Goal: Task Accomplishment & Management: Manage account settings

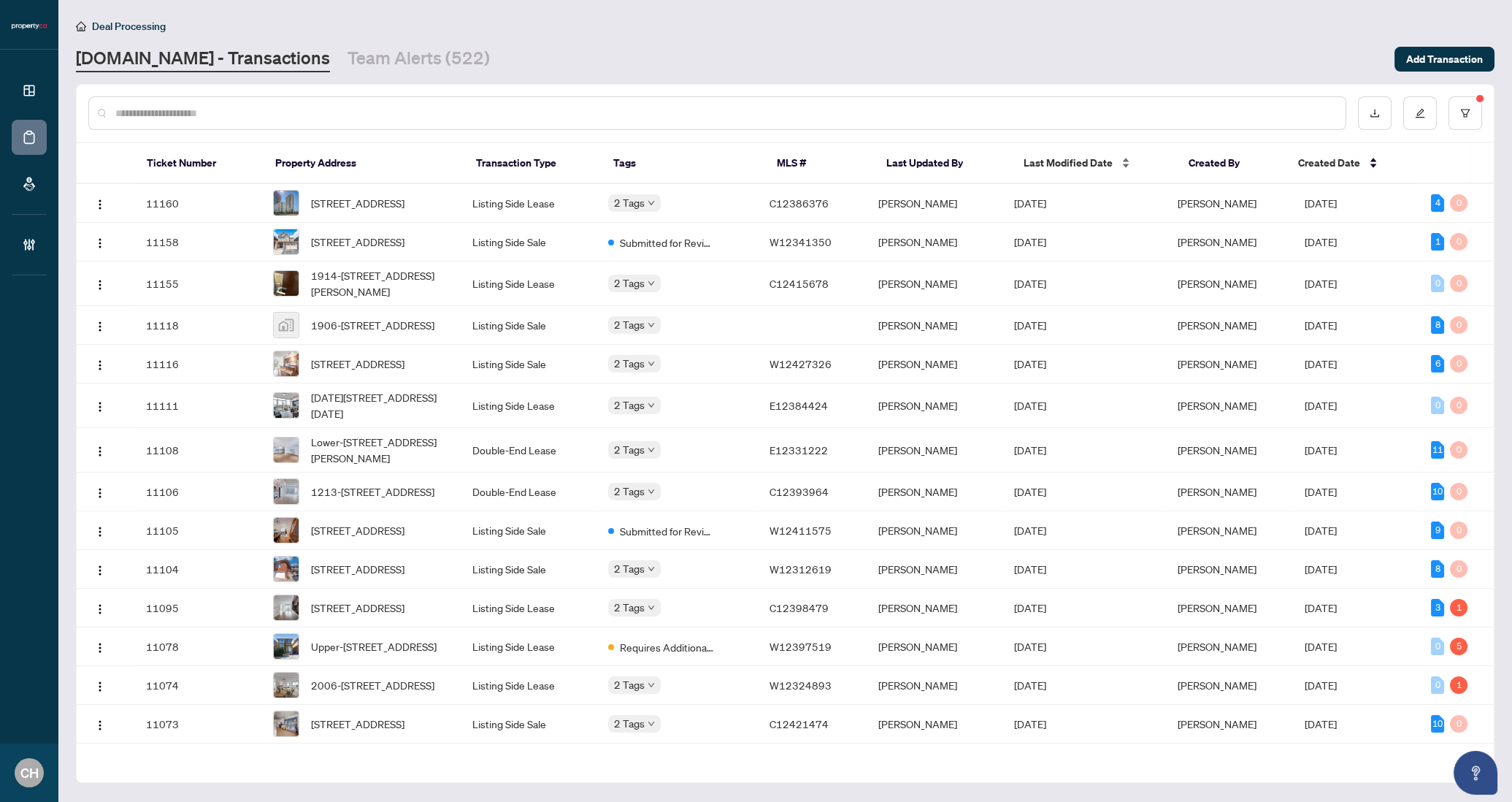
click at [1077, 155] on div "Last Modified Date" at bounding box center [1095, 163] width 142 height 16
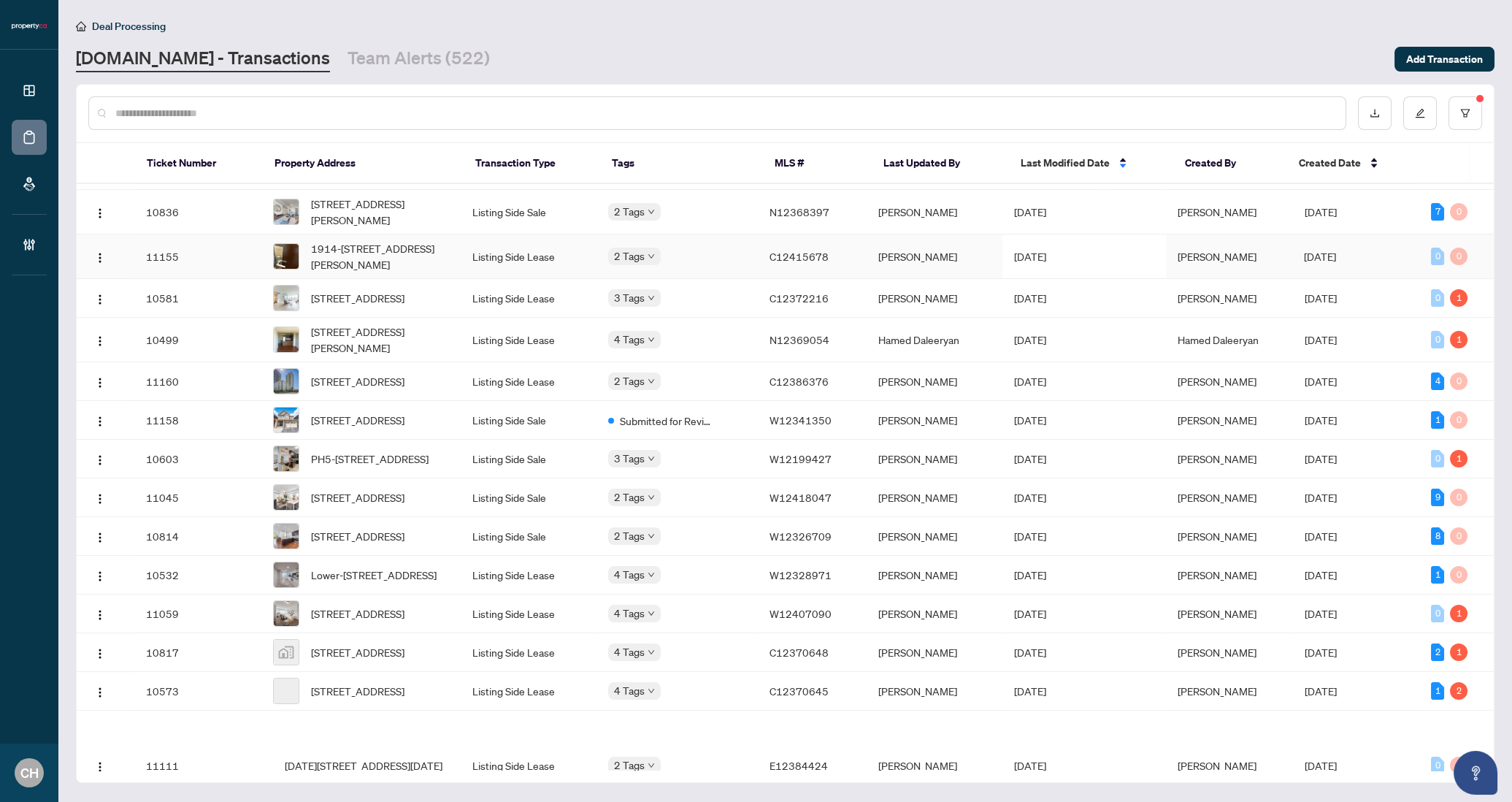
scroll to position [646, 0]
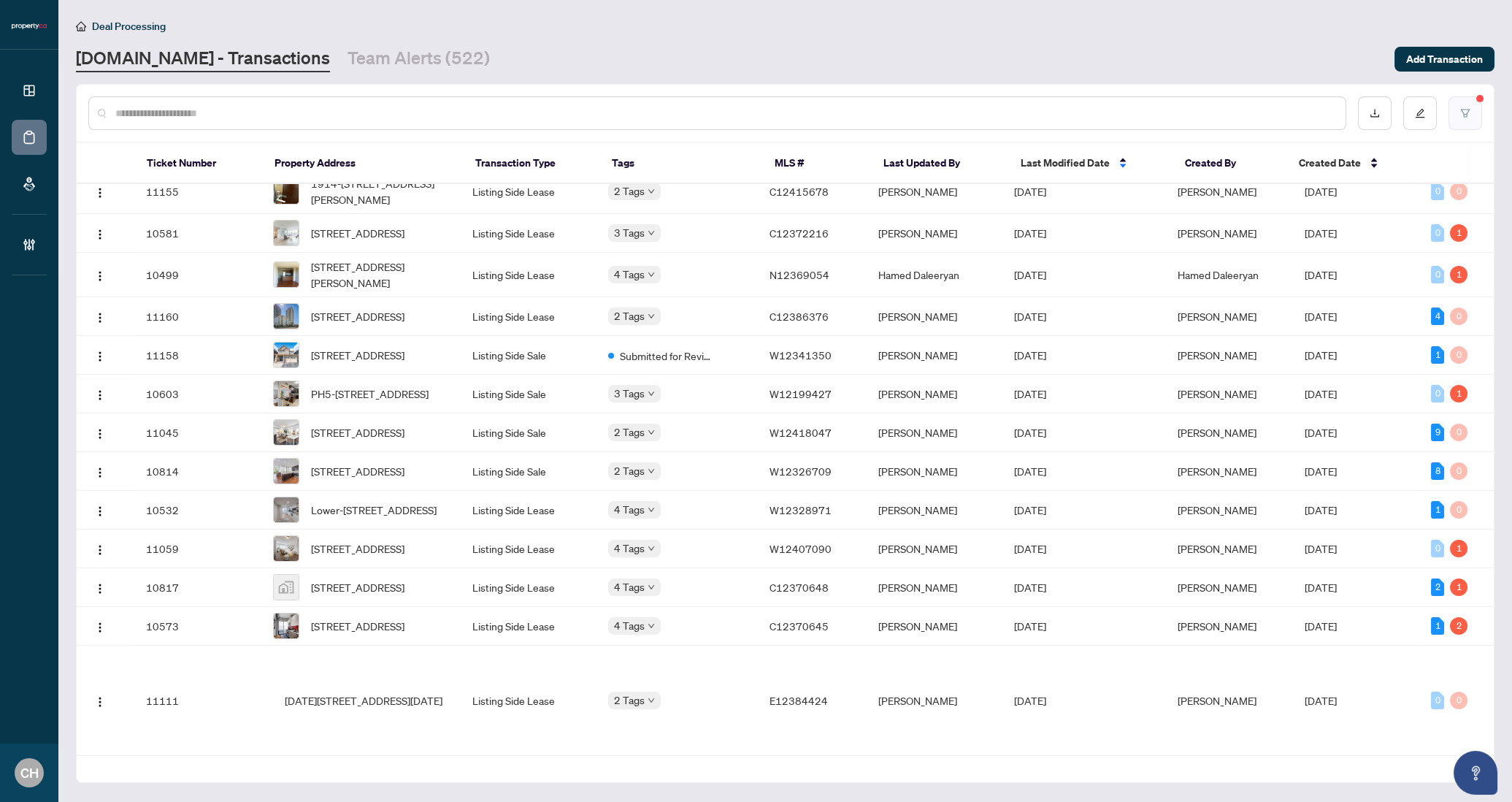
click at [1475, 105] on button "button" at bounding box center [1466, 113] width 33 height 33
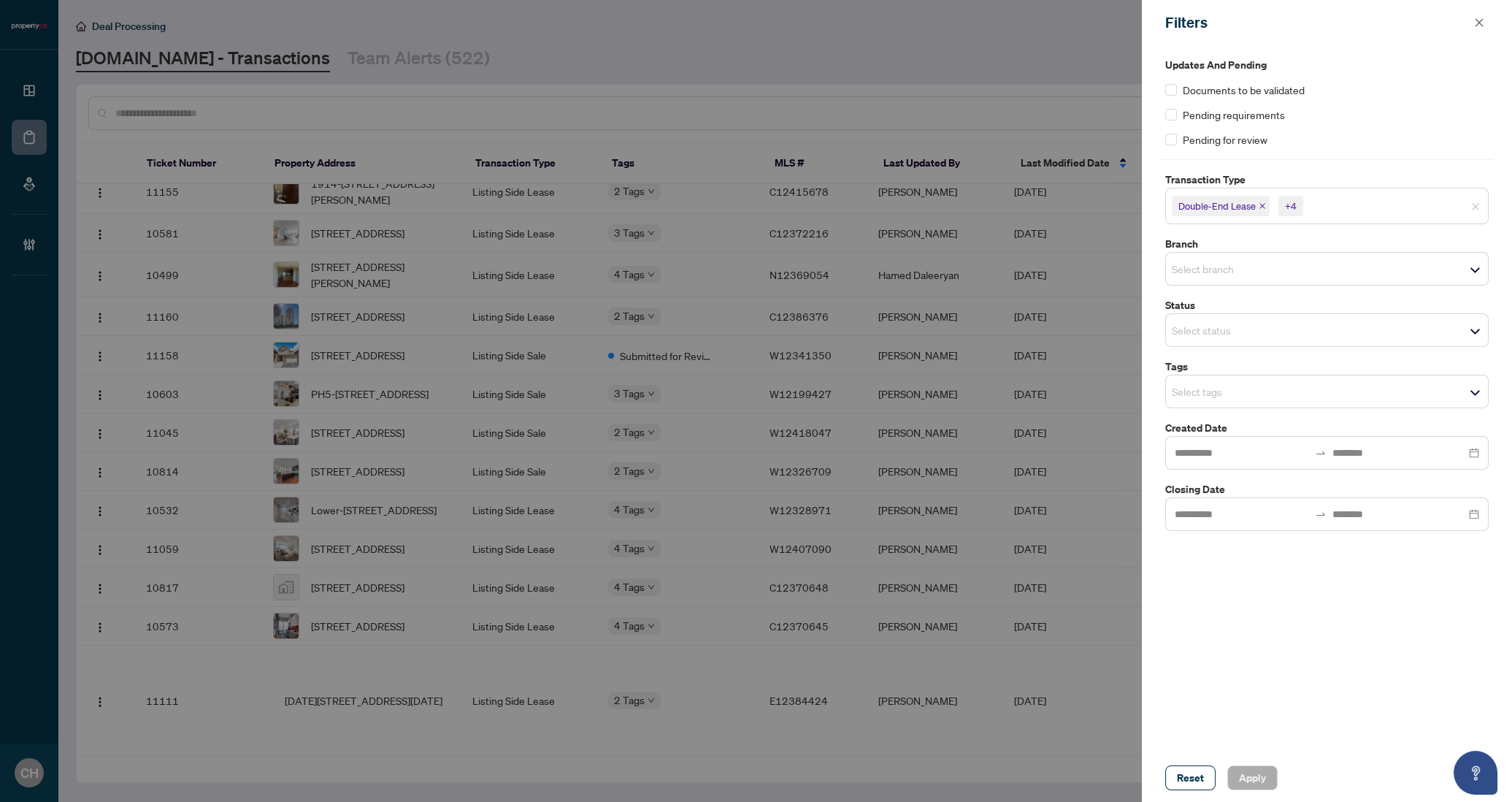
click at [1234, 327] on input "search" at bounding box center [1223, 330] width 102 height 18
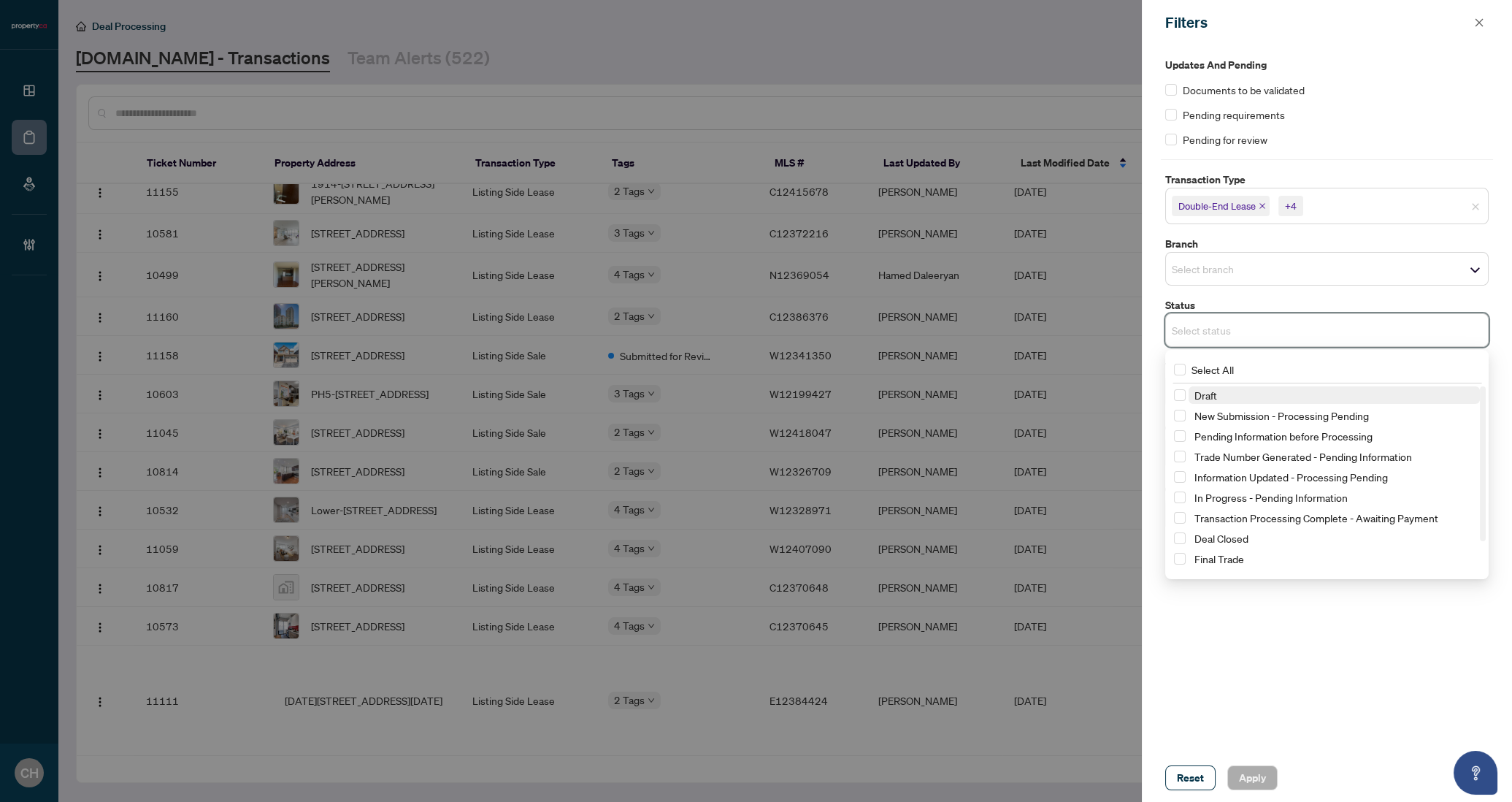
click at [1191, 399] on span "Draft" at bounding box center [1334, 395] width 292 height 18
click at [1191, 414] on span "New Submission - Processing Pending" at bounding box center [1334, 419] width 292 height 18
click at [1251, 777] on span "Apply" at bounding box center [1253, 777] width 27 height 24
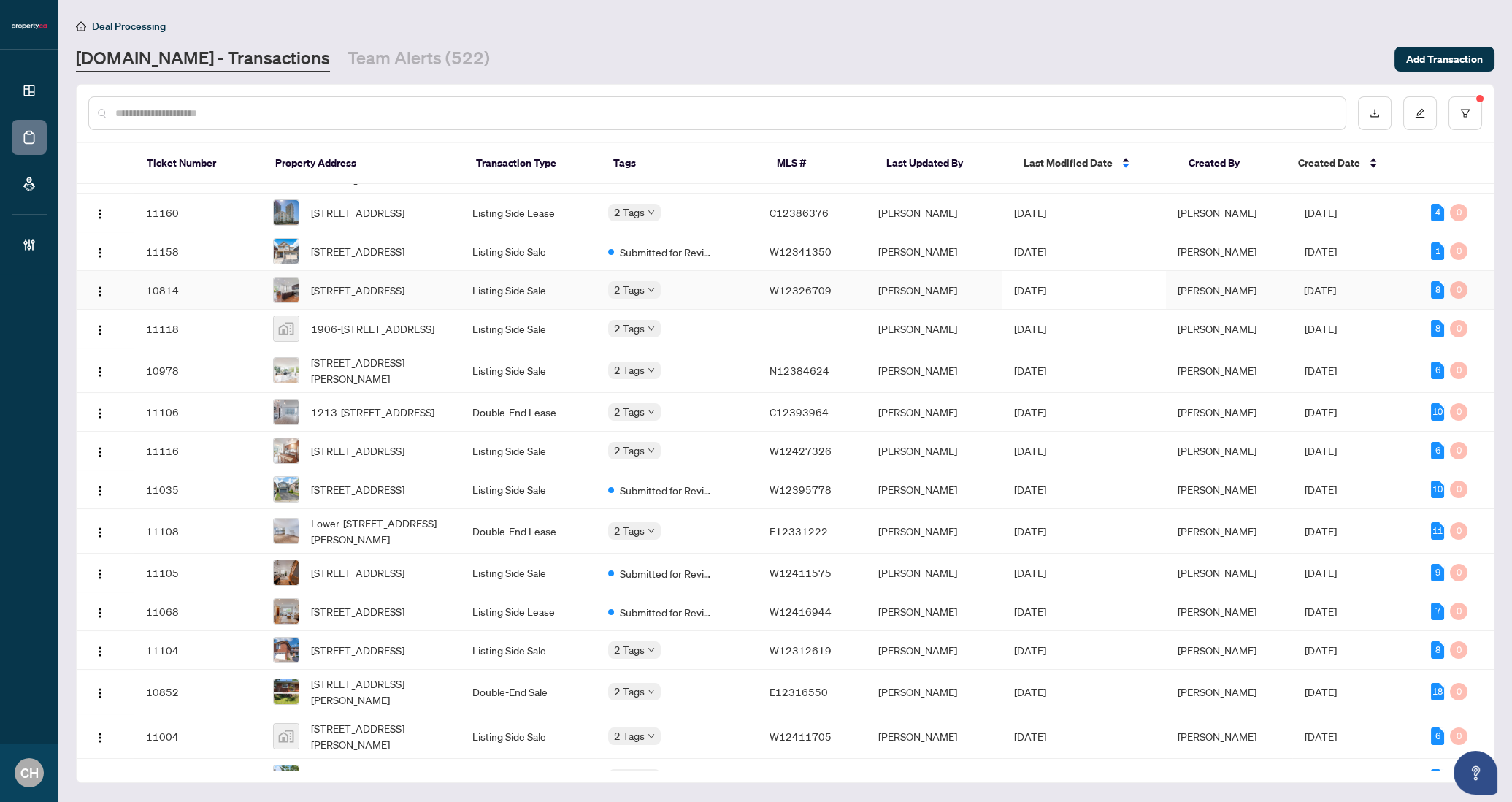
scroll to position [112, 0]
click at [1069, 272] on td "Sep/29/2025" at bounding box center [1084, 252] width 163 height 39
click at [1156, 310] on td "Sep/29/2025" at bounding box center [1084, 291] width 163 height 39
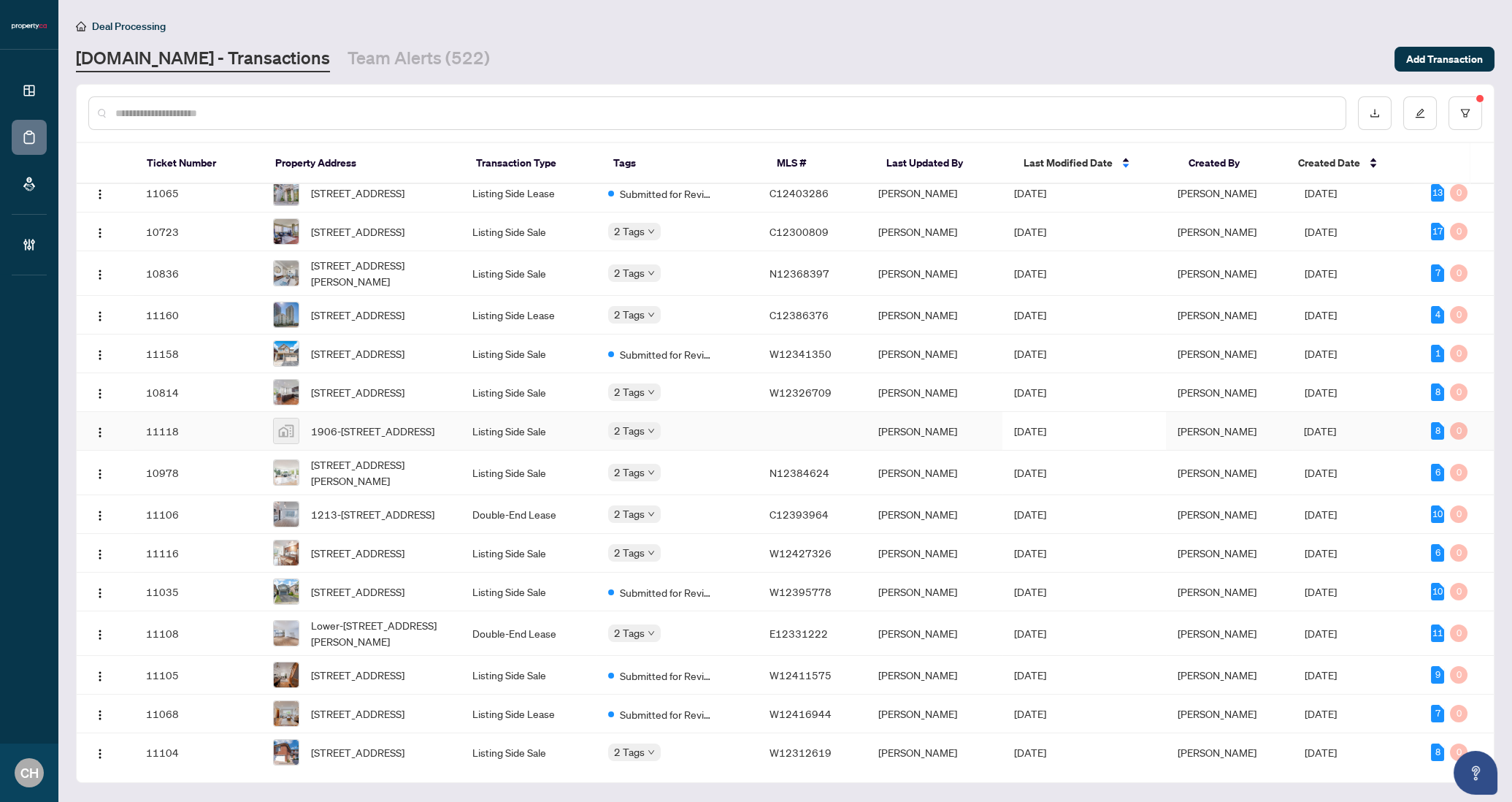
scroll to position [0, 0]
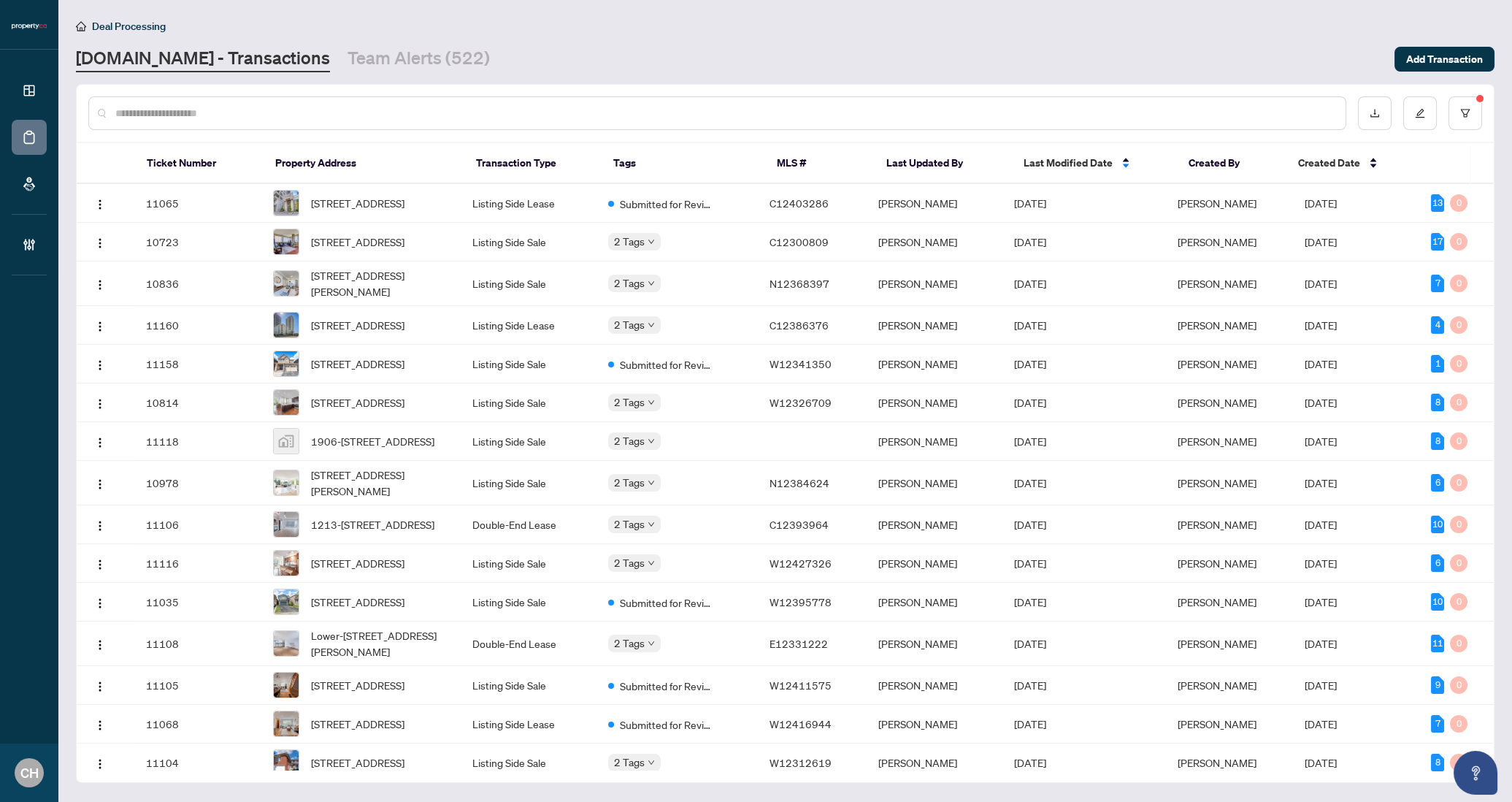
click at [1457, 89] on div at bounding box center [786, 113] width 1417 height 57
click at [1461, 108] on icon "filter" at bounding box center [1466, 113] width 11 height 11
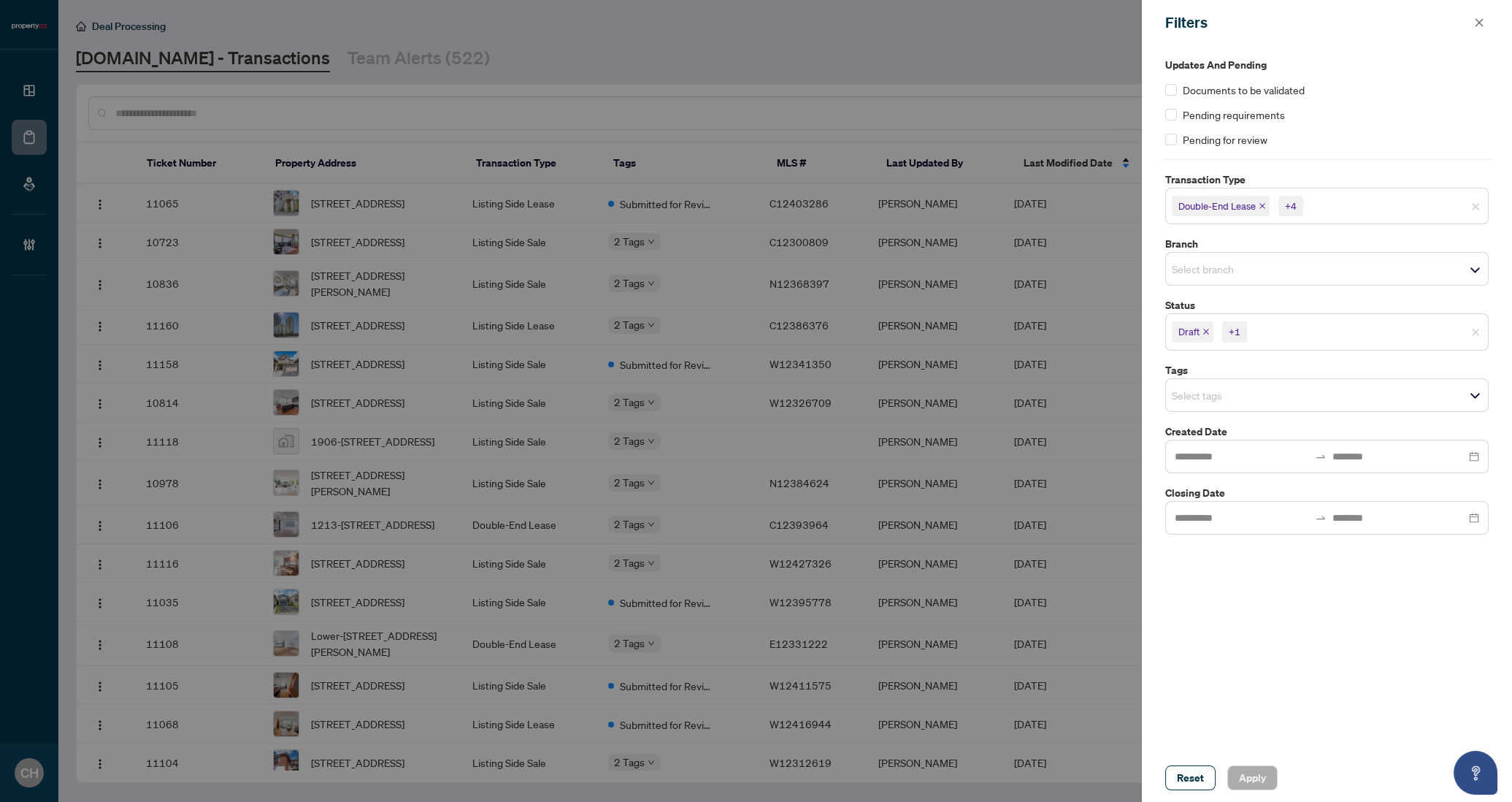
click at [1315, 331] on input "search" at bounding box center [1301, 331] width 102 height 18
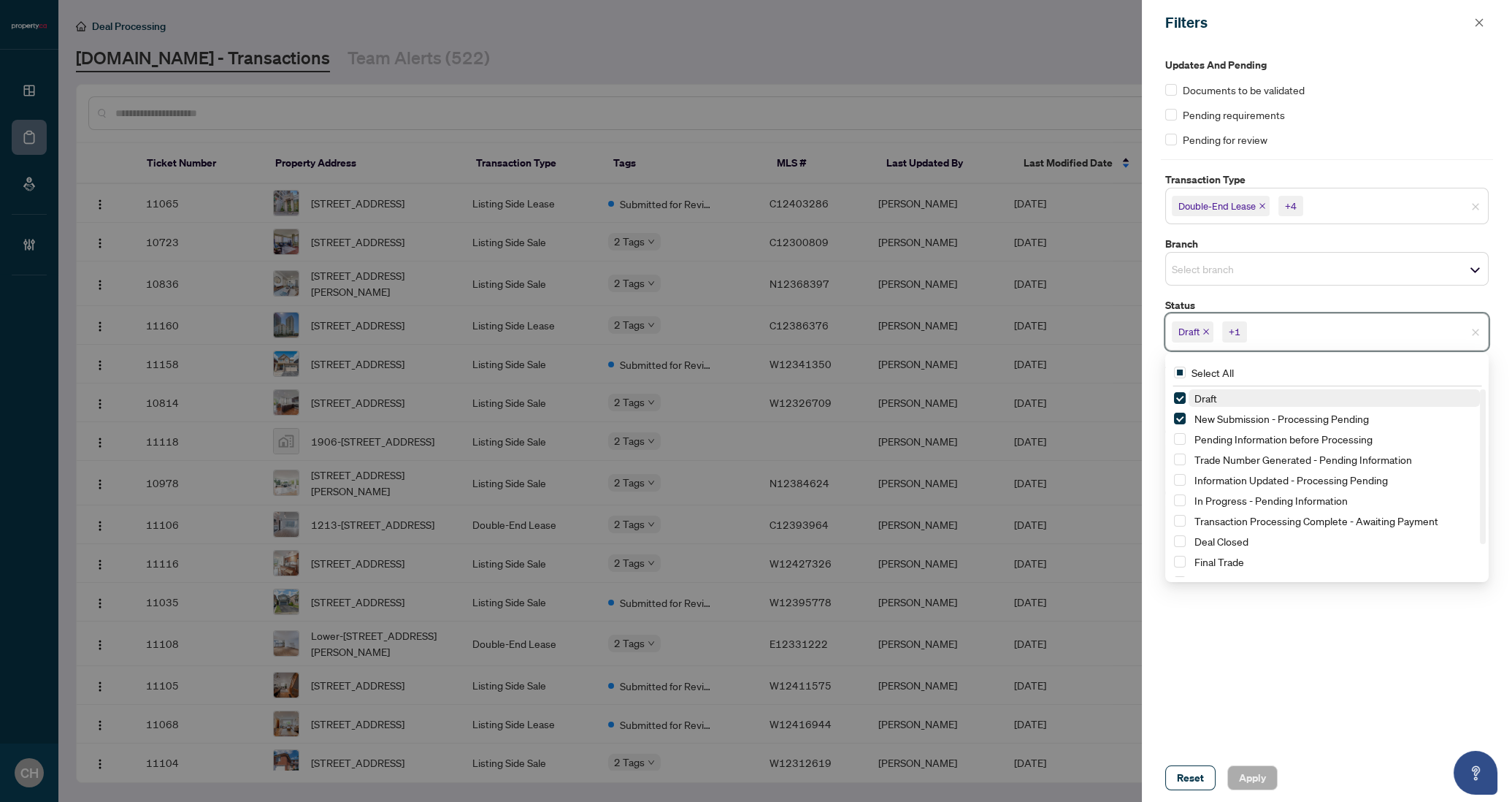
click at [1026, 24] on div at bounding box center [756, 401] width 1512 height 802
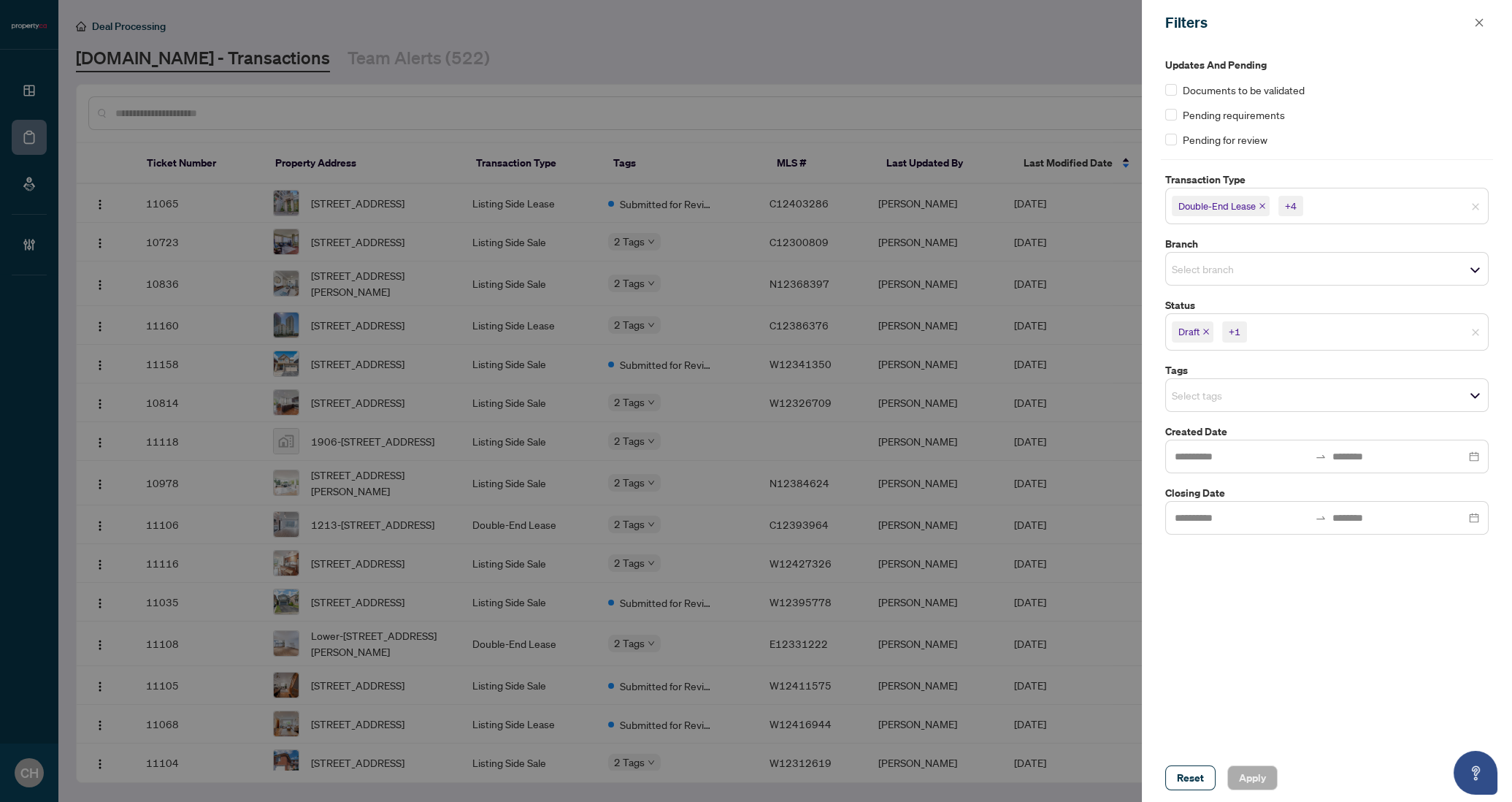
click at [1033, 25] on div at bounding box center [756, 401] width 1512 height 802
click at [1476, 18] on icon "close" at bounding box center [1480, 23] width 11 height 11
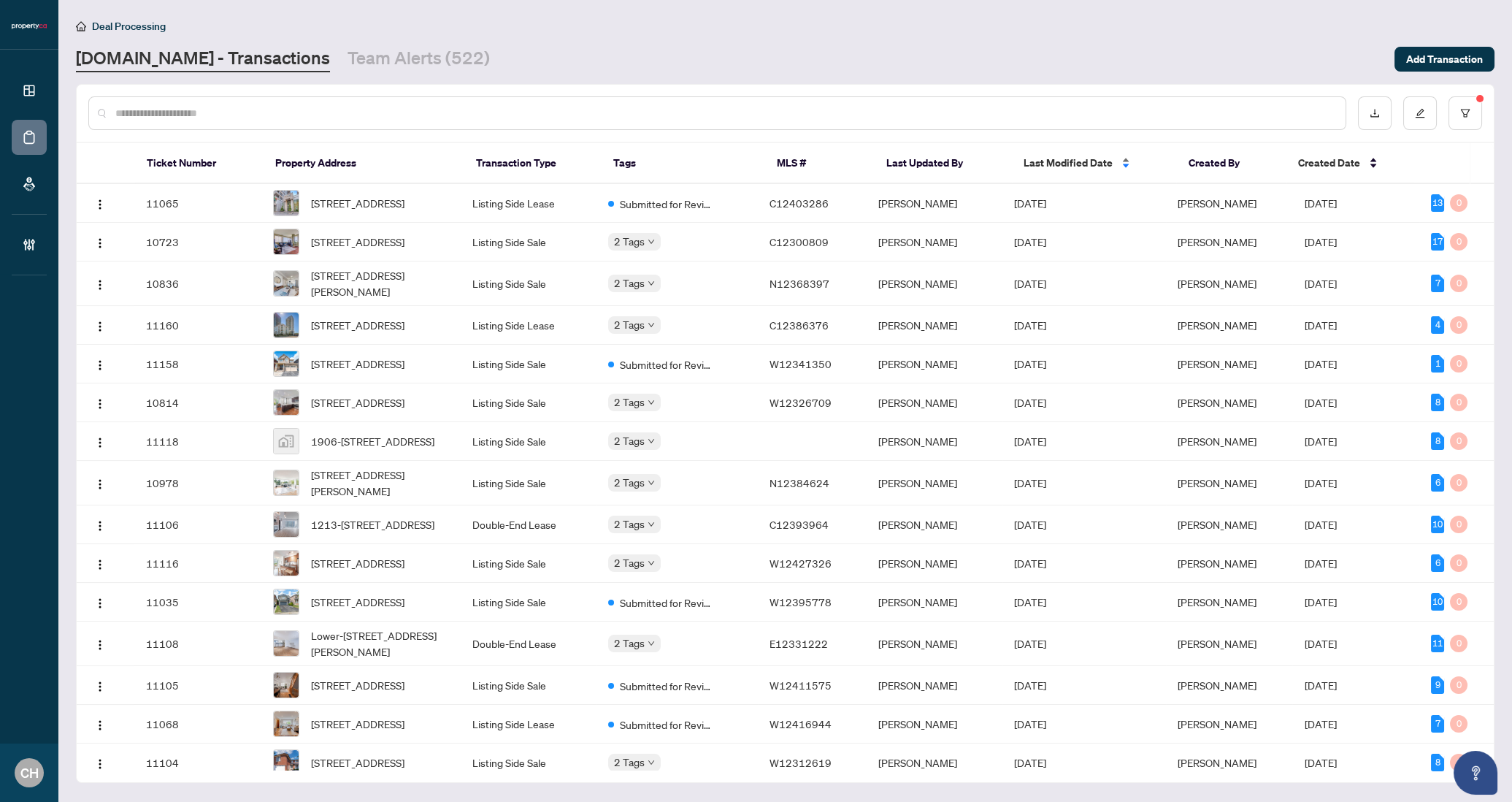
click at [1047, 167] on span "Last Modified Date" at bounding box center [1069, 163] width 89 height 16
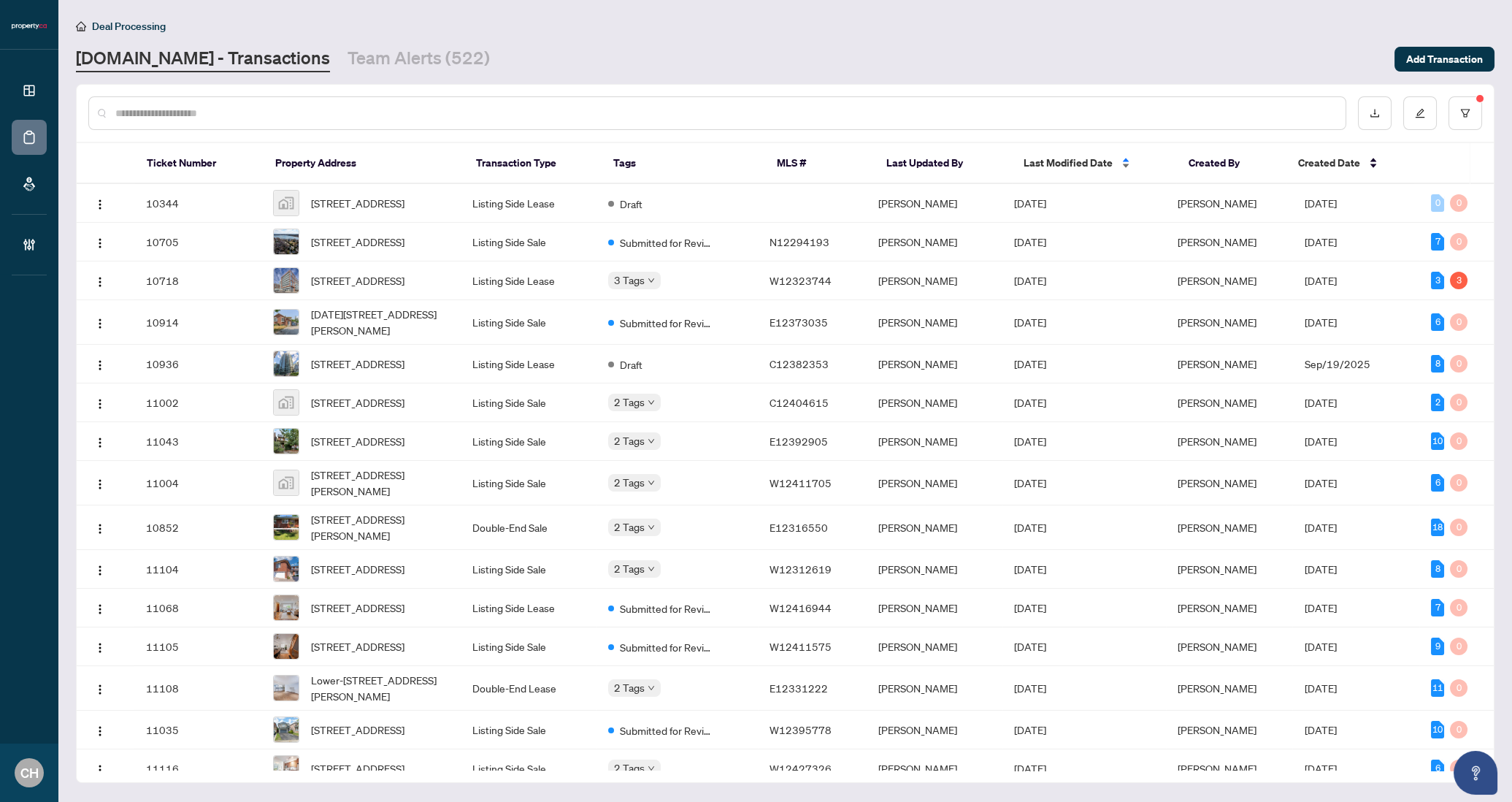
click at [1047, 167] on span "Last Modified Date" at bounding box center [1069, 163] width 89 height 16
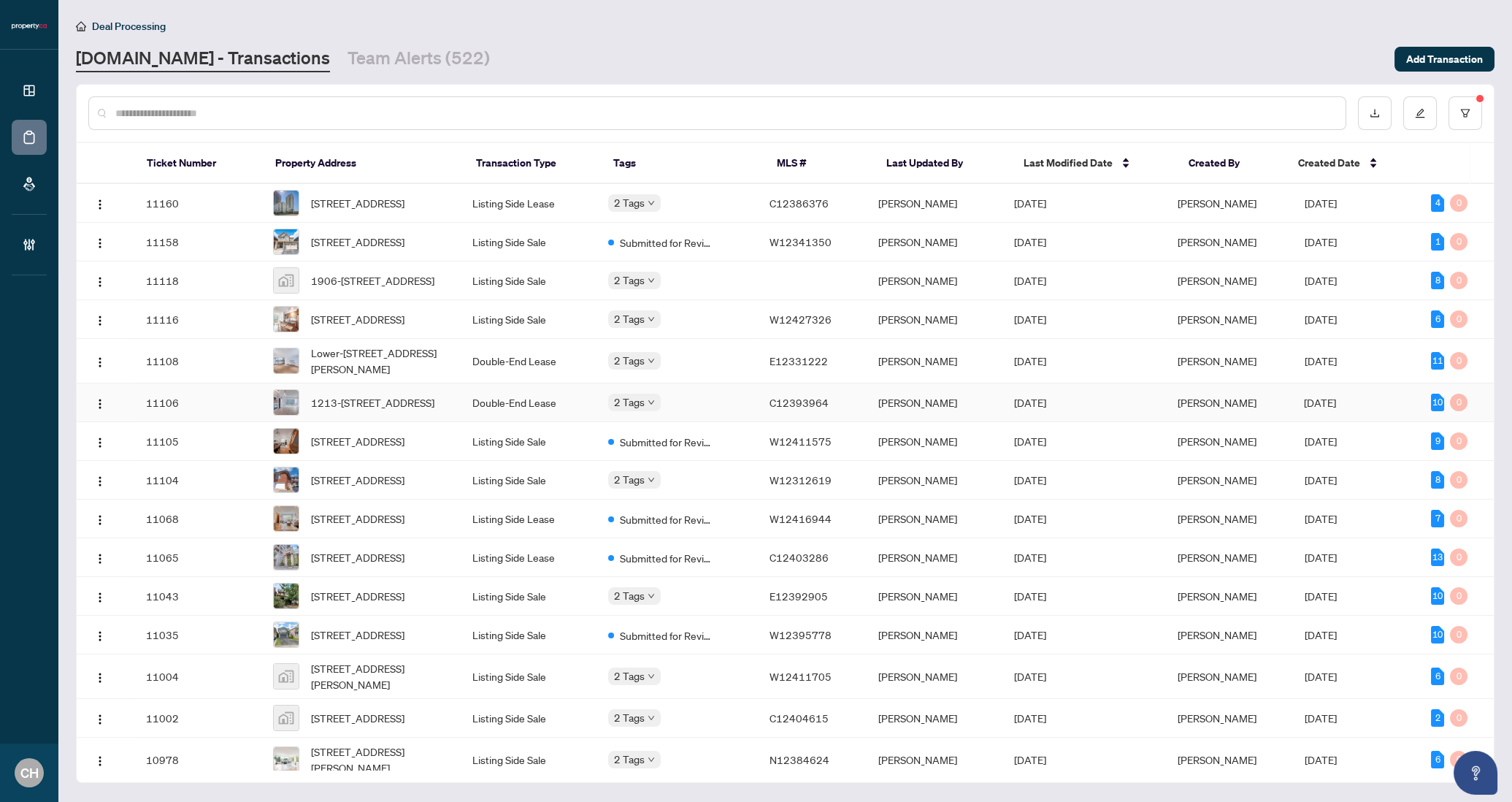
scroll to position [188, 0]
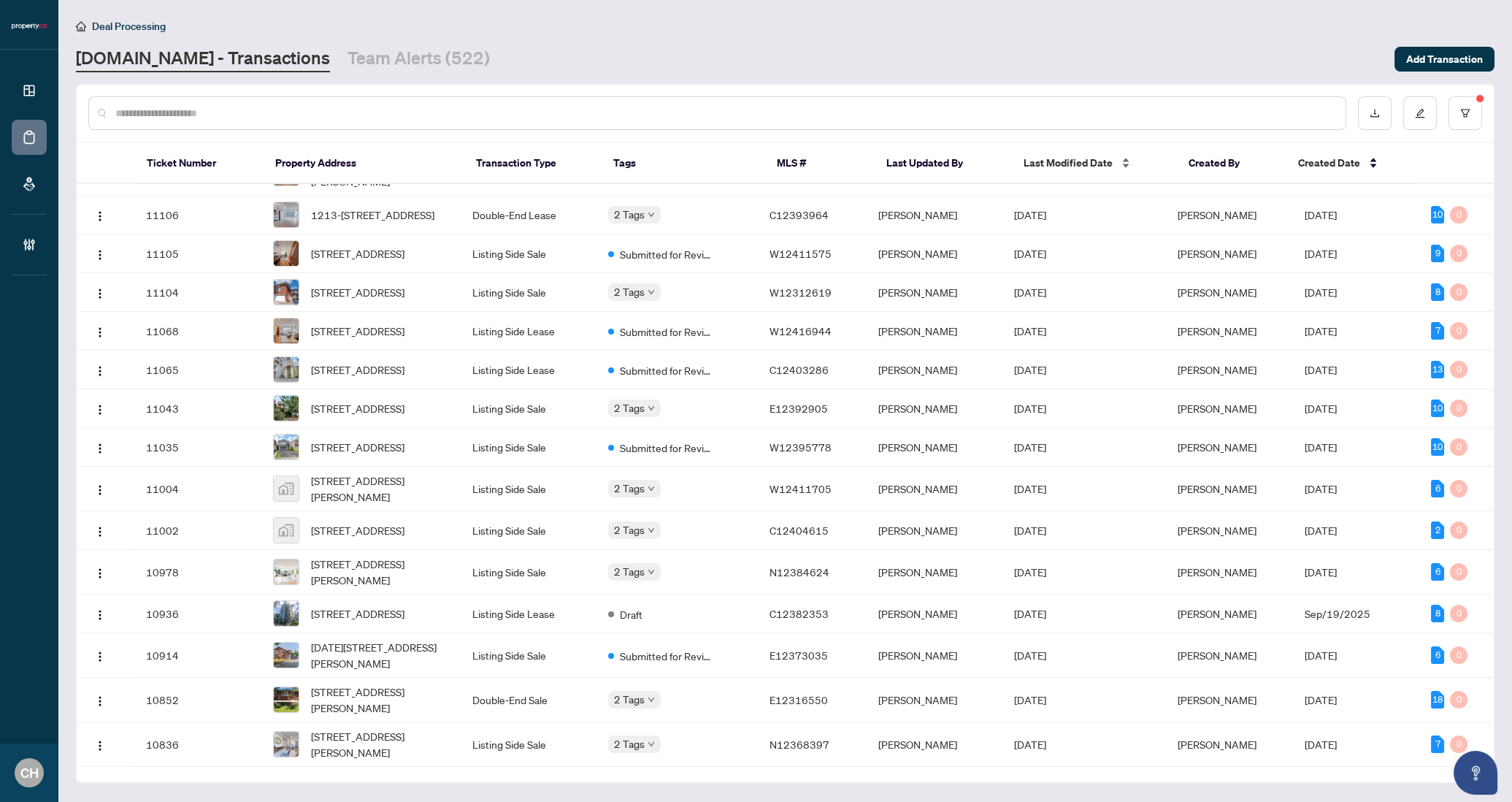
click at [1080, 155] on span "Last Modified Date" at bounding box center [1069, 163] width 89 height 16
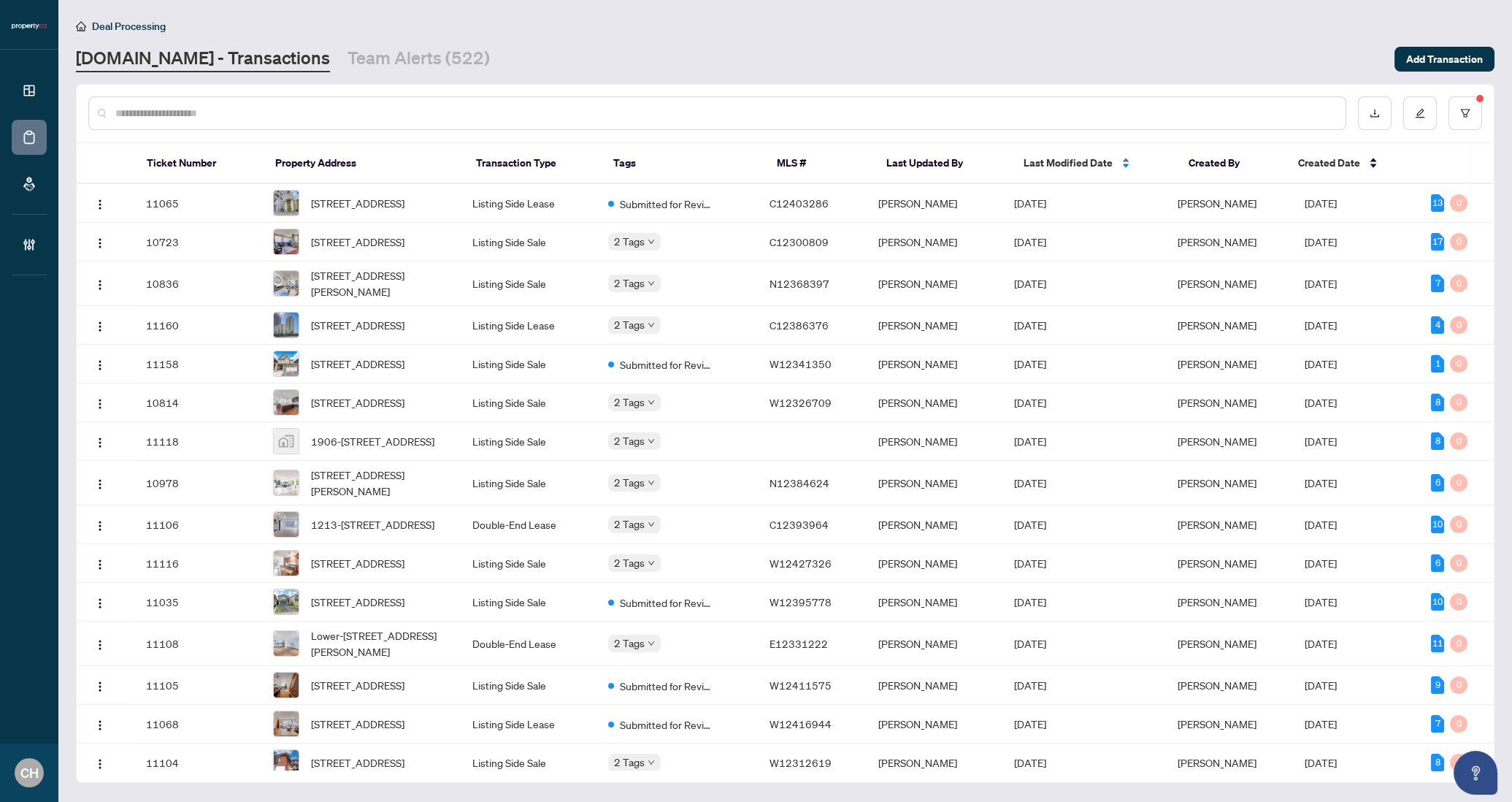
scroll to position [0, 0]
click at [1045, 384] on td "Sep/29/2025" at bounding box center [1084, 364] width 163 height 39
click at [779, 331] on span "C12386376" at bounding box center [800, 324] width 60 height 13
copy span "W12341350"
drag, startPoint x: 780, startPoint y: 382, endPoint x: 845, endPoint y: 385, distance: 65.1
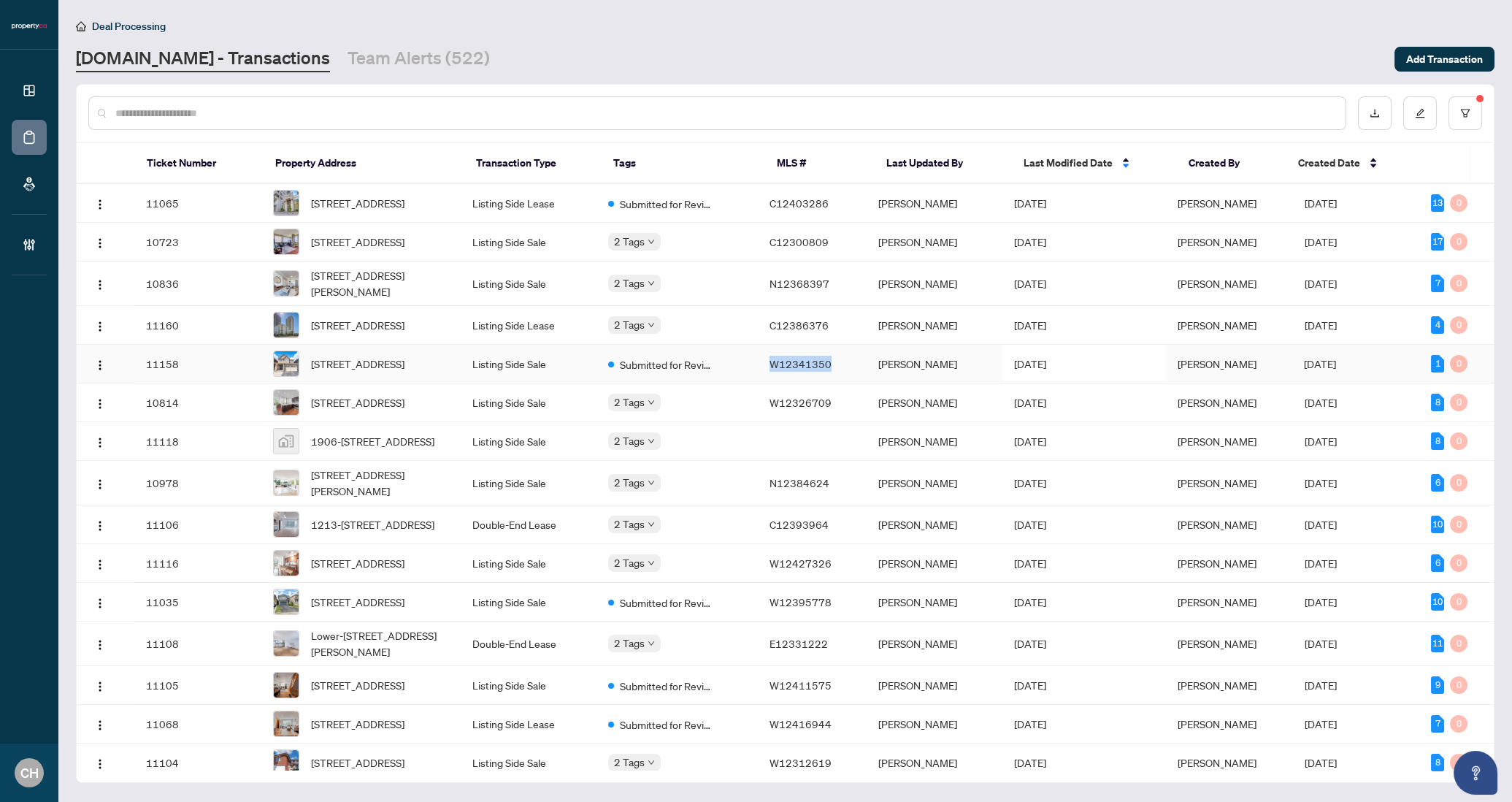
click at [845, 384] on td "W12341350" at bounding box center [812, 364] width 109 height 39
copy span "W12341350"
click at [1466, 113] on icon "filter" at bounding box center [1466, 112] width 9 height 8
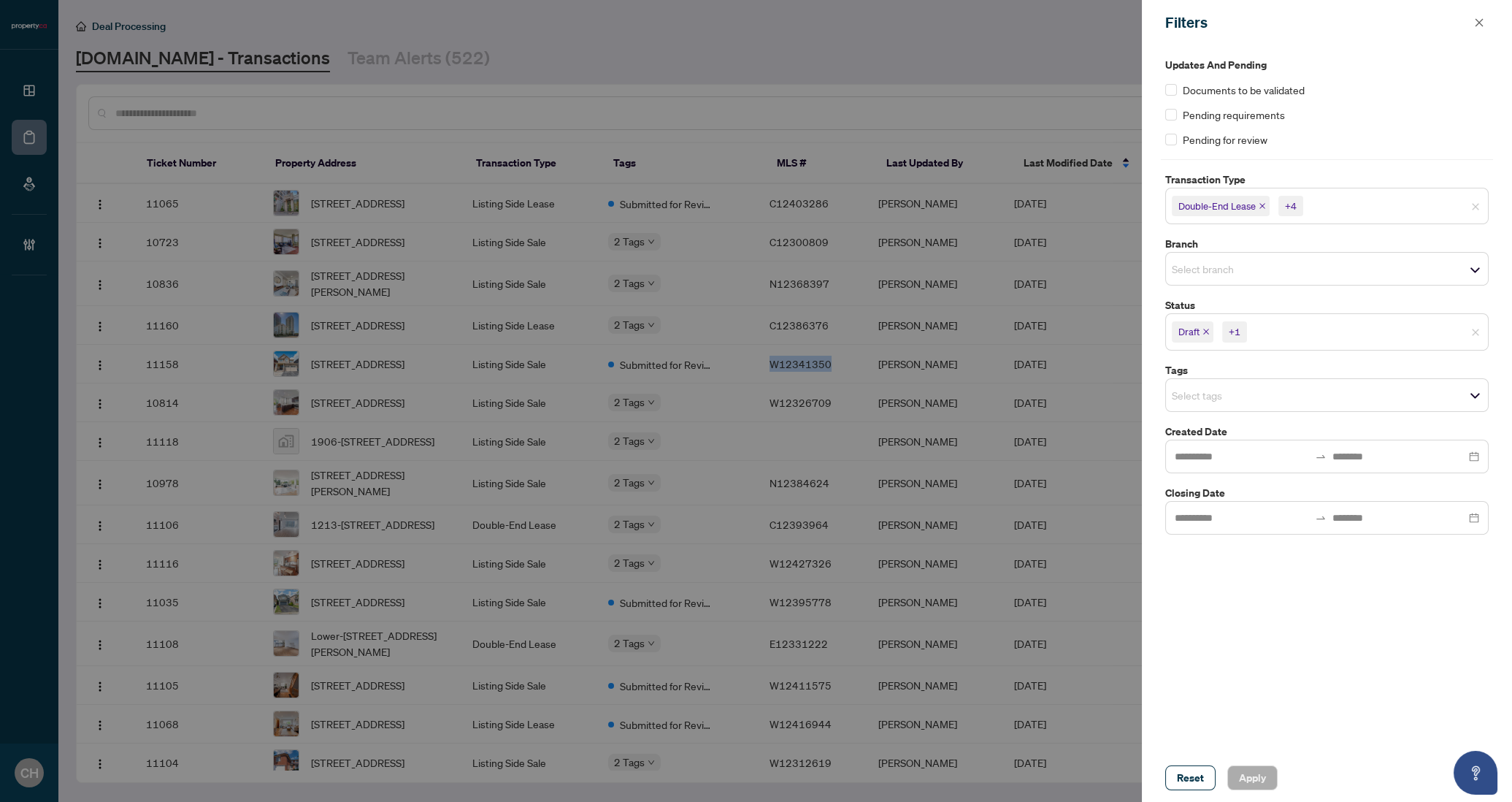
click at [1200, 333] on span "Draft" at bounding box center [1193, 331] width 42 height 20
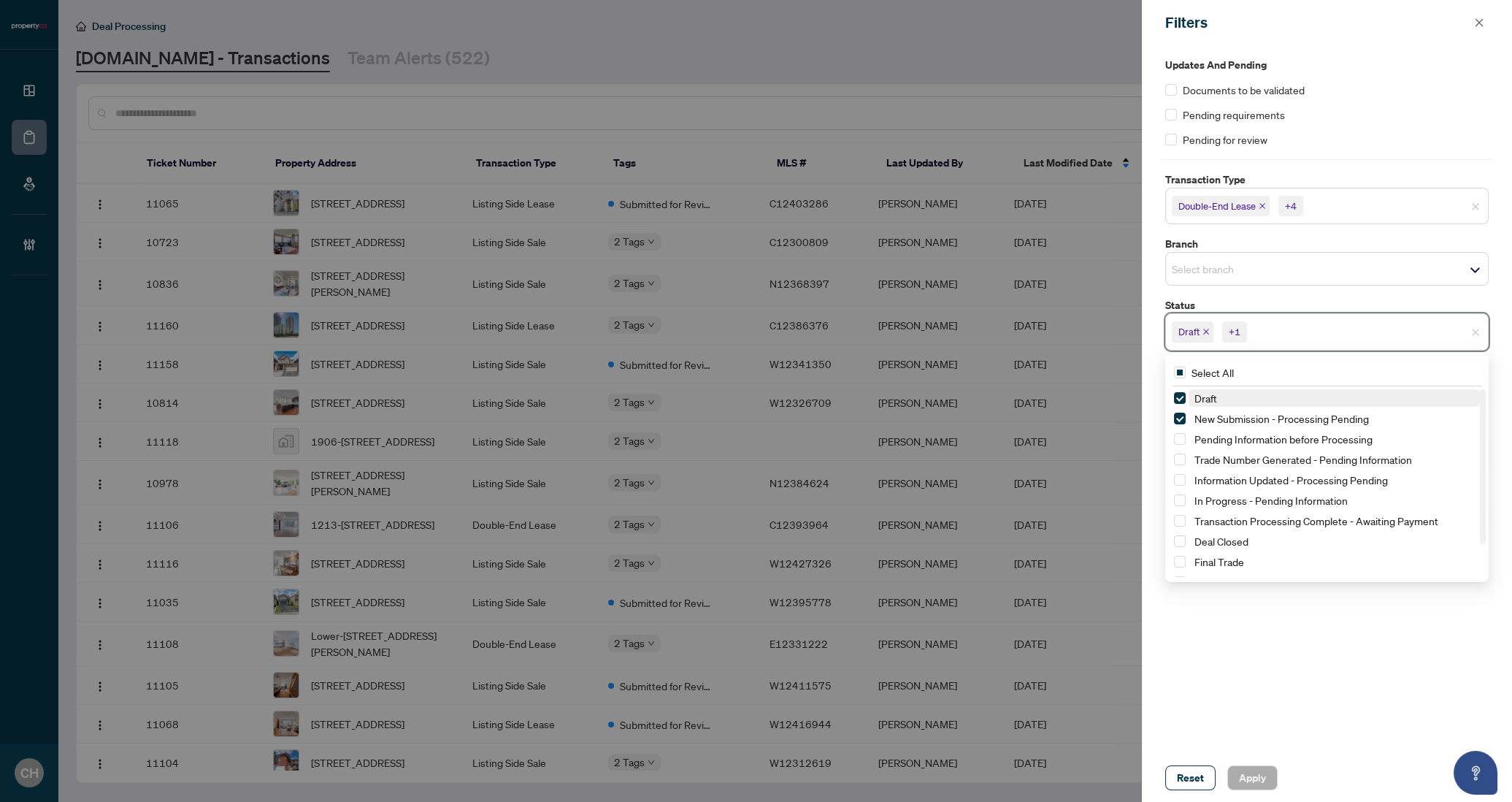
click at [1204, 331] on icon "close" at bounding box center [1206, 331] width 7 height 7
click at [1349, 331] on icon "close" at bounding box center [1346, 331] width 7 height 7
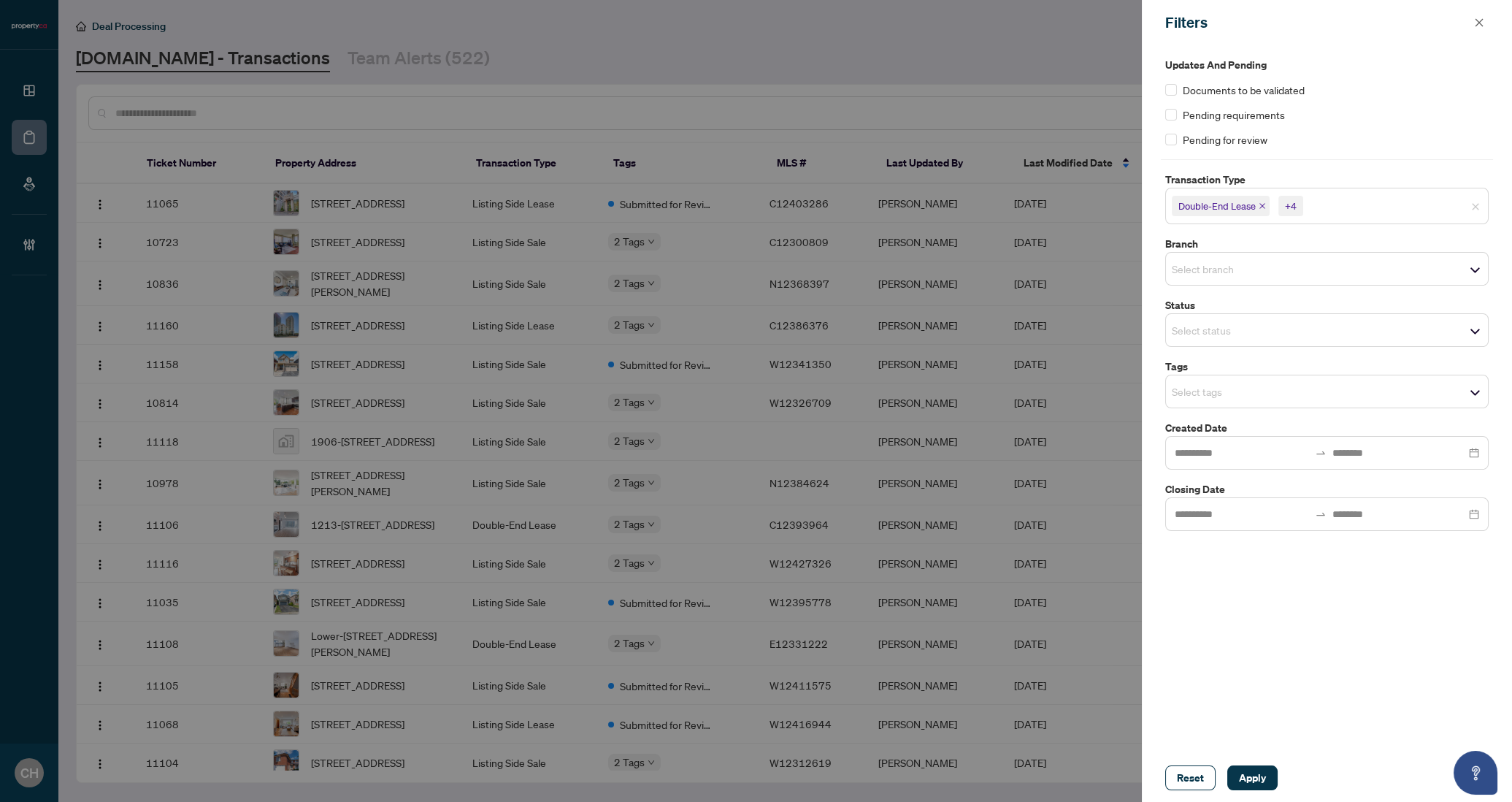
click at [1350, 697] on div "Updates and Pending Documents to be validated Pending requirements Pending for …" at bounding box center [1327, 400] width 371 height 709
click at [1261, 770] on span "Apply" at bounding box center [1253, 777] width 27 height 24
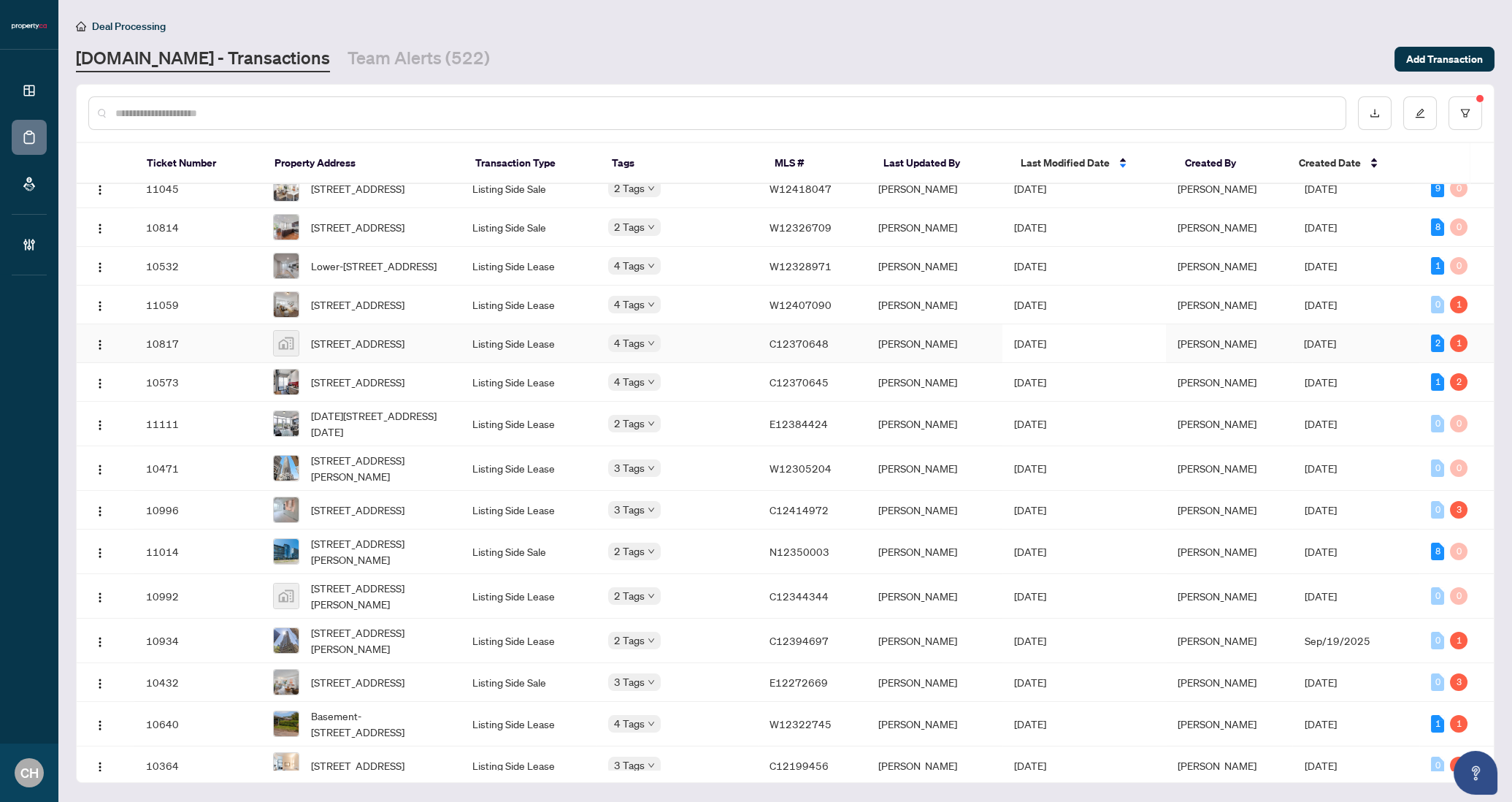
scroll to position [792, 0]
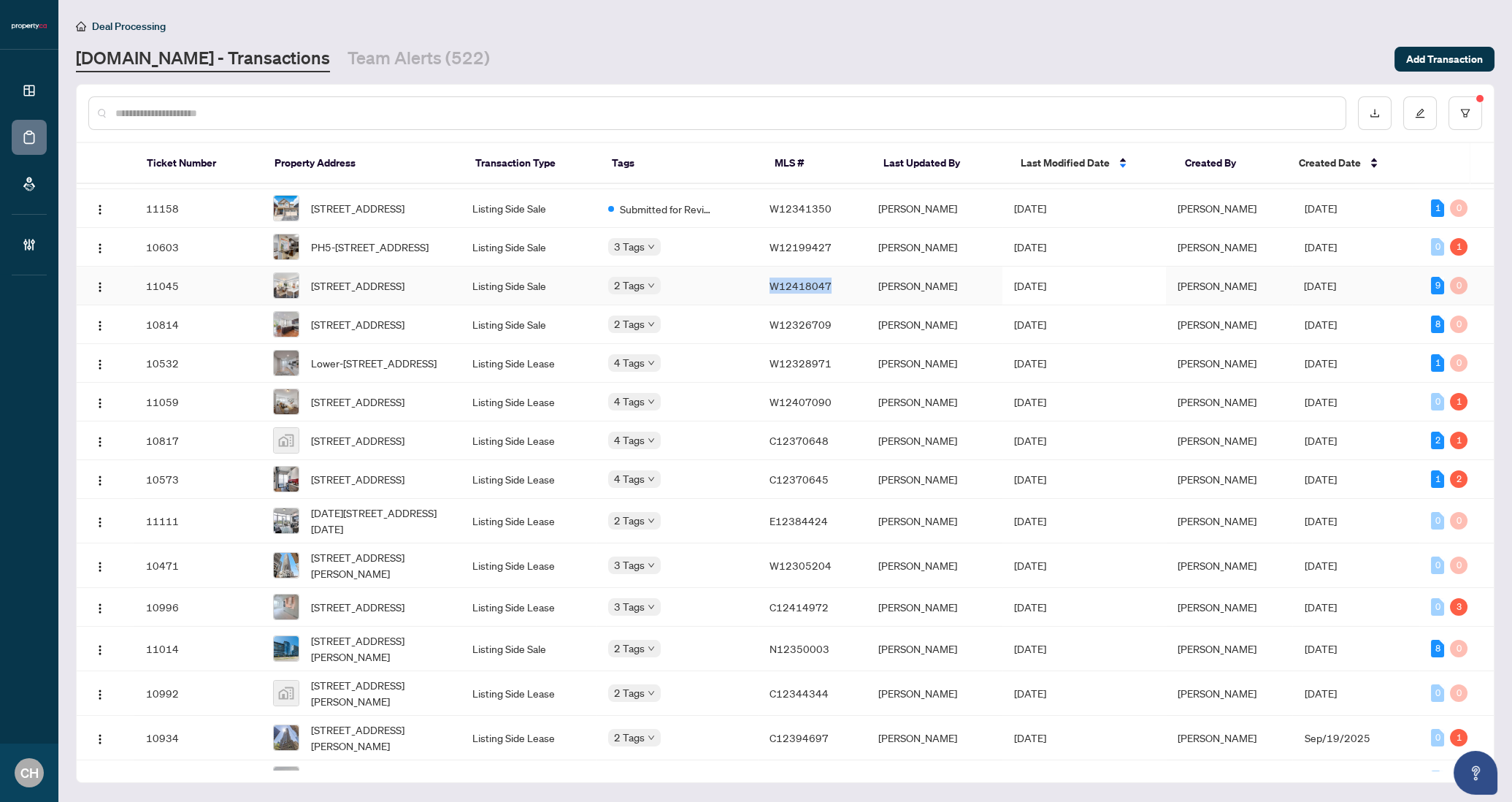
copy span "W12418047"
click at [0, 0] on div "Dashboard Deal Processing Mortgage Referrals Brokerage Management CH Clarissa H…" at bounding box center [756, 401] width 1512 height 802
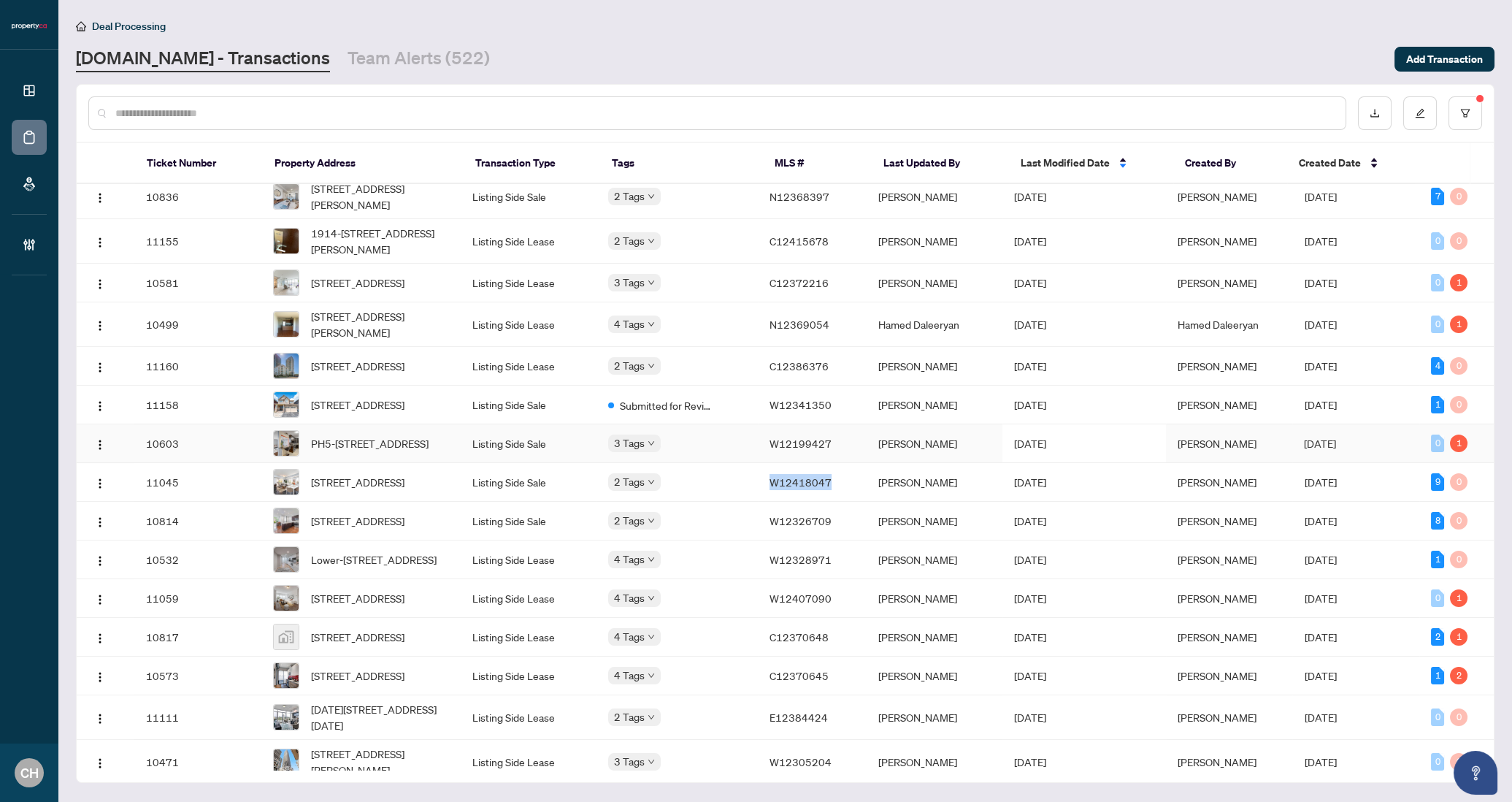
scroll to position [594, 0]
drag, startPoint x: 779, startPoint y: 410, endPoint x: 836, endPoint y: 413, distance: 57.1
click at [836, 349] on td "N12369054" at bounding box center [812, 327] width 109 height 45
copy span "N12369054"
drag, startPoint x: 832, startPoint y: 415, endPoint x: 1014, endPoint y: 73, distance: 387.4
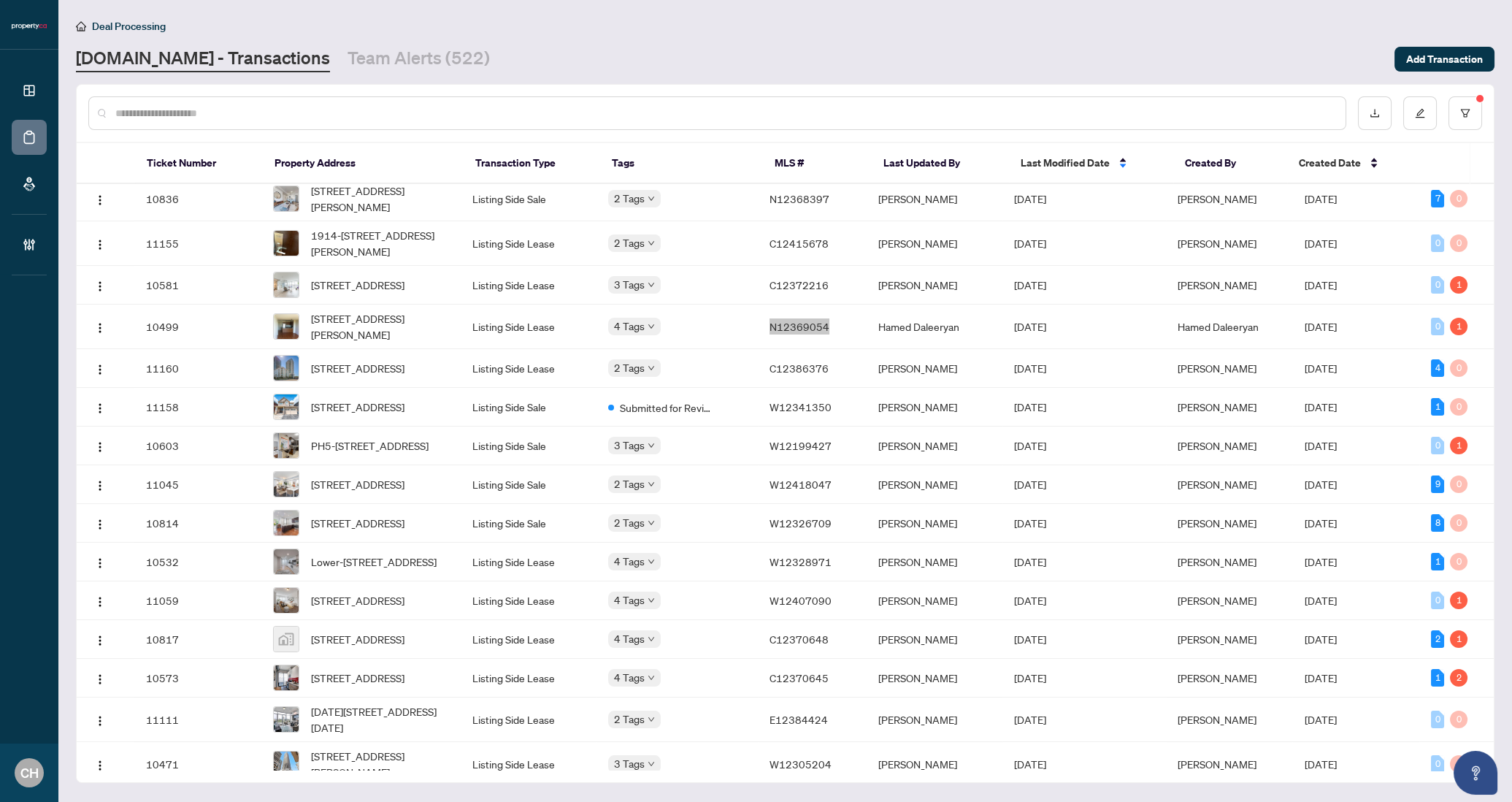
click at [0, 0] on div "Dashboard Deal Processing Mortgage Referrals Brokerage Management CH Clarissa H…" at bounding box center [756, 401] width 1512 height 802
click at [1027, 349] on td "Sep/30/2025" at bounding box center [1084, 327] width 163 height 45
click at [823, 305] on td "C12372216" at bounding box center [812, 285] width 109 height 39
click at [924, 266] on td "Jean Belarde" at bounding box center [934, 244] width 136 height 45
copy span "C12415678"
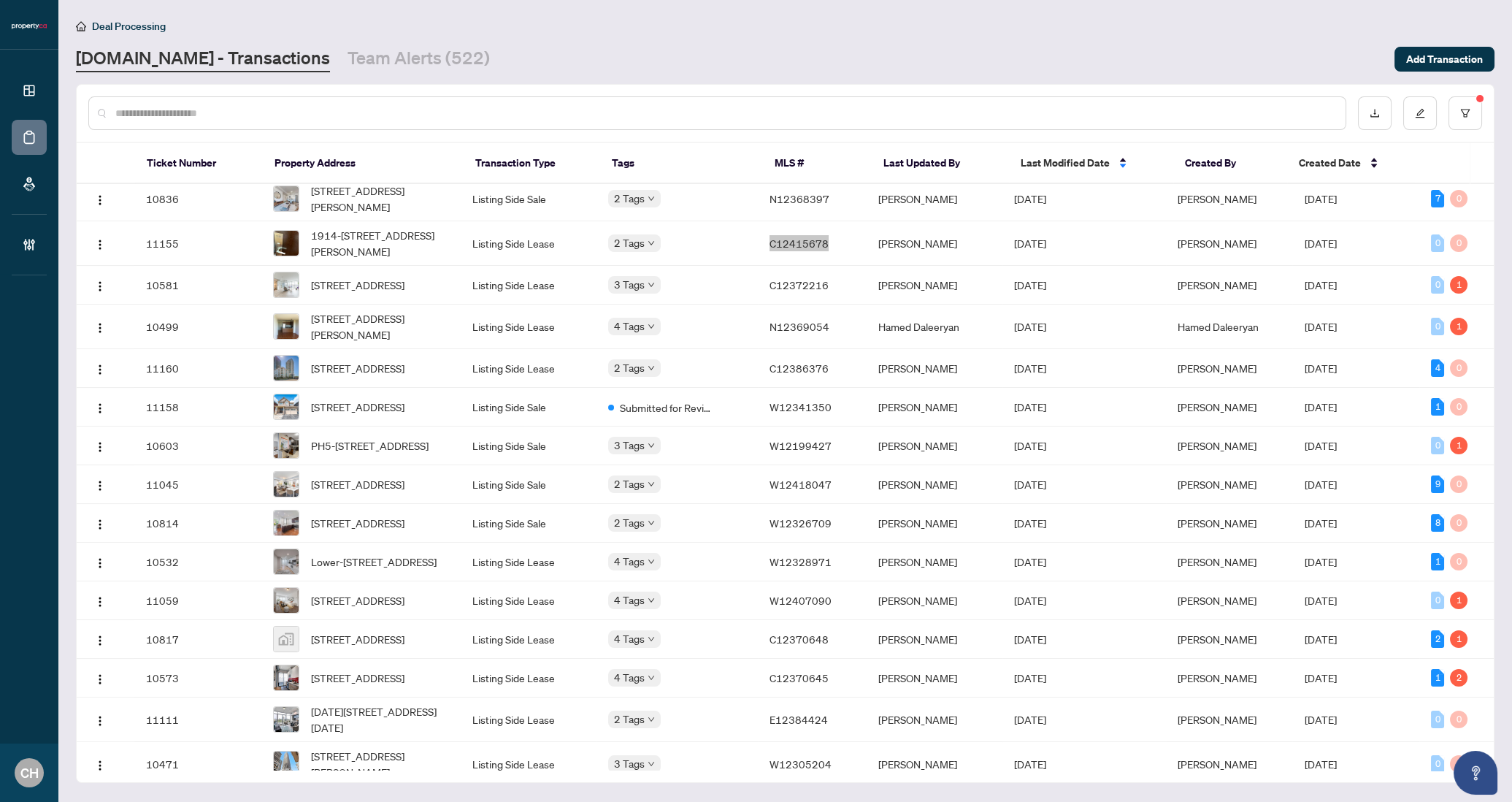
click at [0, 0] on div "Dashboard Deal Processing Mortgage Referrals Brokerage Management CH Clarissa H…" at bounding box center [756, 401] width 1512 height 802
copy span "C12415678"
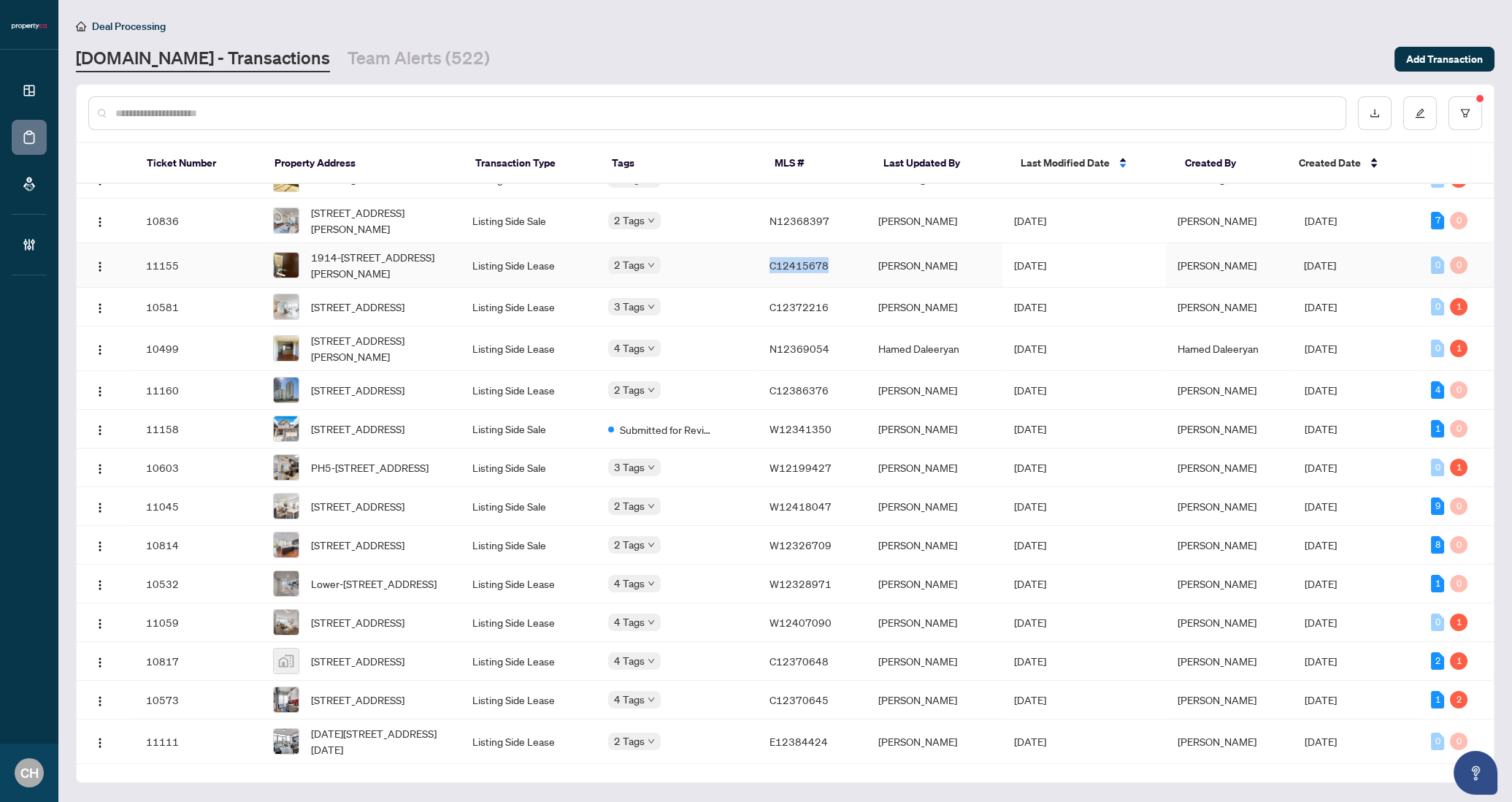
scroll to position [569, 0]
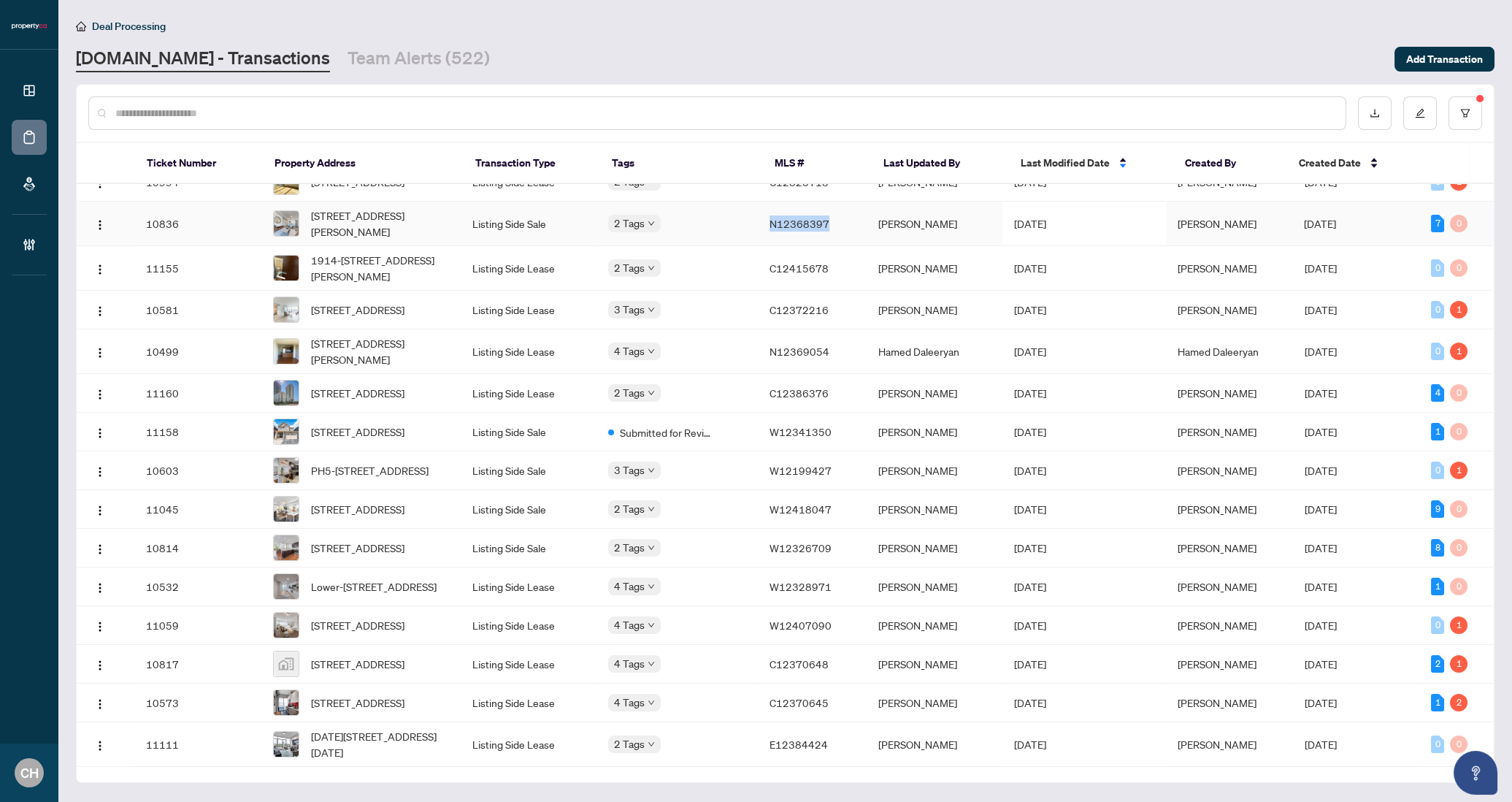
drag, startPoint x: 774, startPoint y: 305, endPoint x: 831, endPoint y: 304, distance: 57.0
click at [831, 246] on td "N12368397" at bounding box center [812, 224] width 109 height 45
copy span "N12368397"
copy span "C12323713"
click at [874, 202] on td "Sydney Brown" at bounding box center [934, 182] width 136 height 39
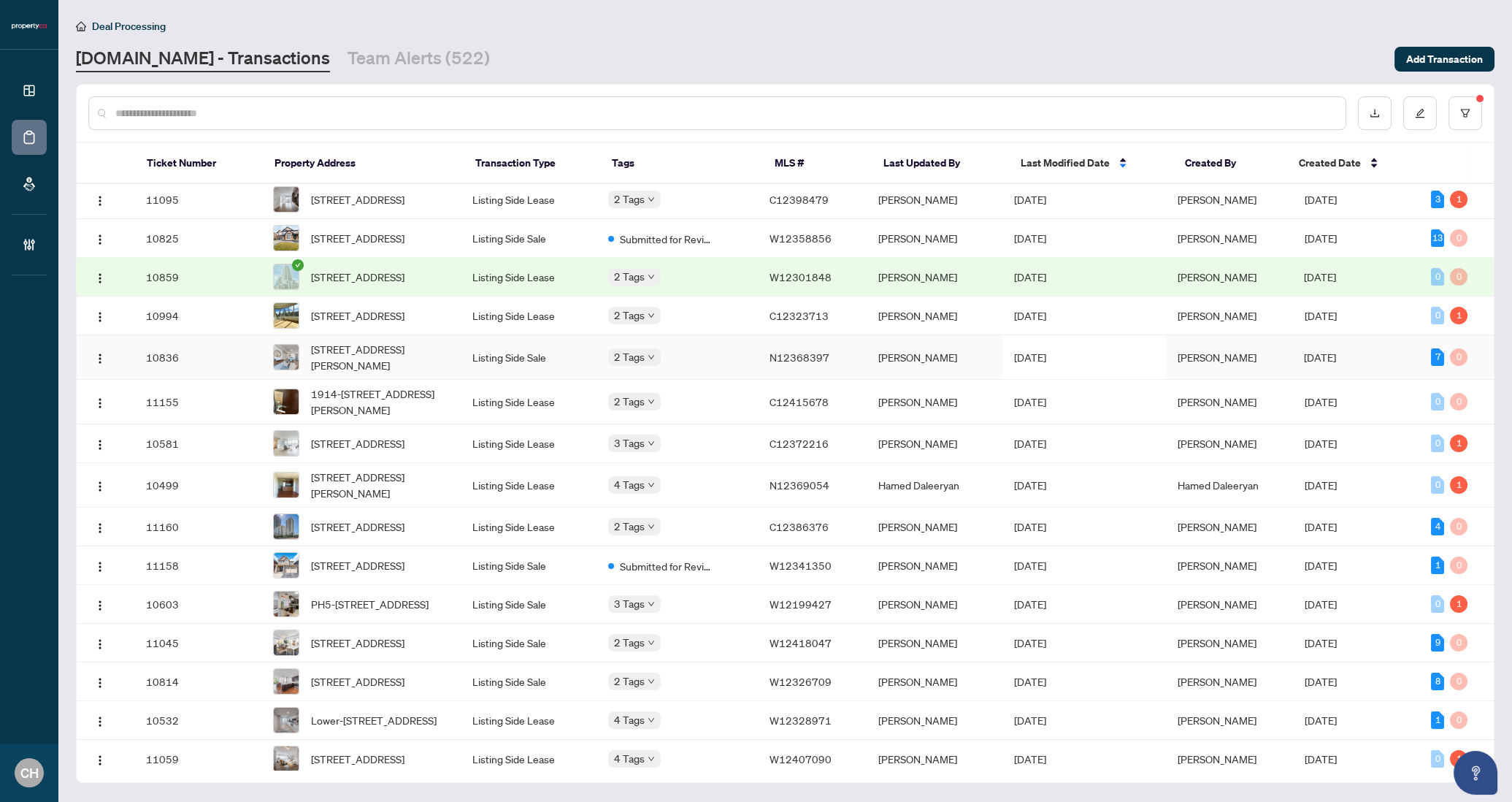
scroll to position [413, 0]
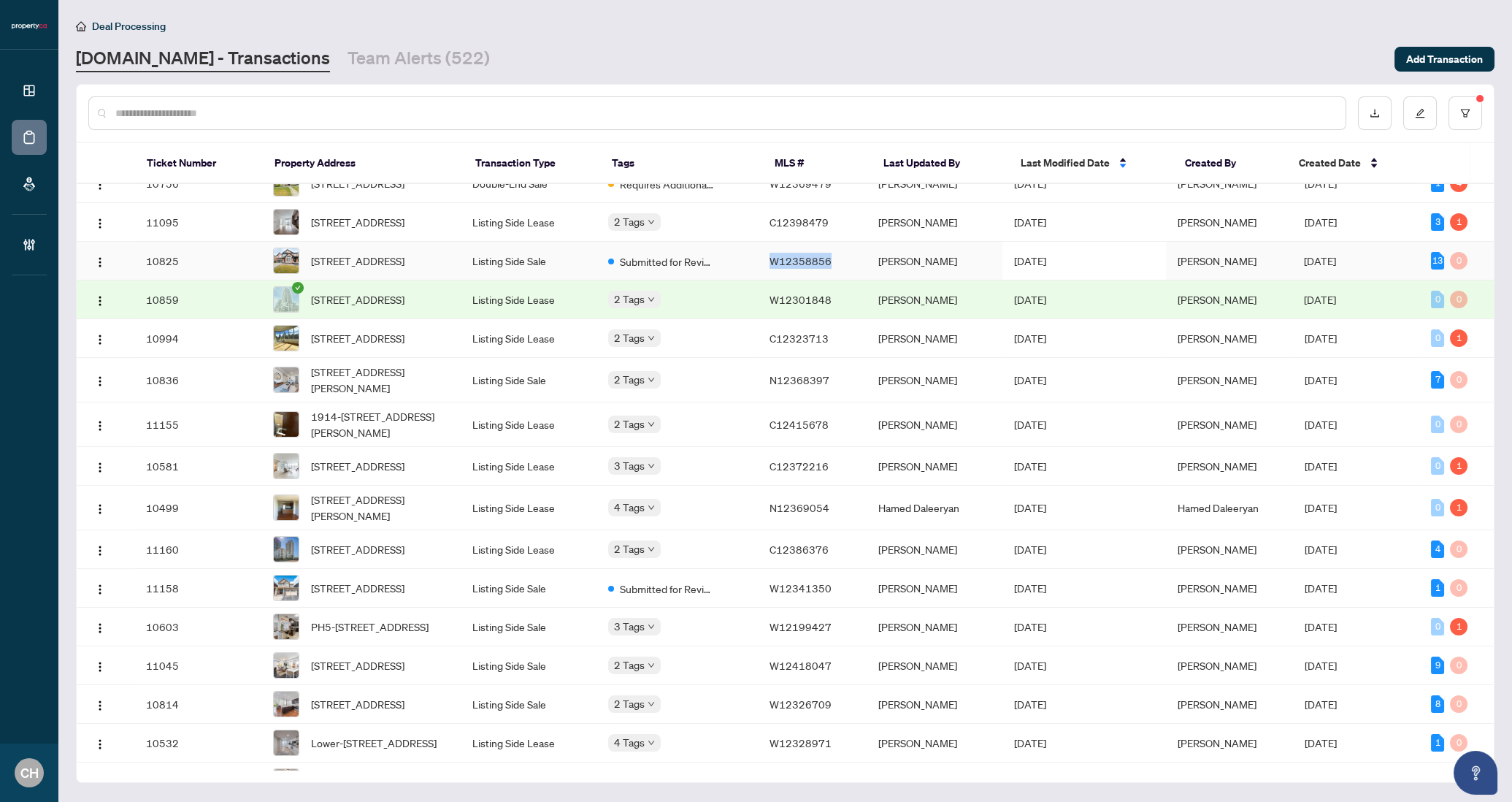
copy span "W12358856"
drag, startPoint x: 830, startPoint y: 328, endPoint x: 1185, endPoint y: 4, distance: 480.6
click at [0, 0] on div "Dashboard Deal Processing Mortgage Referrals Brokerage Management CH Clarissa H…" at bounding box center [756, 401] width 1512 height 802
click at [686, 270] on span "Submitted for Review" at bounding box center [668, 261] width 95 height 16
click at [766, 242] on td "C12398479" at bounding box center [812, 223] width 109 height 39
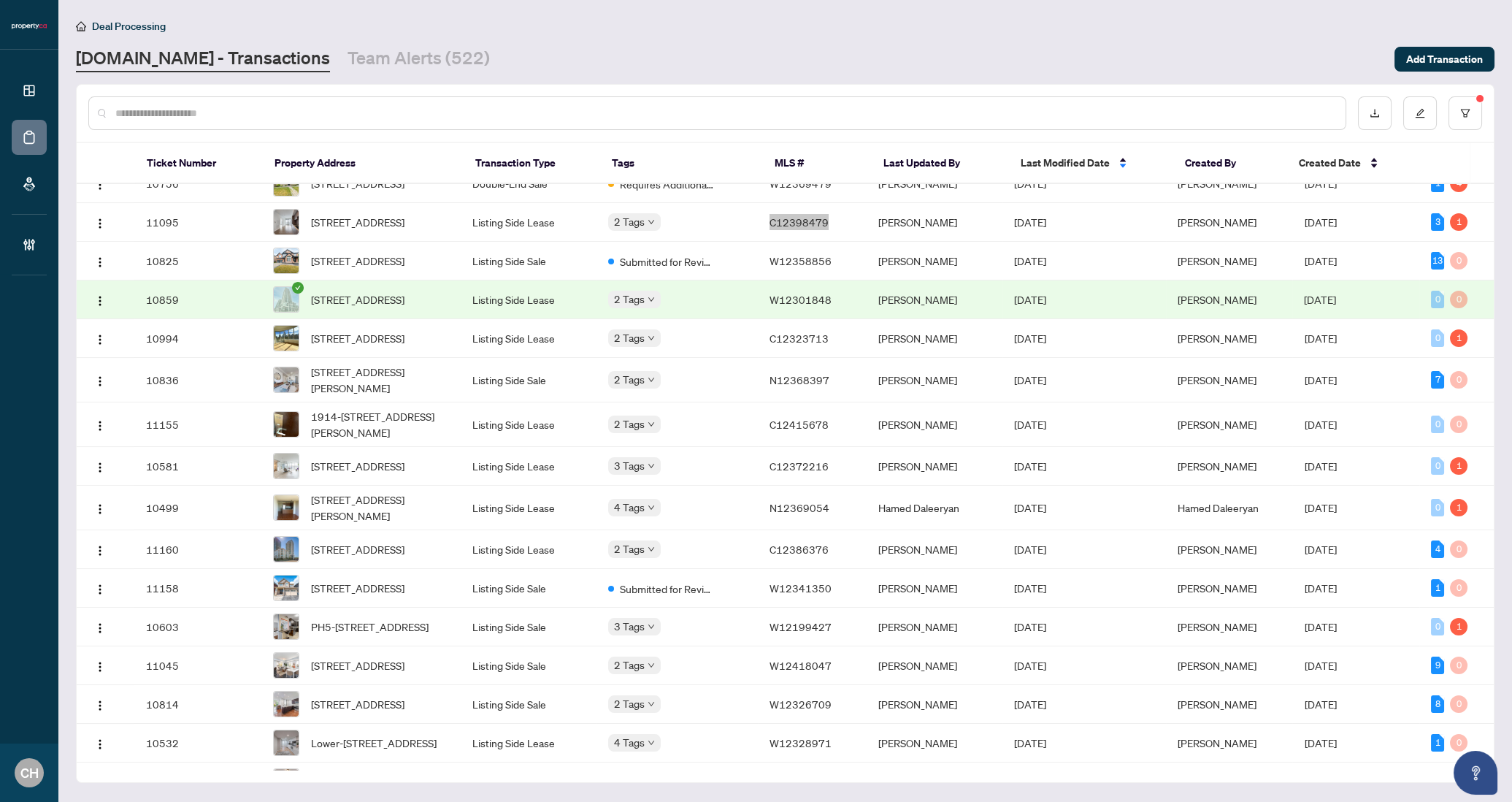
click at [0, 0] on div "Dashboard Deal Processing Mortgage Referrals Brokerage Management CH Clarissa H…" at bounding box center [756, 401] width 1512 height 802
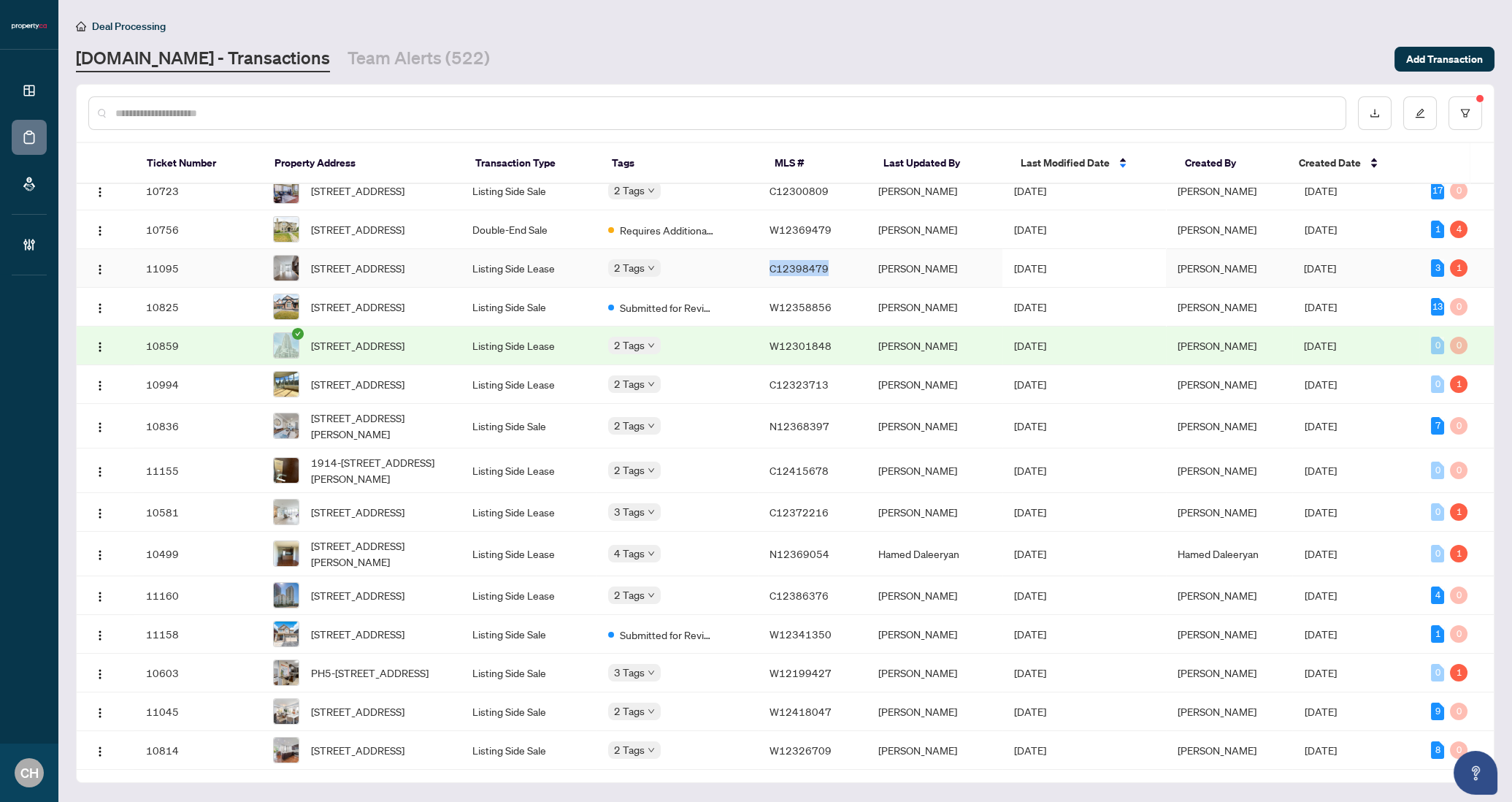
scroll to position [366, 0]
drag, startPoint x: 830, startPoint y: 282, endPoint x: 1161, endPoint y: 18, distance: 423.4
click at [0, 0] on div "Dashboard Deal Processing Mortgage Referrals Brokerage Management CH Clarissa H…" at bounding box center [756, 401] width 1512 height 802
click at [919, 250] on td "Sydney Brown" at bounding box center [934, 231] width 136 height 39
click at [943, 211] on td "Sydney Brown" at bounding box center [934, 192] width 136 height 39
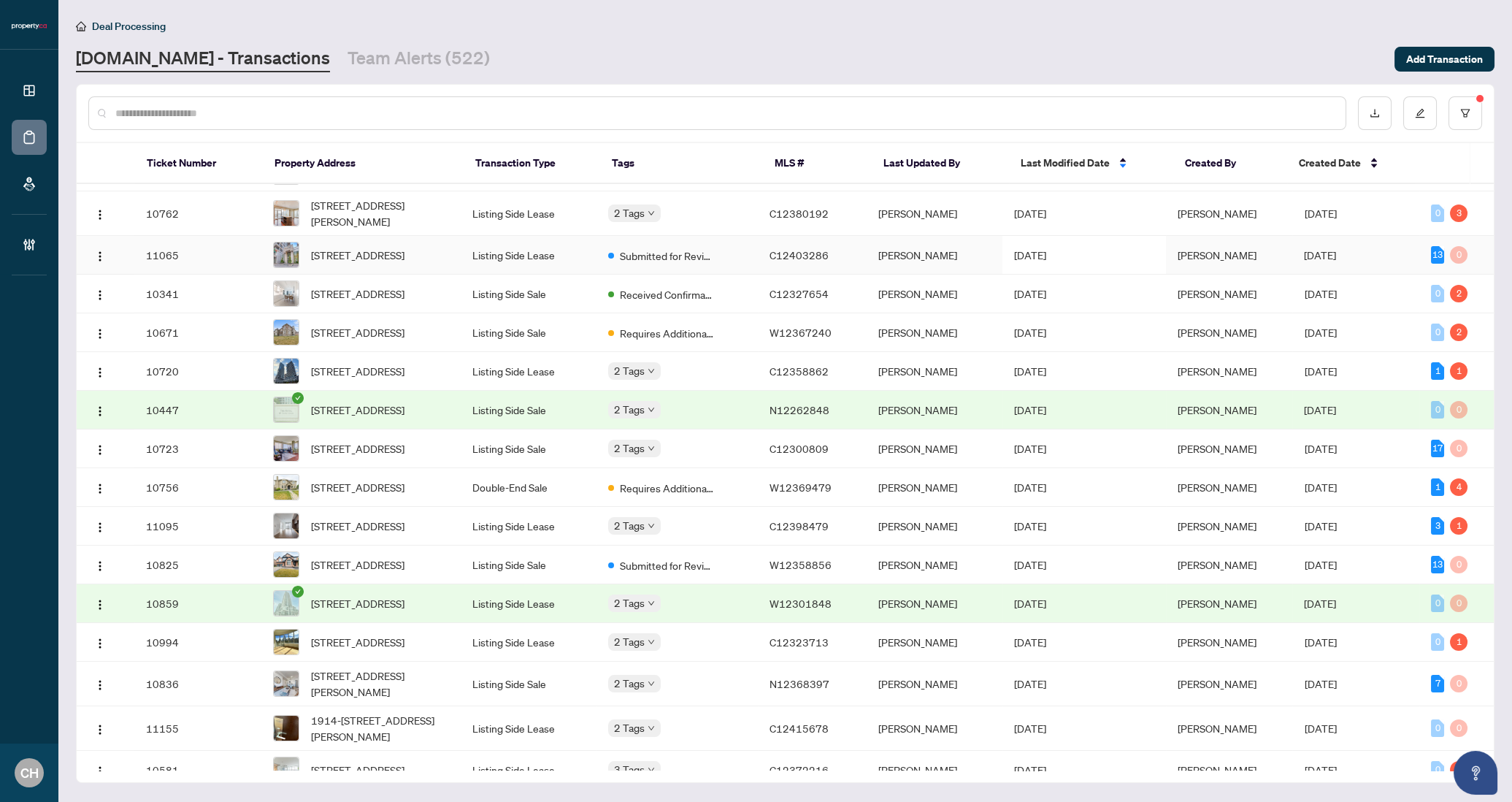
scroll to position [46, 0]
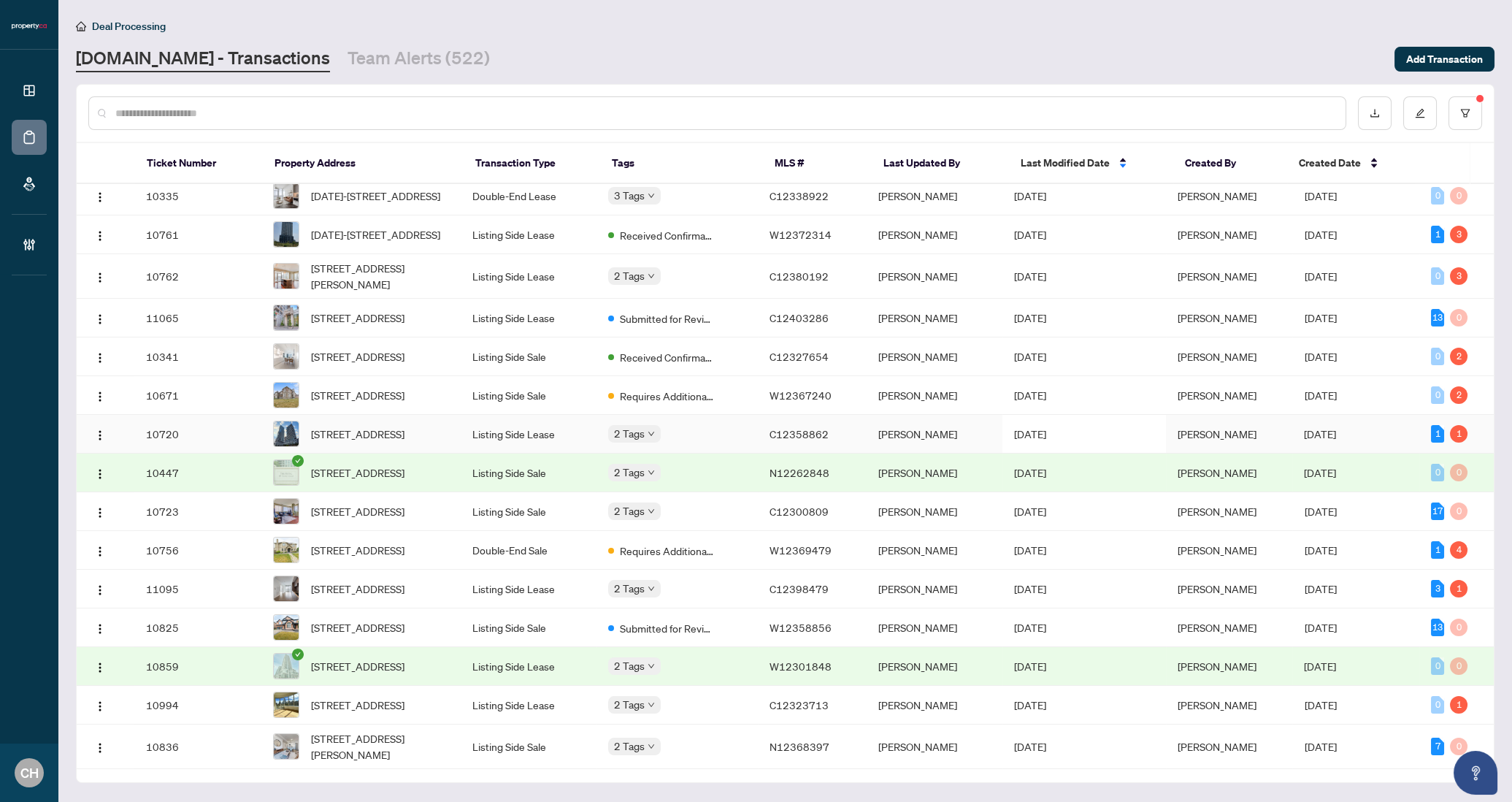
click at [936, 454] on td "Sydney Brown" at bounding box center [934, 434] width 136 height 39
click at [889, 415] on td "Sydney Brown" at bounding box center [934, 395] width 136 height 39
click at [758, 376] on td "Received Confirmation of Closing" at bounding box center [677, 357] width 161 height 39
click at [827, 337] on td "C12403286" at bounding box center [812, 318] width 109 height 39
drag, startPoint x: 827, startPoint y: 340, endPoint x: 1016, endPoint y: 1, distance: 388.1
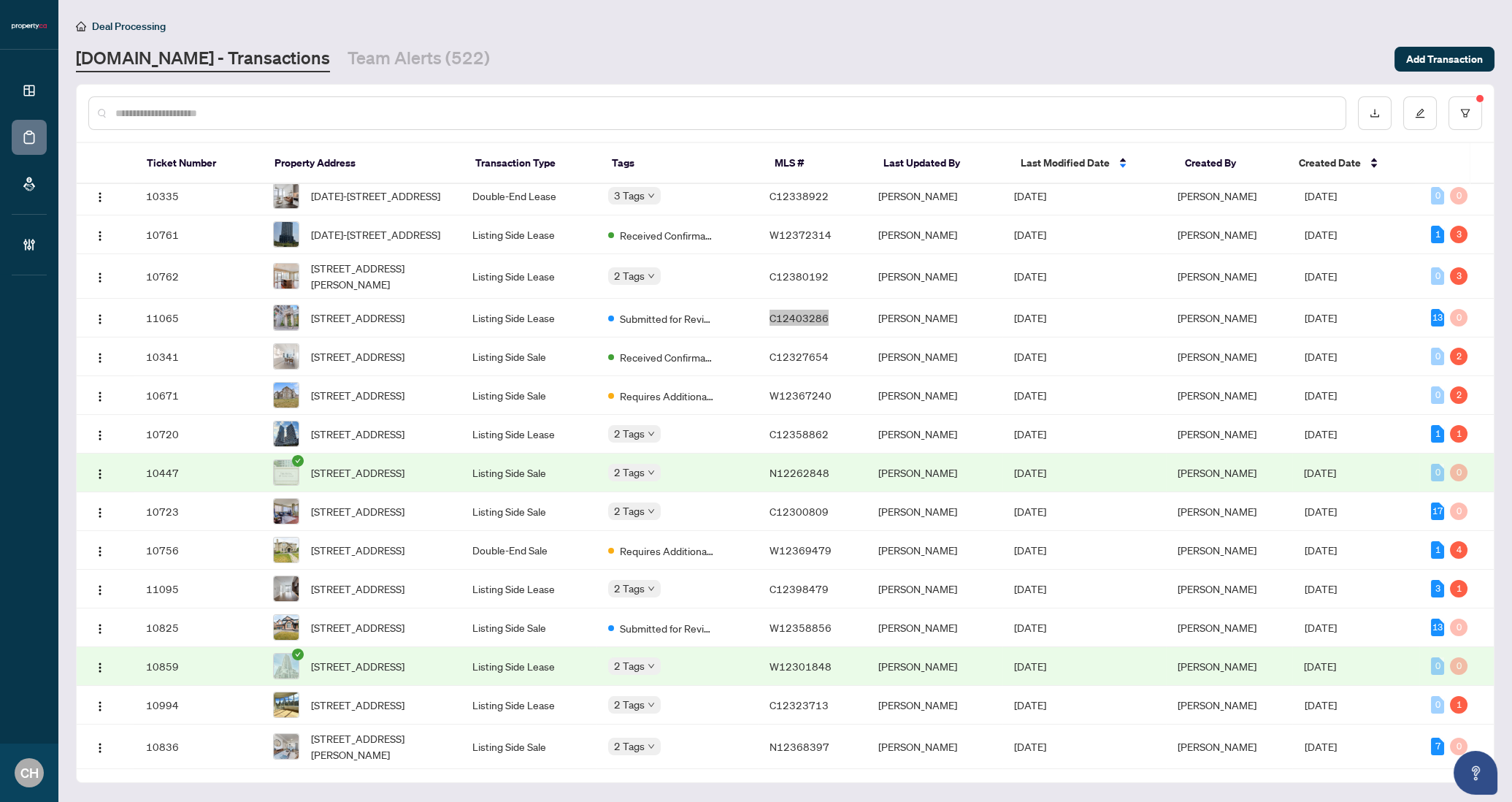
click at [0, 0] on div "Dashboard Deal Processing Mortgage Referrals Brokerage Management CH Clarissa H…" at bounding box center [756, 401] width 1512 height 802
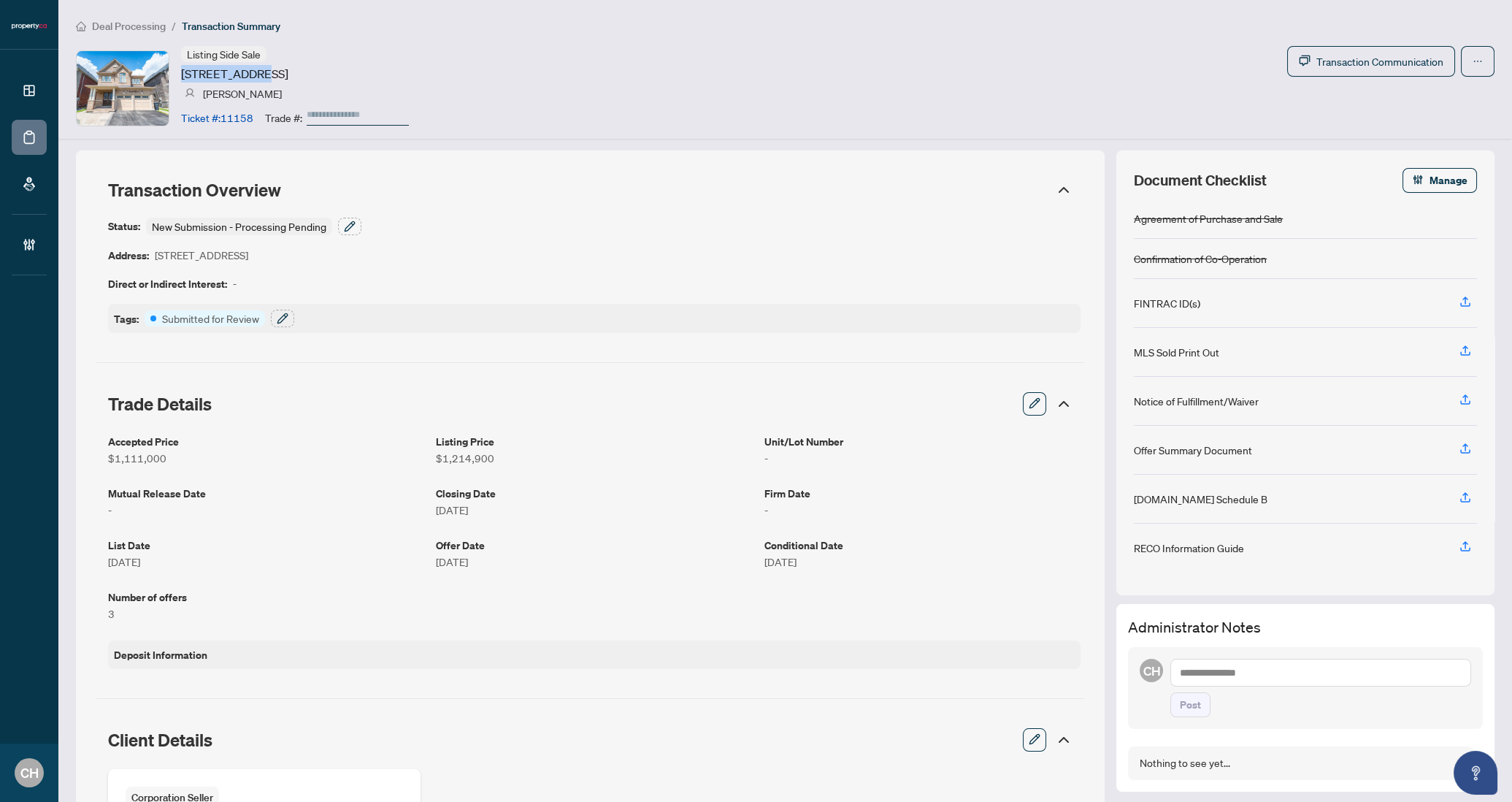
copy article "7 Forsyth Cre"
drag, startPoint x: 252, startPoint y: 74, endPoint x: 633, endPoint y: 1, distance: 387.9
click at [0, 0] on div "Dashboard Deal Processing Mortgage Referrals Brokerage Management CH Clarissa H…" at bounding box center [756, 401] width 1512 height 802
click at [240, 120] on article "Ticket #: 11158" at bounding box center [217, 117] width 73 height 16
click at [233, 119] on article "Ticket #: 11158" at bounding box center [217, 117] width 73 height 16
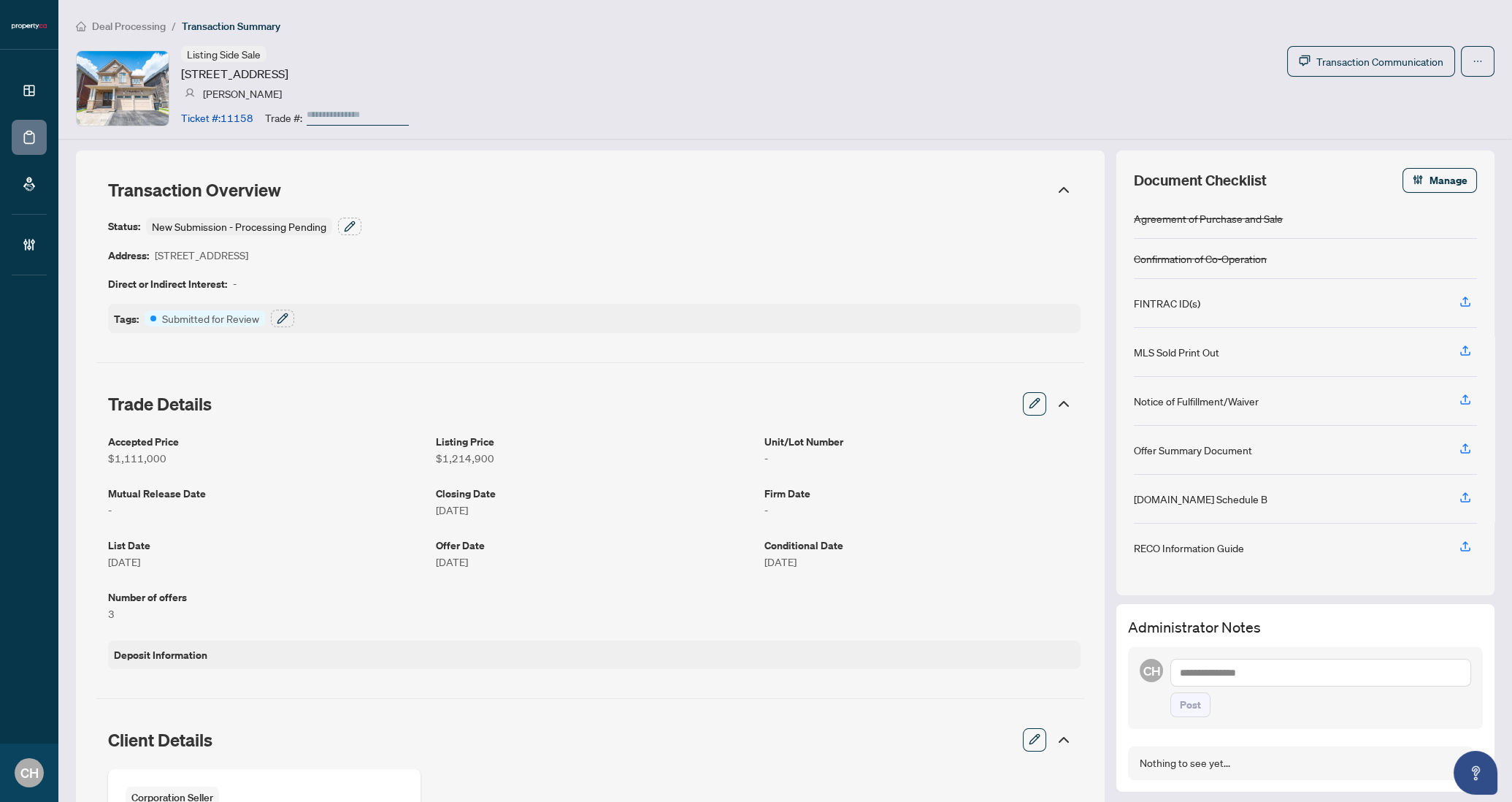
click at [208, 134] on div "Deal Processing / Transaction Summary Listing Side Sale 7 Forsyth Cres, Brampto…" at bounding box center [786, 69] width 1454 height 138
click at [353, 235] on div "Status: New Submission - Processing Pending Address: 7 Forsyth Cres, Brampton, …" at bounding box center [594, 275] width 972 height 116
click at [353, 226] on icon "button" at bounding box center [350, 226] width 11 height 11
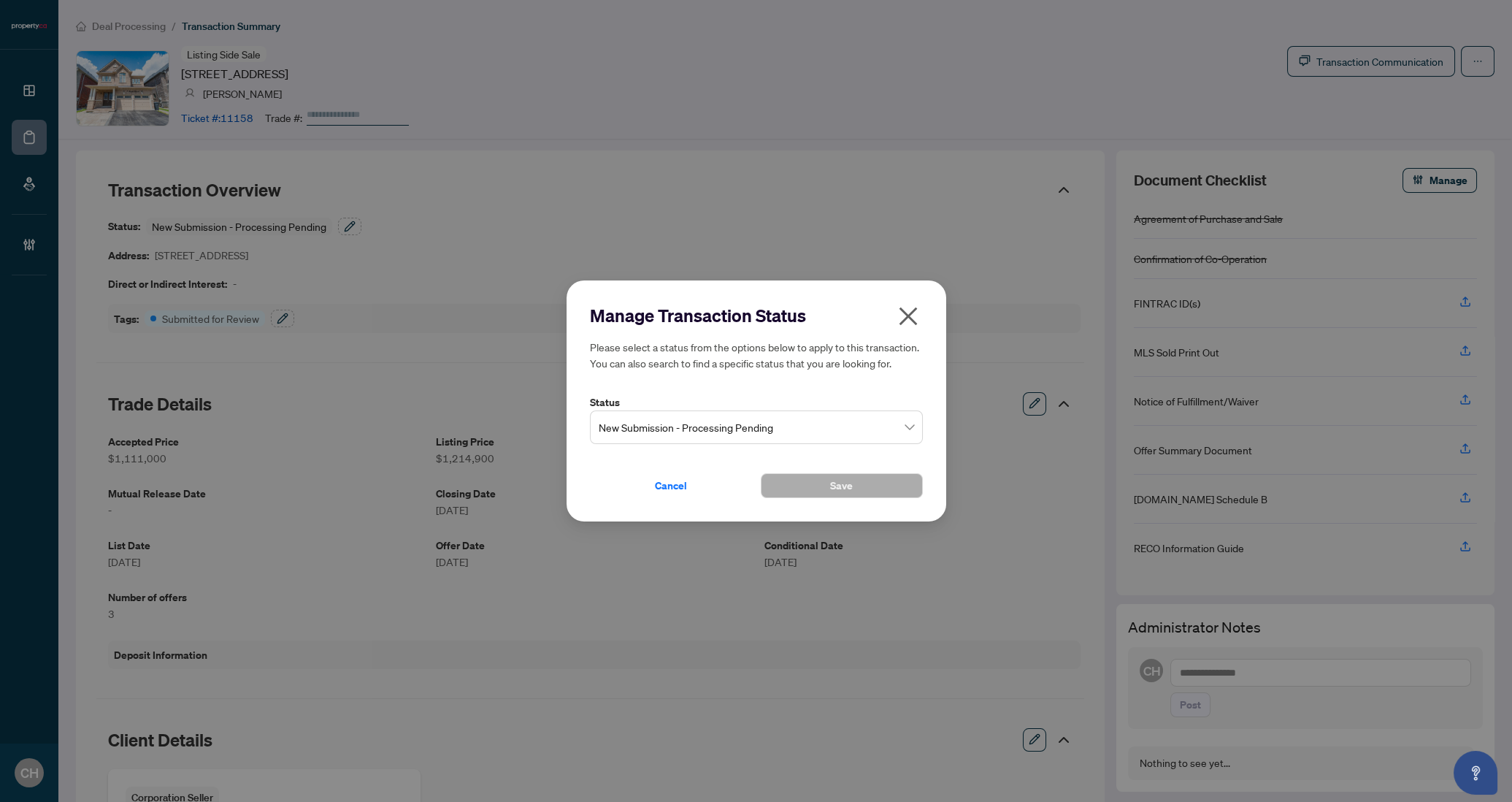
drag, startPoint x: 675, startPoint y: 226, endPoint x: 753, endPoint y: 252, distance: 82.2
click at [682, 231] on div "Manage Transaction Status Please select a status from the options below to appl…" at bounding box center [756, 401] width 1512 height 802
click at [921, 314] on button "button" at bounding box center [908, 320] width 29 height 32
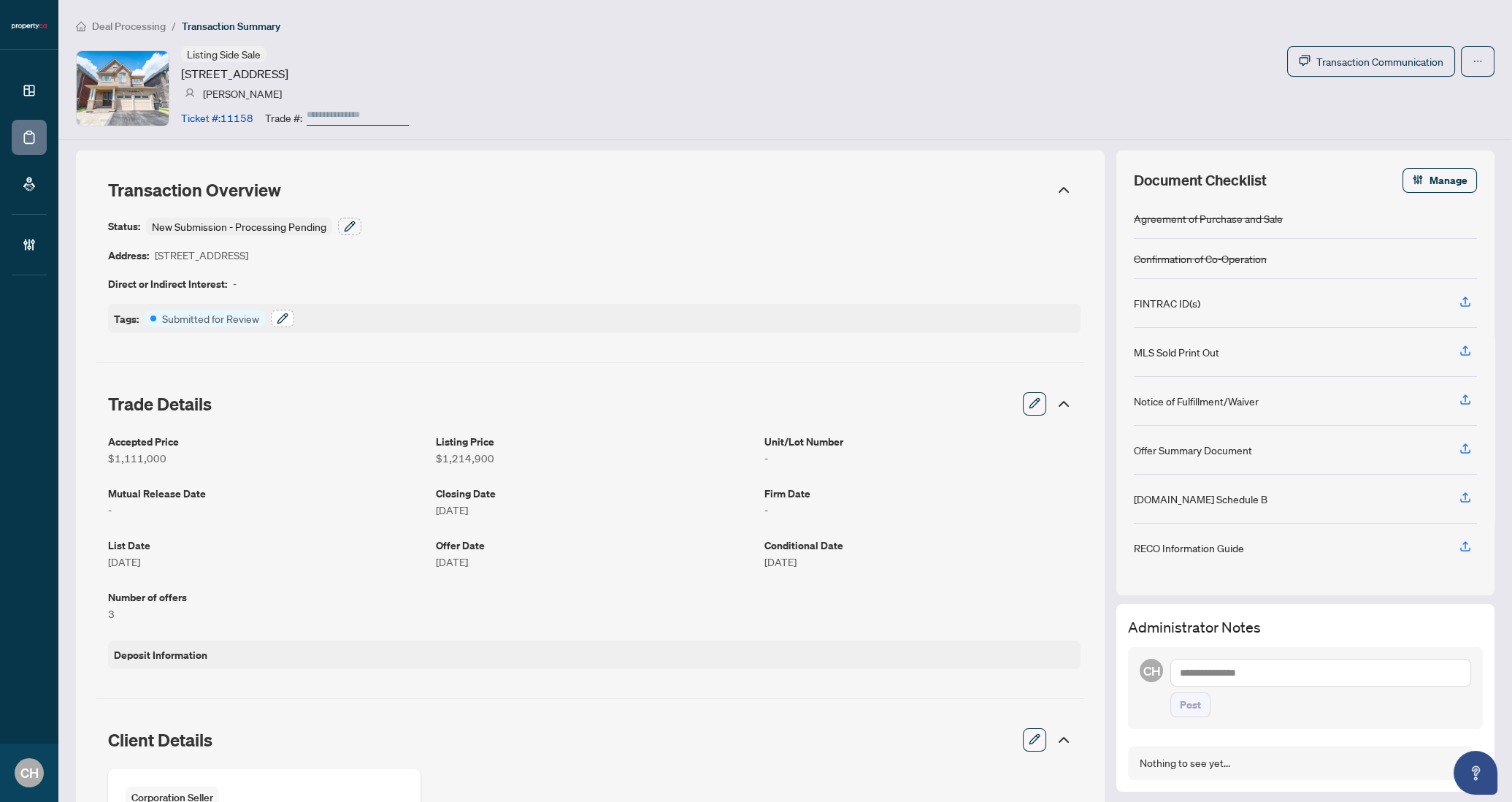
click at [273, 316] on button "button" at bounding box center [282, 318] width 24 height 18
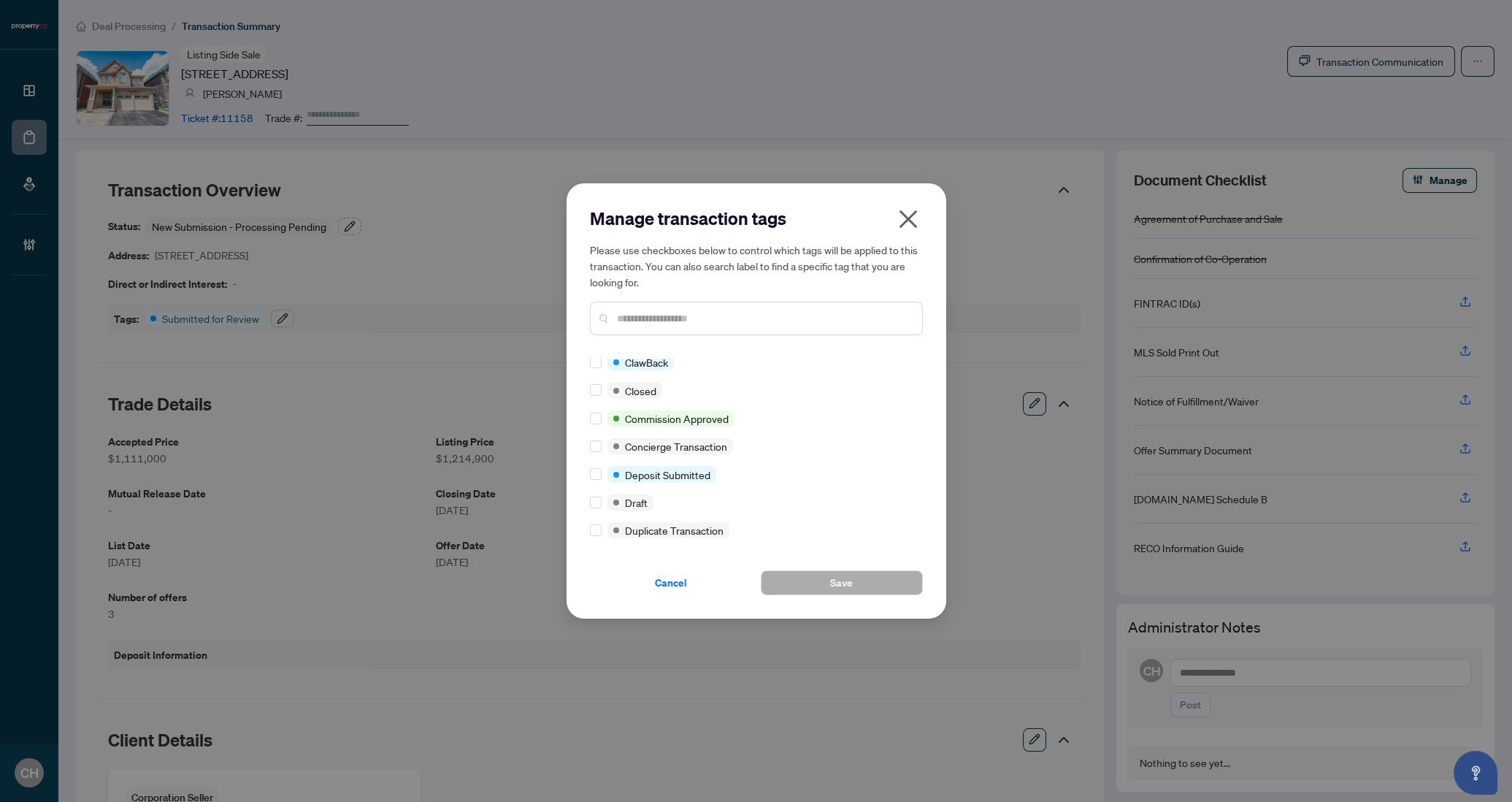
scroll to position [172, 0]
click at [817, 446] on div "Cancelled" at bounding box center [752, 444] width 324 height 16
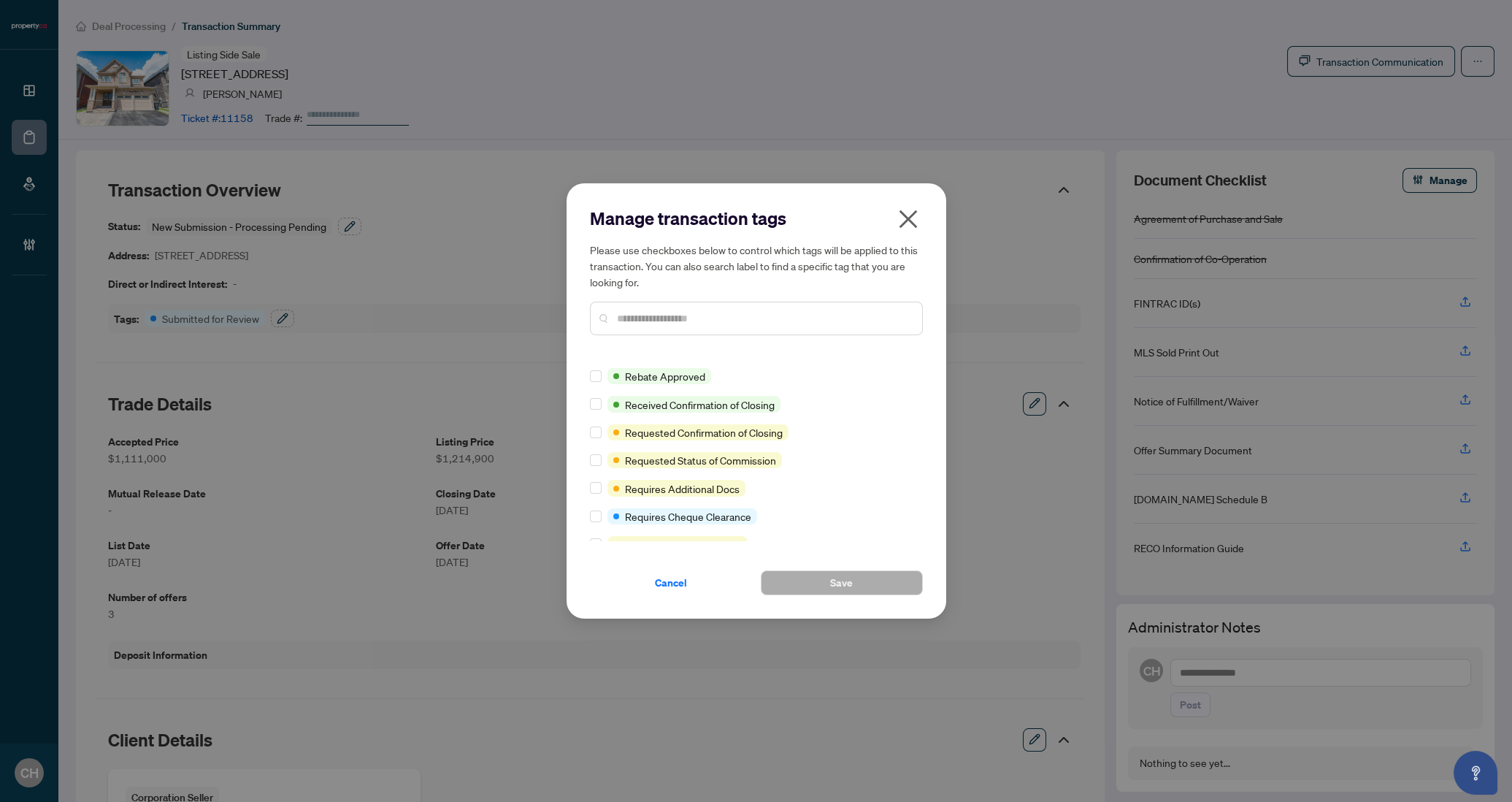
scroll to position [1193, 0]
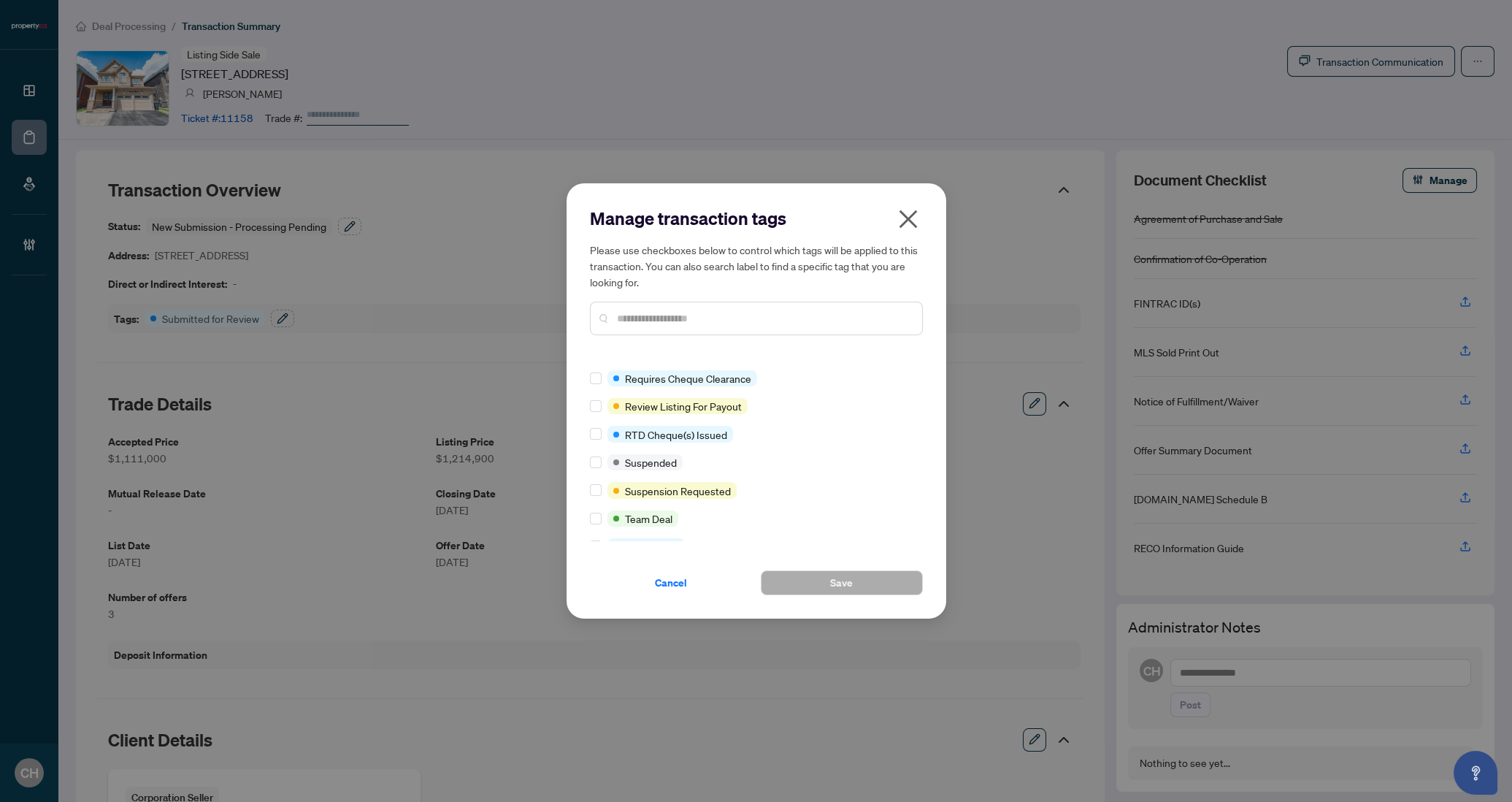
click at [902, 231] on span "button" at bounding box center [908, 223] width 24 height 30
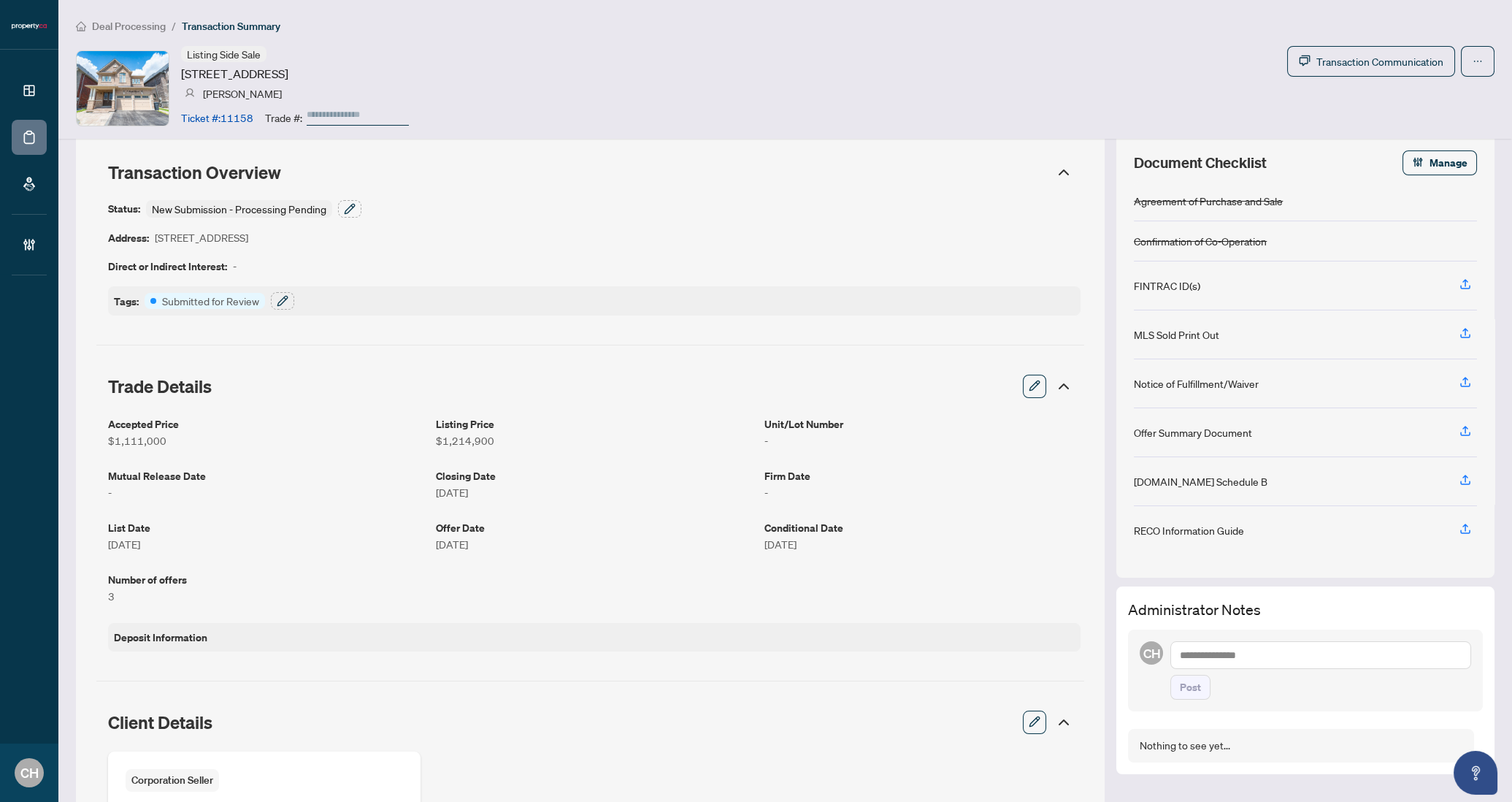
scroll to position [0, 0]
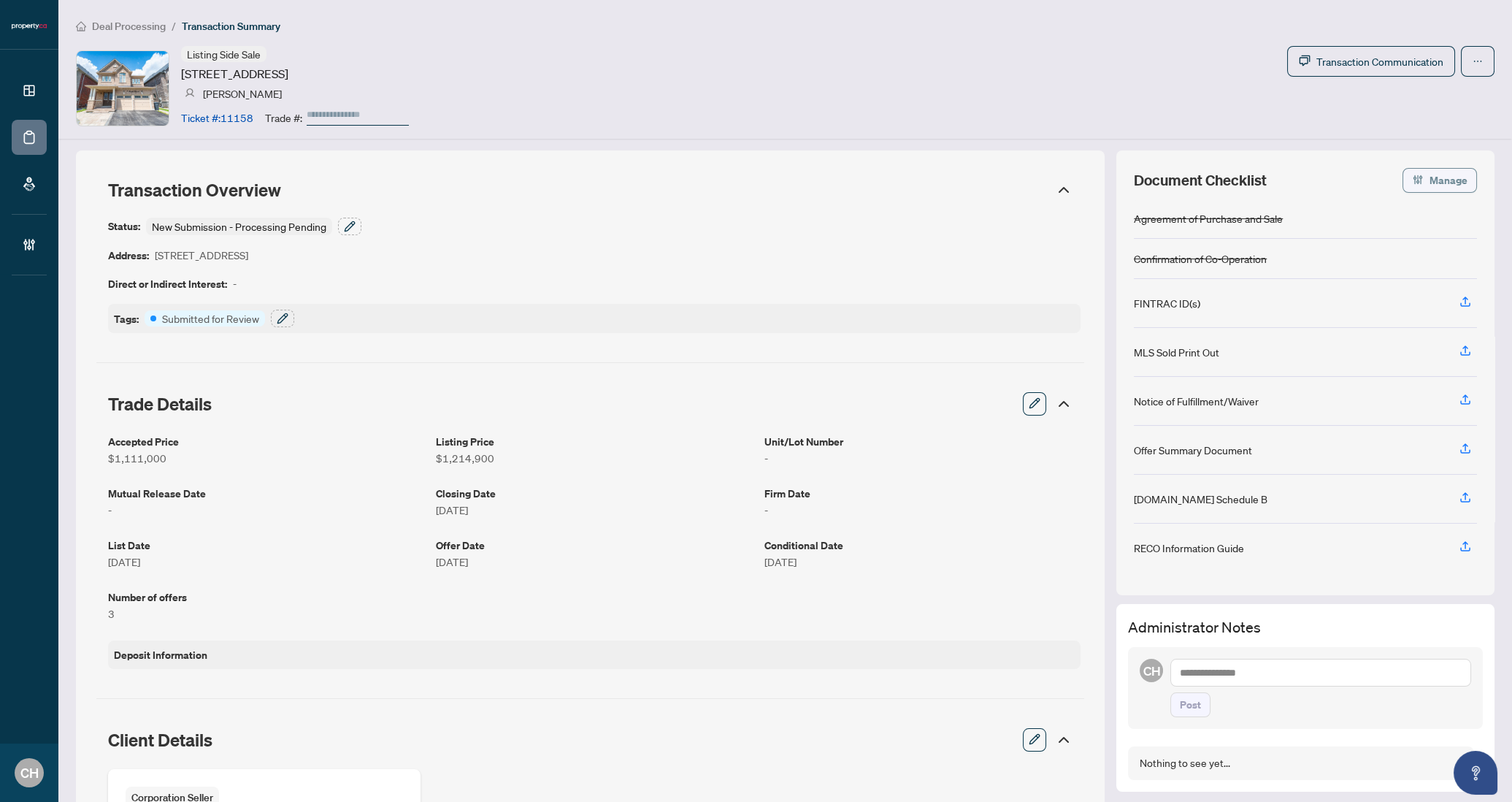
click at [1412, 180] on icon "button" at bounding box center [1417, 179] width 11 height 11
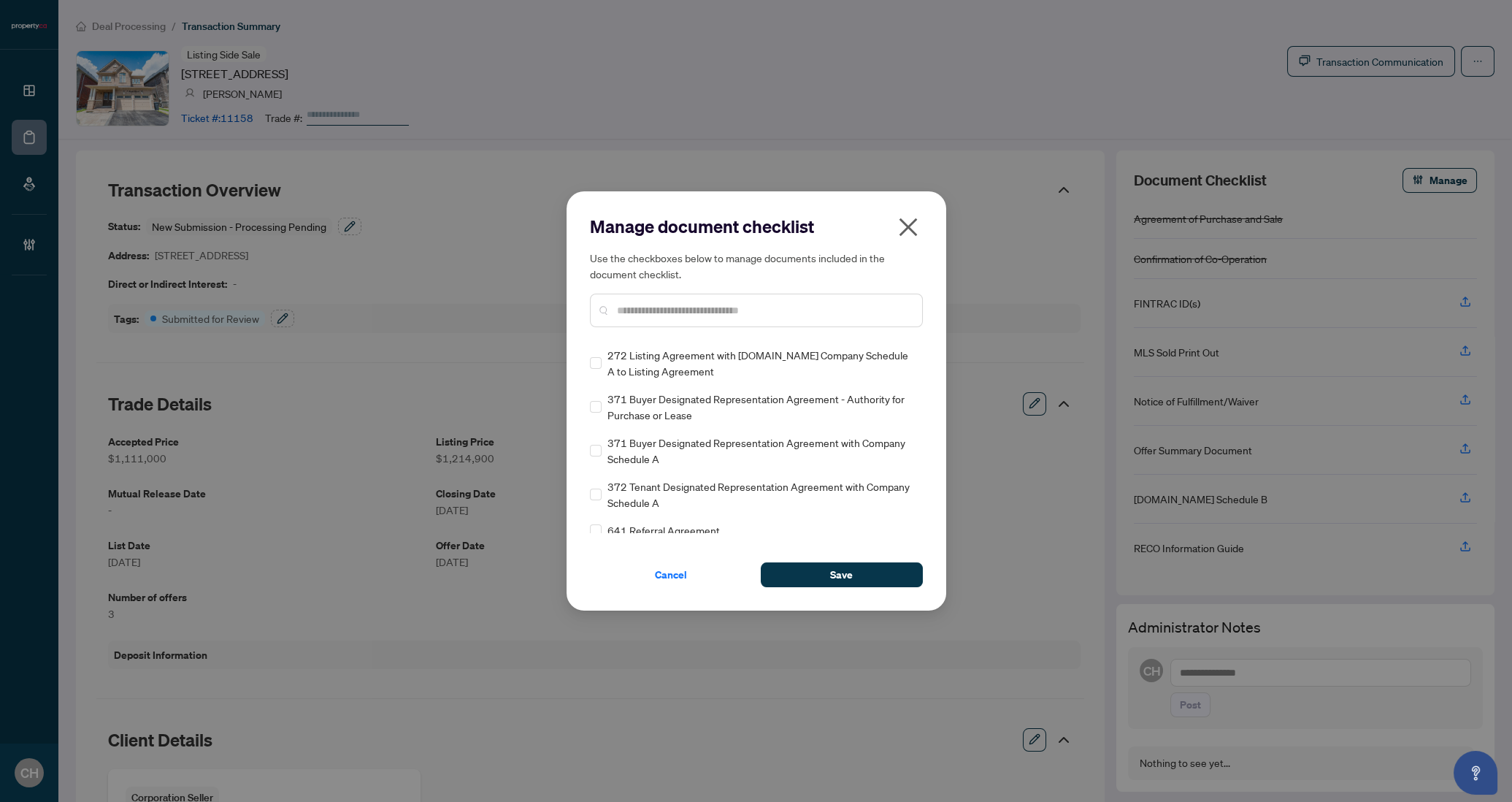
scroll to position [1607, 0]
click at [901, 224] on icon "close" at bounding box center [908, 227] width 24 height 24
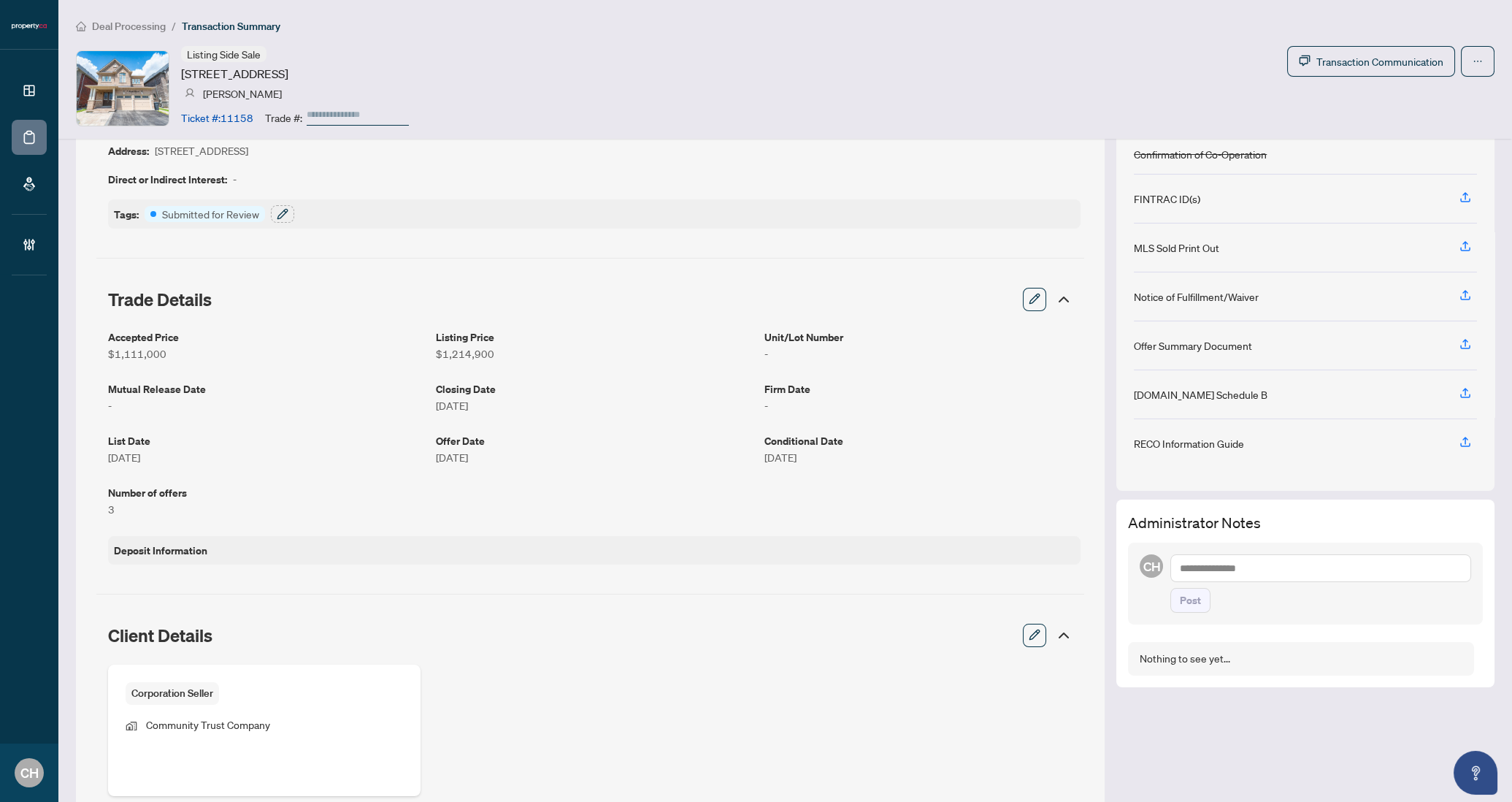
scroll to position [0, 0]
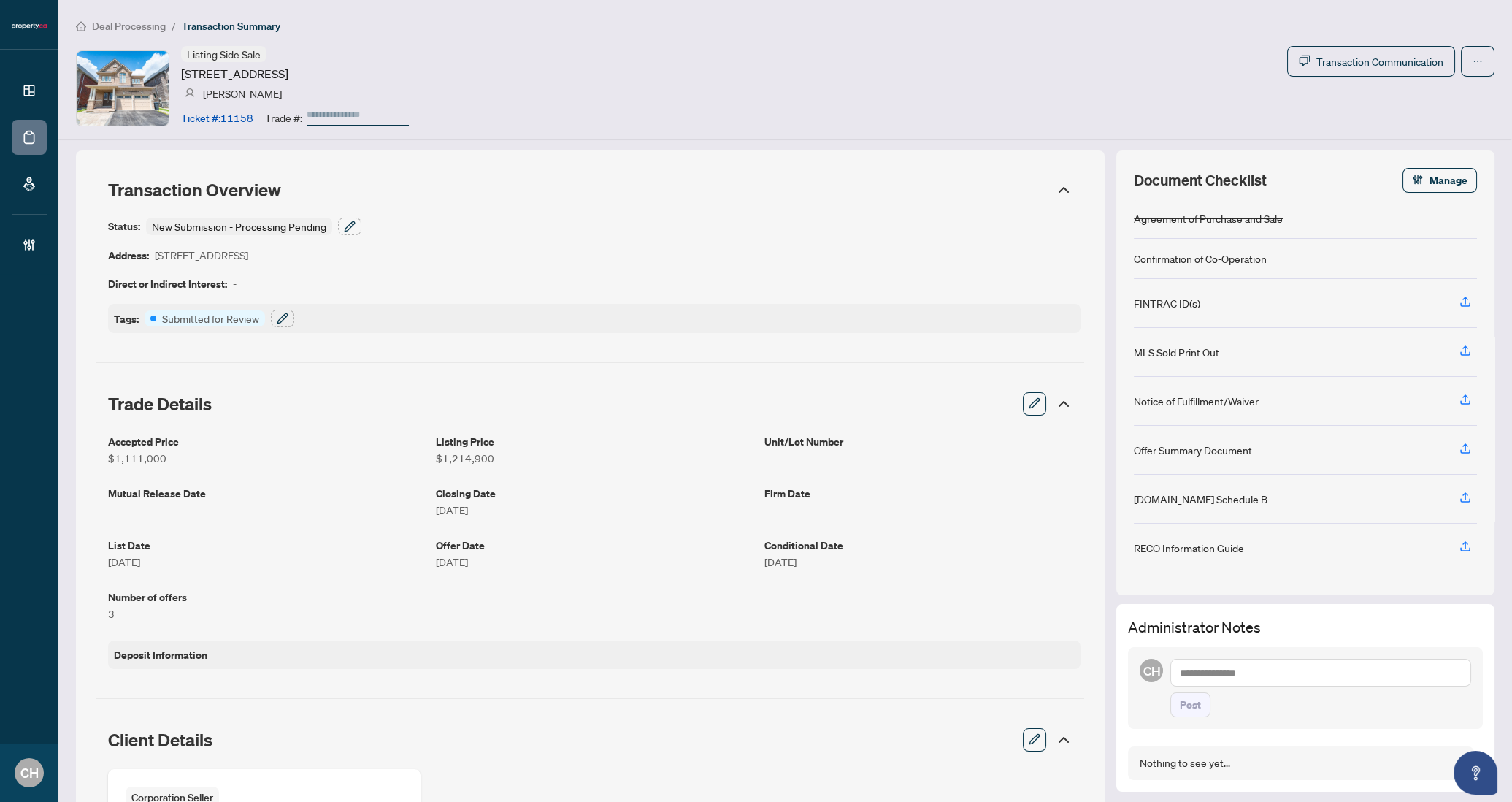
click at [599, 475] on div "Accepted Price $1,111,000 Listing Price $1,214,900 Unit/Lot Number - Mutual Rel…" at bounding box center [594, 530] width 972 height 195
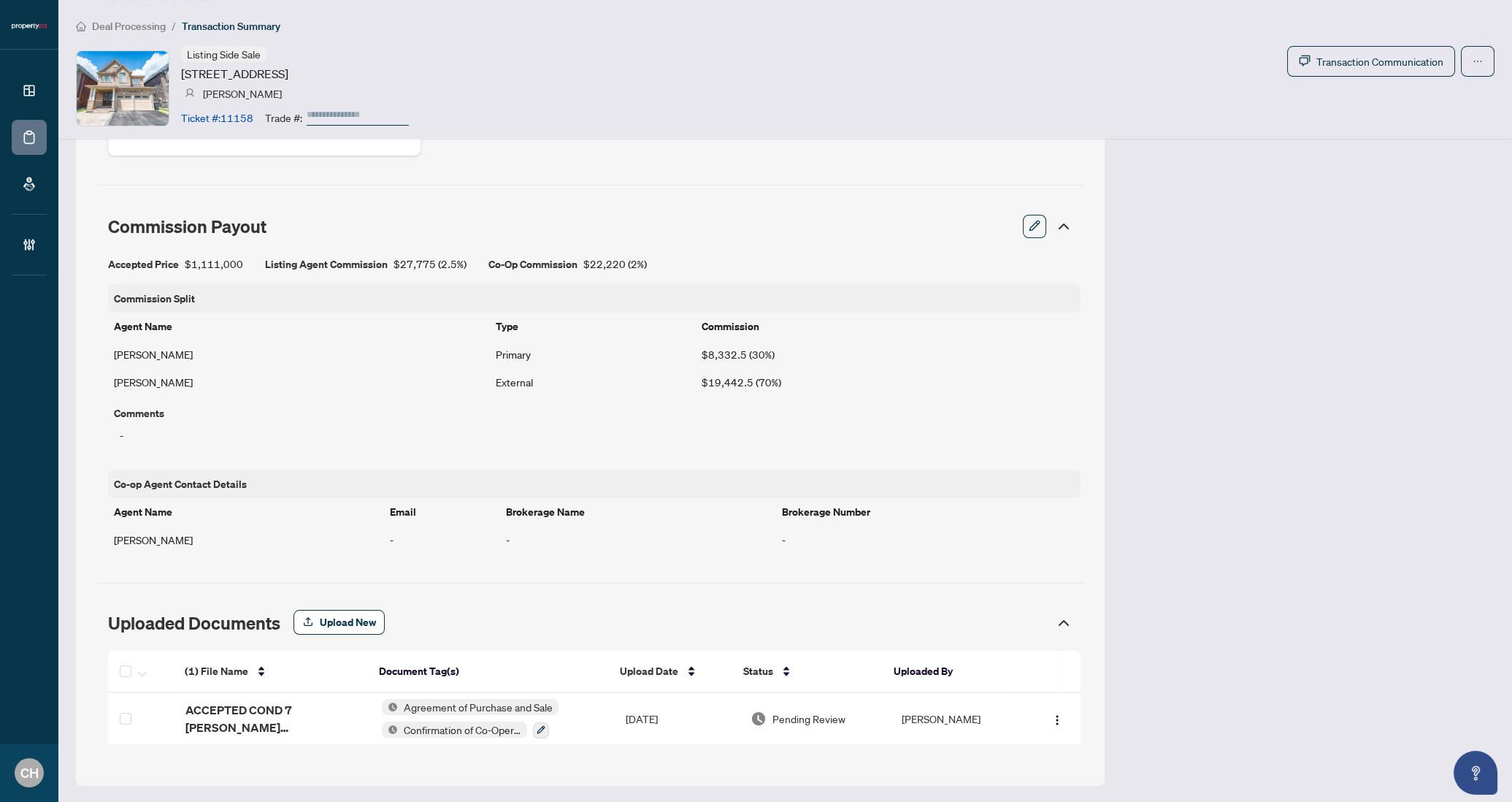
scroll to position [174, 0]
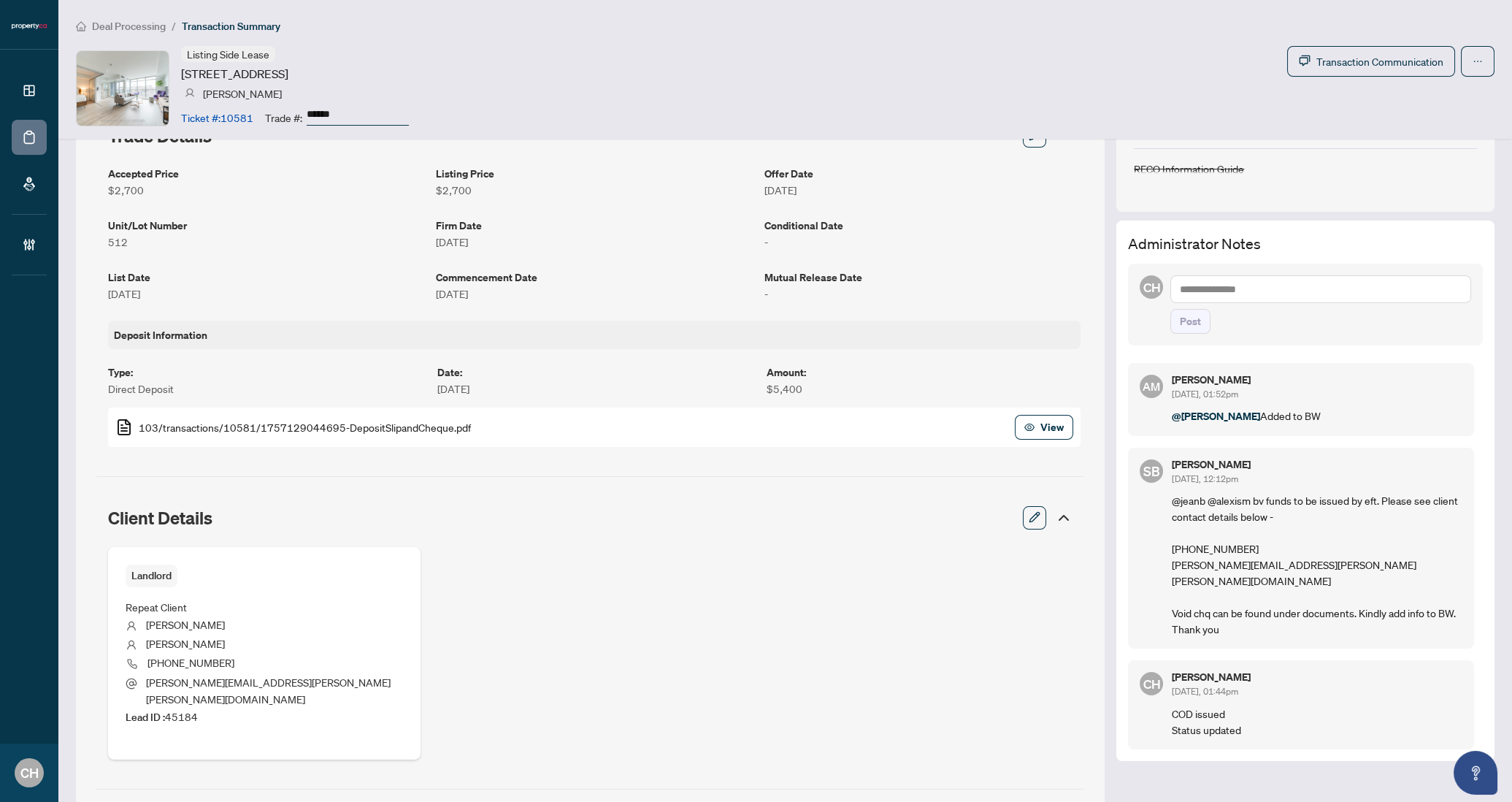
scroll to position [269, 0]
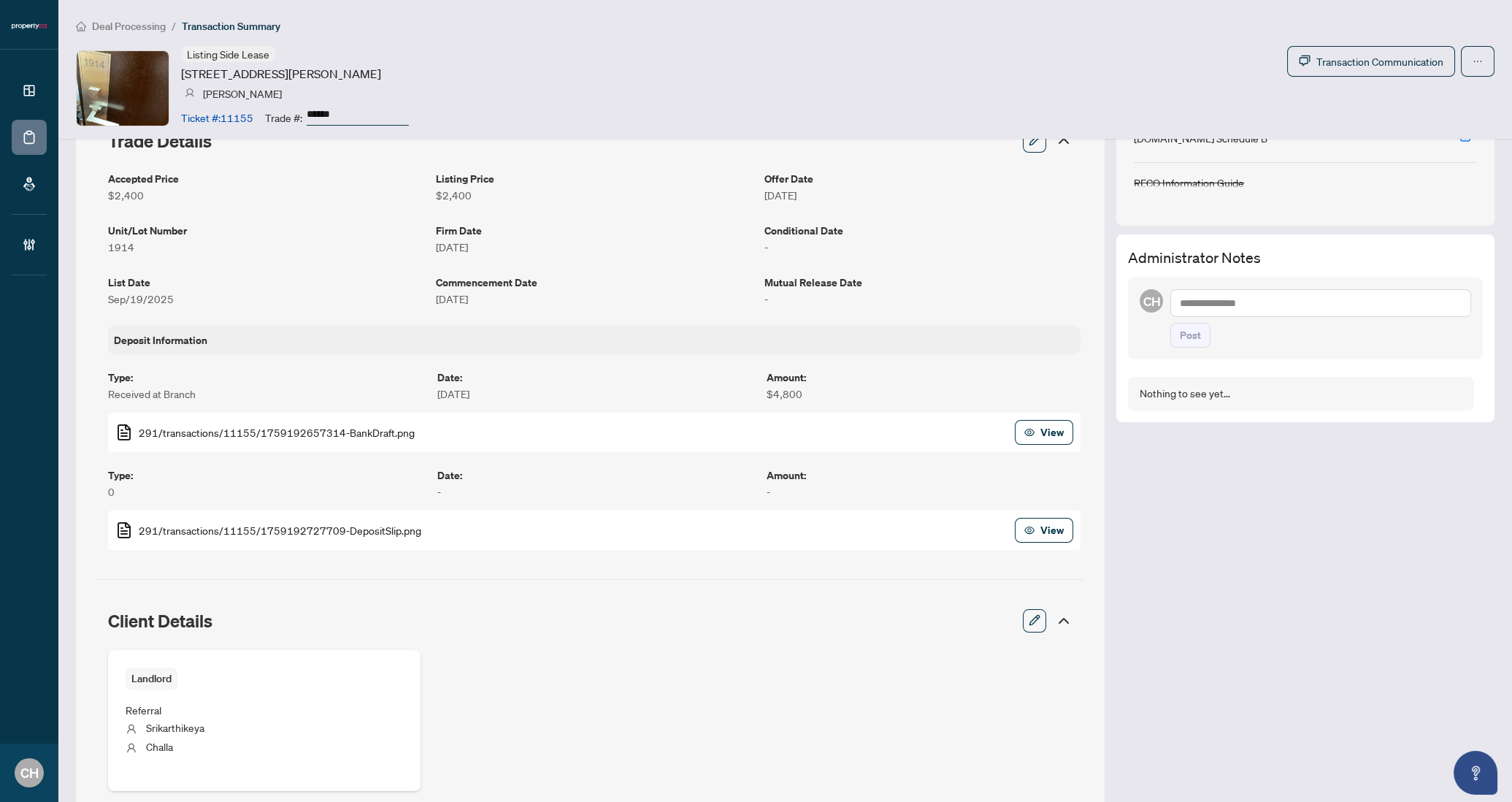
scroll to position [266, 0]
click at [1024, 423] on span "button" at bounding box center [1029, 429] width 11 height 24
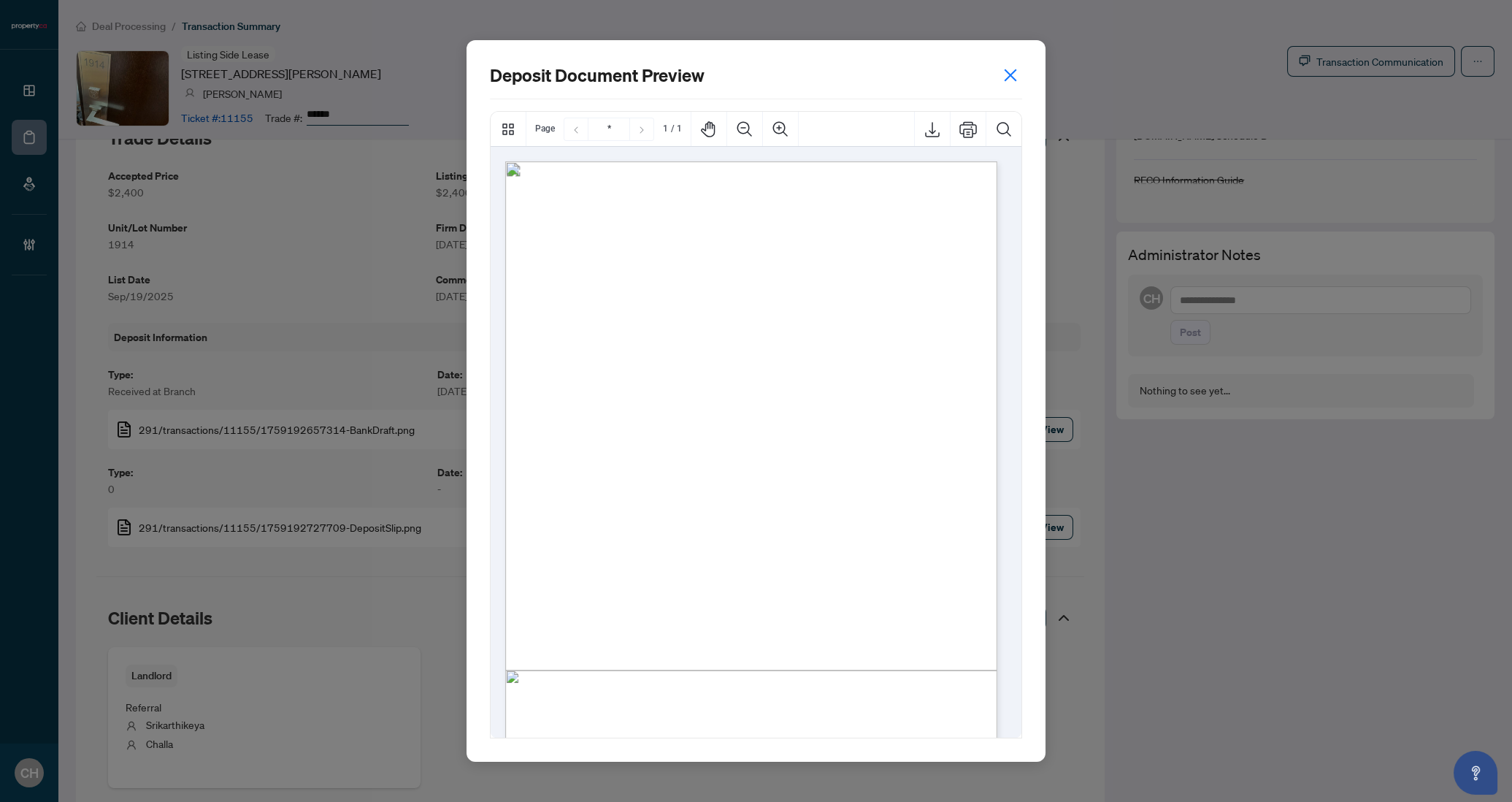
scroll to position [144, 0]
click at [1011, 75] on icon "close" at bounding box center [1010, 75] width 11 height 11
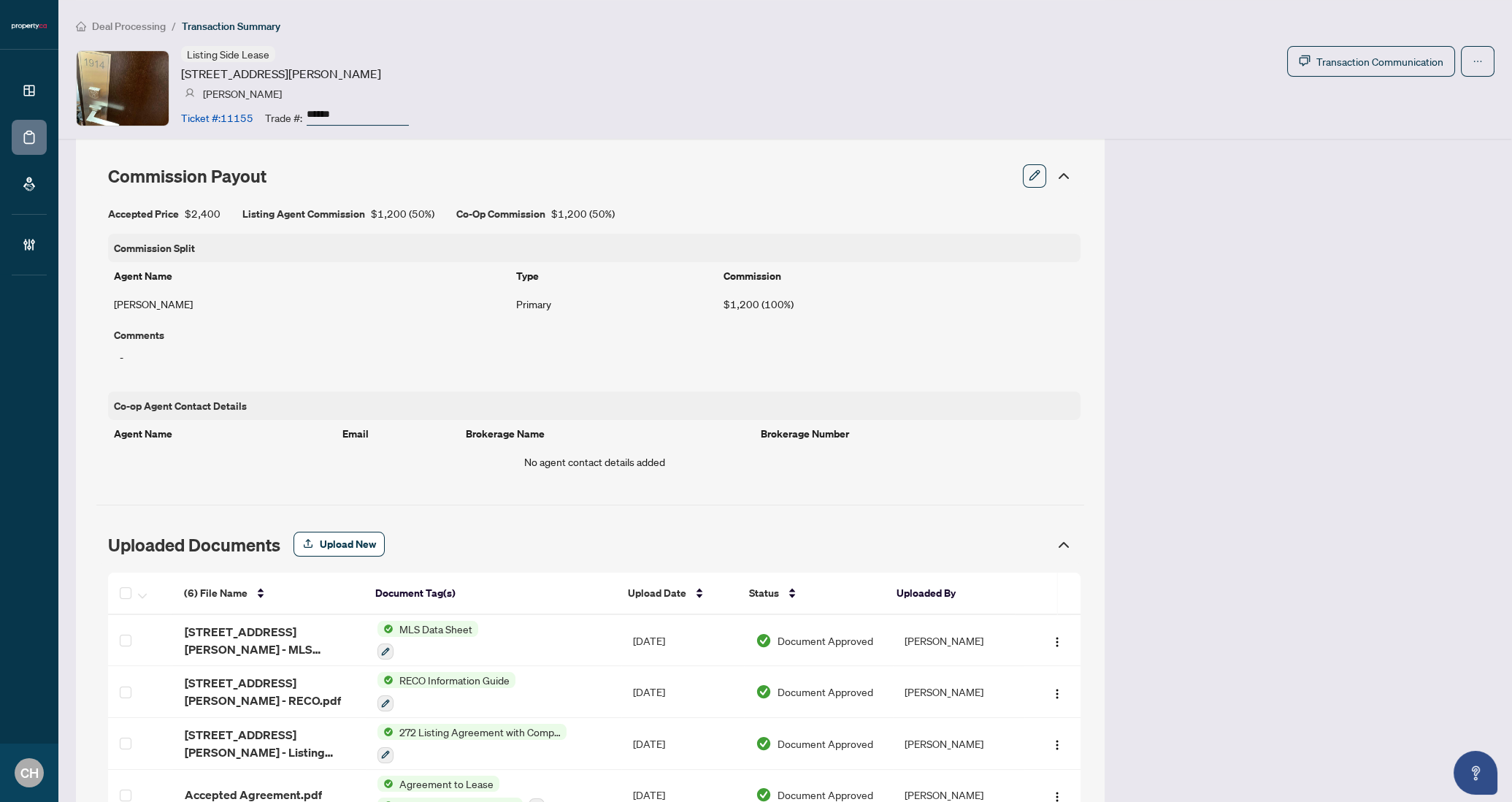
scroll to position [1125, 0]
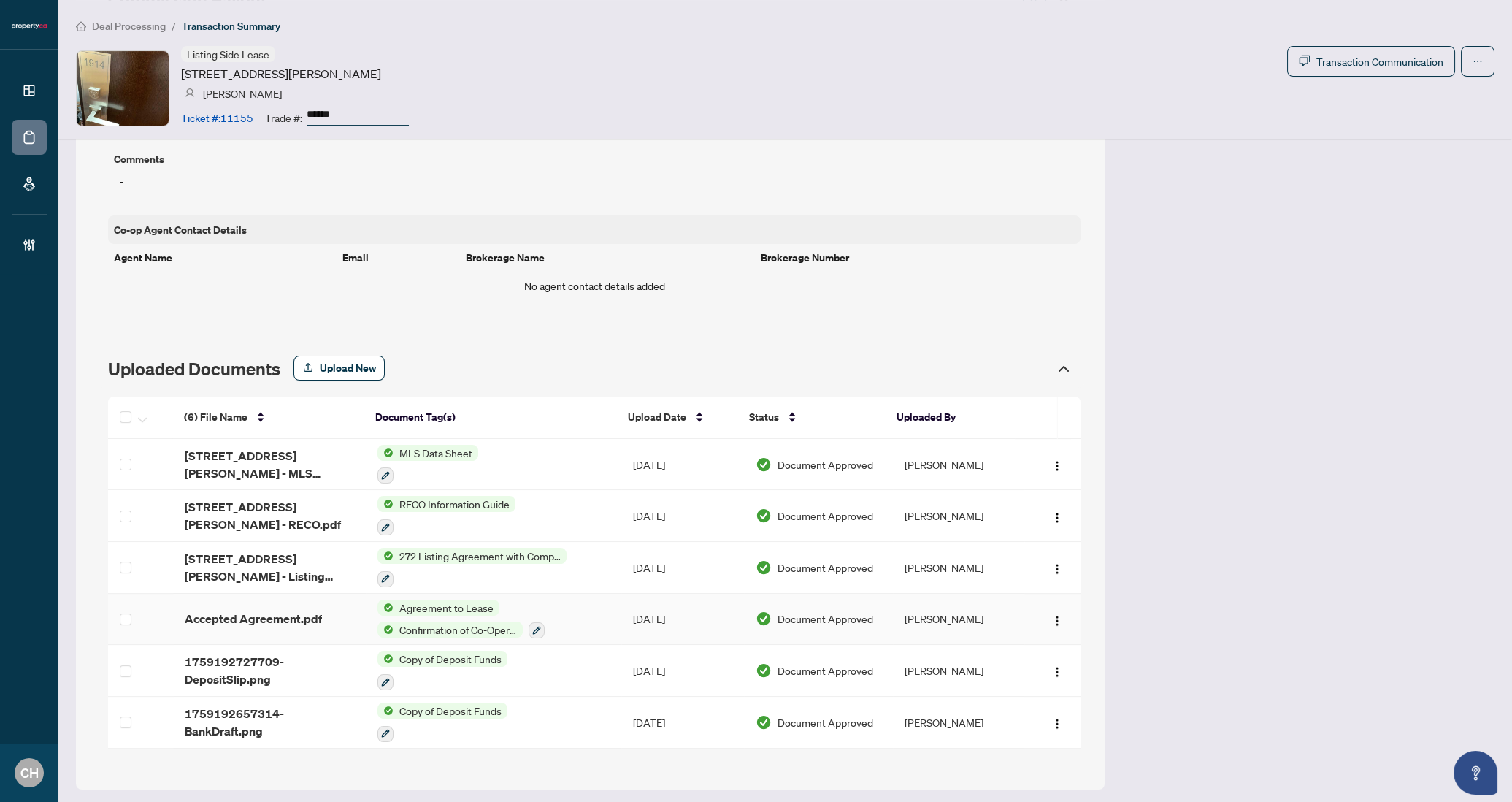
click at [573, 612] on td "Agreement to Lease Confirmation of Co-Operation" at bounding box center [494, 620] width 256 height 52
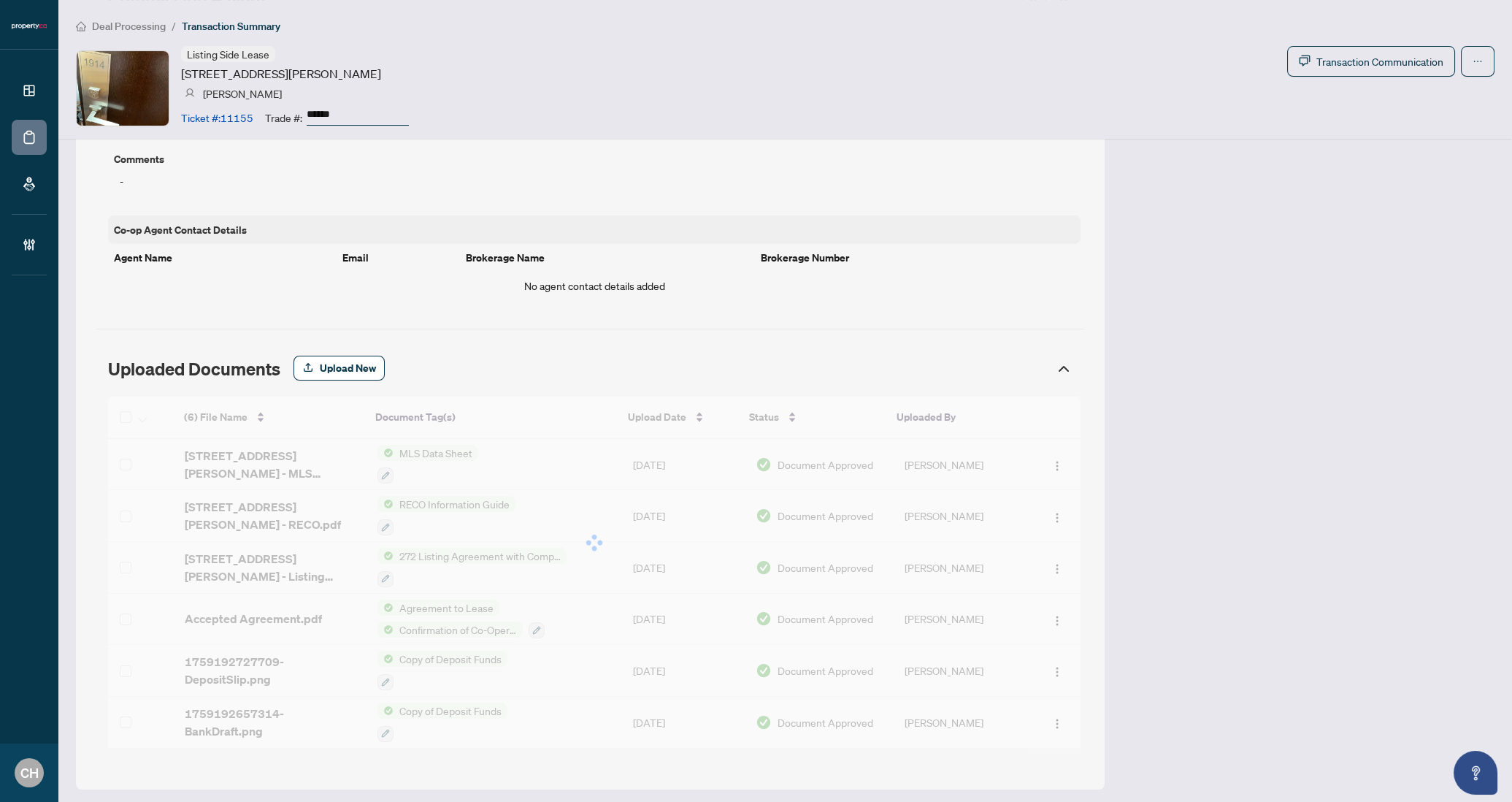
click at [564, 466] on div at bounding box center [594, 543] width 972 height 292
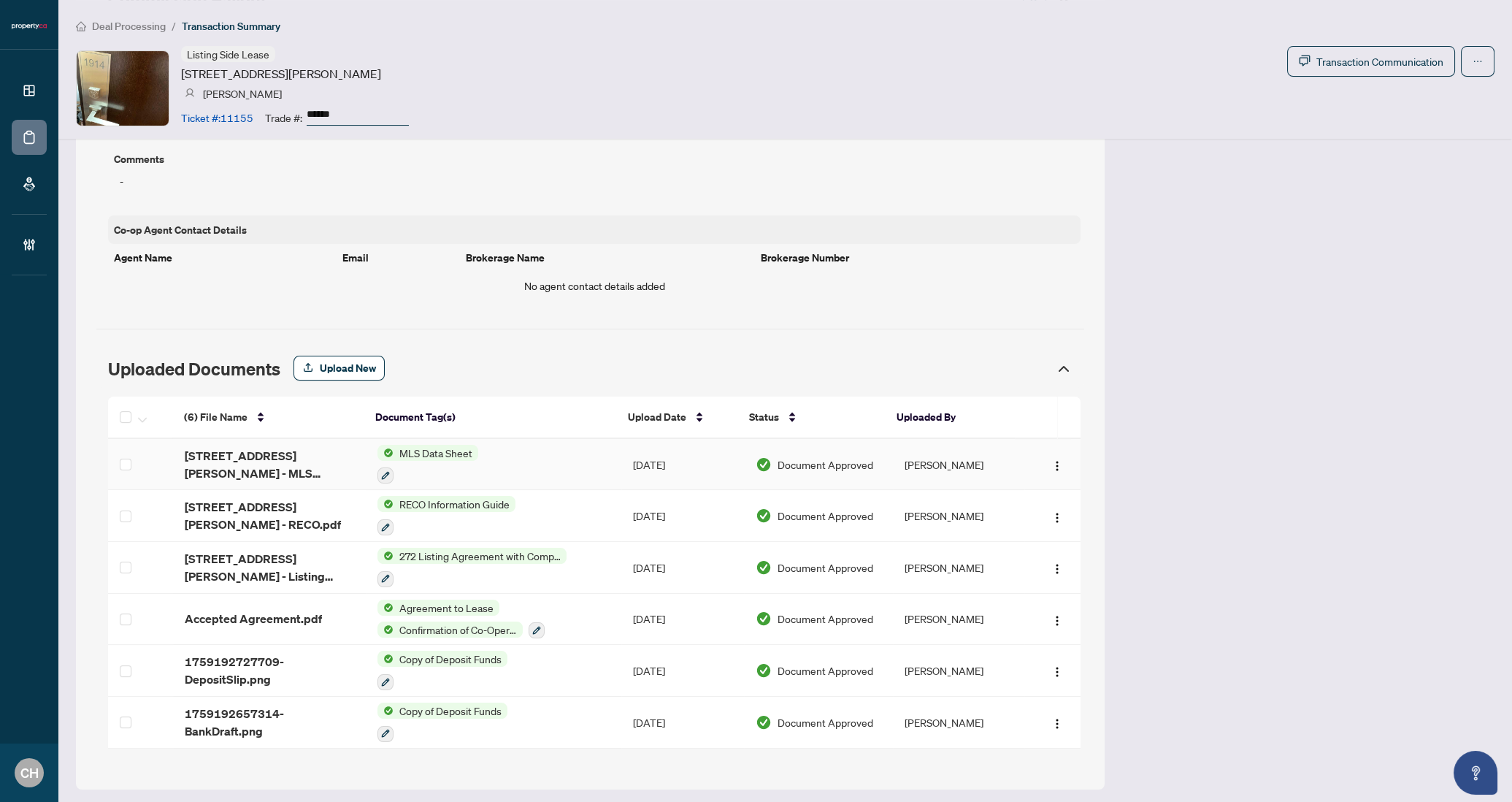
click at [565, 454] on td "MLS Data Sheet" at bounding box center [494, 465] width 256 height 52
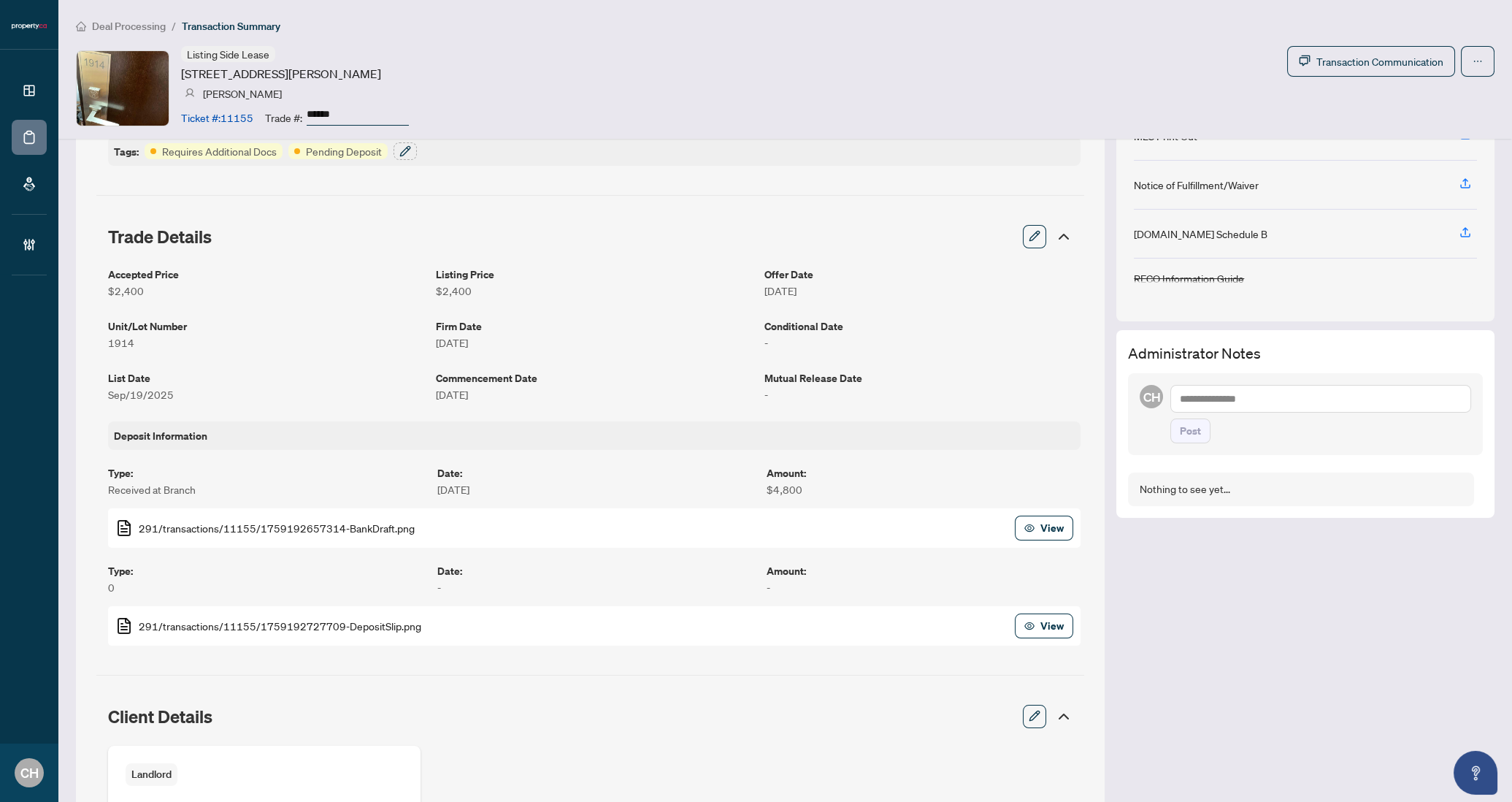
scroll to position [257, 0]
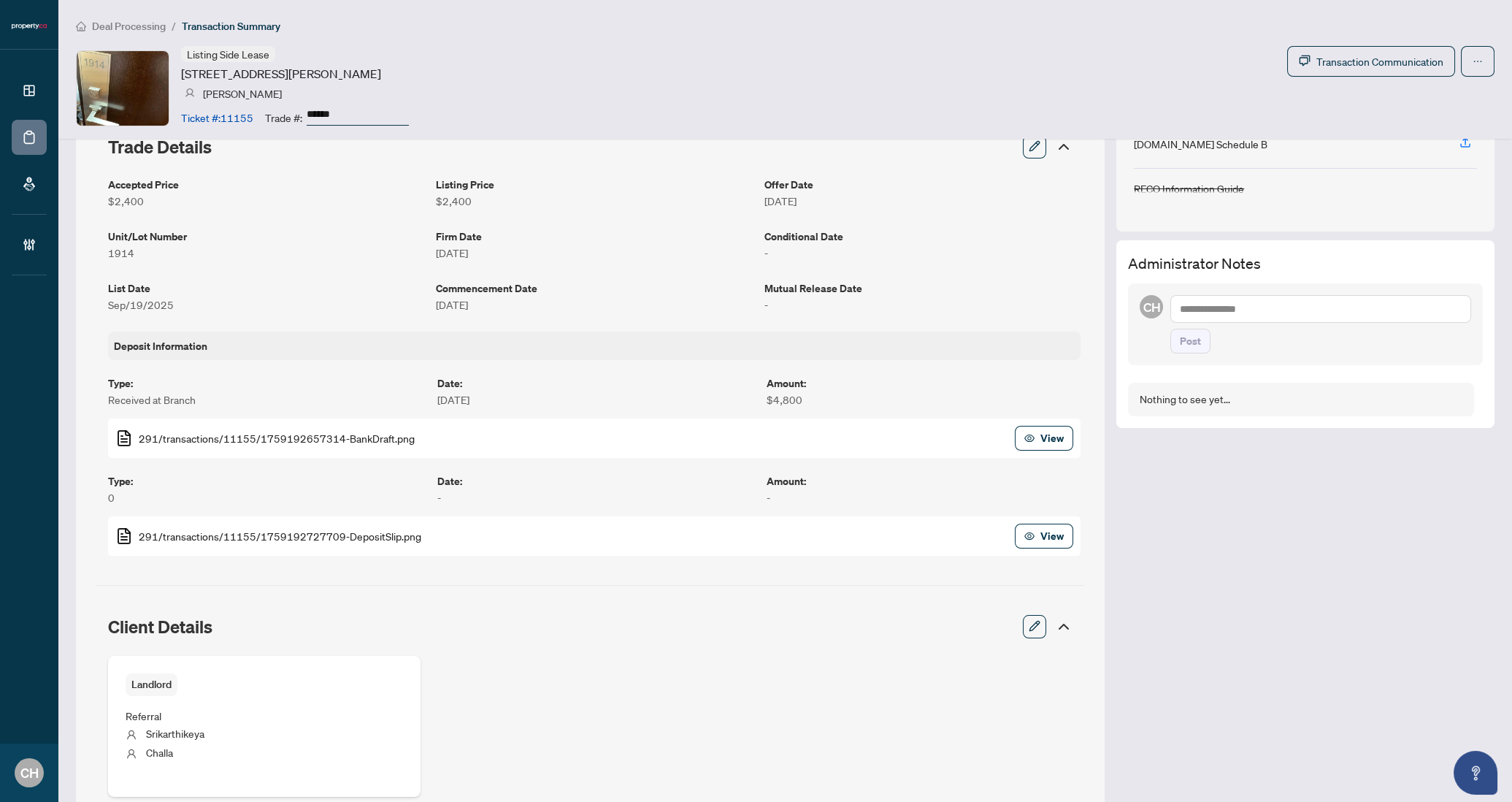
click at [1294, 321] on textarea at bounding box center [1320, 309] width 300 height 28
type textarea "**********"
click at [1170, 344] on button "Post" at bounding box center [1191, 356] width 40 height 25
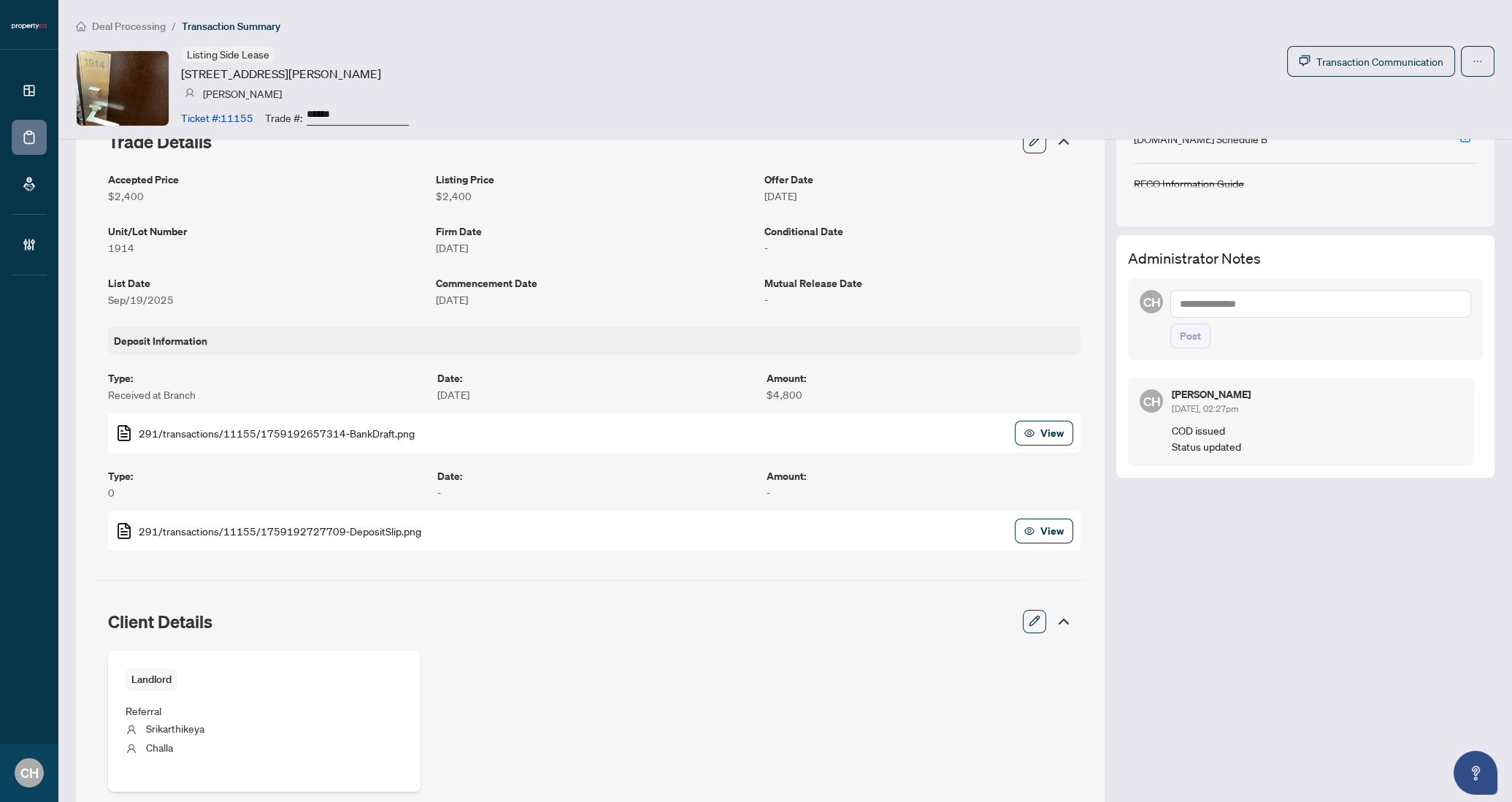
scroll to position [72, 0]
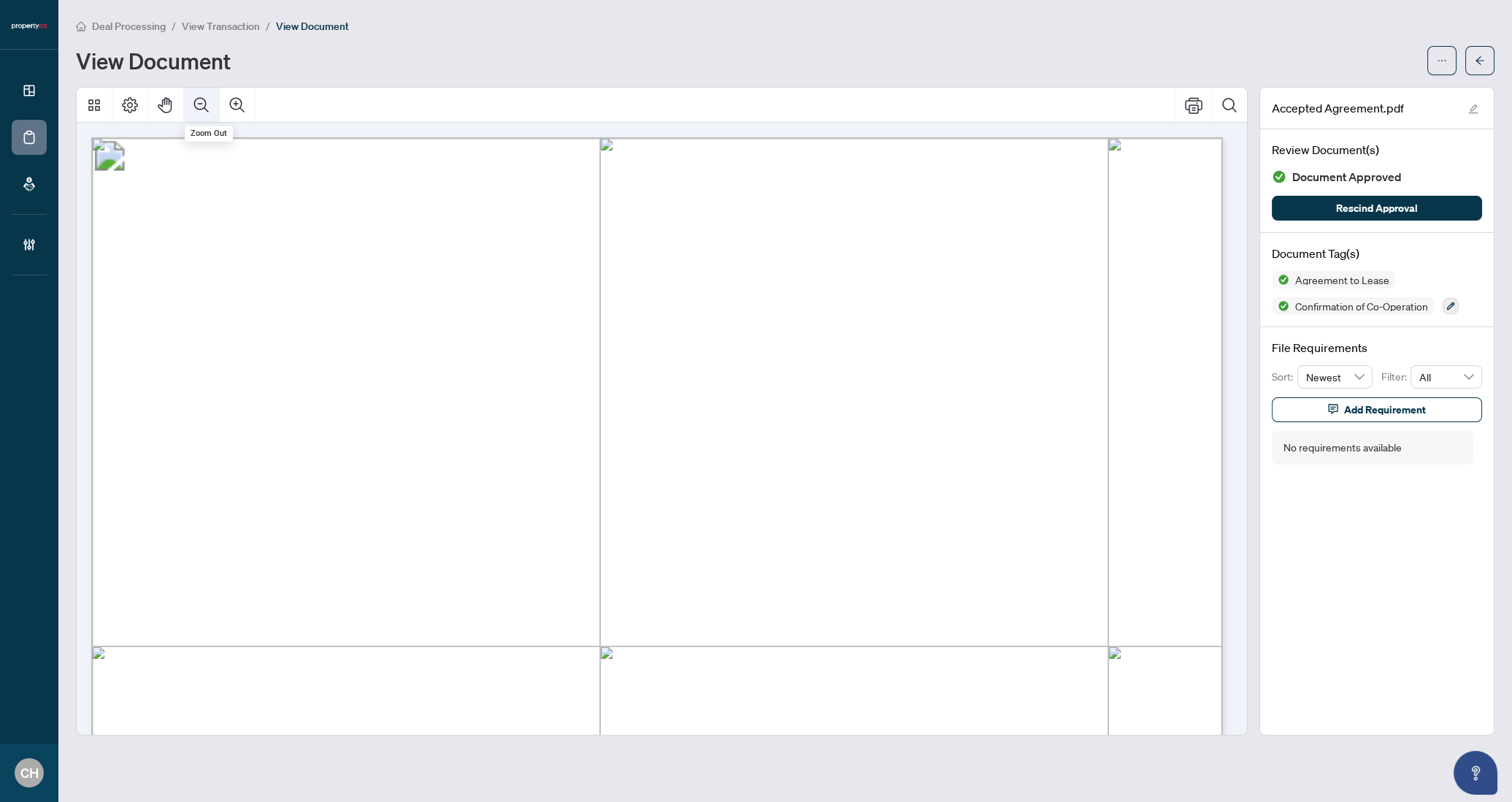
click at [191, 96] on button "Zoom Out" at bounding box center [201, 105] width 35 height 35
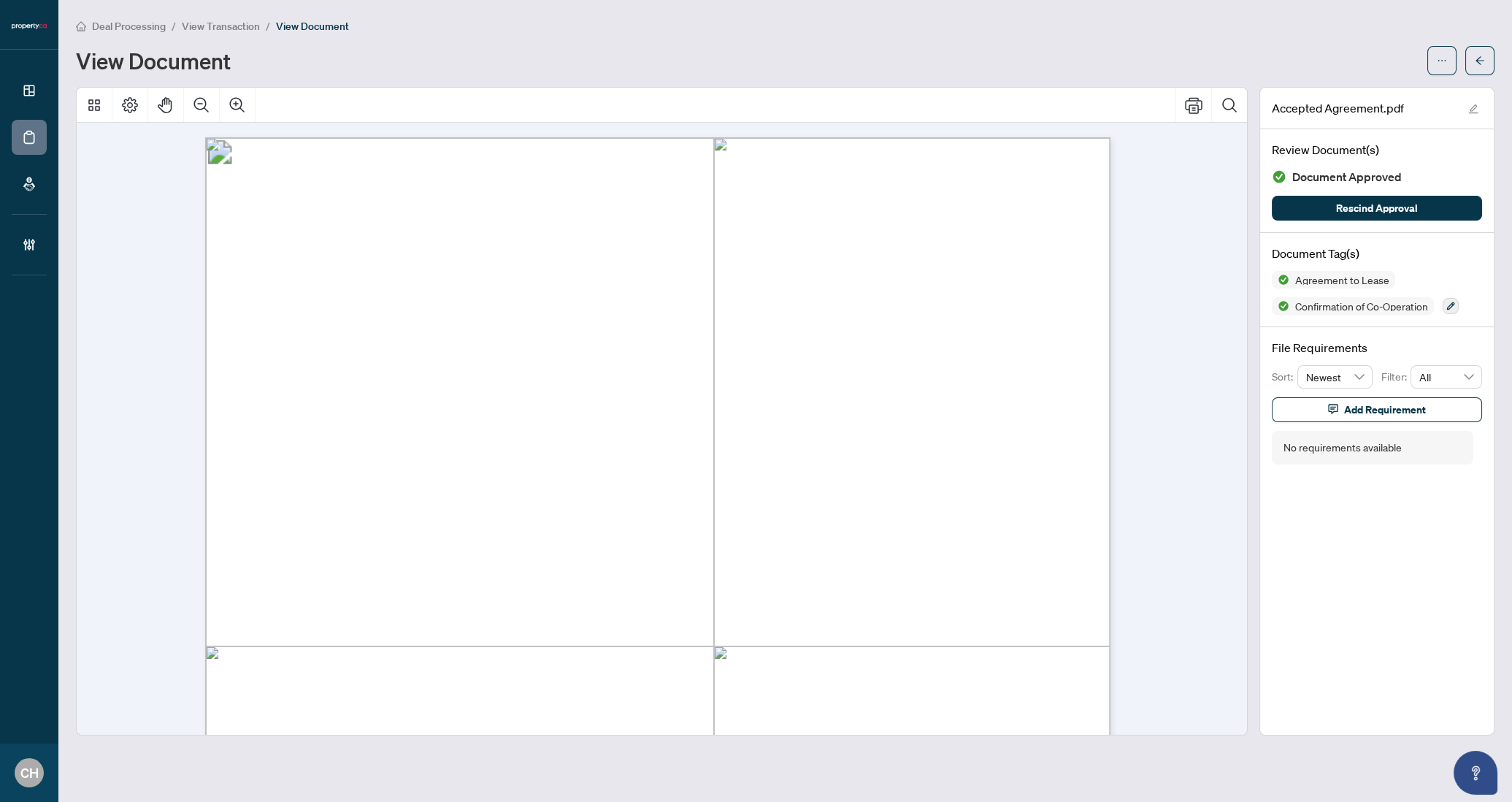
drag, startPoint x: 451, startPoint y: 323, endPoint x: 537, endPoint y: 331, distance: 86.4
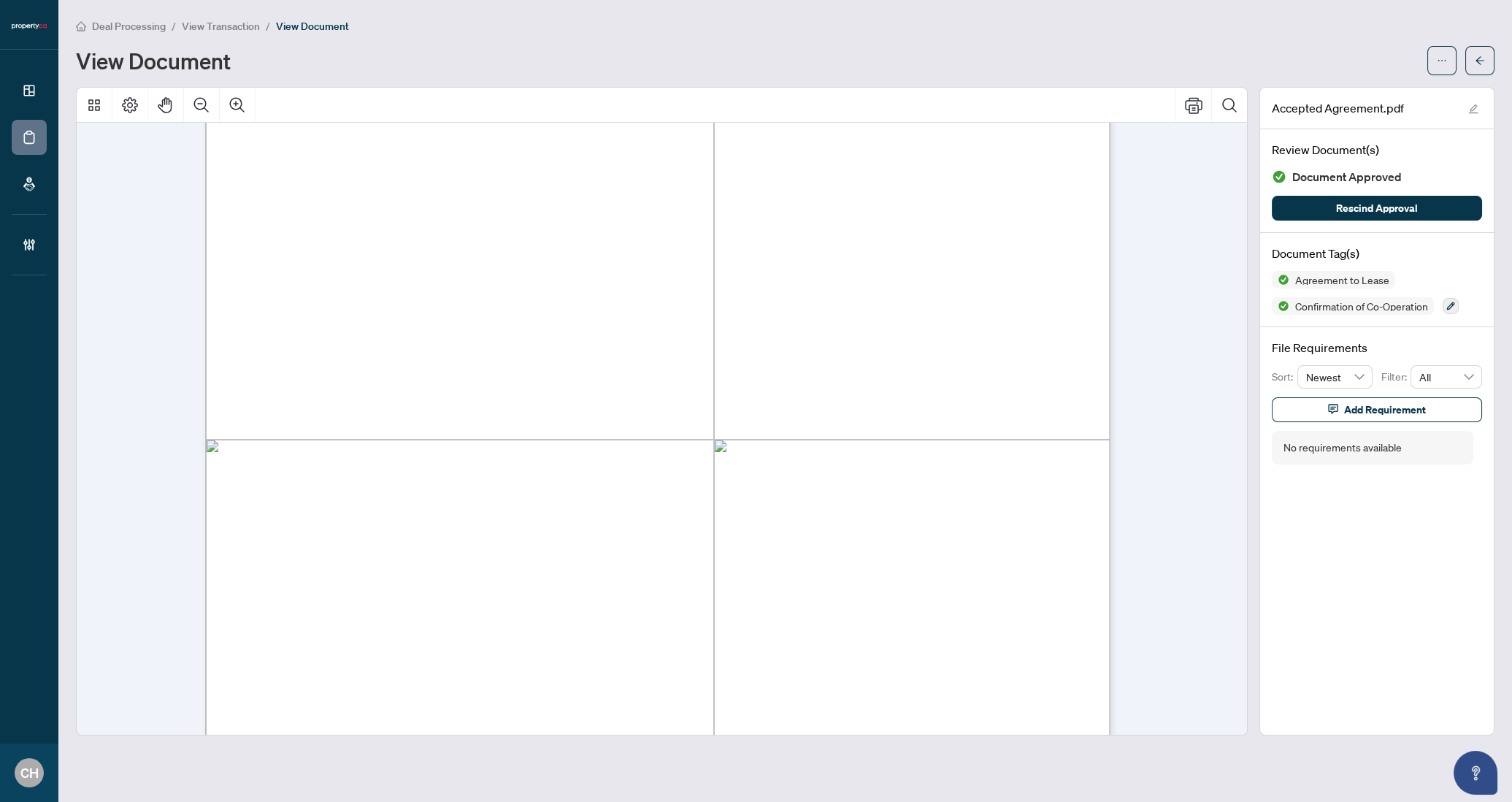
scroll to position [7459, 0]
click at [218, 110] on button "Zoom Out" at bounding box center [201, 105] width 35 height 35
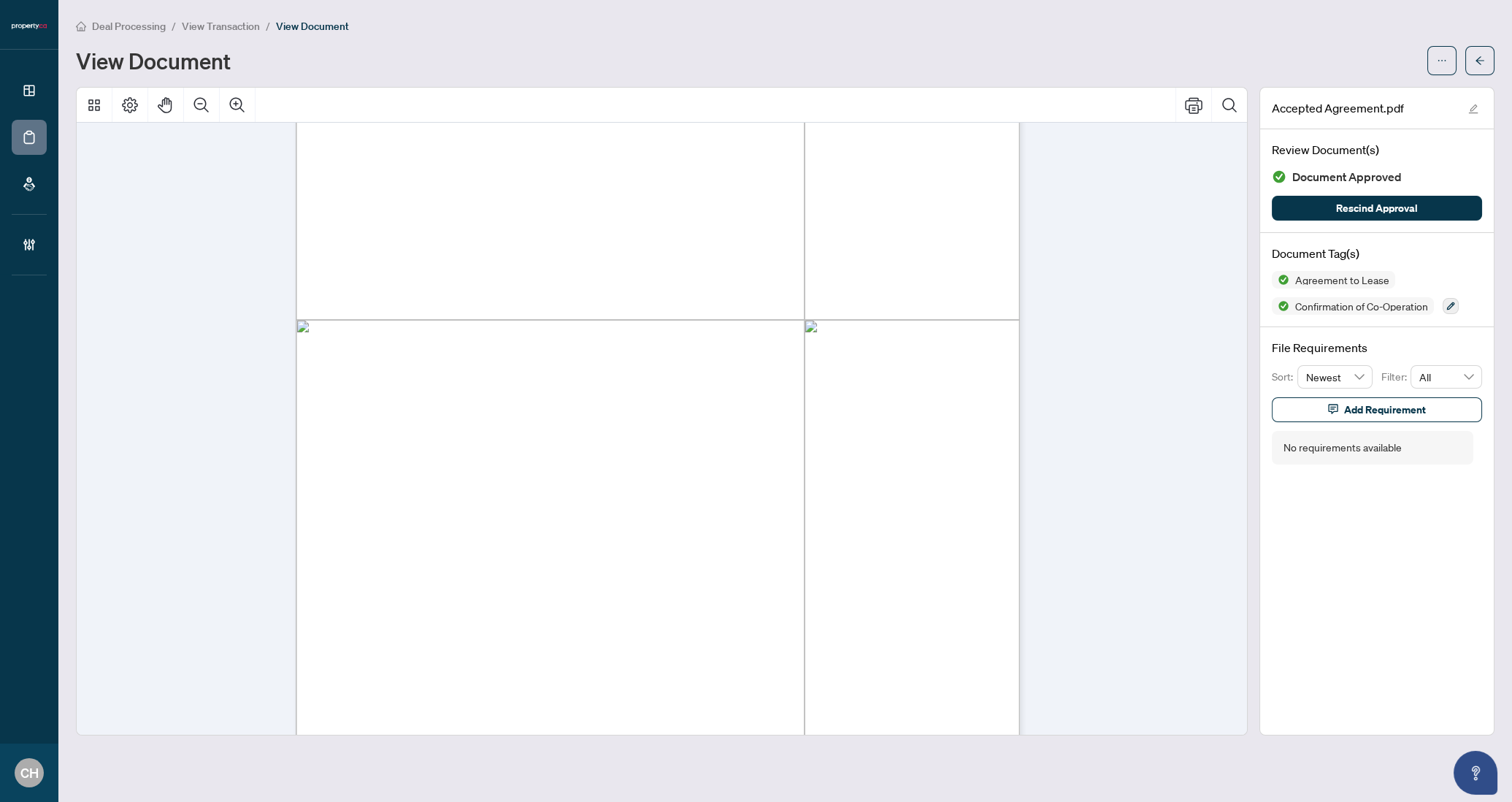
scroll to position [2238, 0]
click at [428, 314] on div "Page 3" at bounding box center [883, 583] width 1175 height 1521
drag, startPoint x: 429, startPoint y: 315, endPoint x: 584, endPoint y: 314, distance: 155.0
click at [584, 314] on div "Page 3" at bounding box center [883, 583] width 1175 height 1521
drag, startPoint x: 427, startPoint y: 314, endPoint x: 595, endPoint y: 310, distance: 168.0
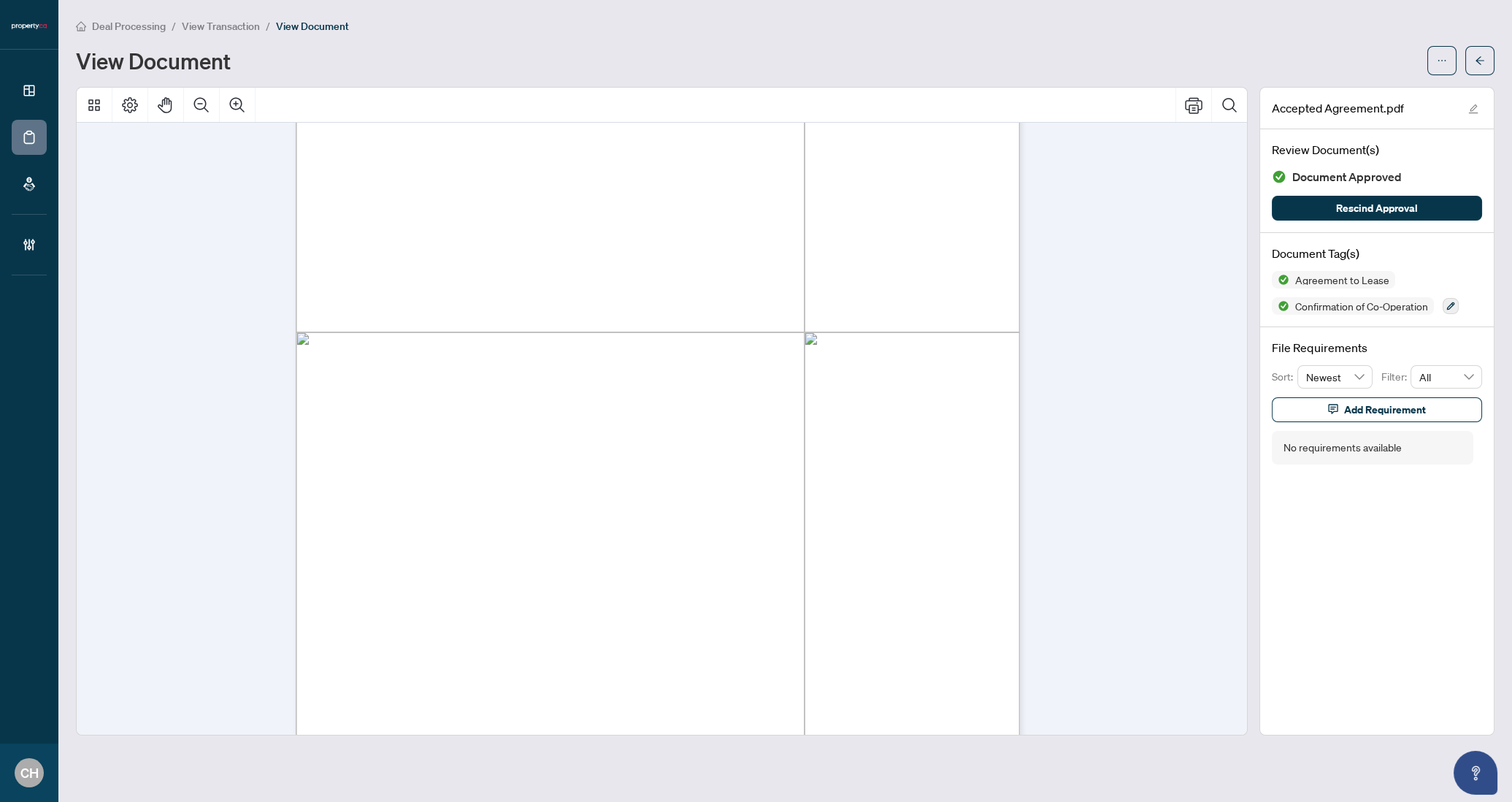
click at [595, 310] on div "Page 3" at bounding box center [883, 583] width 1175 height 1521
click at [489, 311] on div "Page 3" at bounding box center [883, 583] width 1175 height 1521
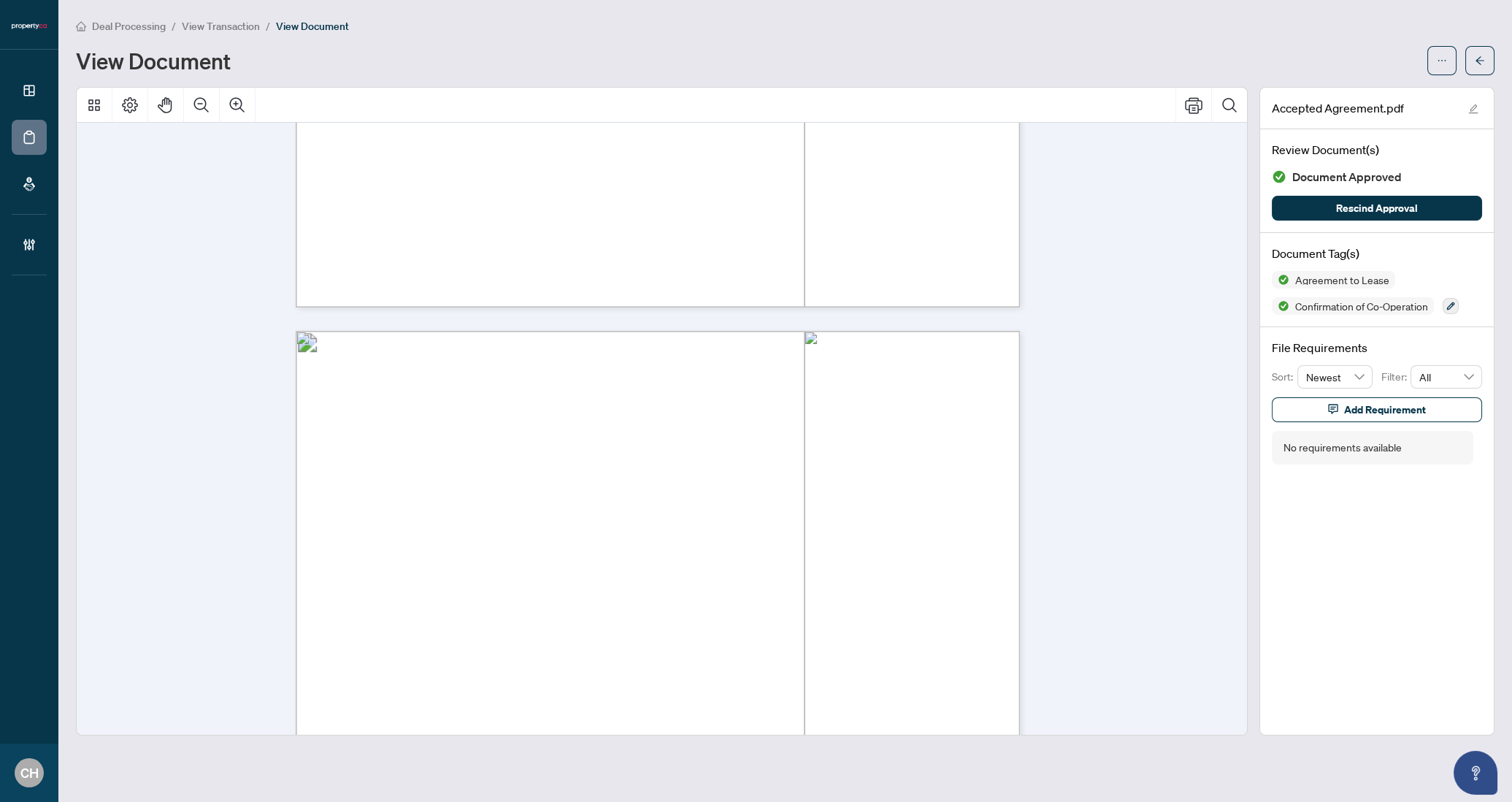
scroll to position [925, 0]
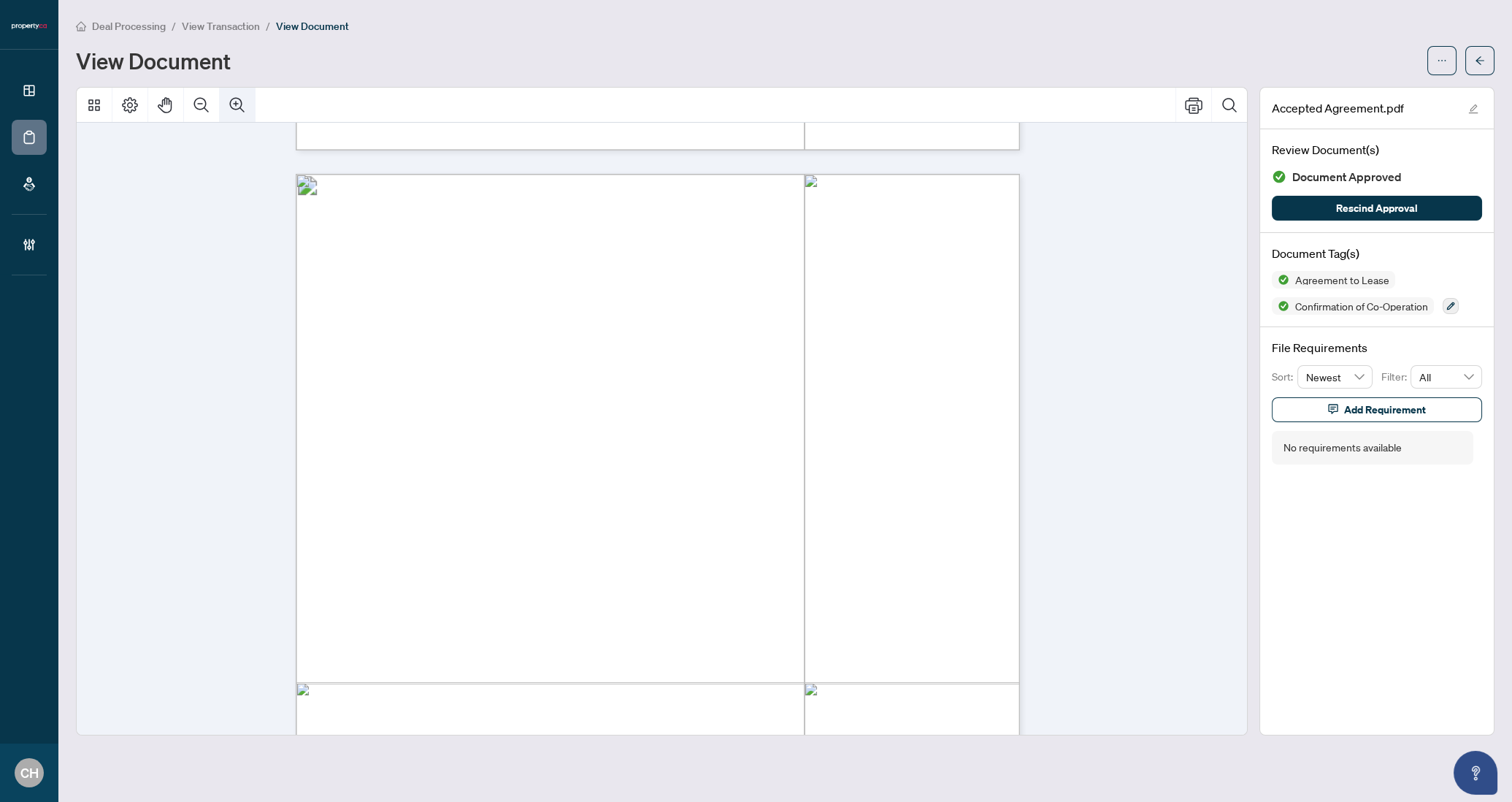
click at [224, 99] on button "Zoom In" at bounding box center [237, 105] width 35 height 35
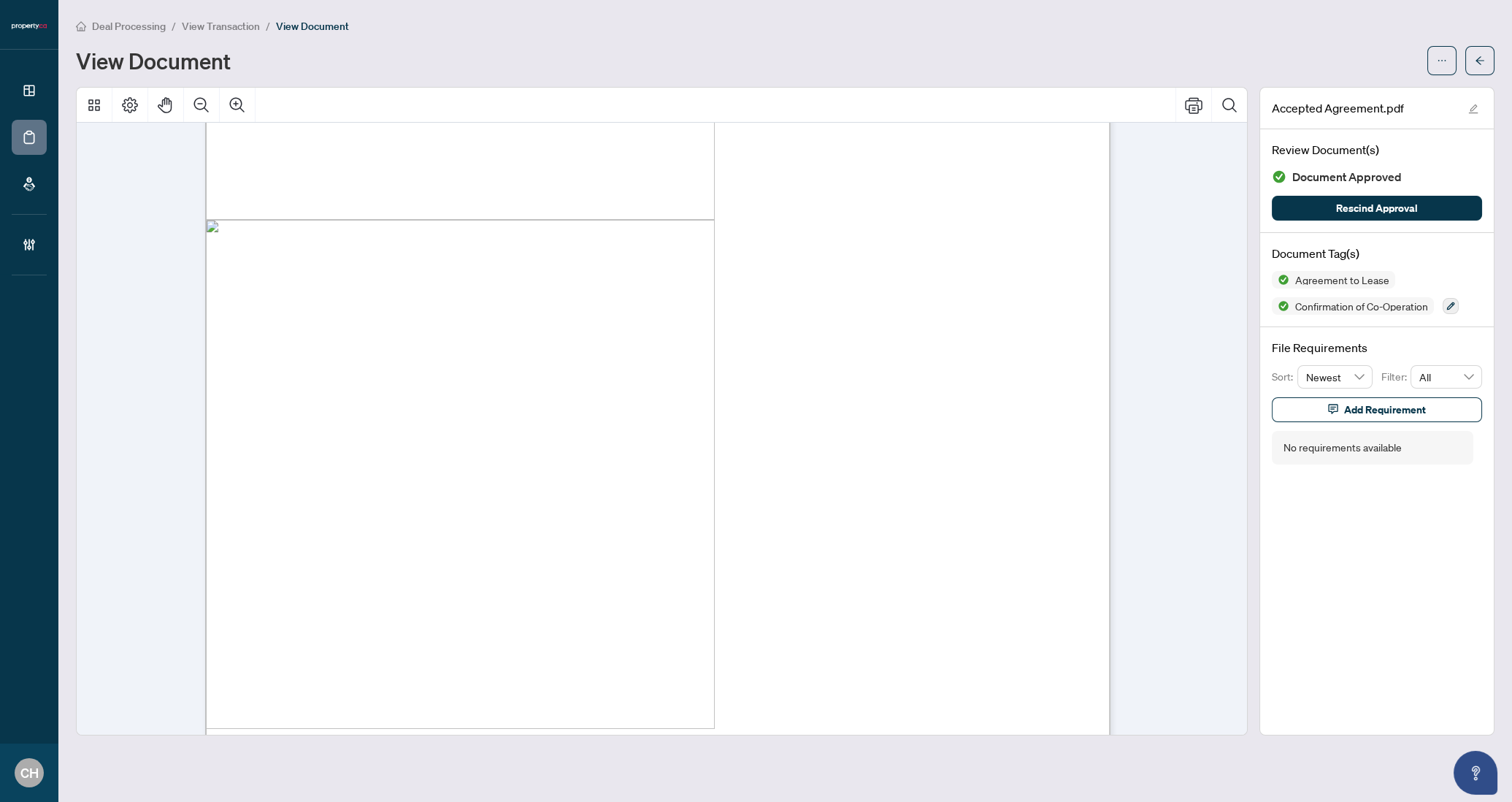
scroll to position [11409, 0]
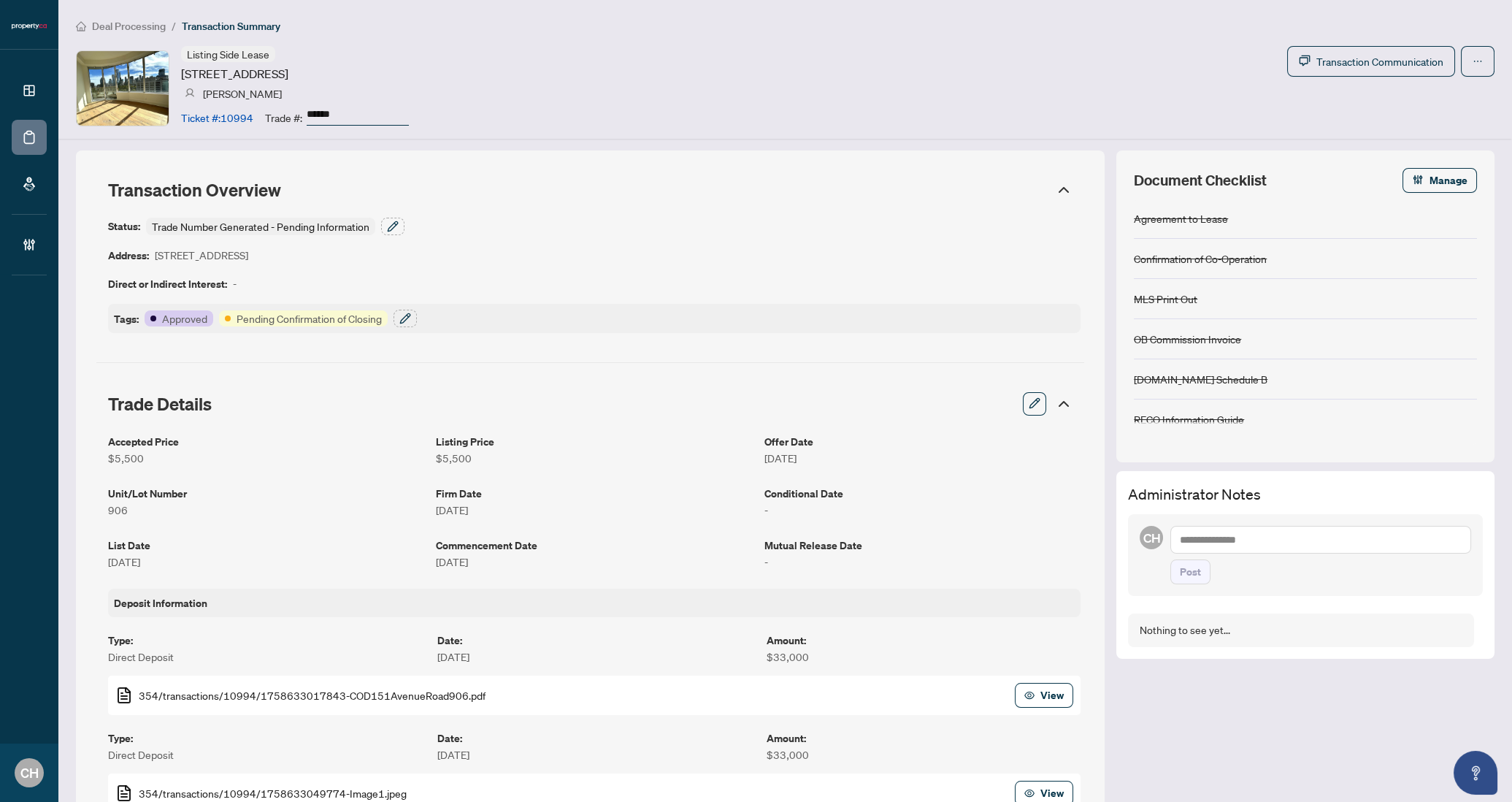
click at [1225, 526] on textarea at bounding box center [1320, 540] width 300 height 28
type textarea "**********"
click at [1170, 574] on button "Post" at bounding box center [1191, 586] width 40 height 25
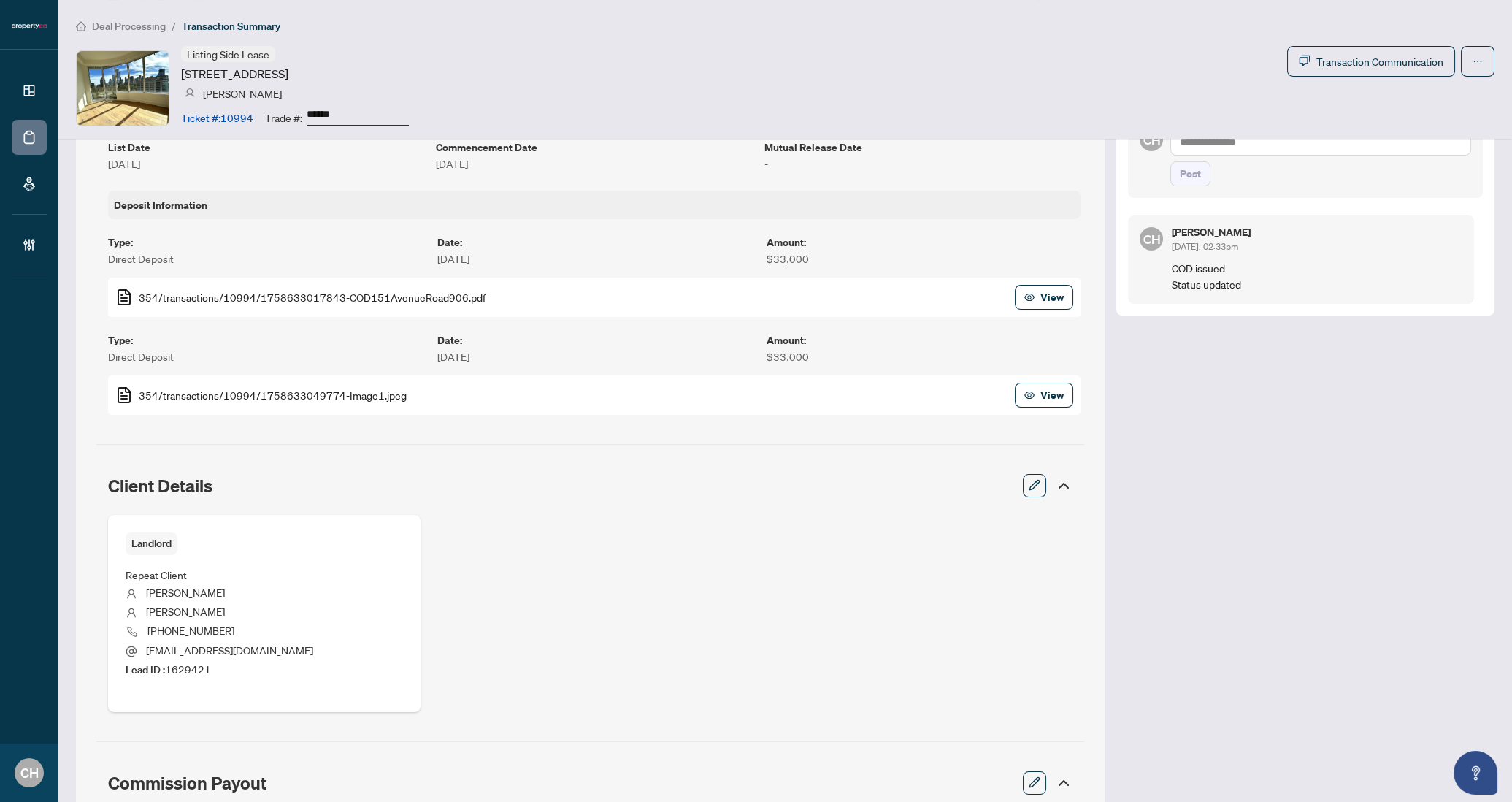
scroll to position [41, 0]
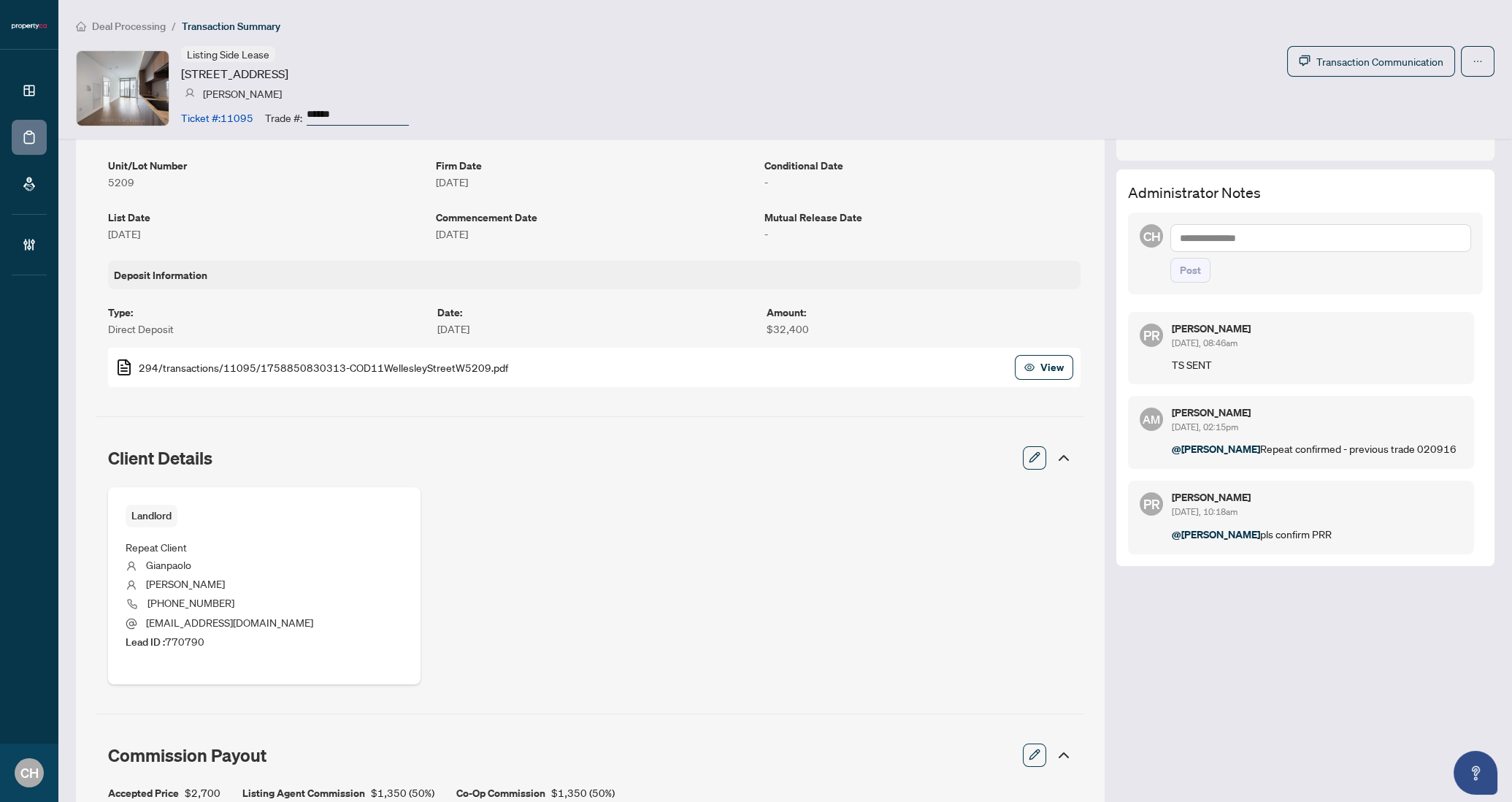
scroll to position [195, 0]
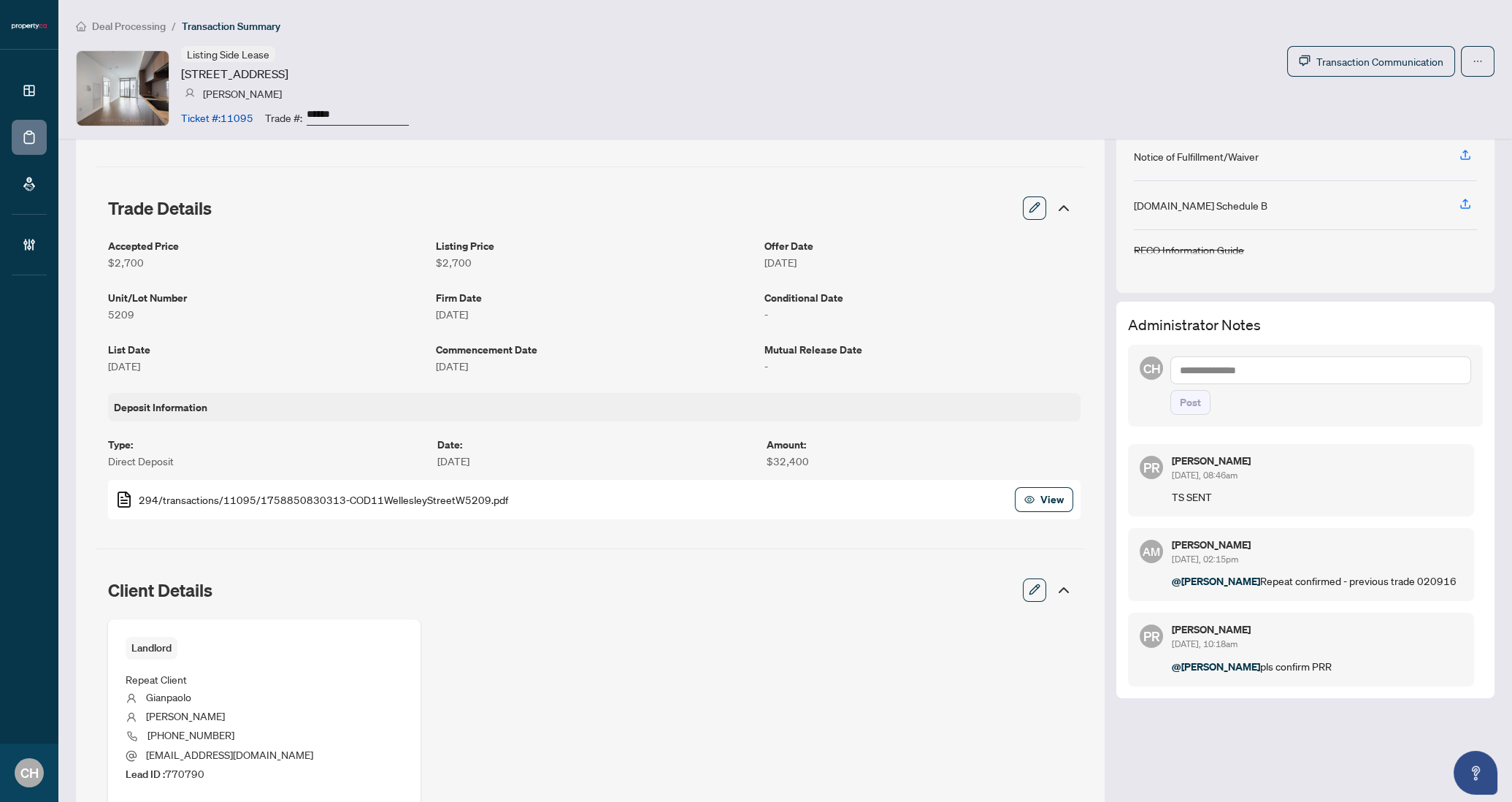
click at [1249, 359] on textarea at bounding box center [1320, 371] width 300 height 28
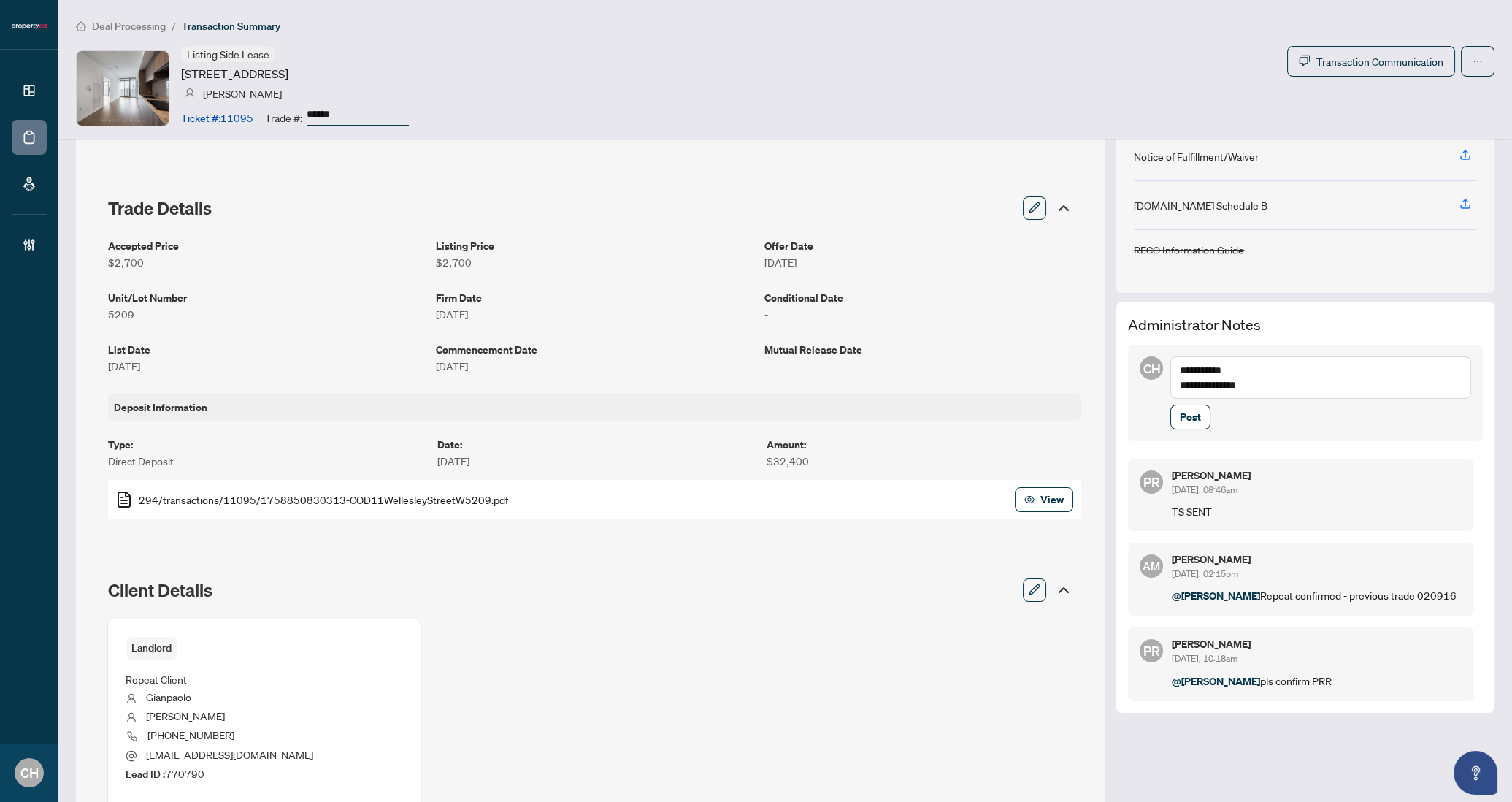
type textarea "**********"
click at [1170, 405] on button "Post" at bounding box center [1191, 417] width 40 height 25
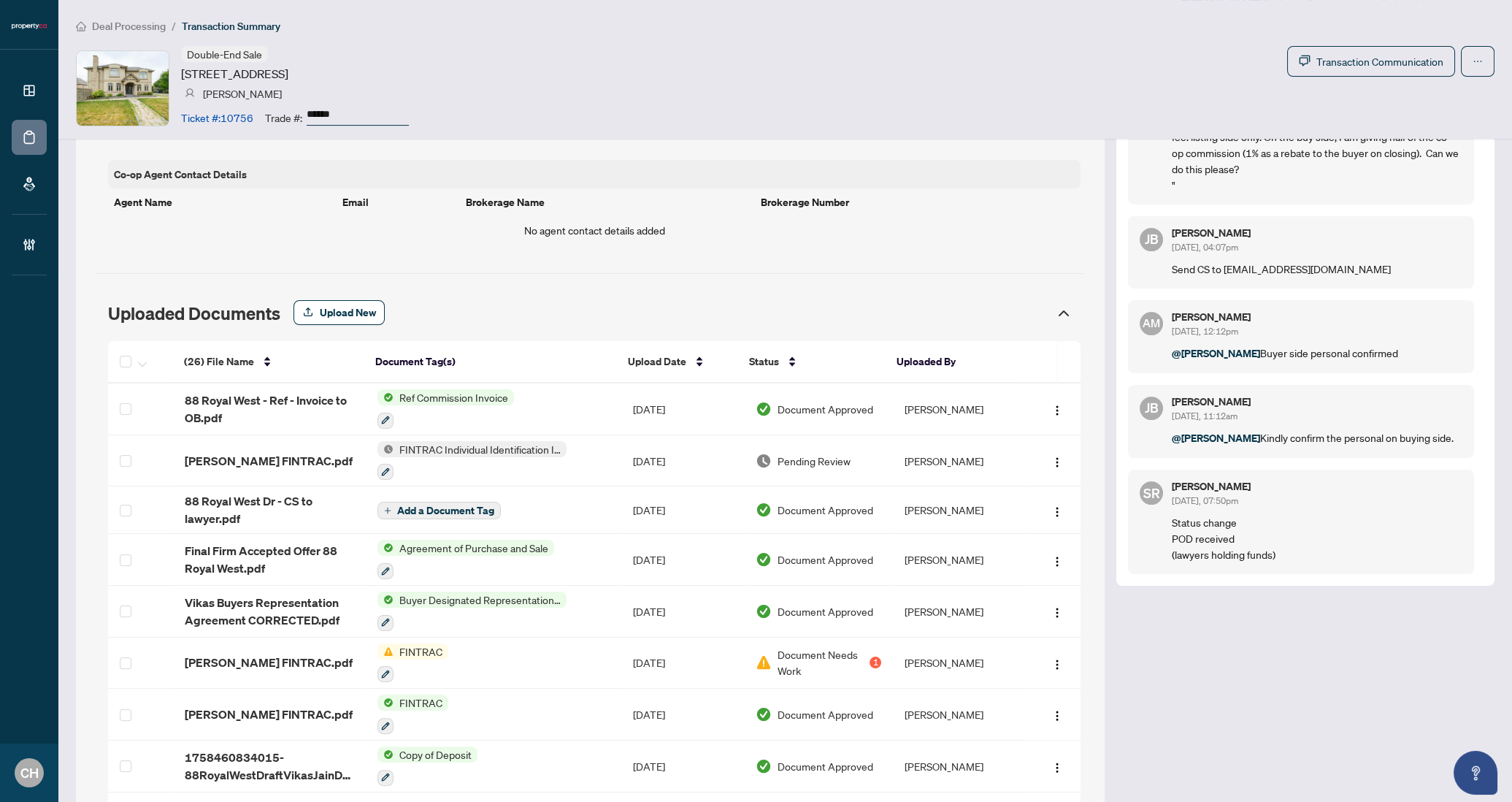
scroll to position [1381, 0]
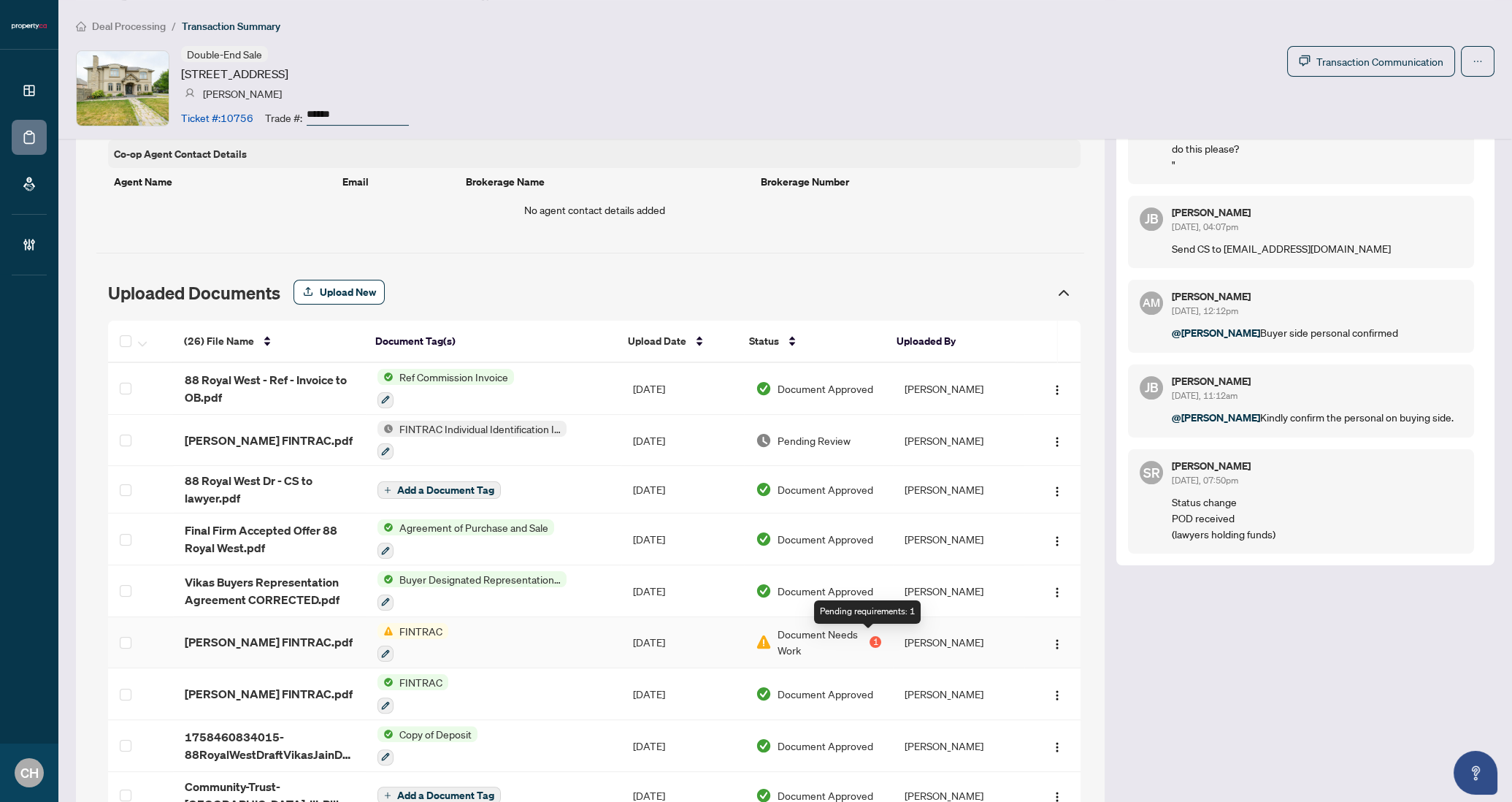
click at [870, 639] on div "1" at bounding box center [875, 642] width 11 height 11
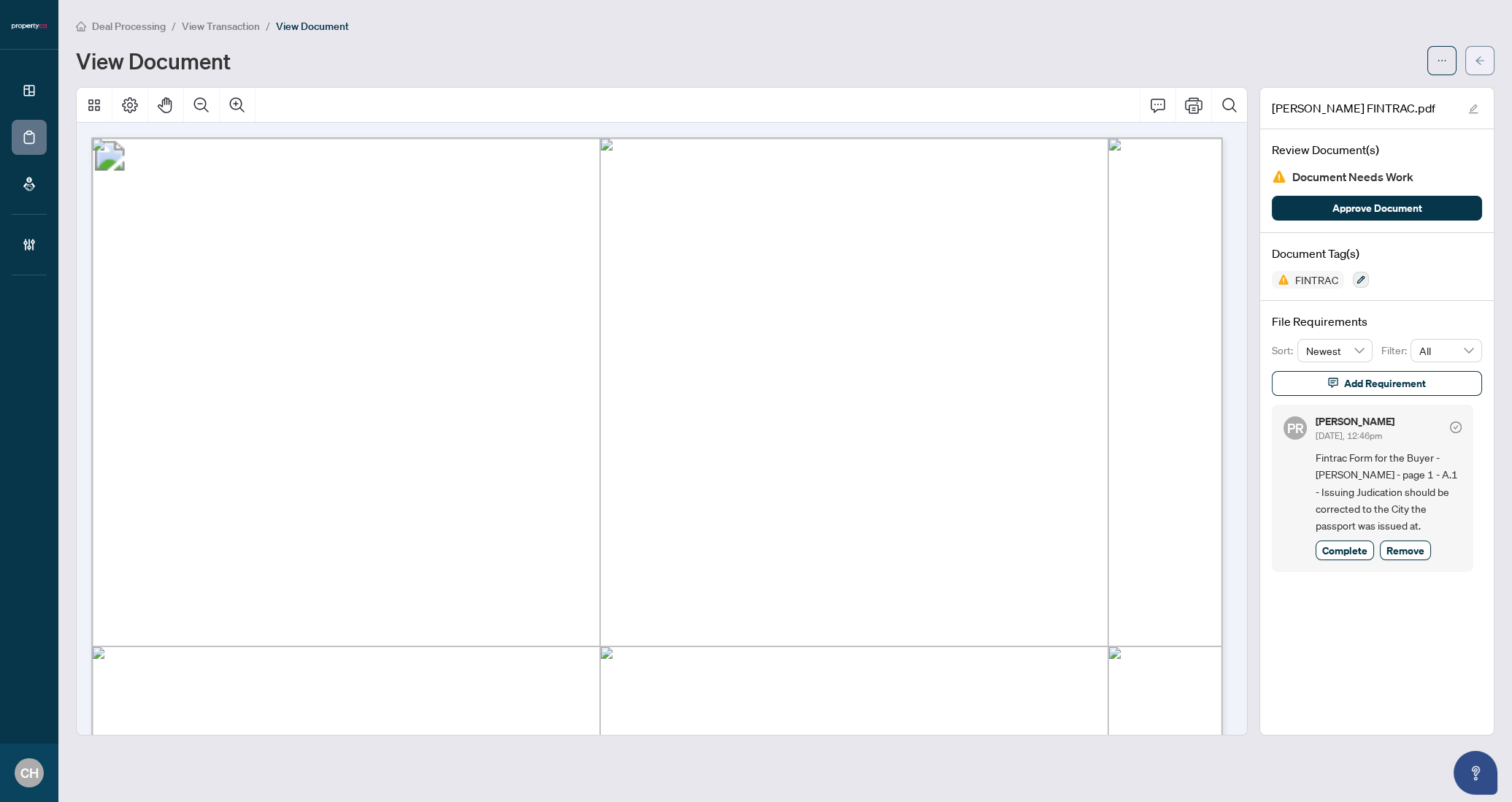
click at [1476, 65] on icon "arrow-left" at bounding box center [1480, 60] width 11 height 11
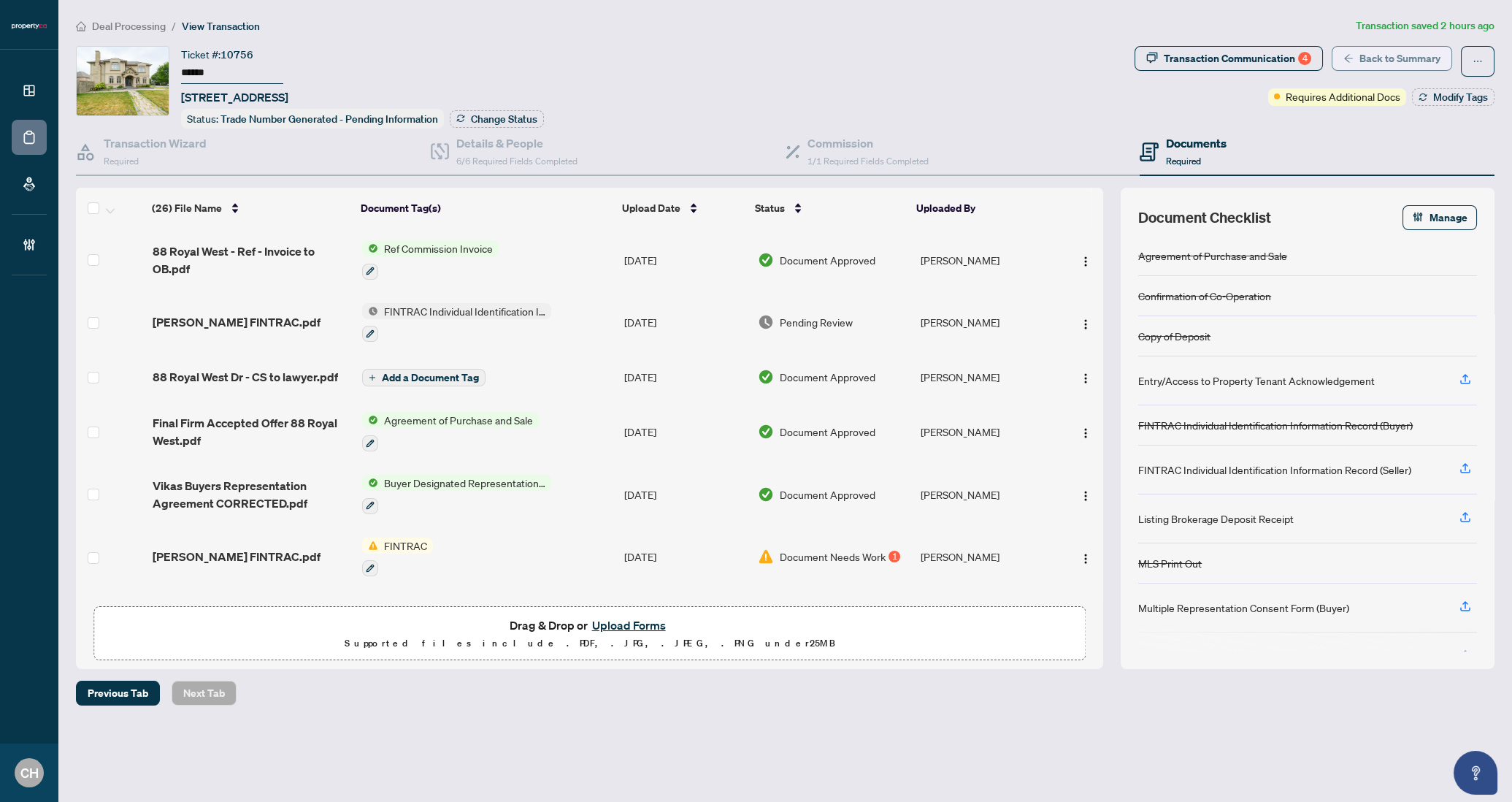
click at [1369, 59] on span "Back to Summary" at bounding box center [1400, 58] width 81 height 24
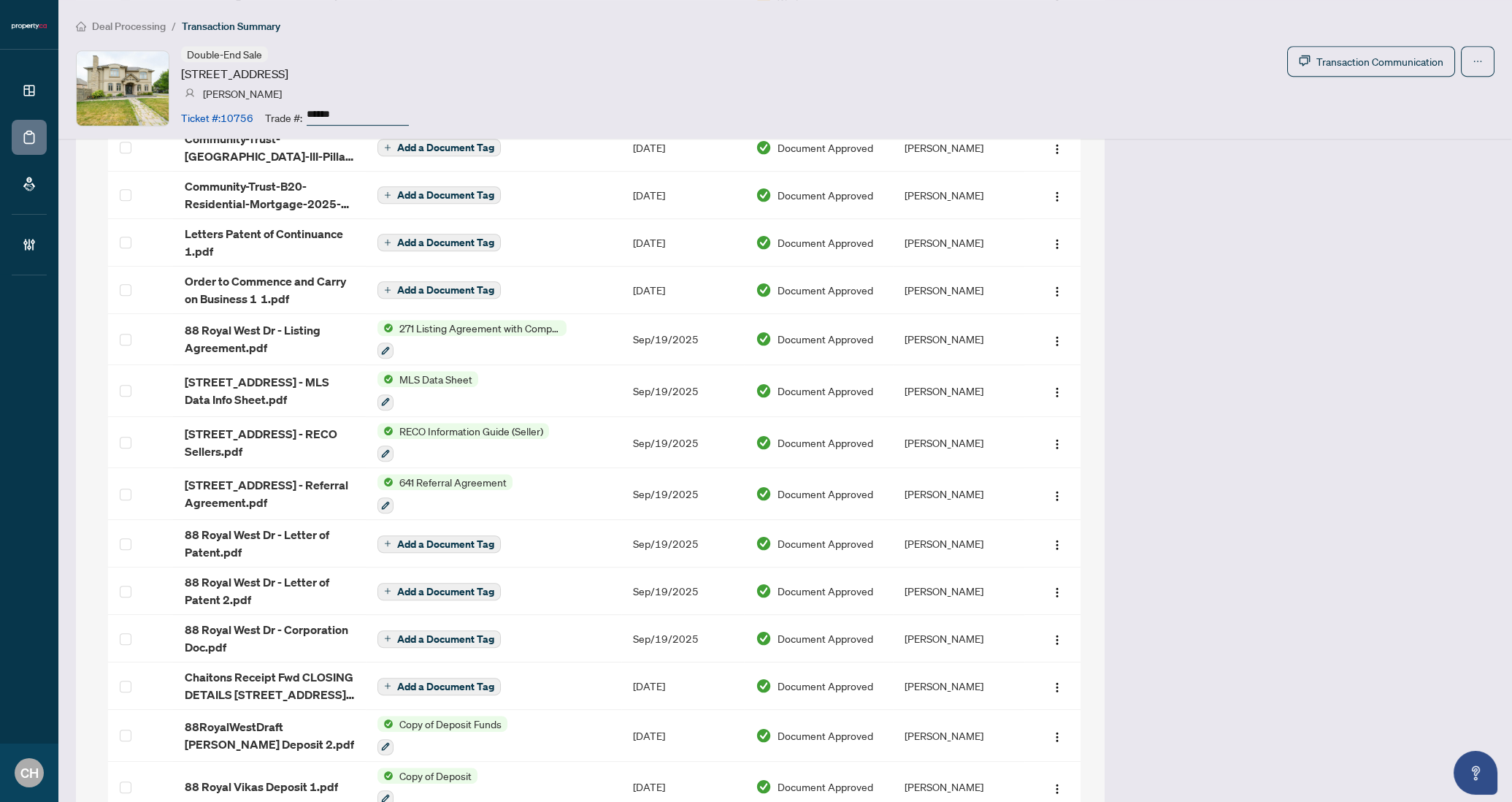
scroll to position [2289, 0]
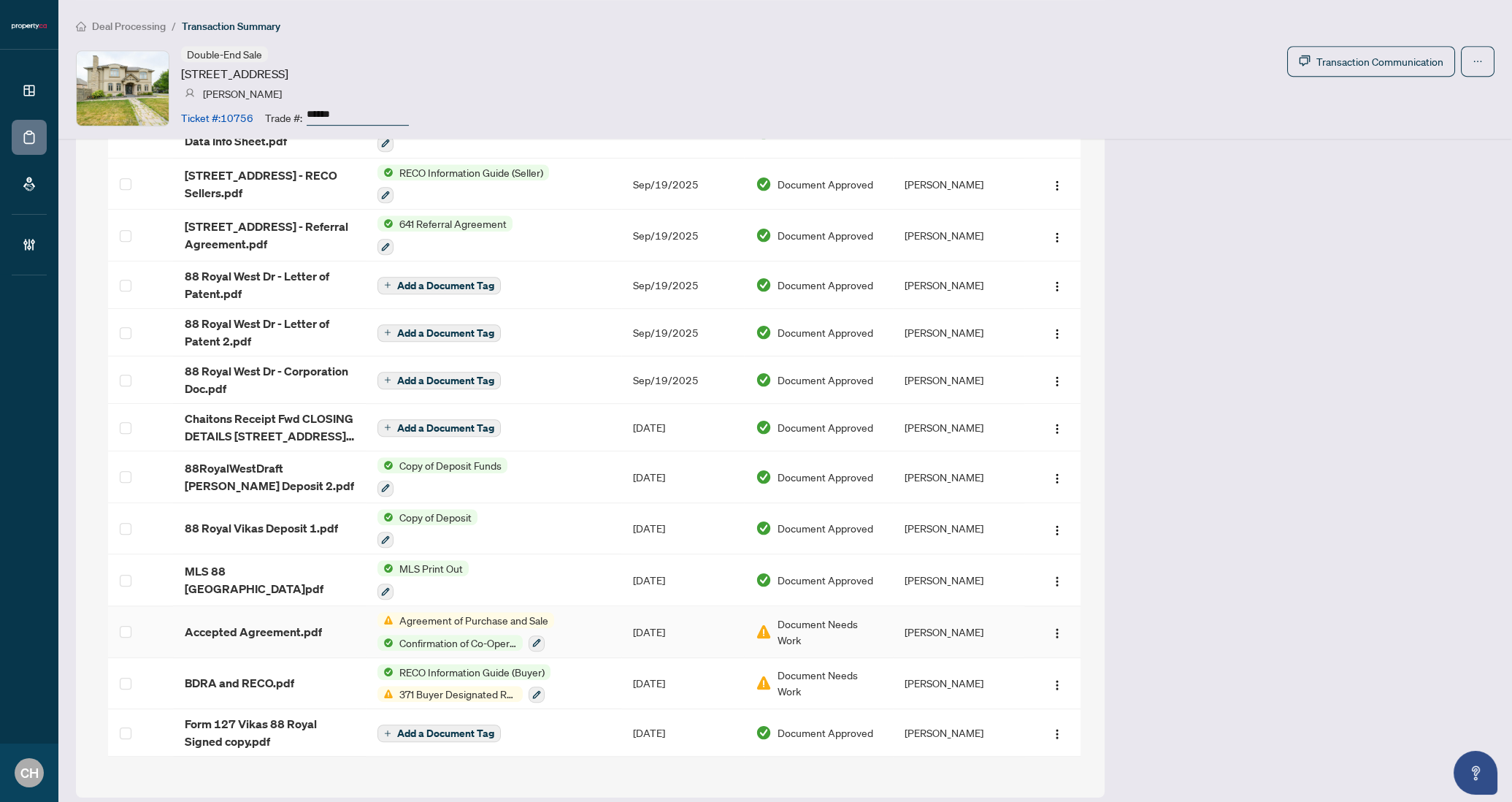
click at [586, 624] on td "Agreement of Purchase and Sale Confirmation of Co-Operation" at bounding box center [494, 632] width 256 height 52
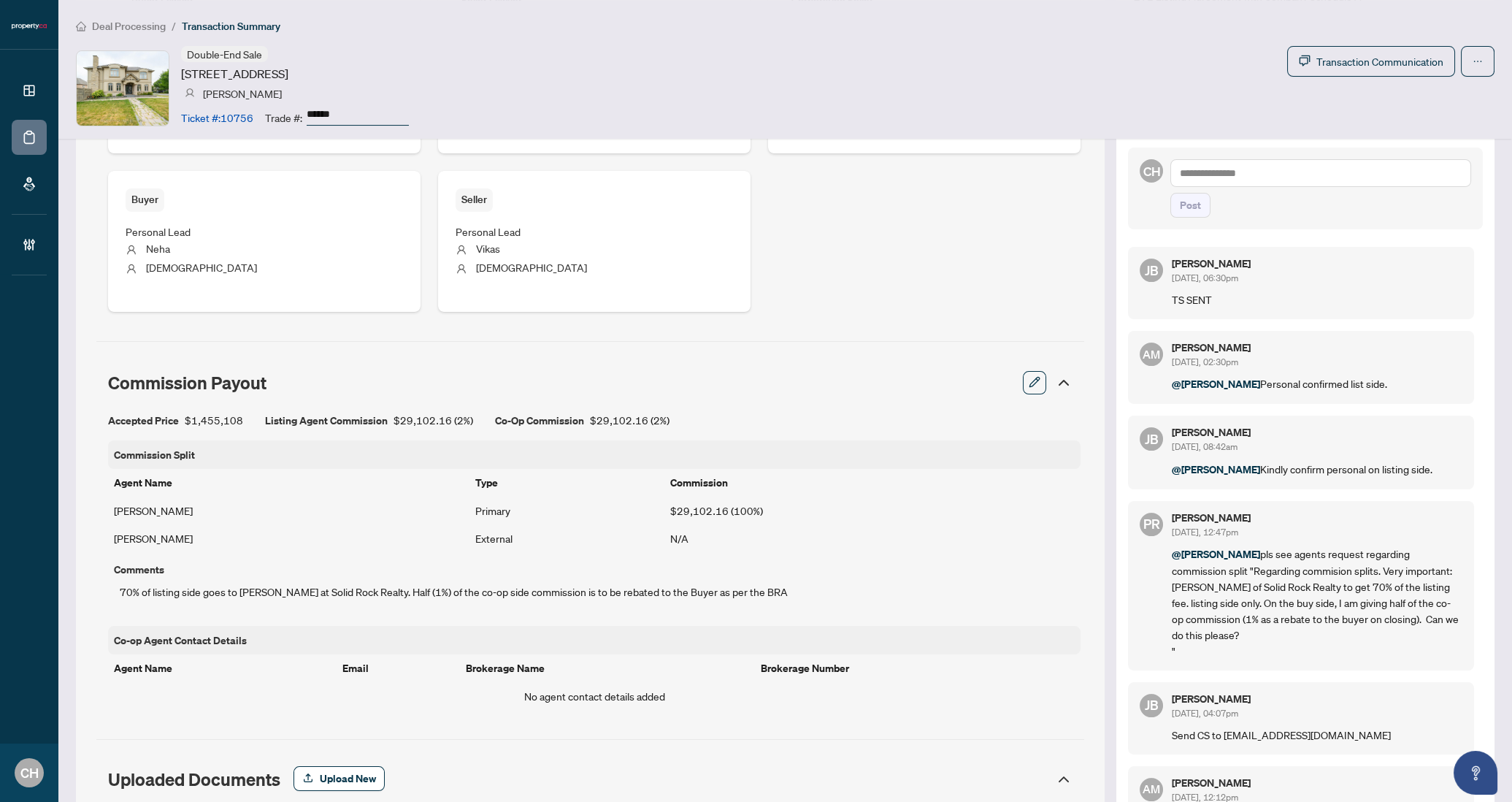
scroll to position [724, 0]
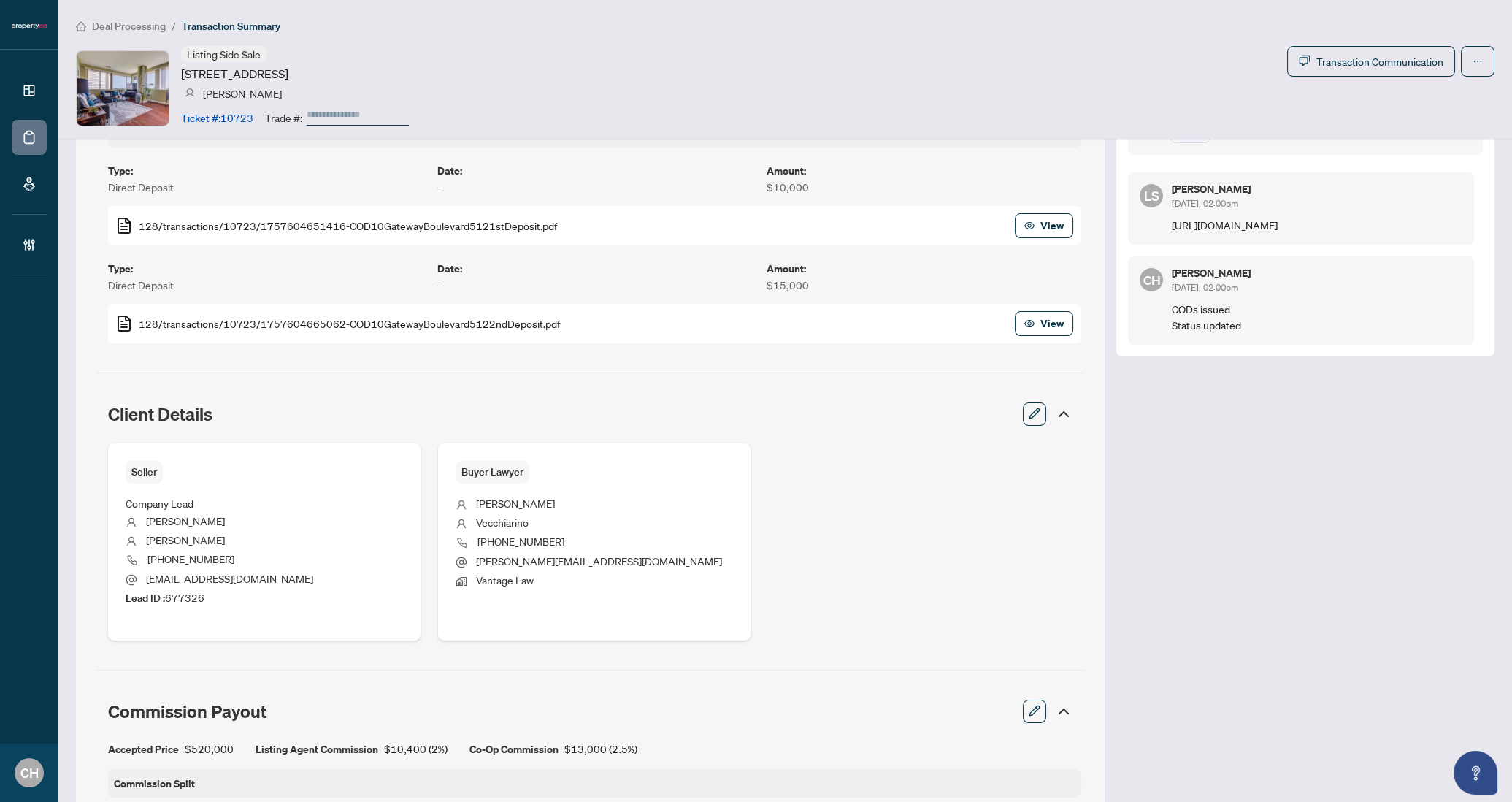
scroll to position [512, 0]
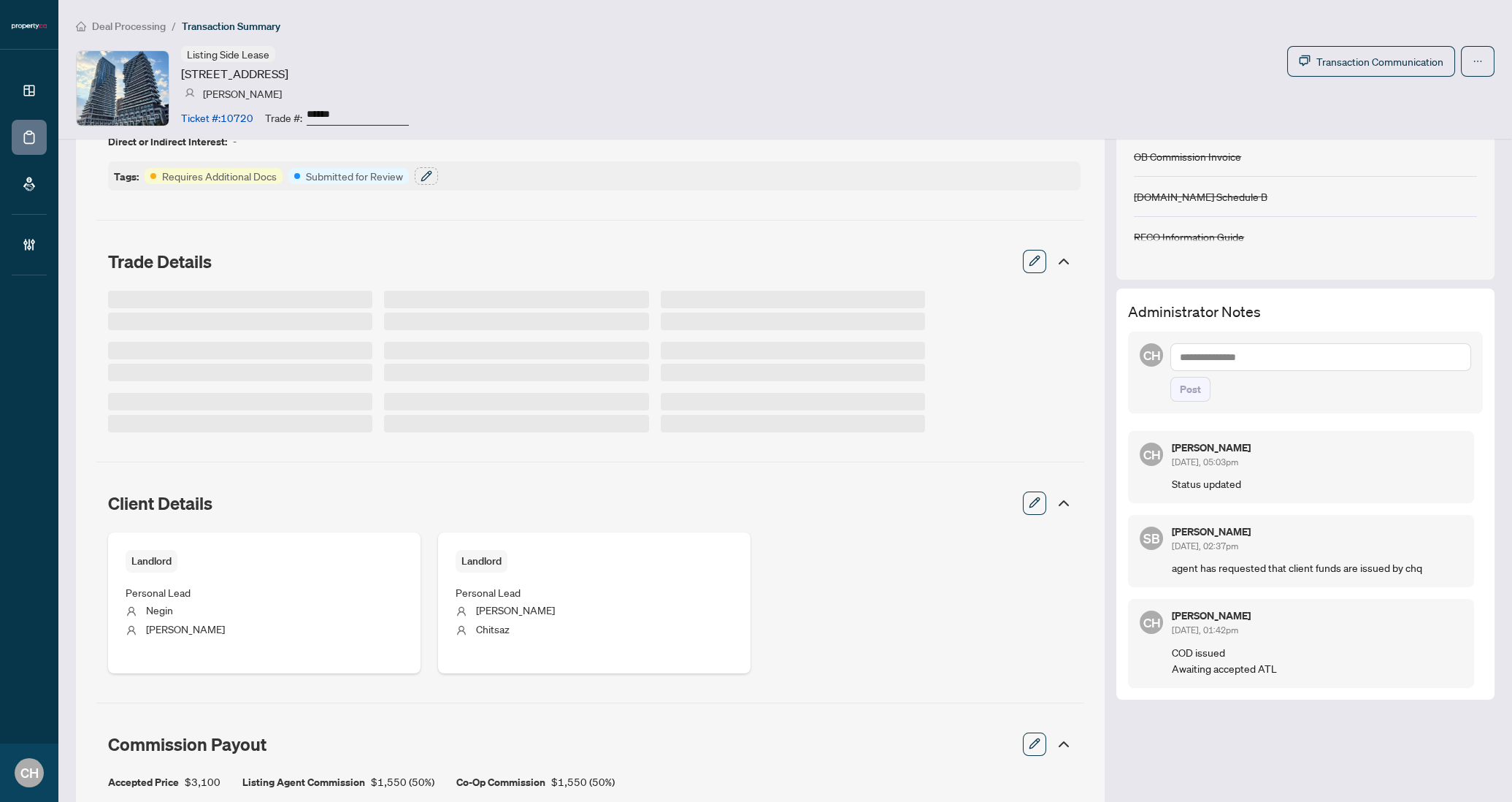
scroll to position [152, 0]
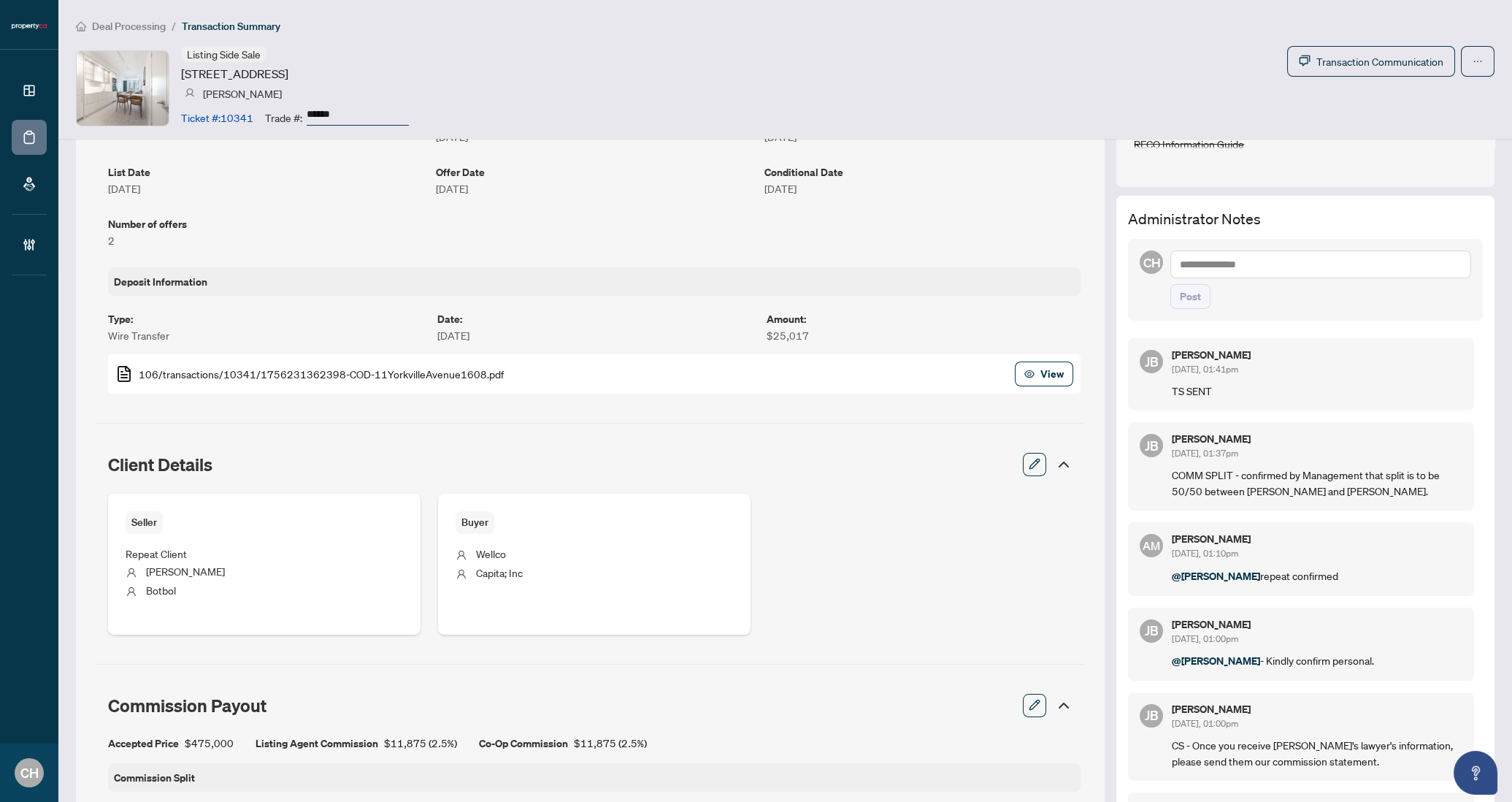
scroll to position [614, 0]
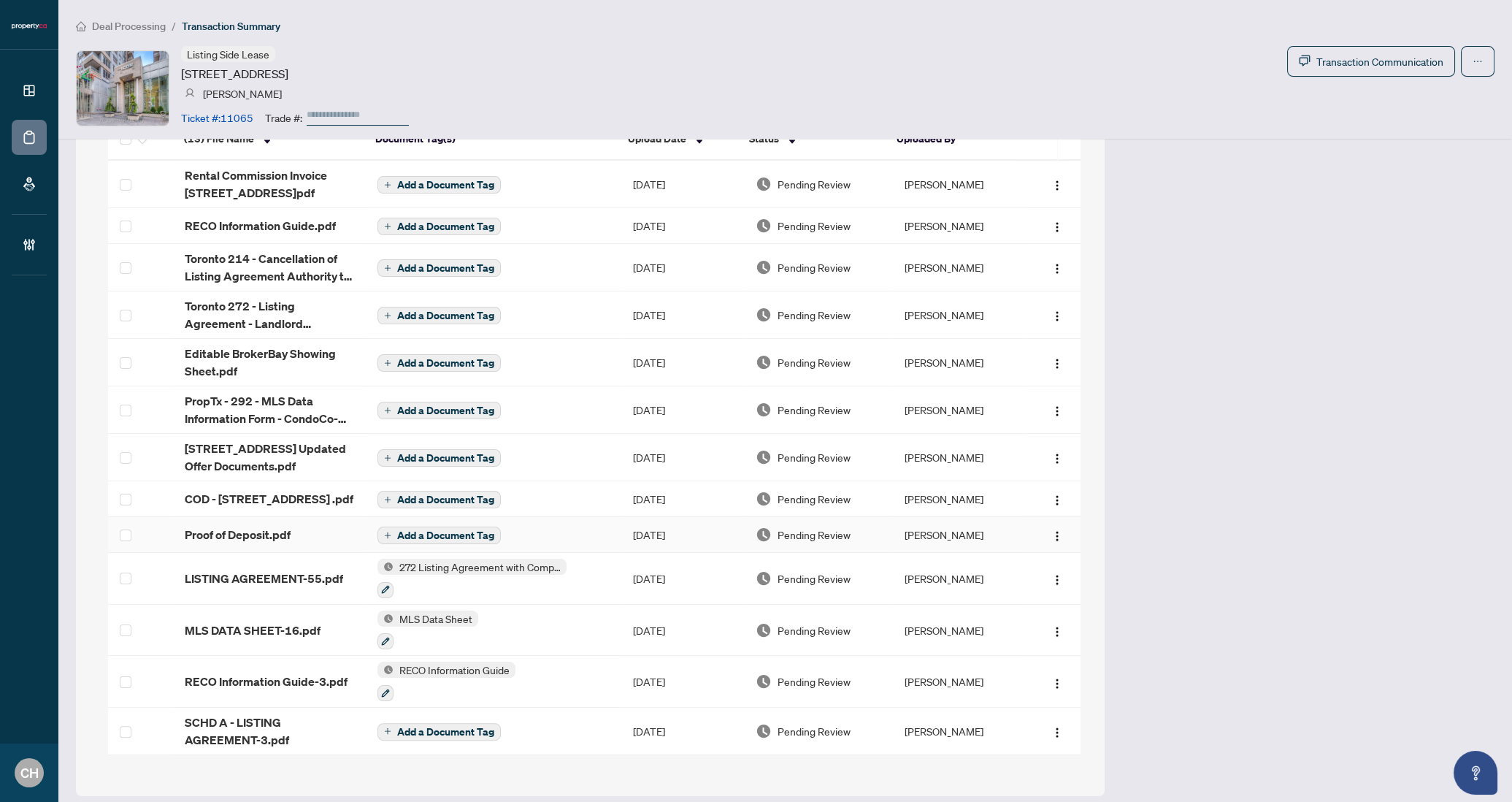
scroll to position [1243, 0]
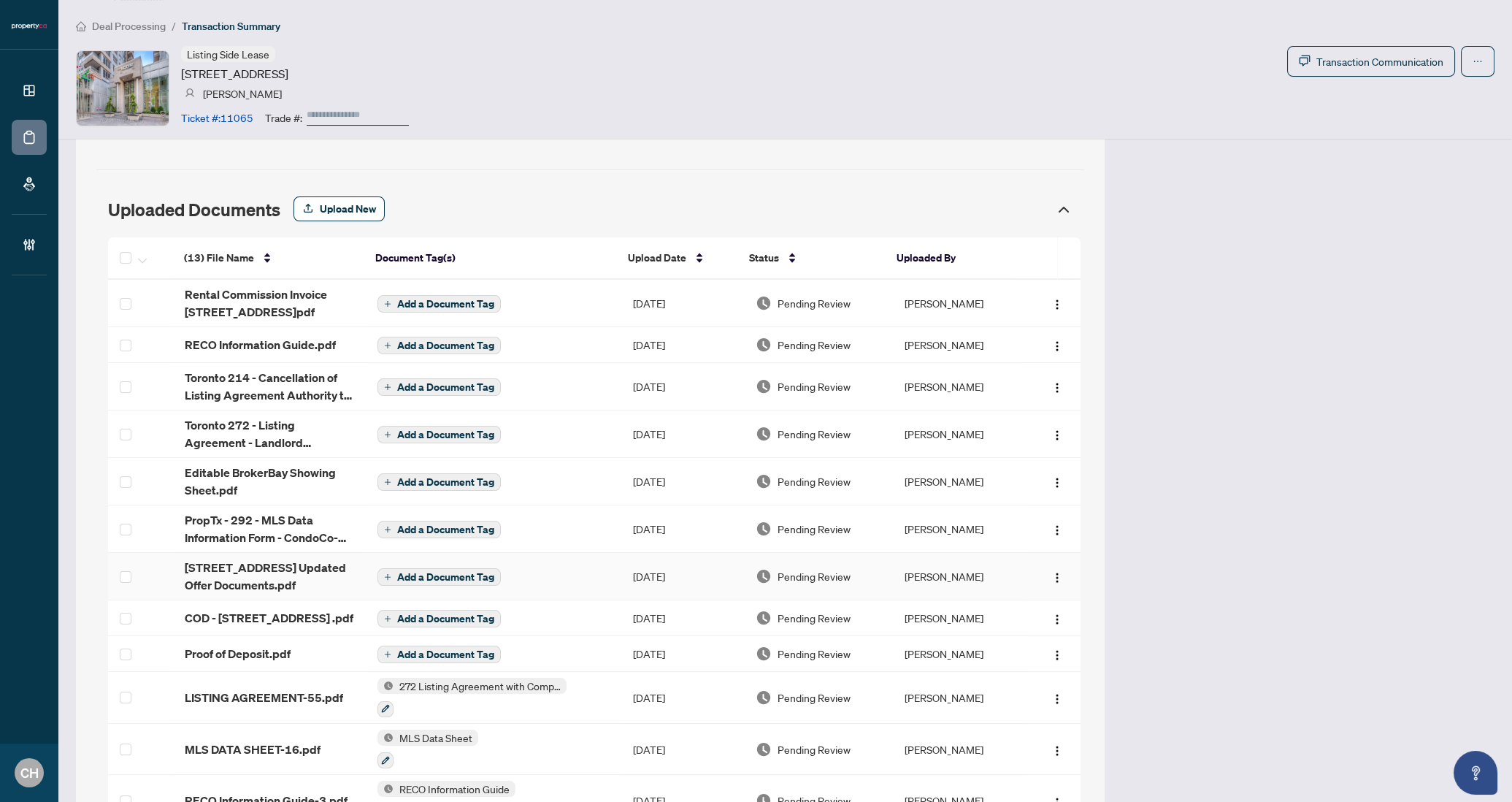
click at [359, 571] on td "[STREET_ADDRESS] Updated Offer Documents.pdf" at bounding box center [270, 577] width 193 height 47
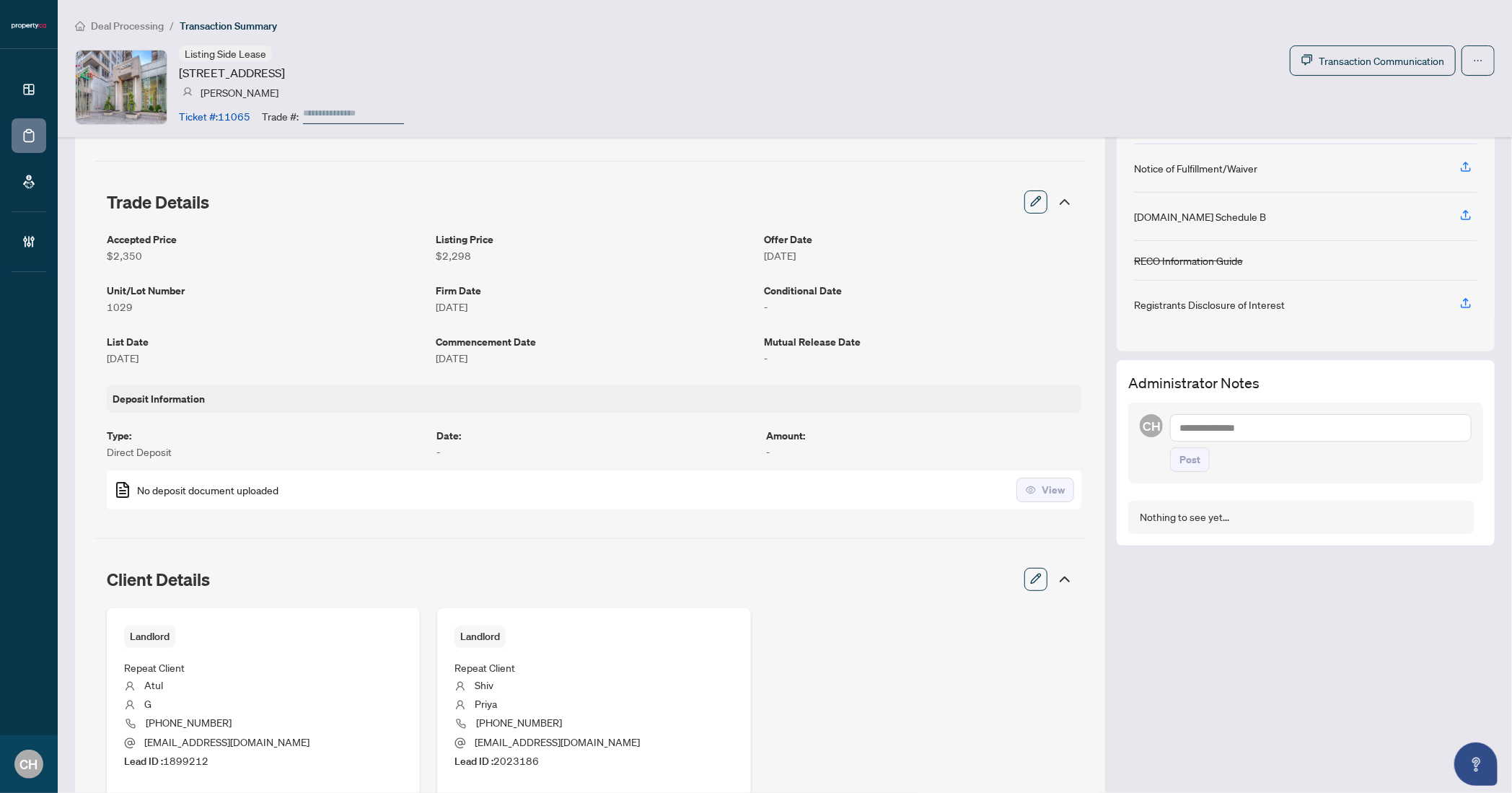
scroll to position [60, 0]
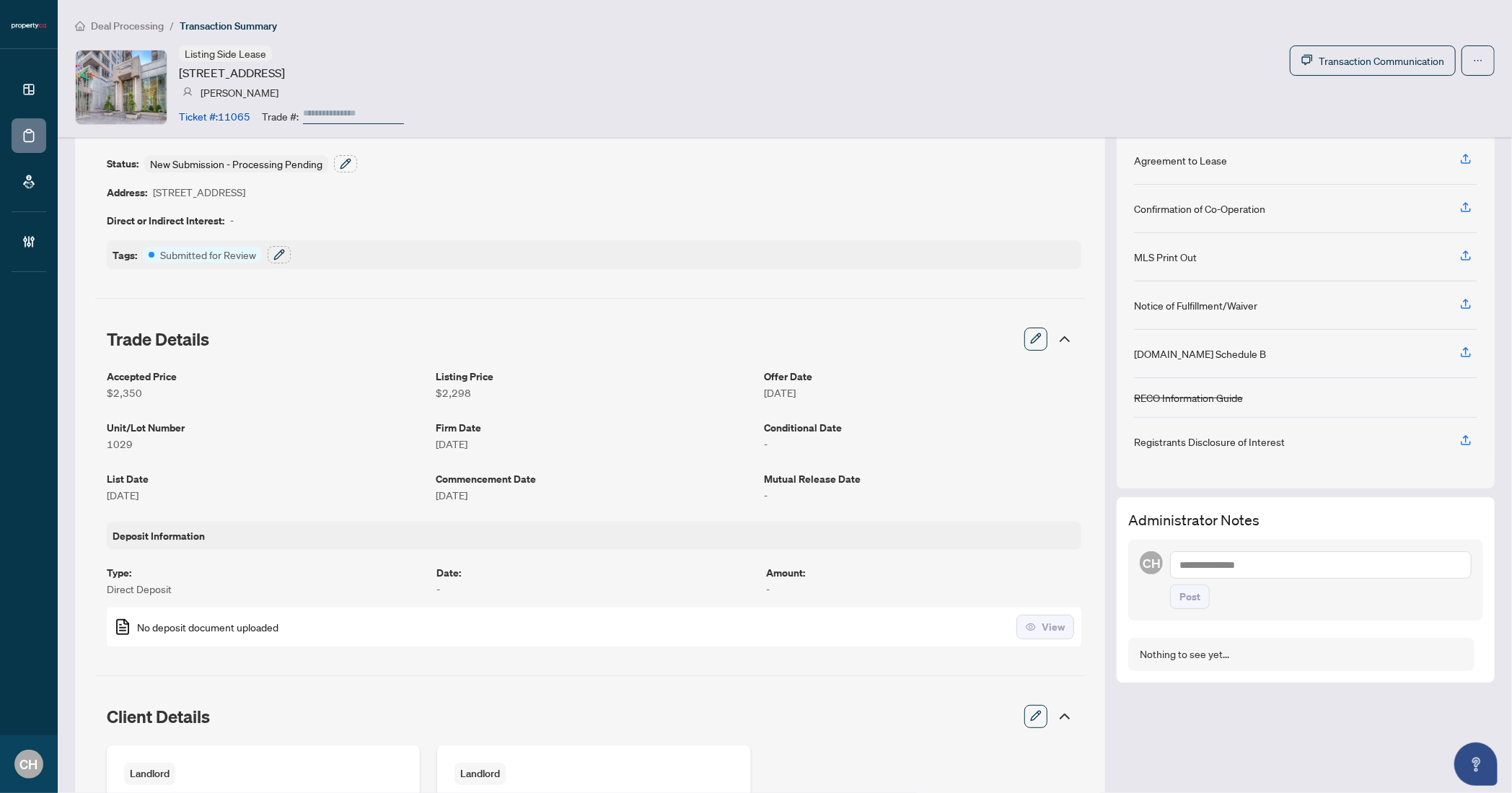
click at [1241, 576] on textarea at bounding box center [1321, 565] width 301 height 28
type textarea "**********"
click at [1170, 599] on button "Post" at bounding box center [1190, 611] width 40 height 24
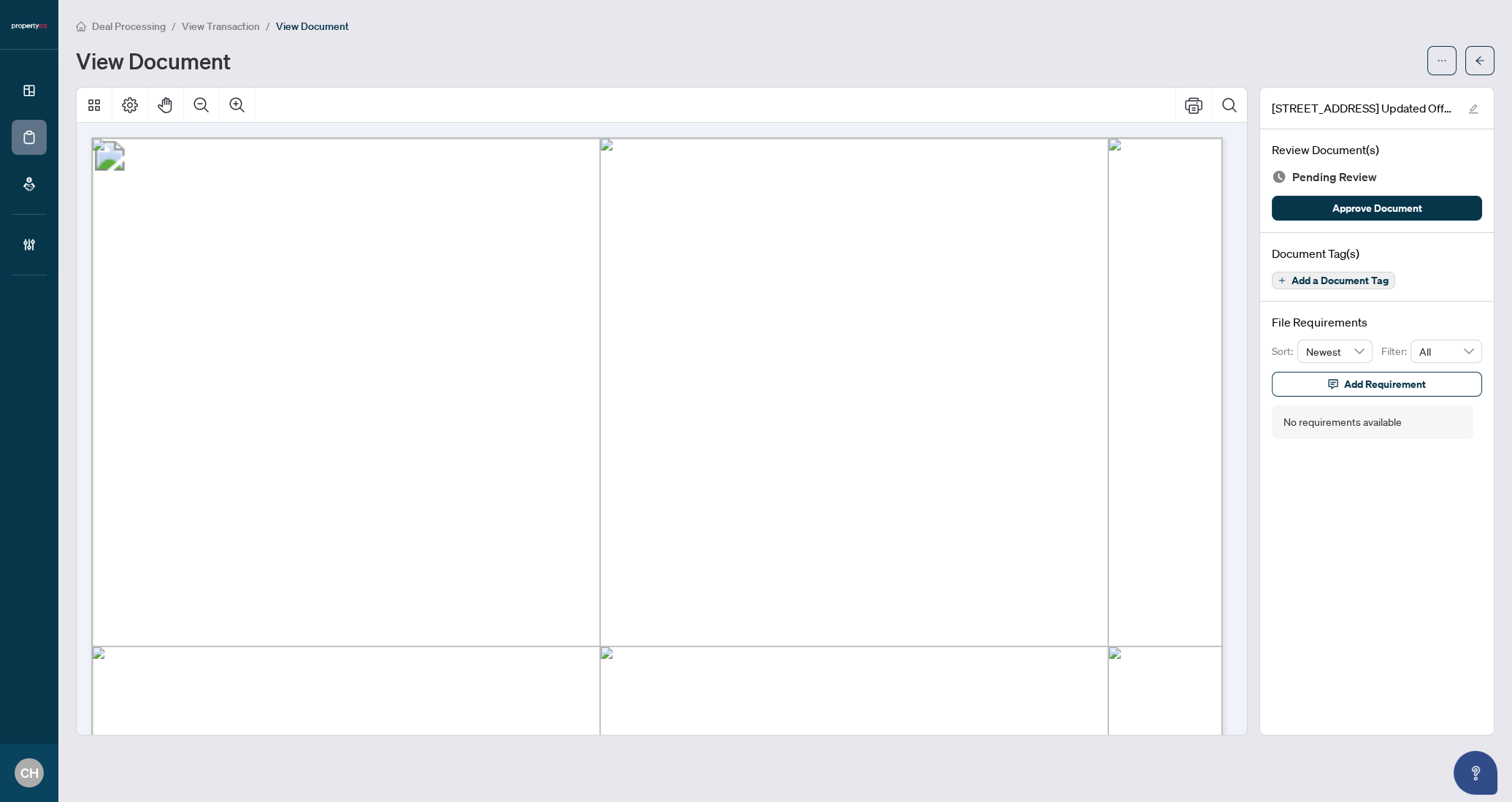
click at [202, 117] on button "Zoom Out" at bounding box center [201, 105] width 35 height 35
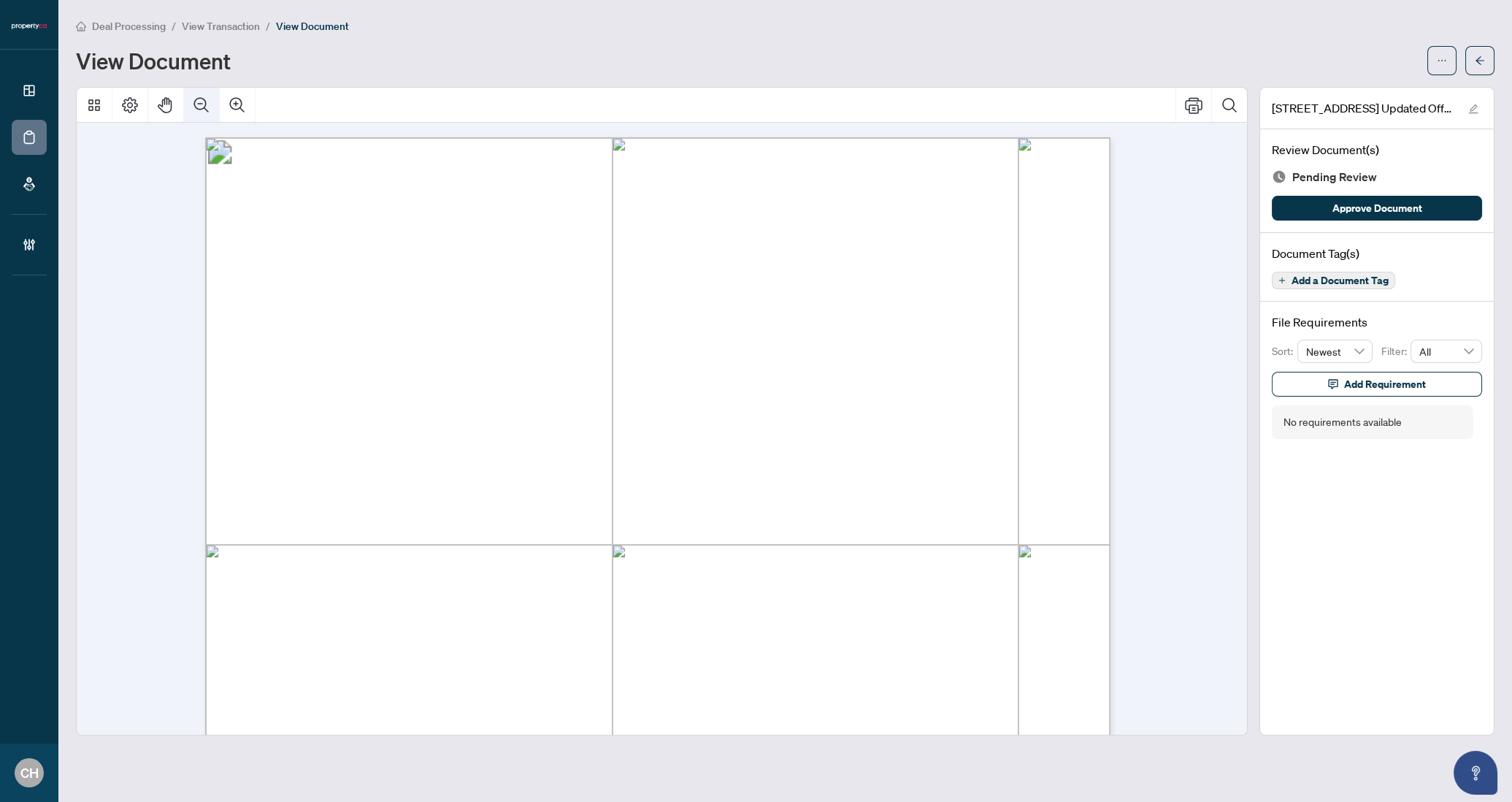
click at [202, 117] on button "Zoom Out" at bounding box center [201, 105] width 35 height 35
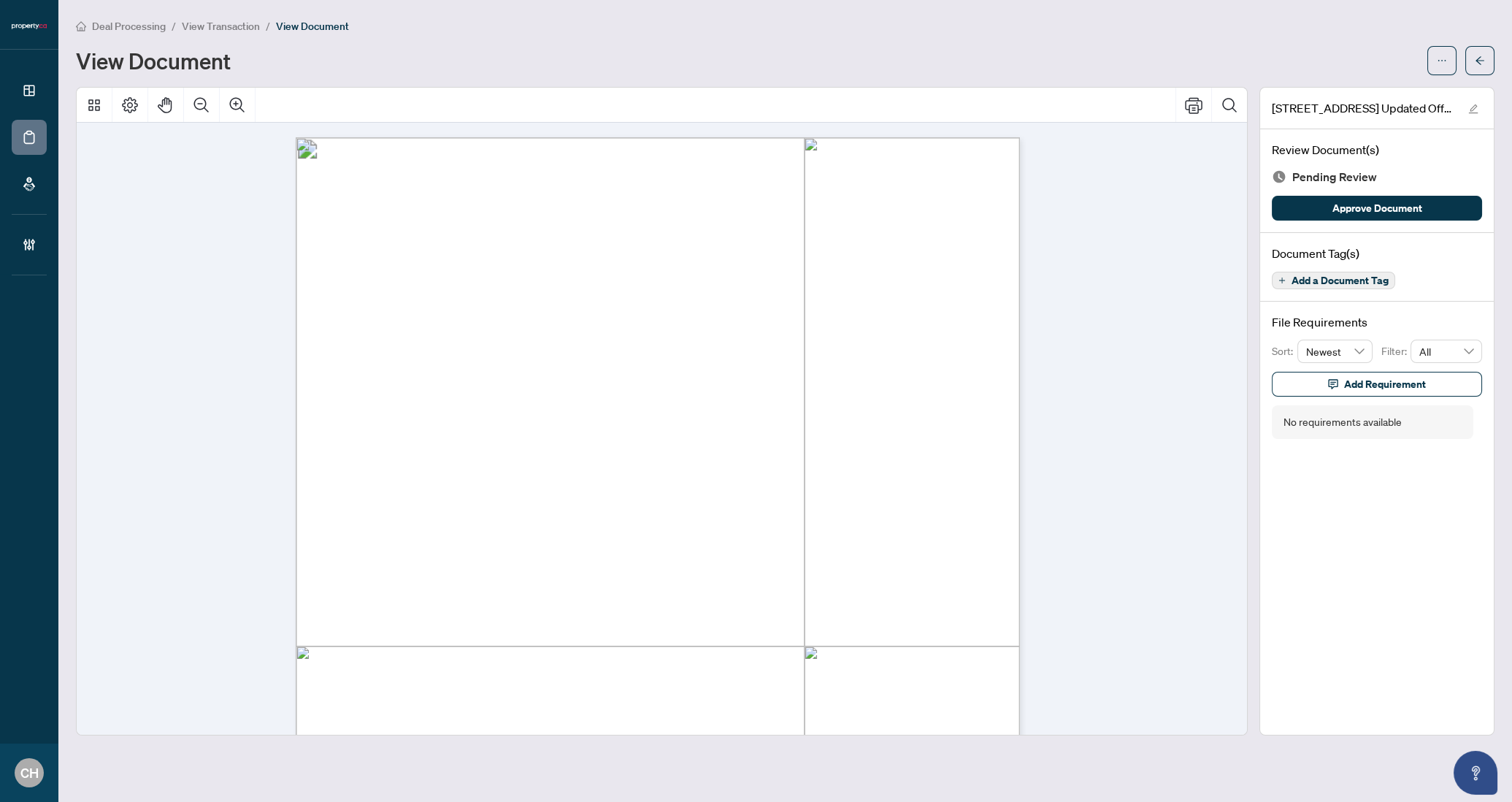
click at [1289, 279] on button "Add a Document Tag" at bounding box center [1333, 280] width 124 height 18
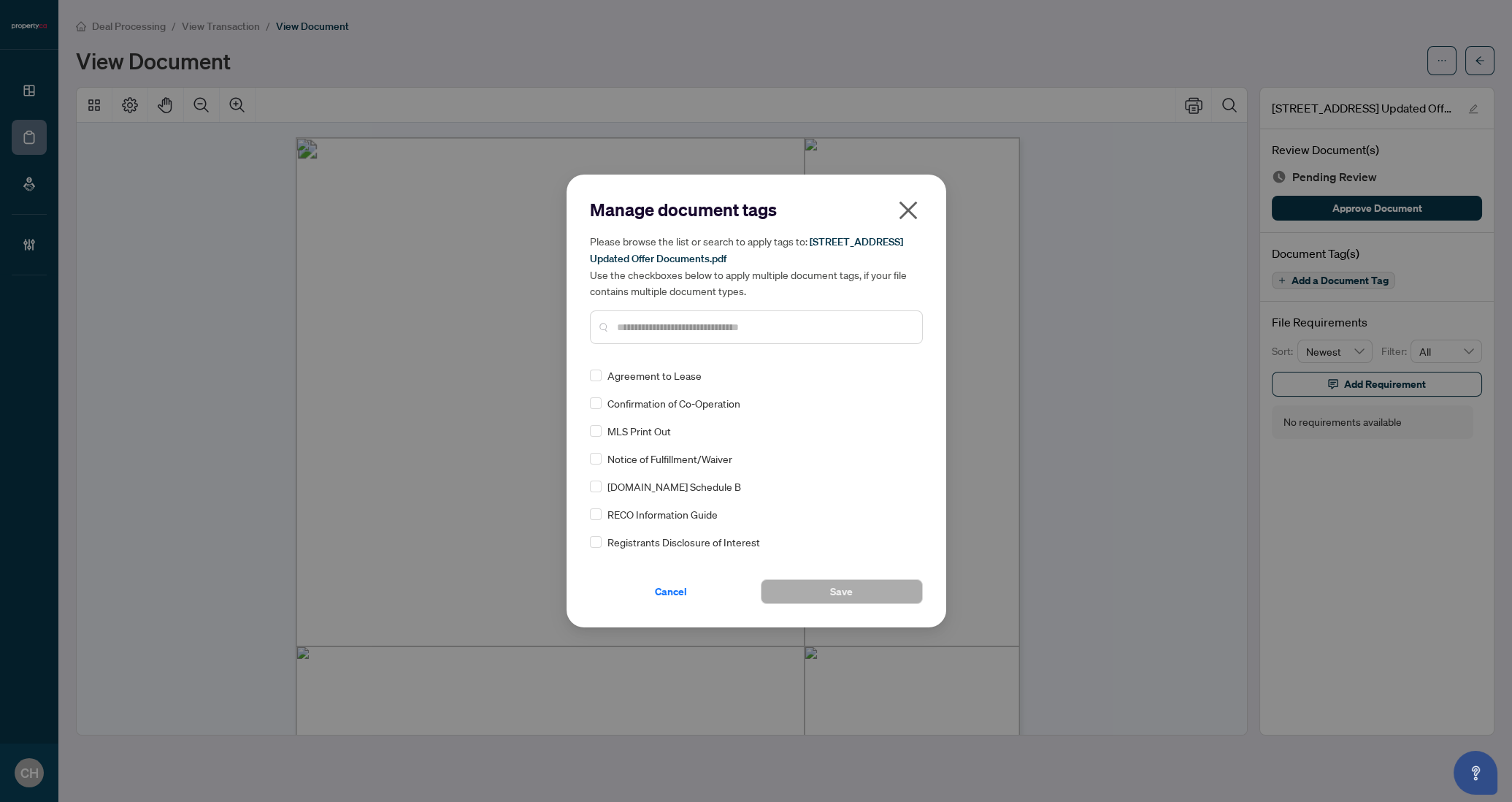
click at [602, 400] on div "Confirmation of Co-Operation" at bounding box center [752, 403] width 324 height 16
click at [855, 593] on button "Save" at bounding box center [842, 592] width 162 height 25
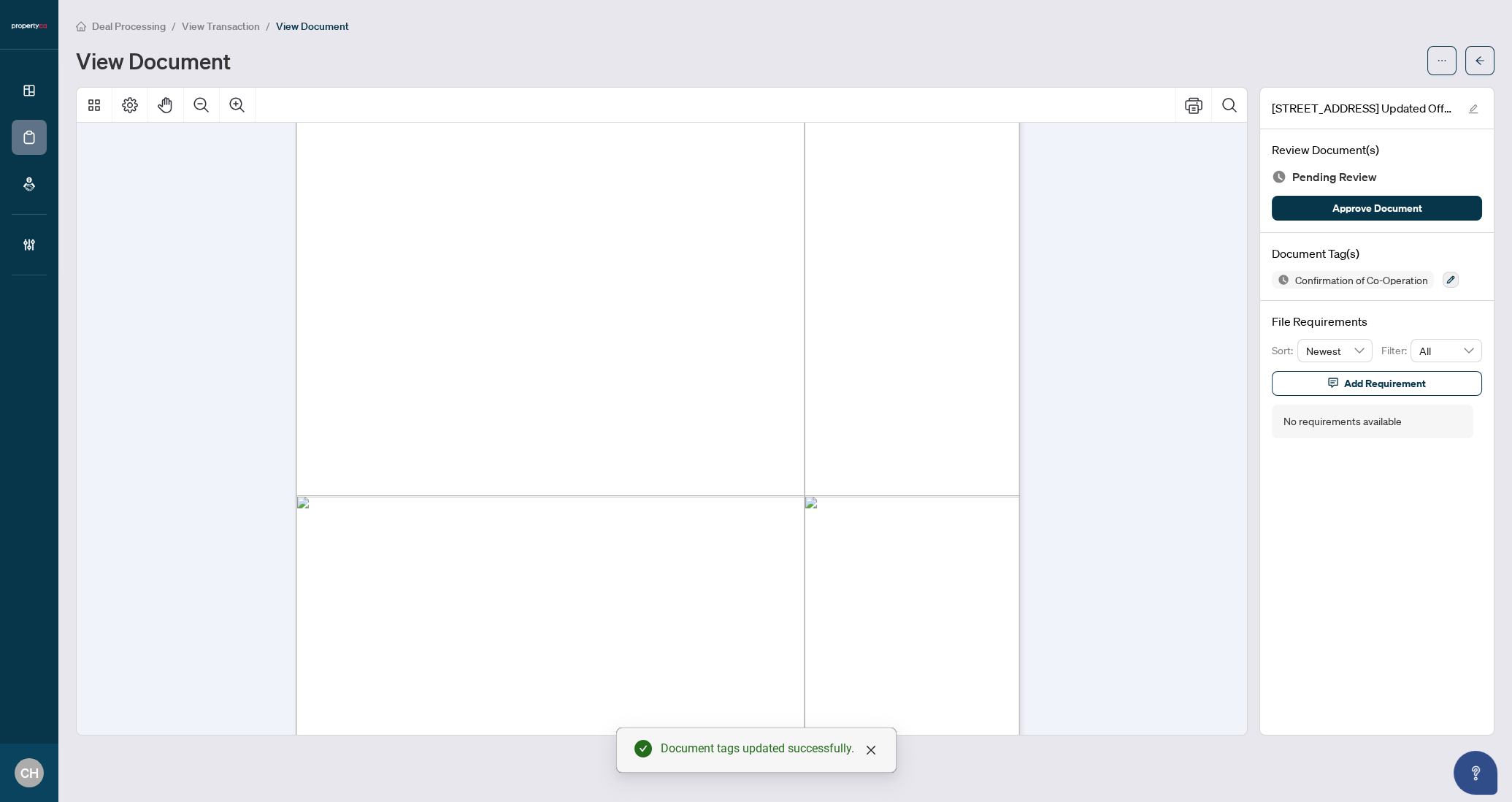
scroll to position [8048, 0]
click at [1460, 280] on div "Confirmation of Co-Operation" at bounding box center [1377, 280] width 210 height 18
click at [1458, 279] on button "button" at bounding box center [1451, 280] width 16 height 16
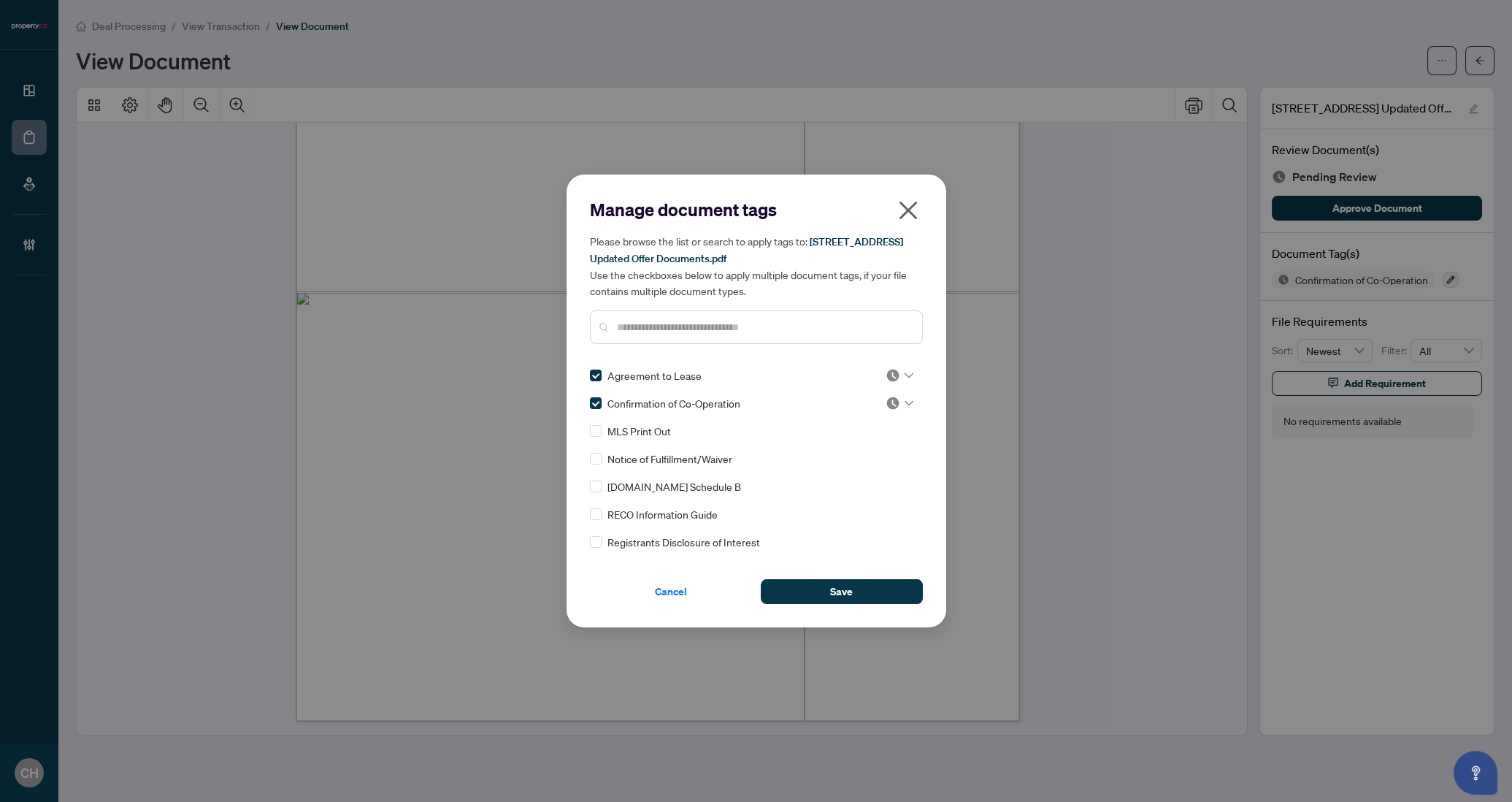
click at [604, 485] on div "[DOMAIN_NAME] Schedule B" at bounding box center [752, 486] width 324 height 16
click at [845, 593] on span "Save" at bounding box center [842, 592] width 23 height 24
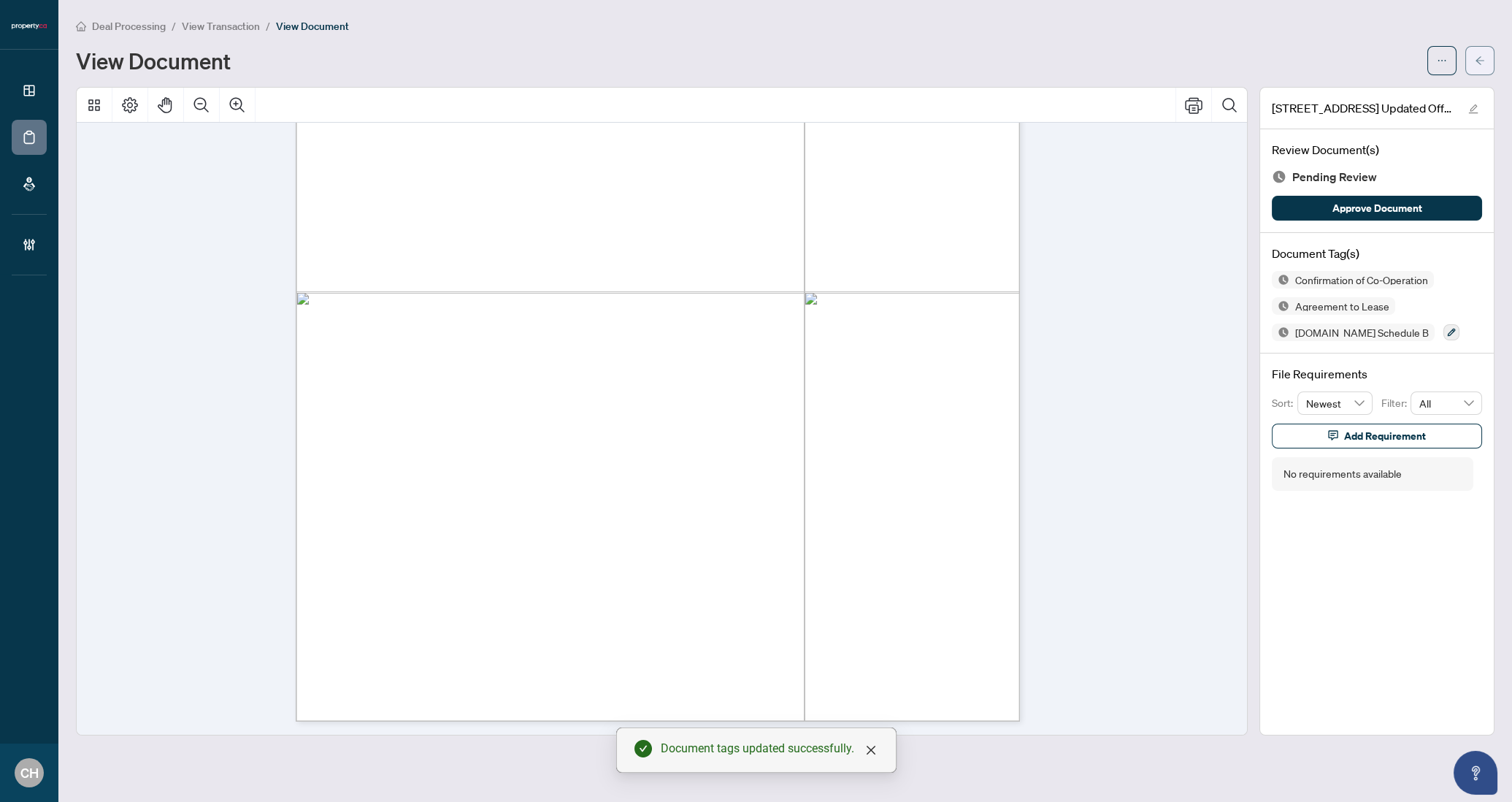
click at [1482, 61] on icon "arrow-left" at bounding box center [1480, 60] width 11 height 11
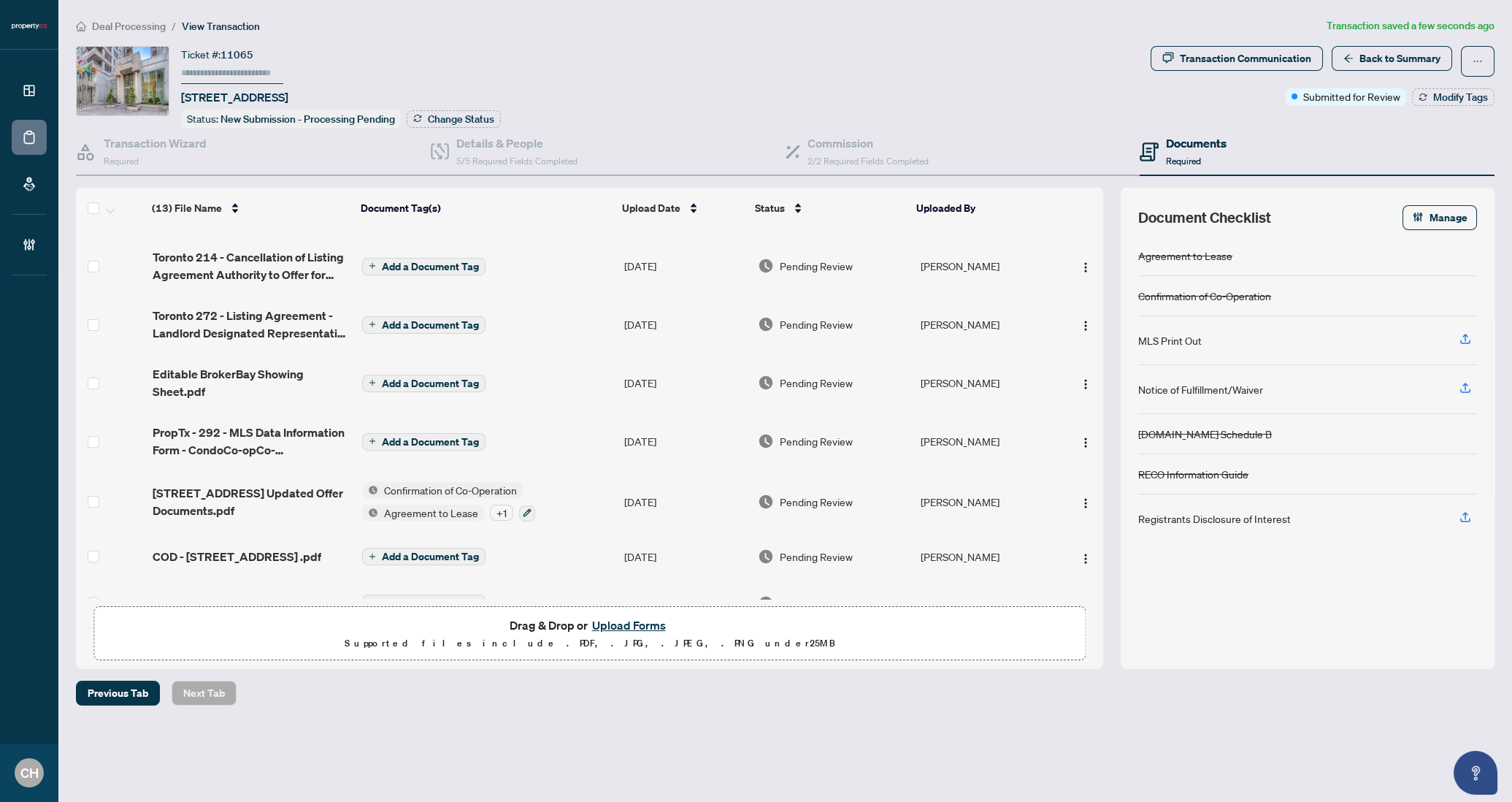
scroll to position [71, 0]
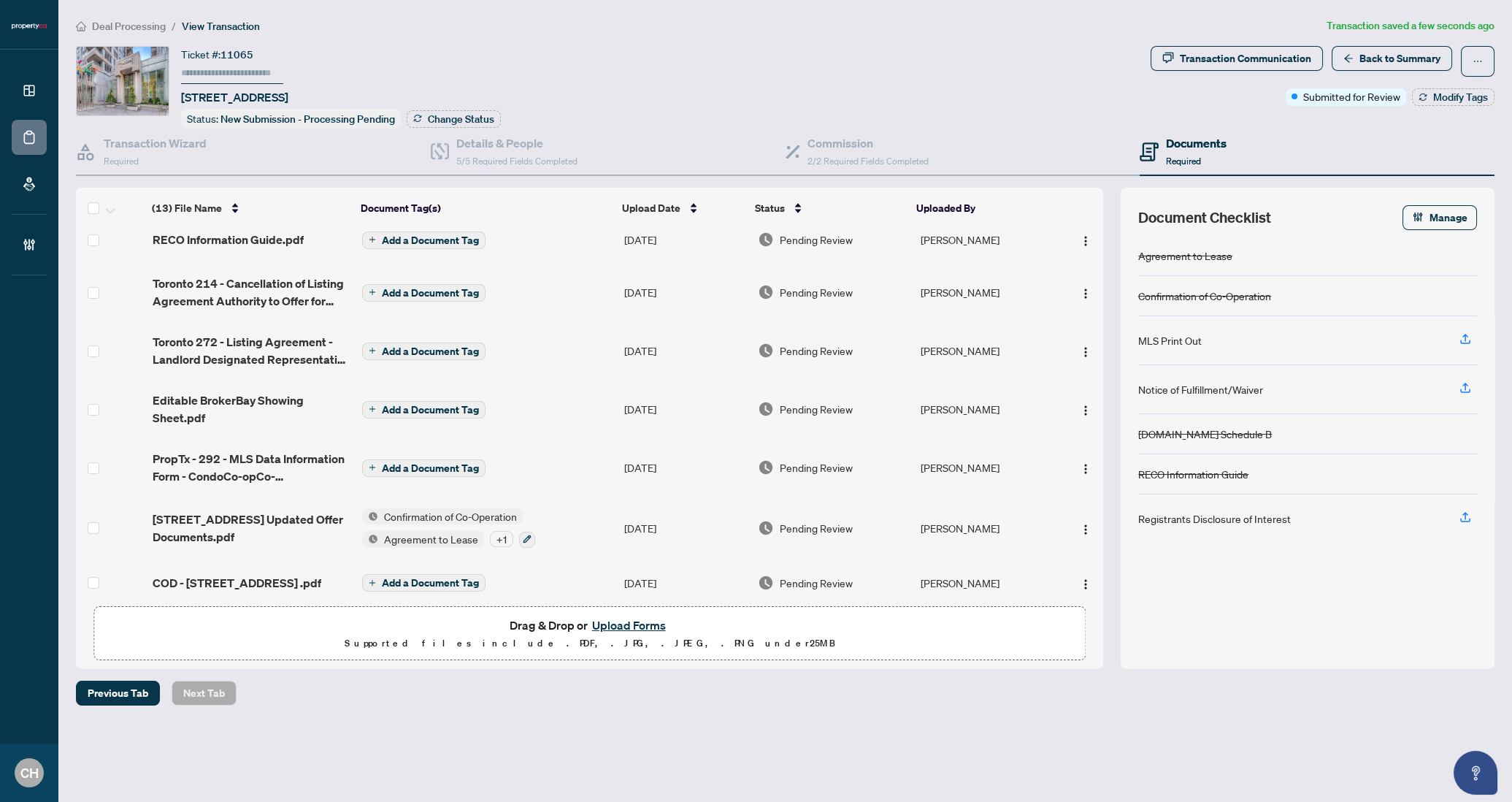
click at [528, 463] on td "Add a Document Tag" at bounding box center [487, 467] width 262 height 59
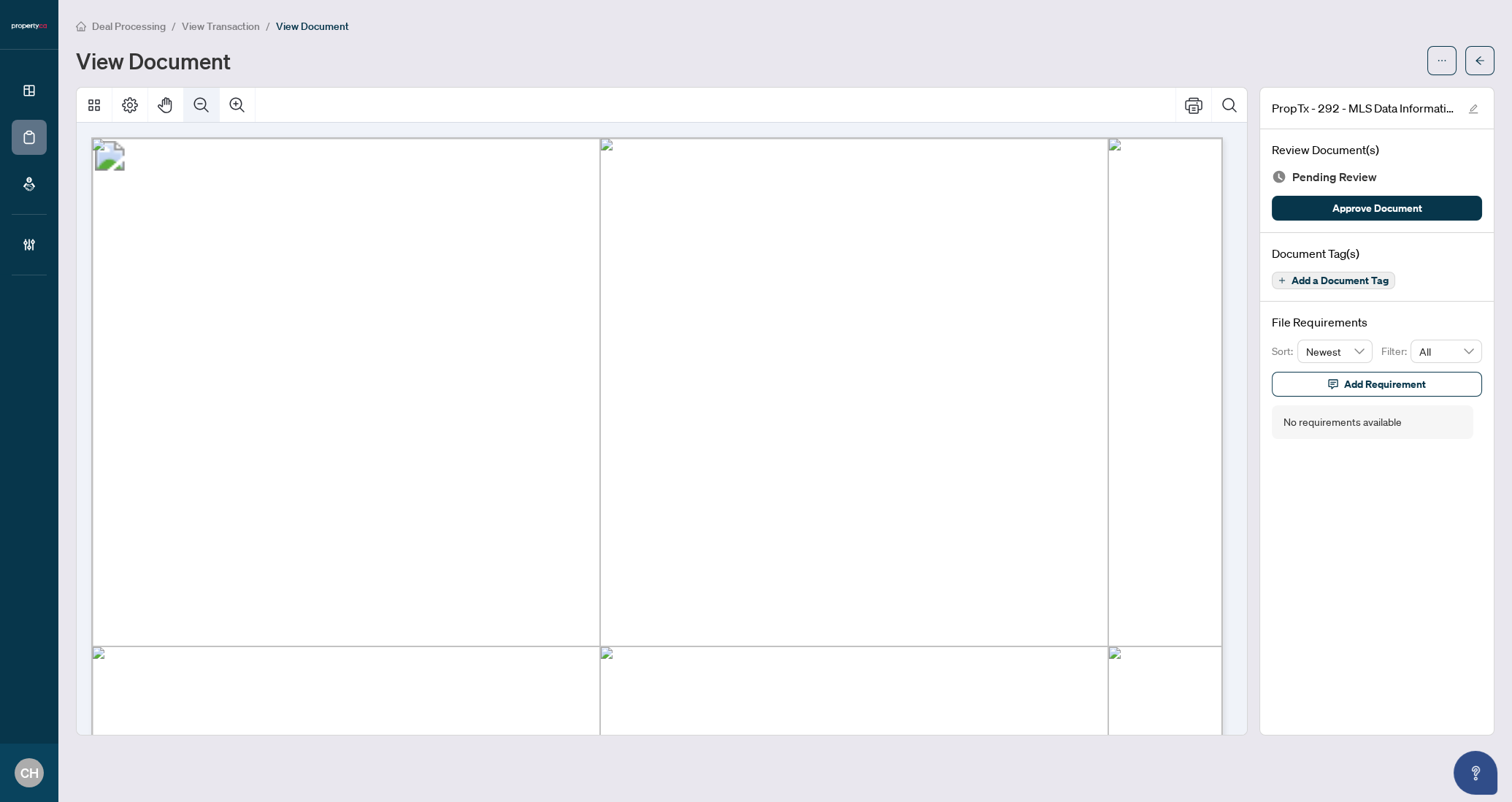
click at [198, 110] on icon "Zoom Out" at bounding box center [201, 105] width 18 height 18
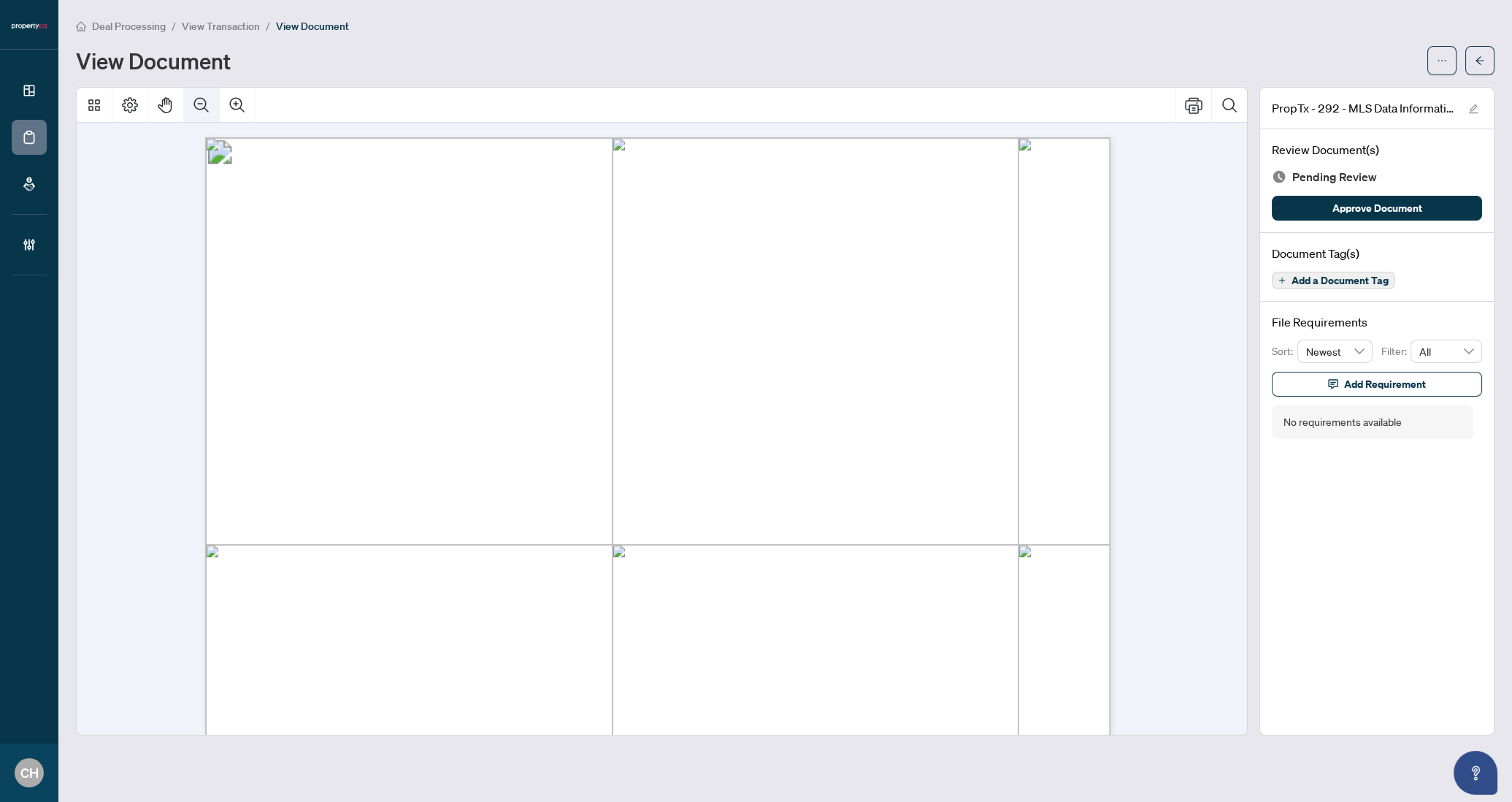
click at [198, 110] on icon "Zoom Out" at bounding box center [201, 105] width 18 height 18
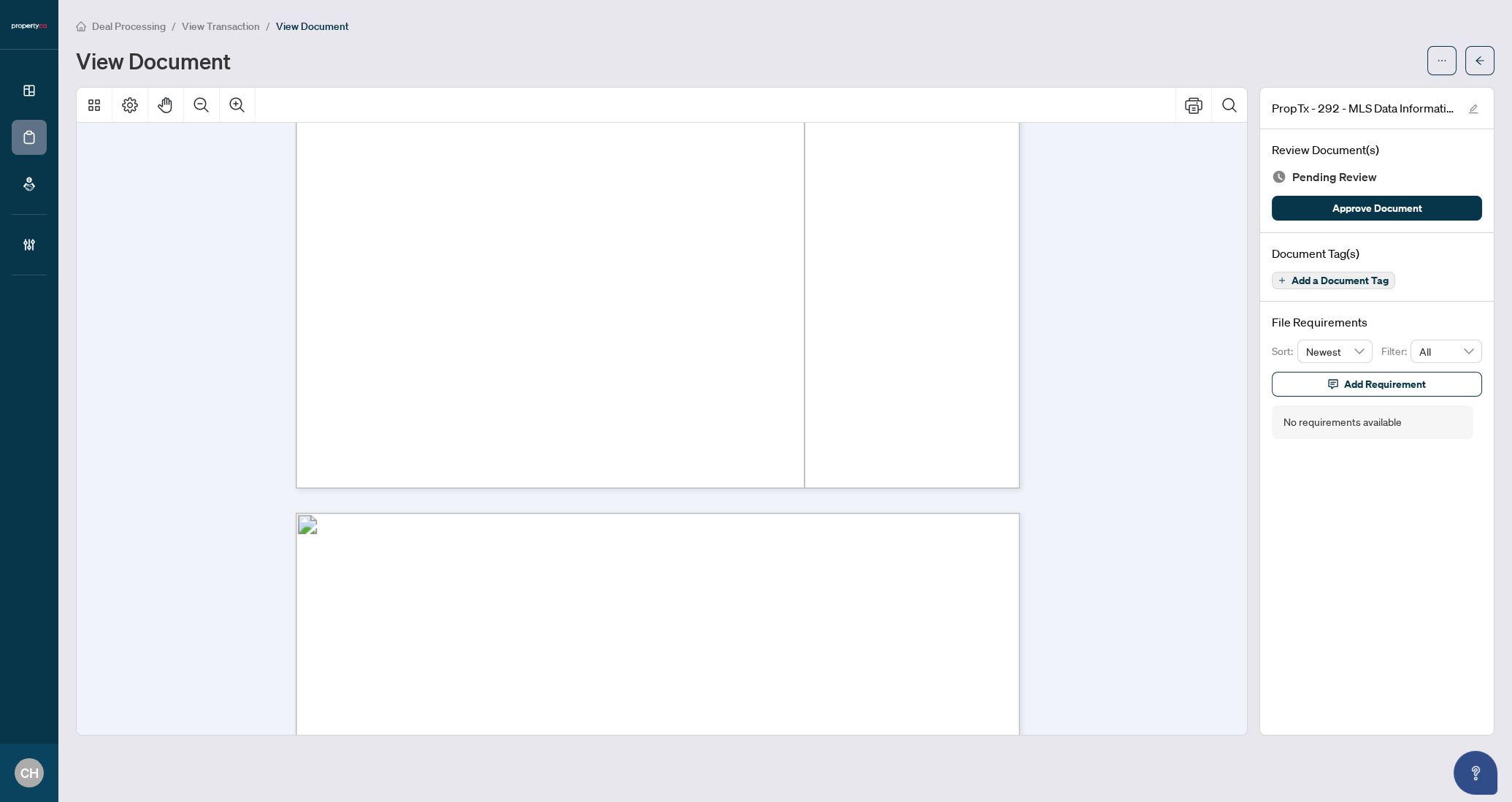
scroll to position [10370, 0]
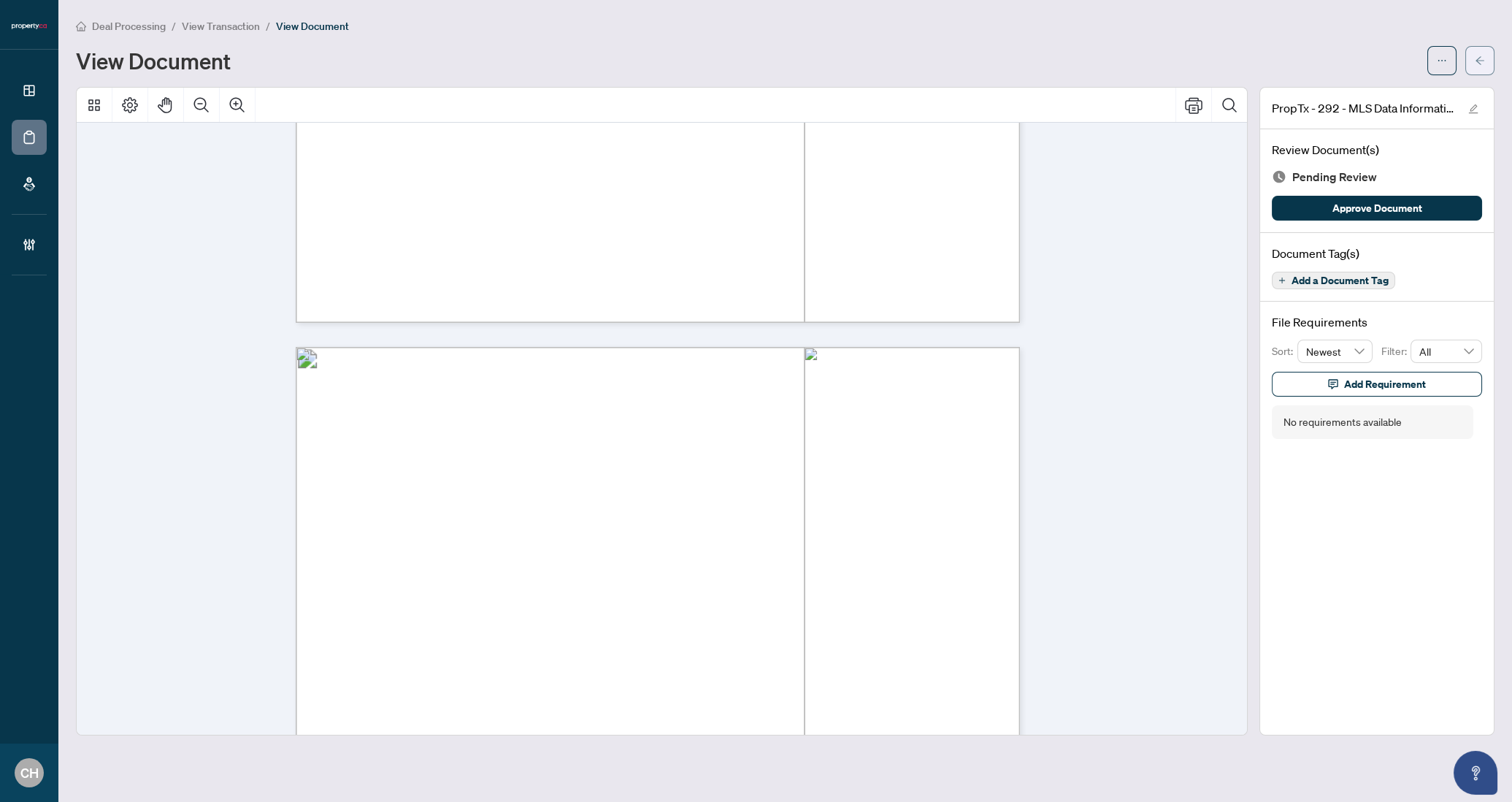
click at [1480, 73] on button "button" at bounding box center [1480, 60] width 29 height 29
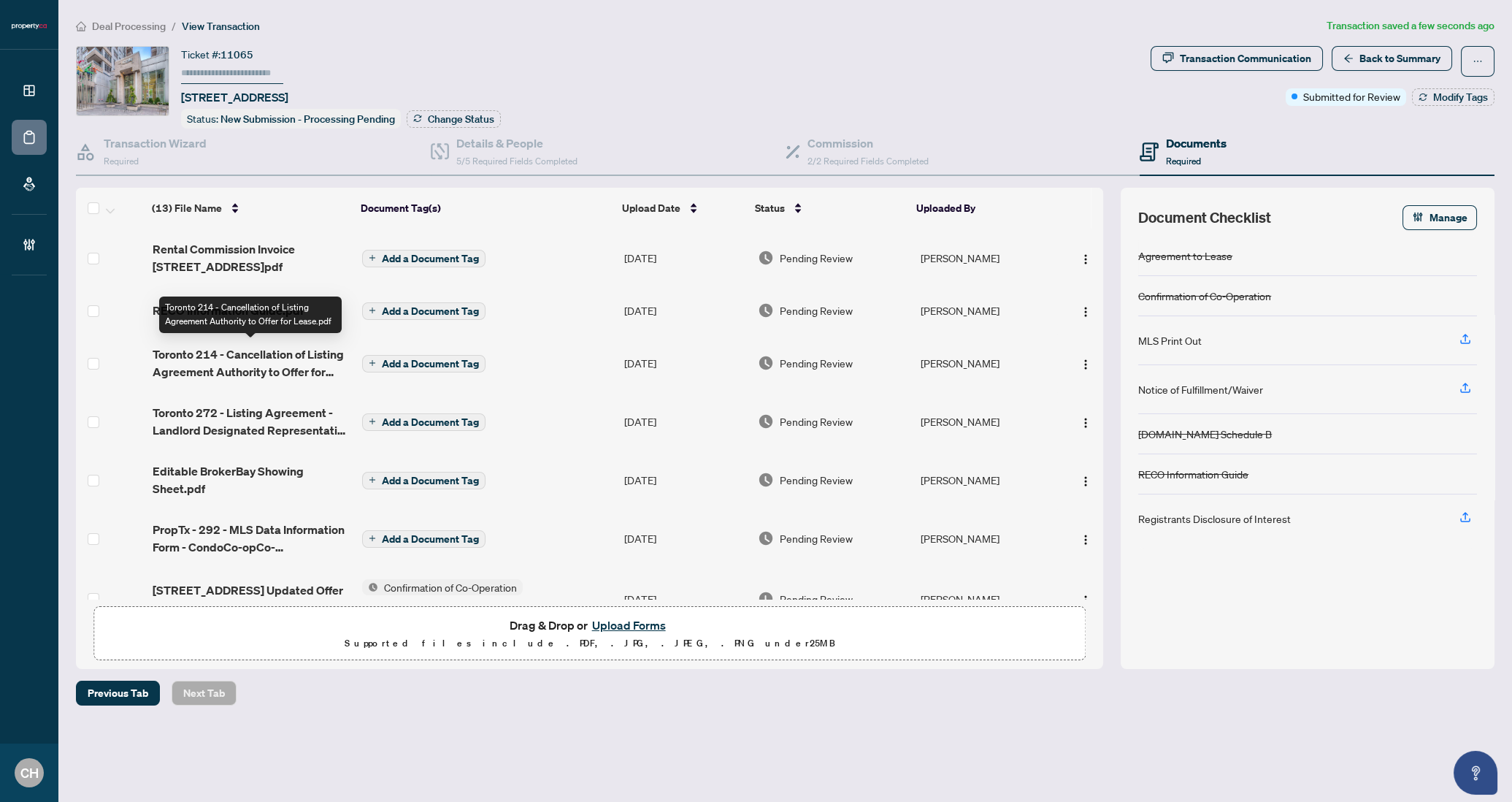
click at [300, 362] on span "Toronto 214 - Cancellation of Listing Agreement Authority to Offer for Lease.pdf" at bounding box center [251, 363] width 198 height 35
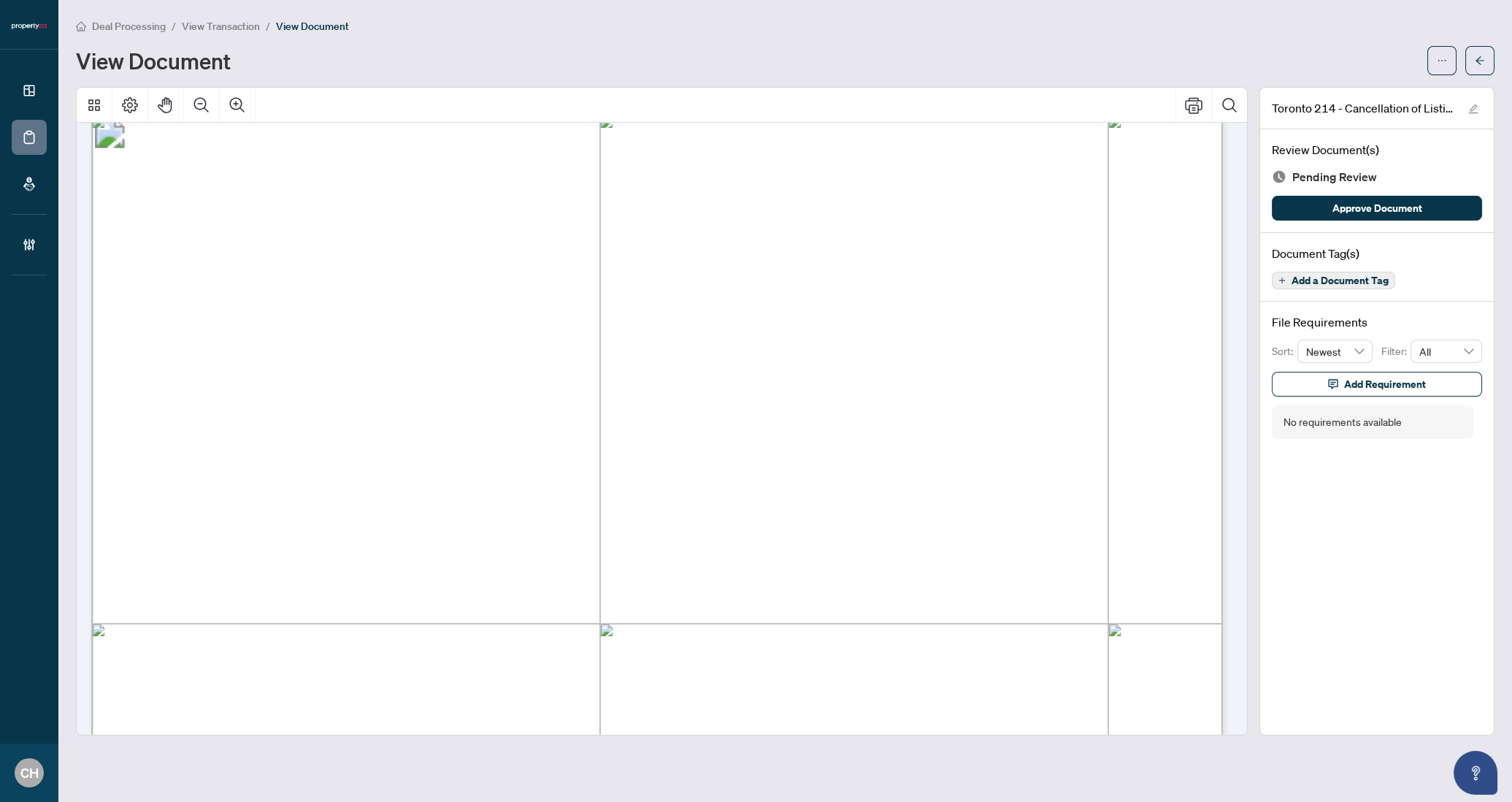
scroll to position [24, 0]
click at [1490, 67] on button "button" at bounding box center [1480, 60] width 29 height 29
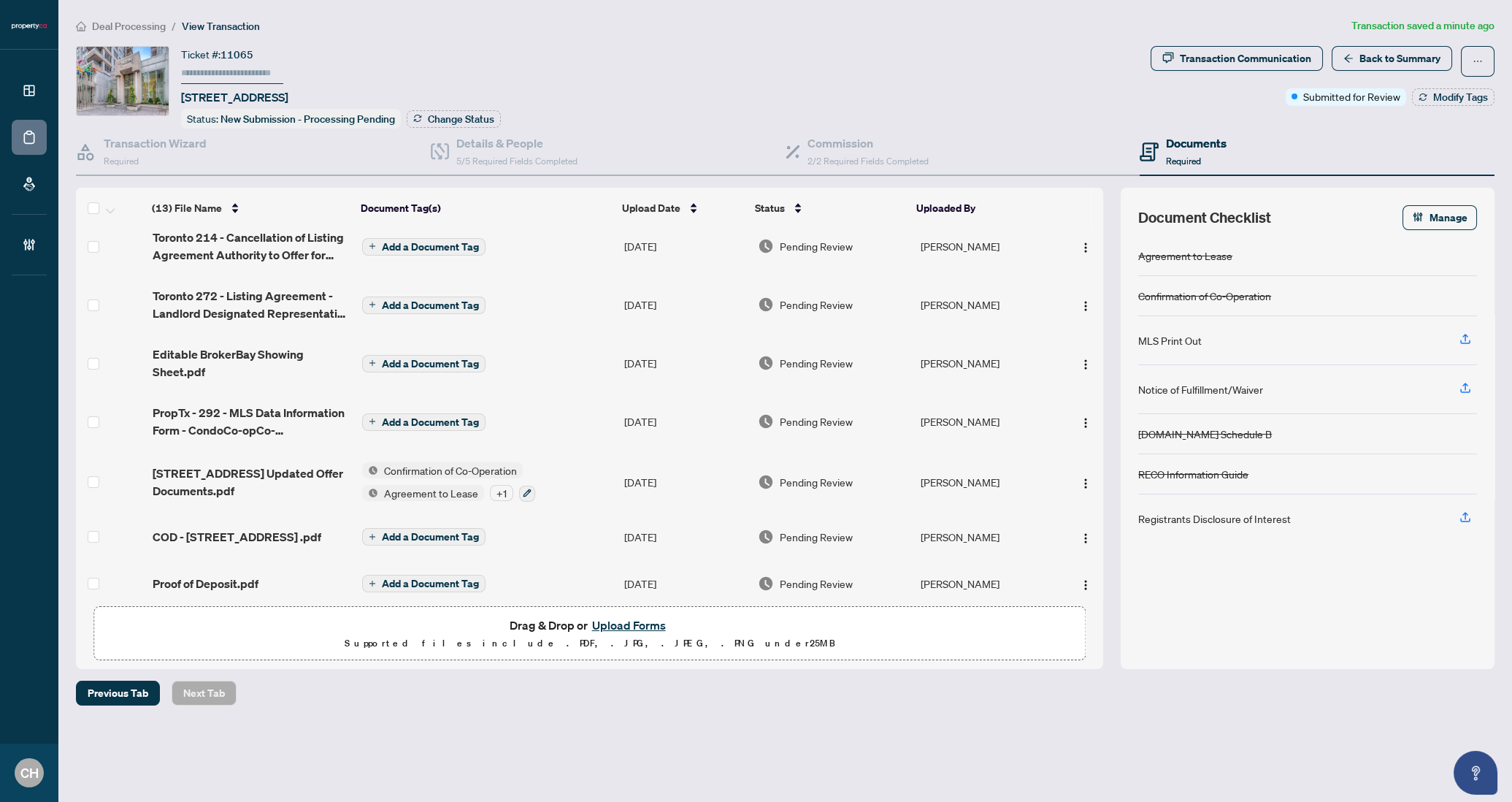
scroll to position [147, 0]
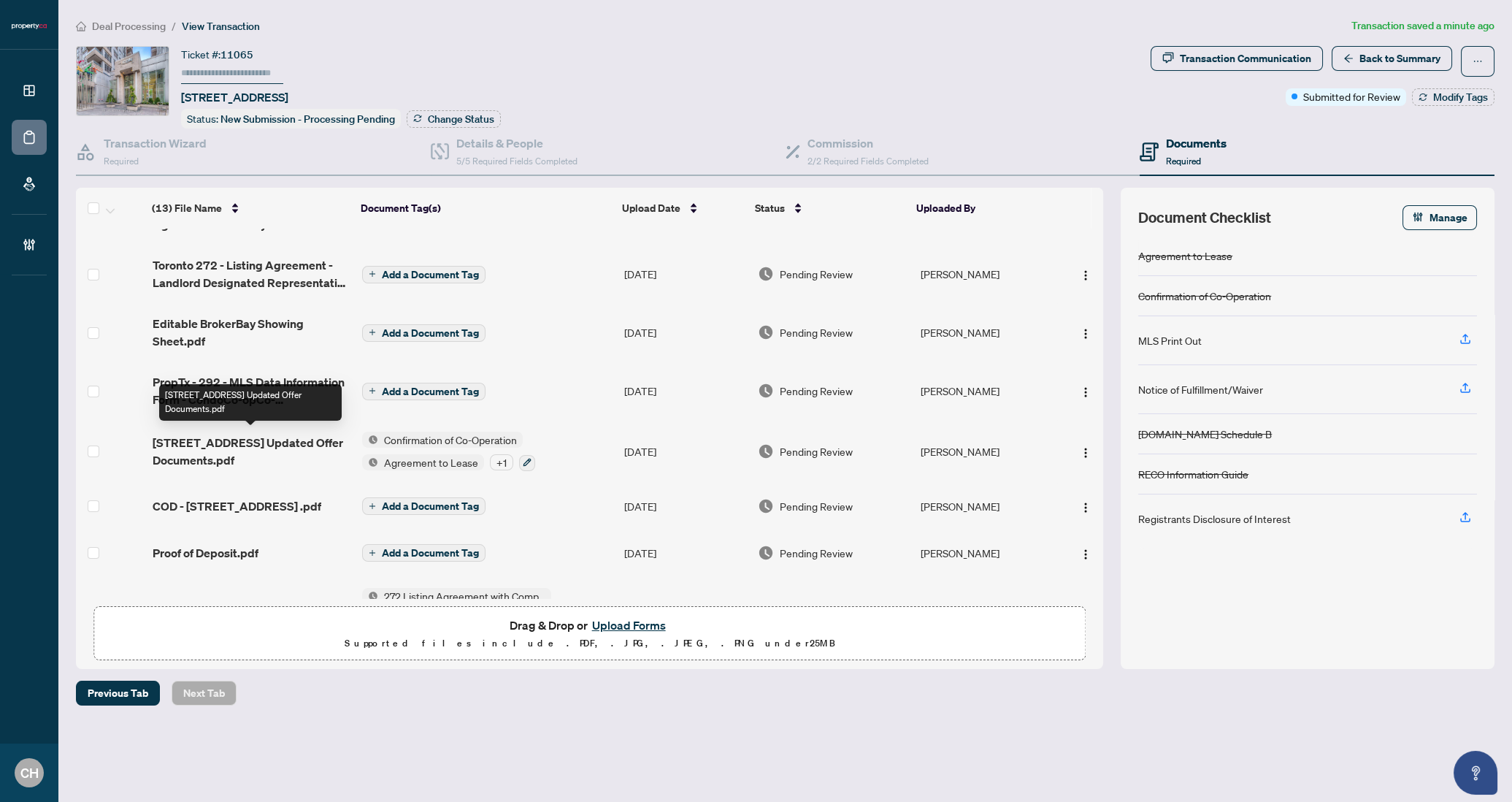
click at [268, 444] on span "1029-250 Wellington St W Updated Offer Documents.pdf" at bounding box center [251, 451] width 198 height 35
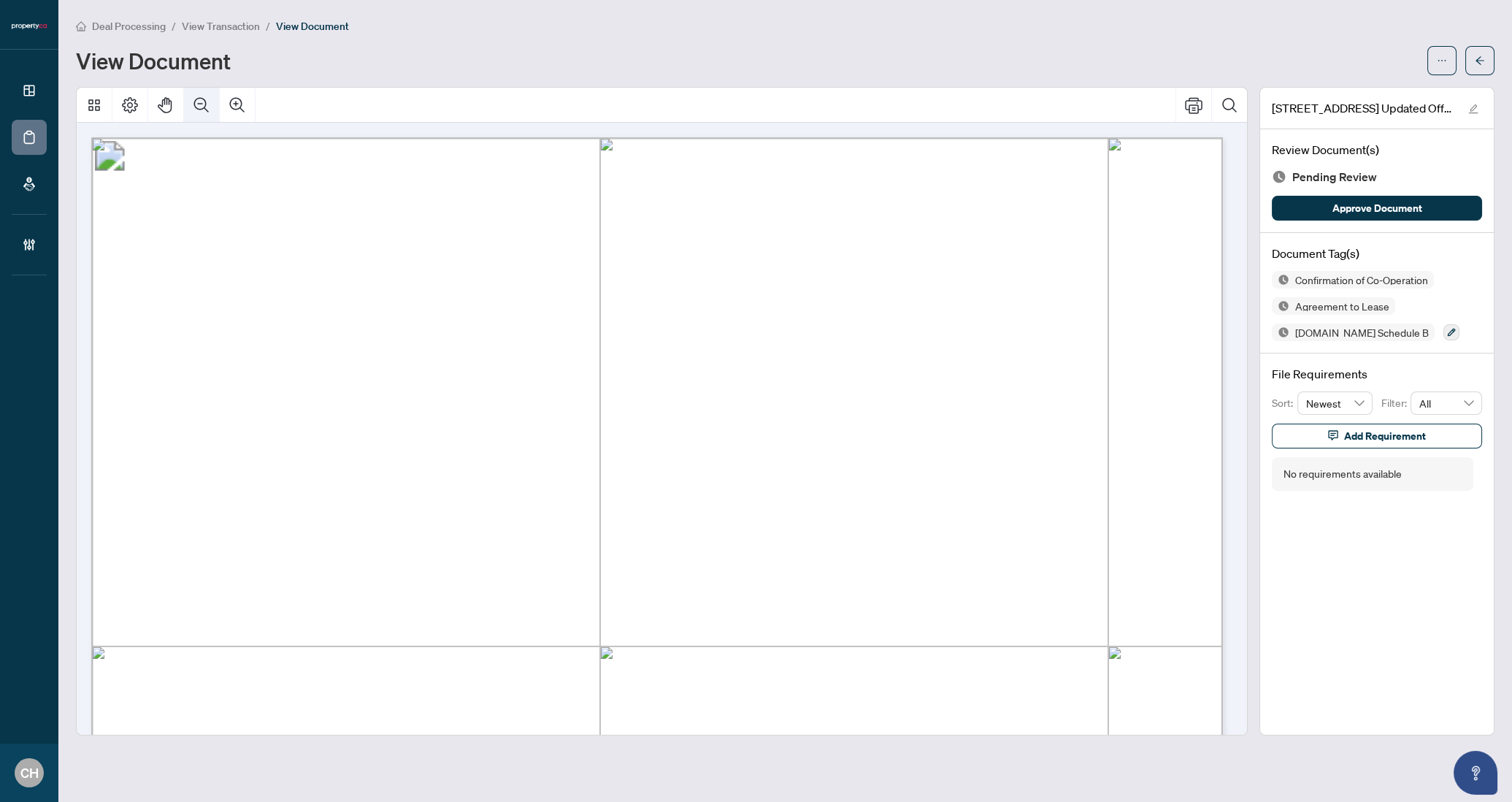
click at [202, 103] on icon "Zoom Out" at bounding box center [201, 105] width 18 height 18
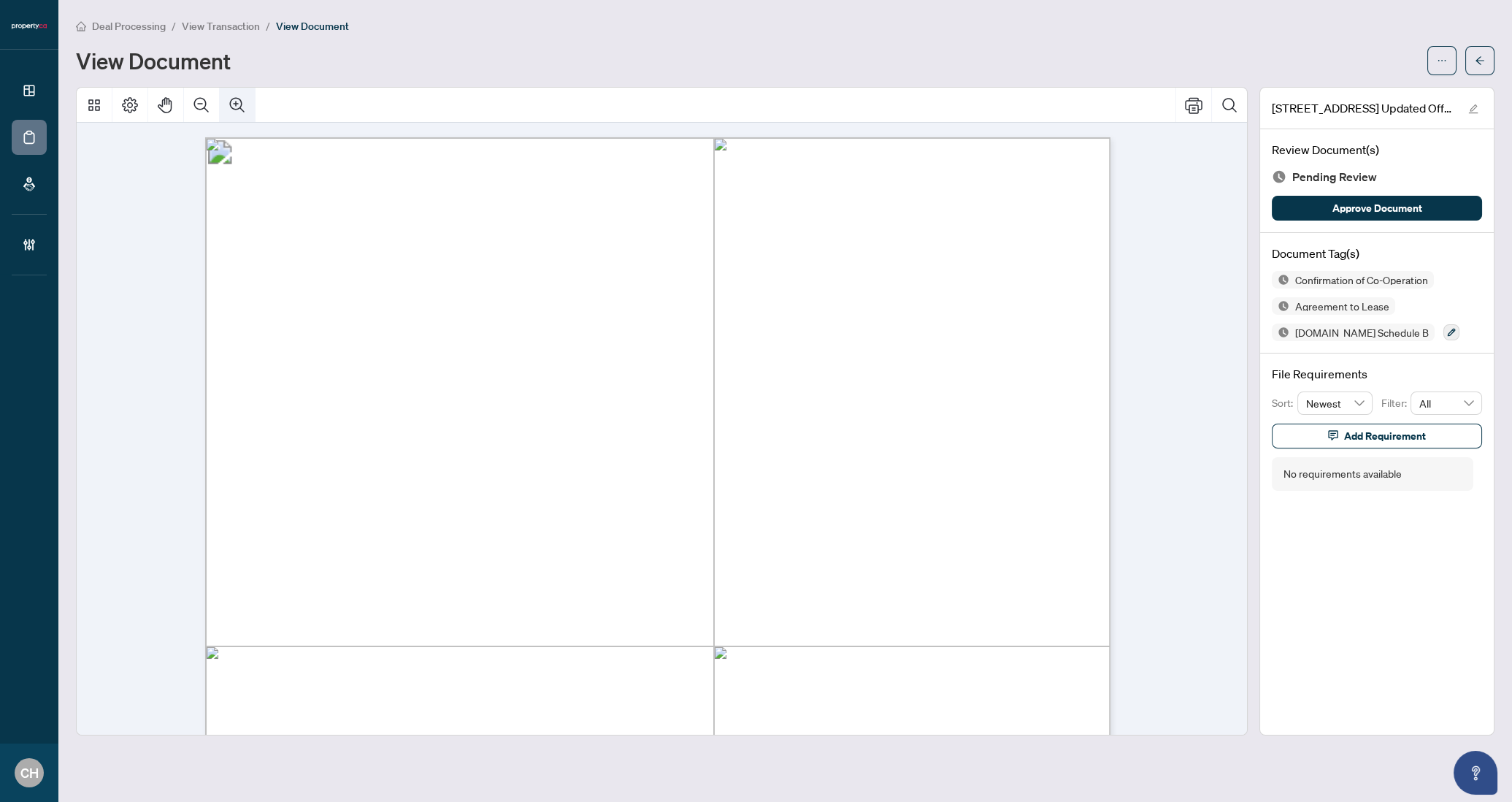
click at [235, 103] on icon "Zoom In" at bounding box center [237, 104] width 15 height 15
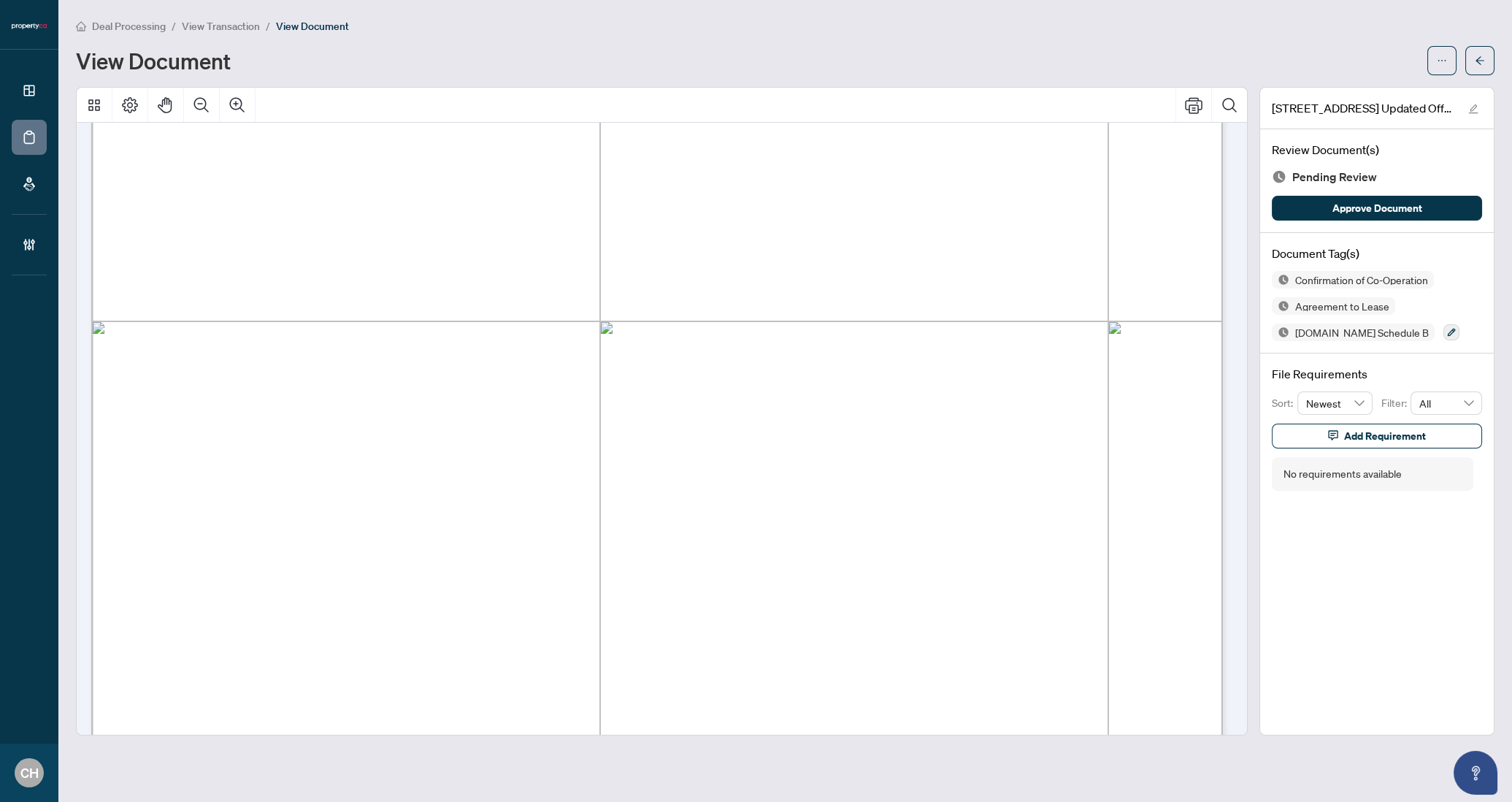
scroll to position [7858, 0]
click at [210, 99] on button "Zoom Out" at bounding box center [201, 105] width 35 height 35
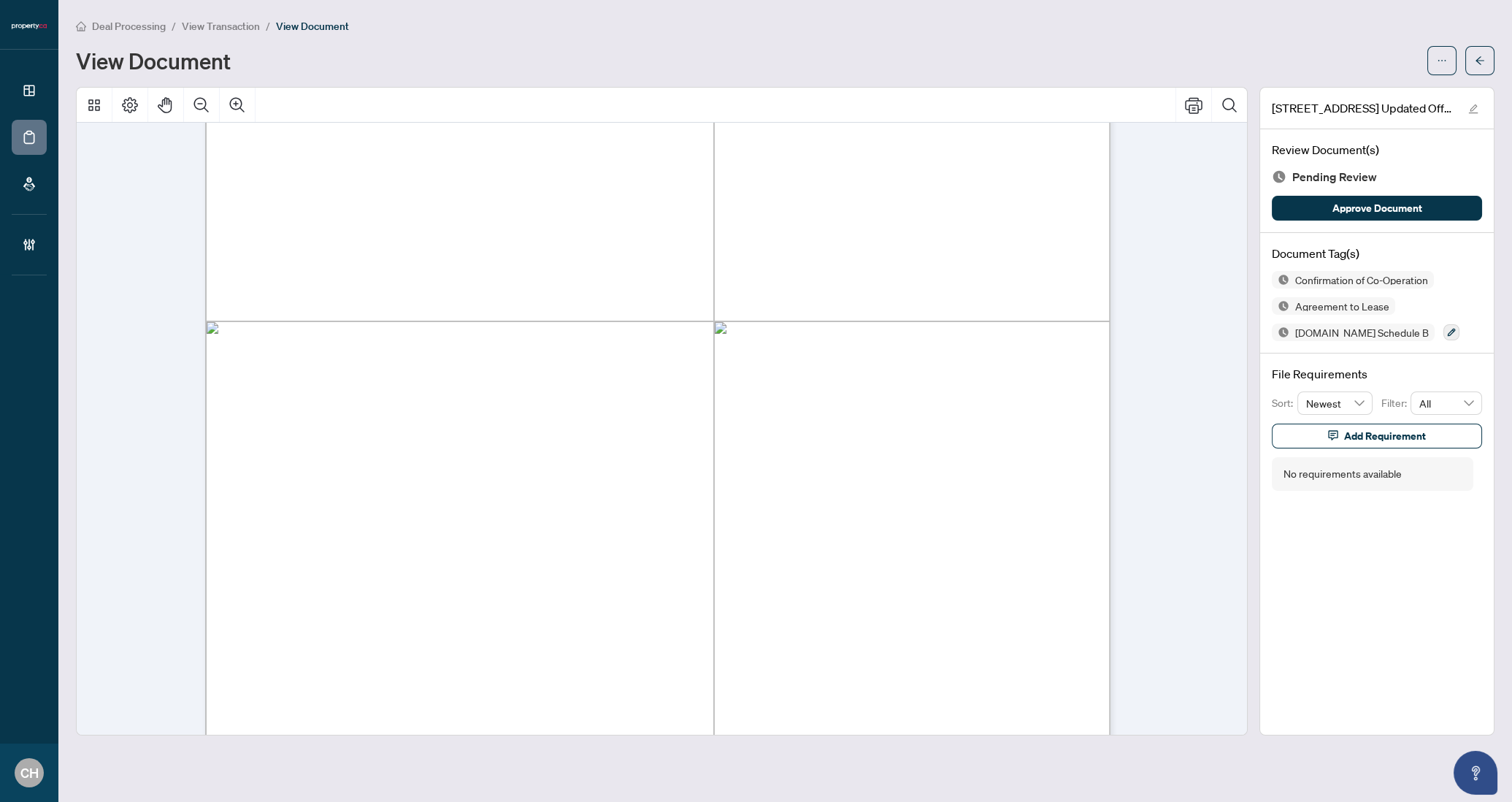
scroll to position [6351, 0]
drag, startPoint x: 385, startPoint y: 323, endPoint x: 533, endPoint y: 344, distance: 149.5
drag, startPoint x: 533, startPoint y: 344, endPoint x: 883, endPoint y: 344, distance: 350.0
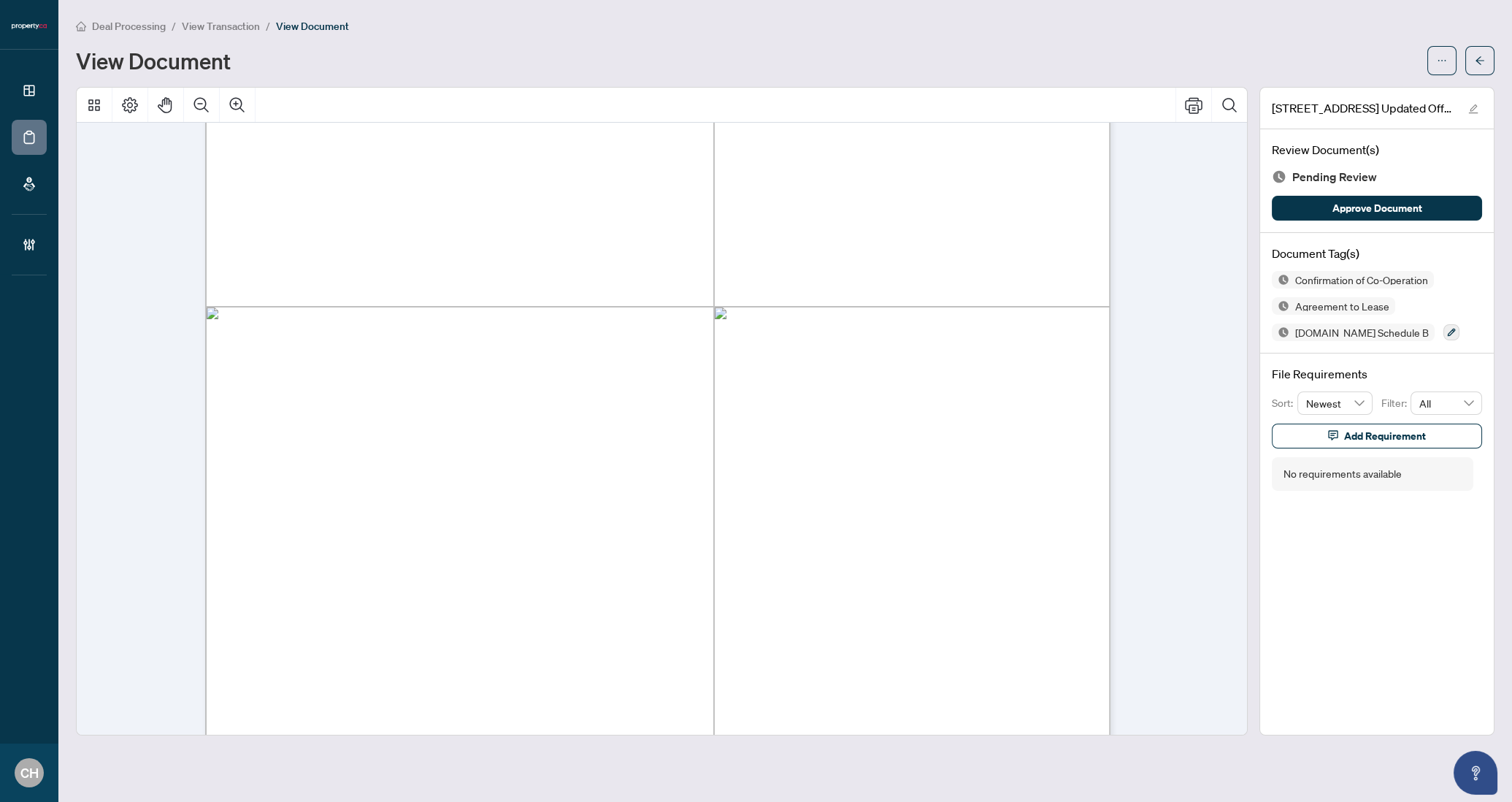
drag, startPoint x: 883, startPoint y: 344, endPoint x: 362, endPoint y: 328, distance: 521.2
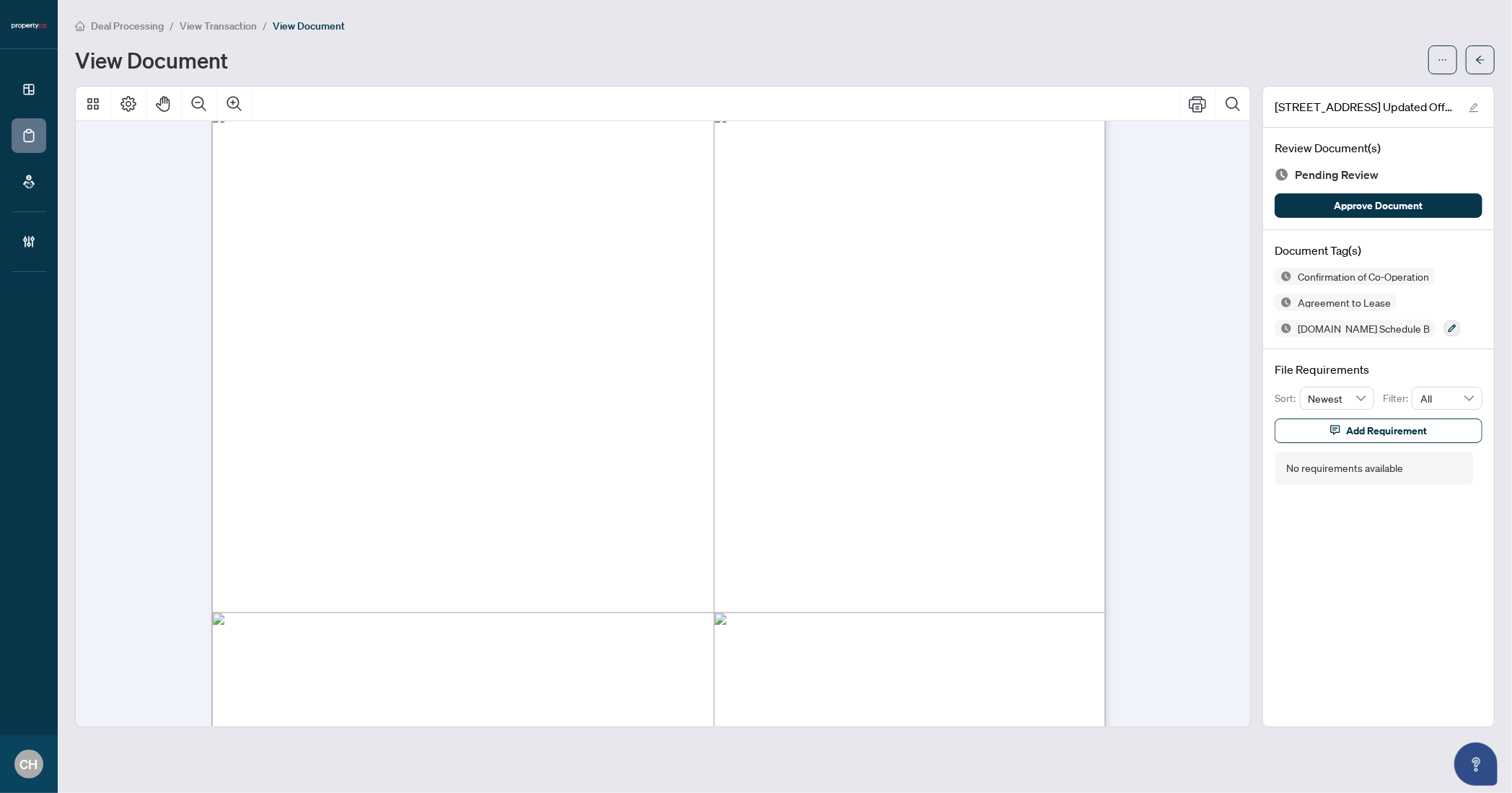
scroll to position [5274, 0]
drag, startPoint x: 430, startPoint y: 220, endPoint x: 528, endPoint y: 223, distance: 98.0
click at [528, 223] on div "Page 5" at bounding box center [1117, 786] width 1813 height 2348
drag, startPoint x: 456, startPoint y: 217, endPoint x: 620, endPoint y: 234, distance: 164.9
click at [620, 234] on div "Page 5" at bounding box center [1117, 786] width 1813 height 2348
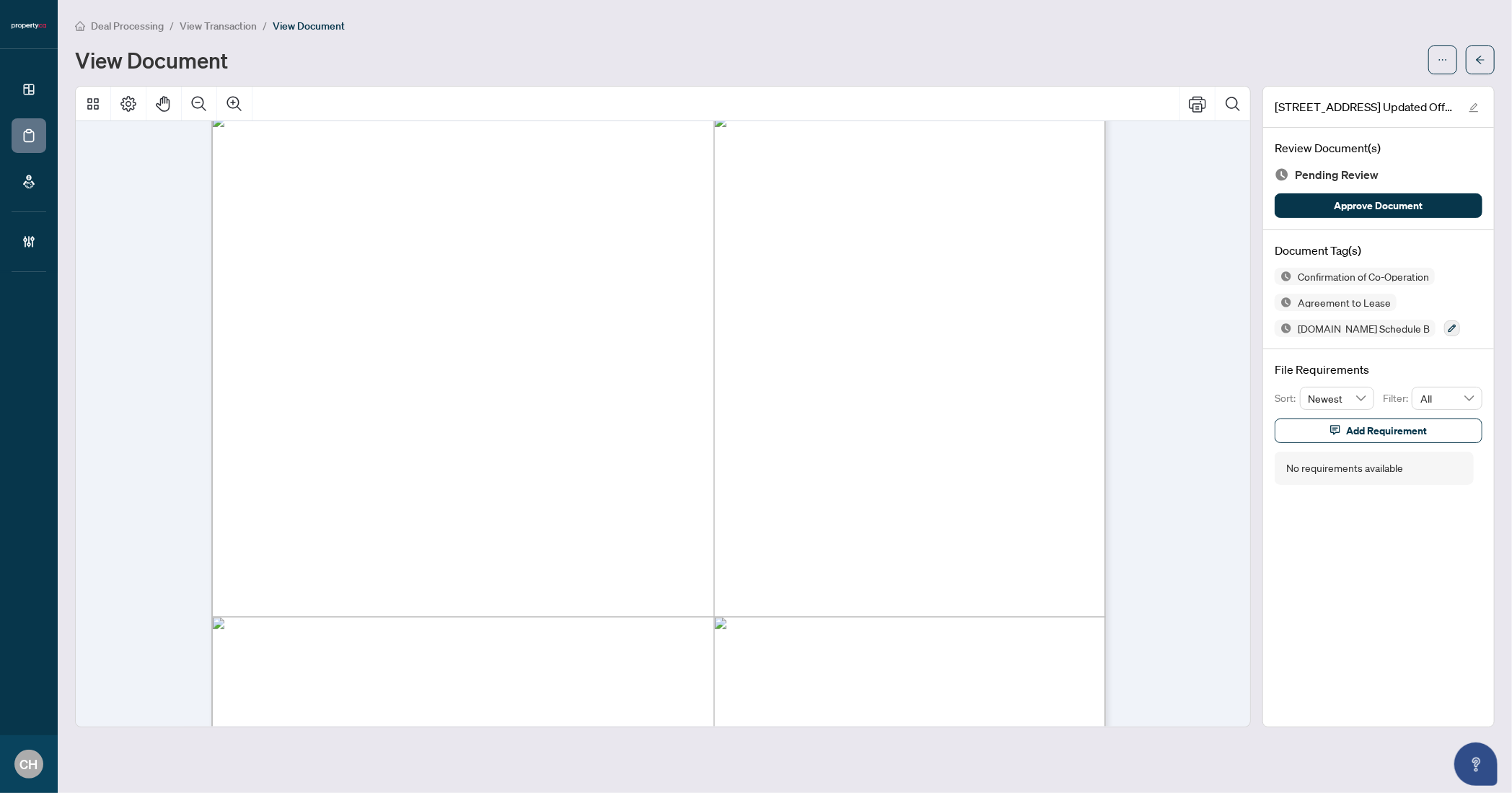
drag, startPoint x: 422, startPoint y: 222, endPoint x: 527, endPoint y: 215, distance: 105.2
click at [527, 215] on div "Page 5" at bounding box center [1117, 786] width 1813 height 2348
click at [504, 219] on div "Page 5" at bounding box center [1117, 786] width 1813 height 2348
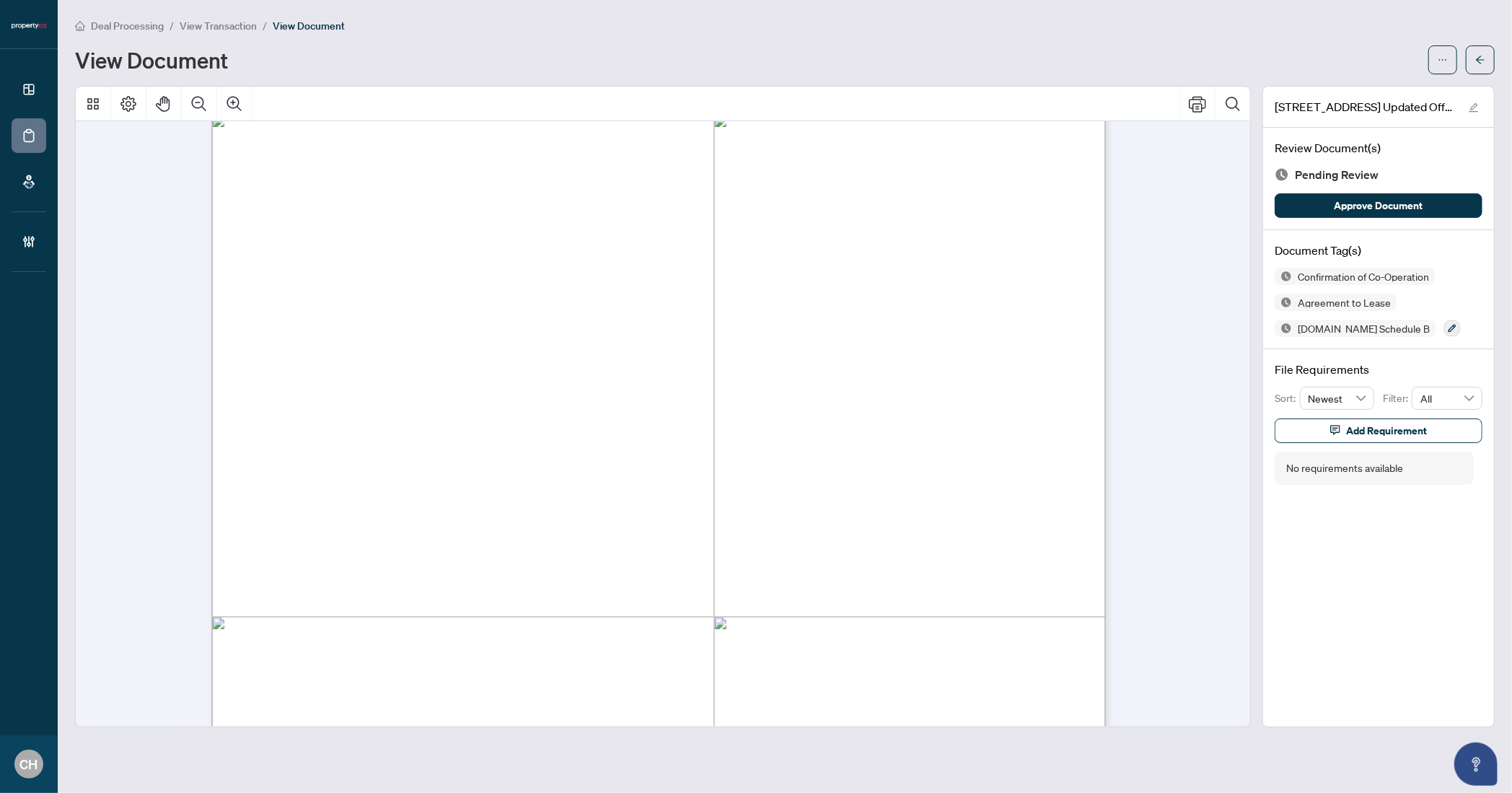
click at [504, 219] on div "Page 5" at bounding box center [1117, 786] width 1813 height 2348
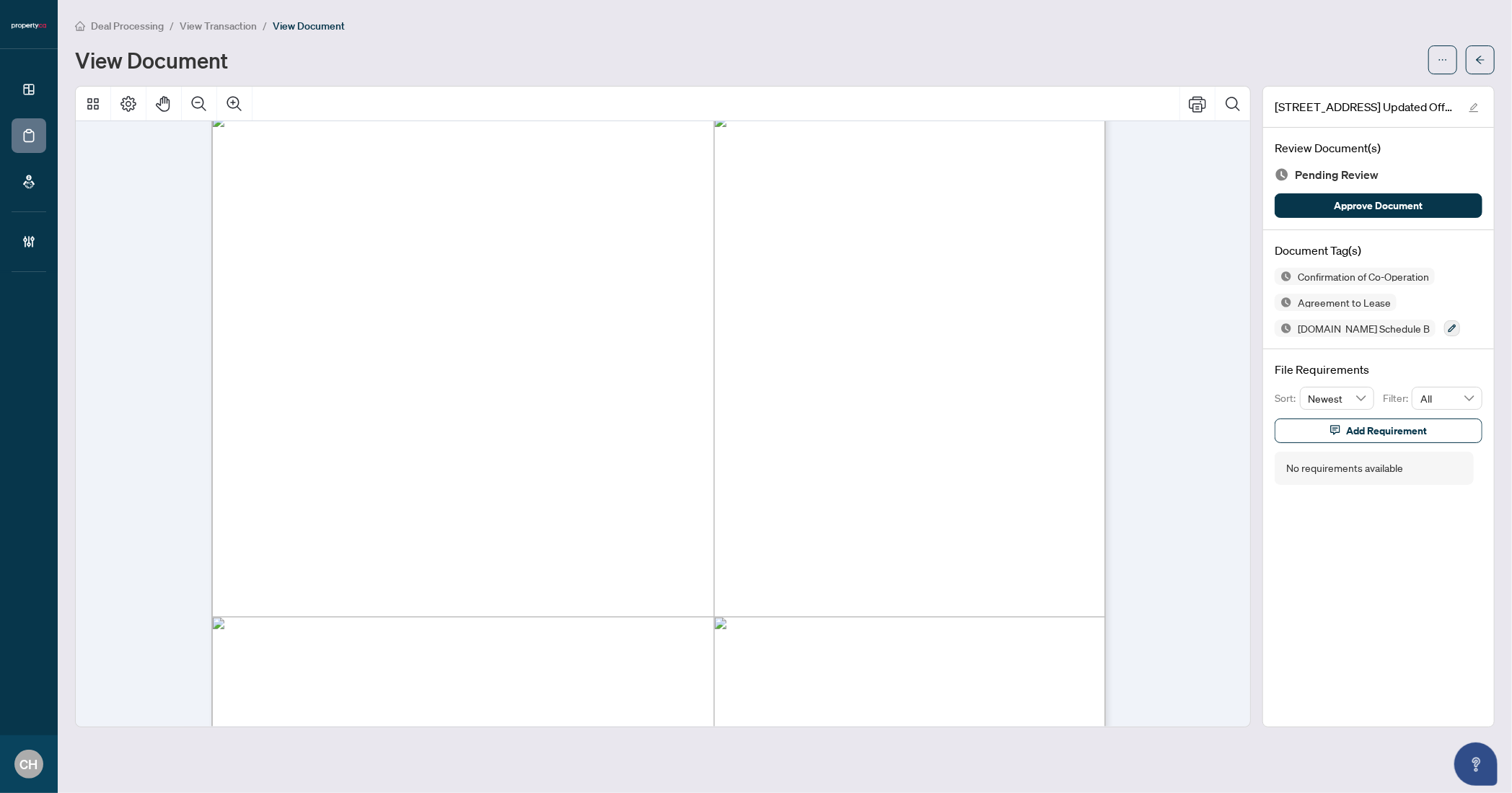
drag, startPoint x: 425, startPoint y: 221, endPoint x: 608, endPoint y: 225, distance: 183.0
click at [608, 225] on div "Page 5" at bounding box center [1117, 786] width 1813 height 2348
click at [743, 342] on div "Page 5" at bounding box center [1117, 786] width 1813 height 2348
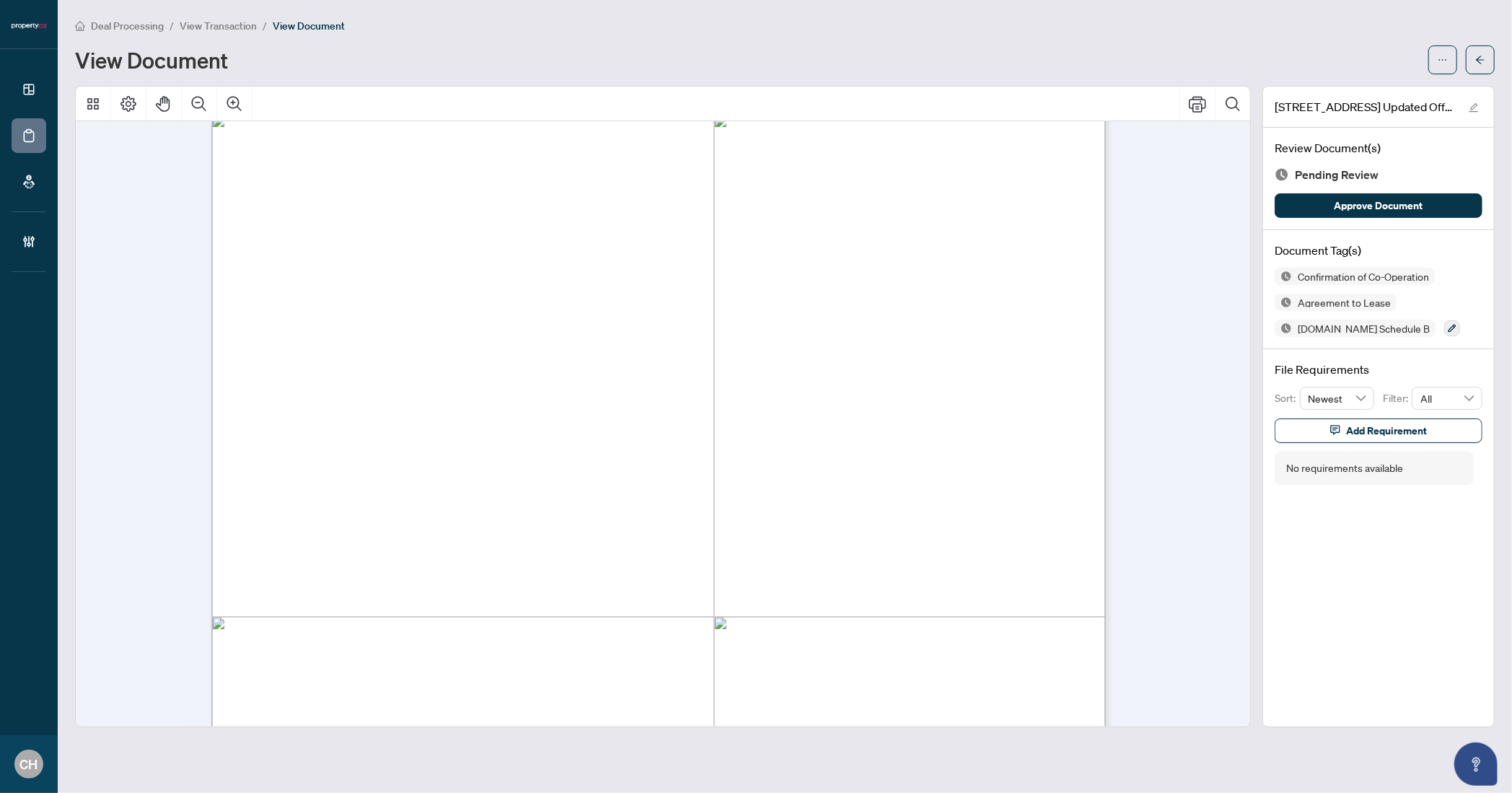
click at [743, 342] on div "Page 5" at bounding box center [1117, 786] width 1813 height 2348
click at [1477, 52] on span "button" at bounding box center [1481, 60] width 10 height 23
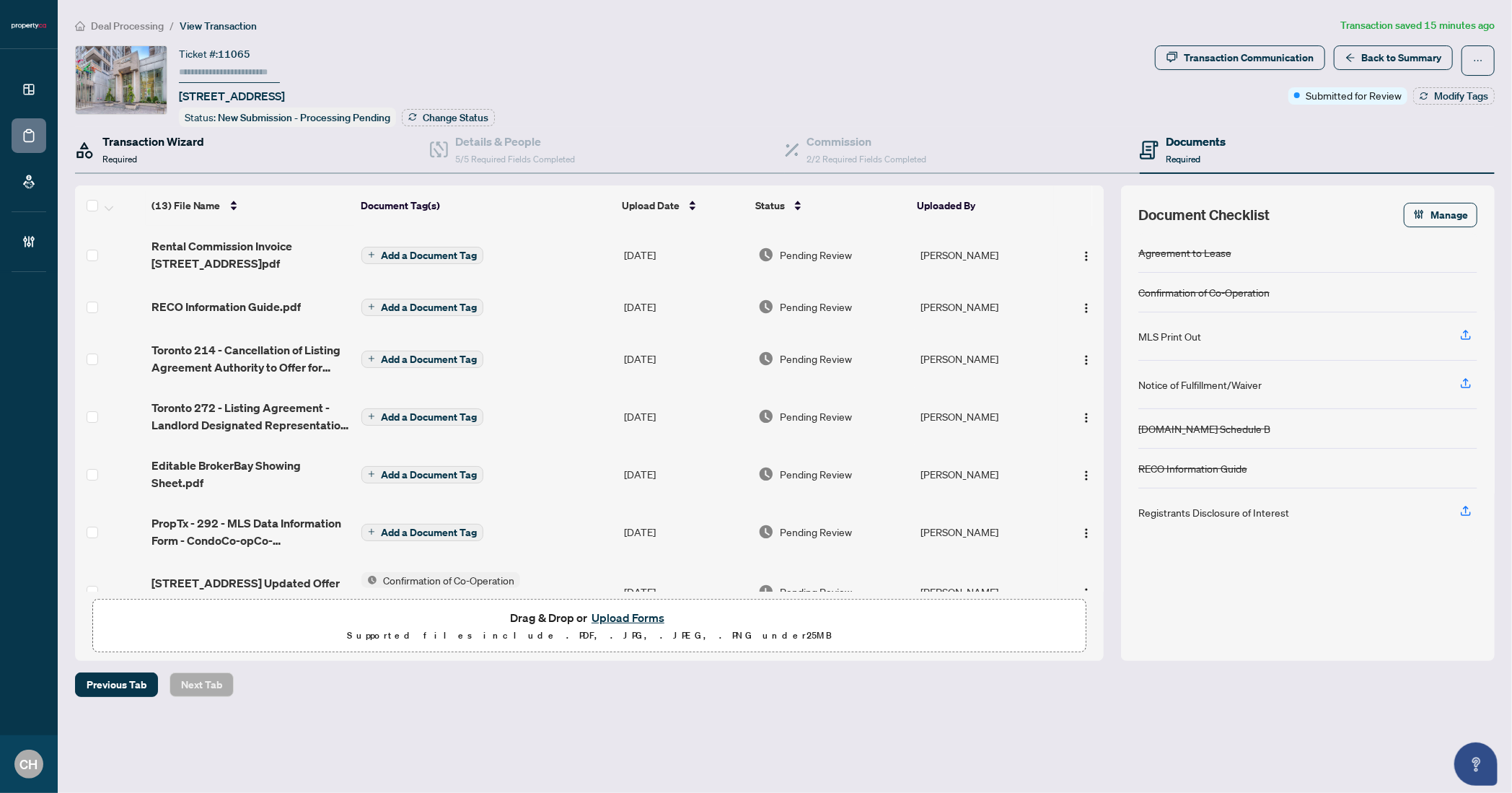
click at [186, 155] on div "Transaction Wizard Required" at bounding box center [153, 149] width 102 height 34
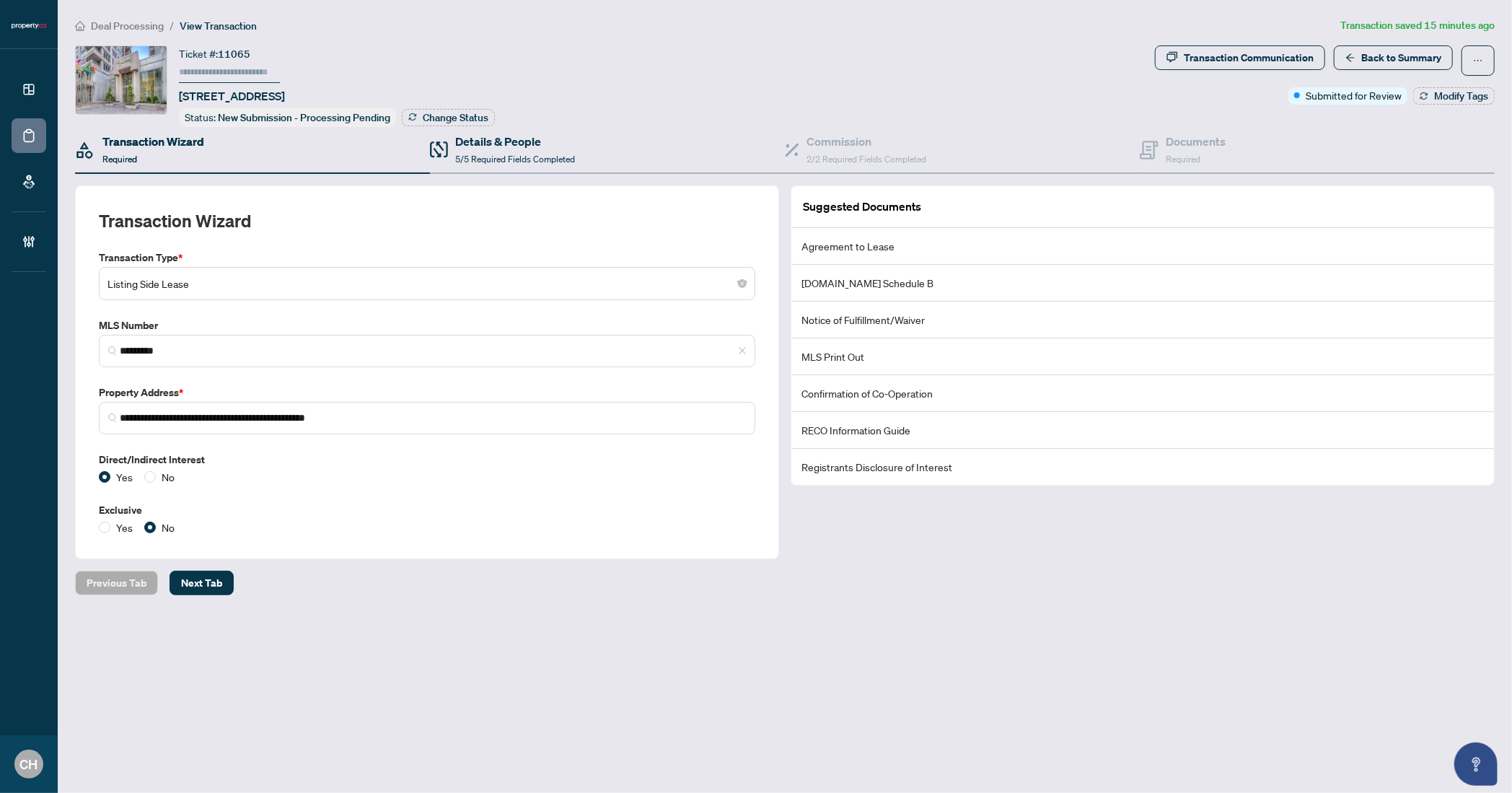
click at [454, 128] on div "Details & People 5/5 Required Fields Completed" at bounding box center [608, 151] width 355 height 47
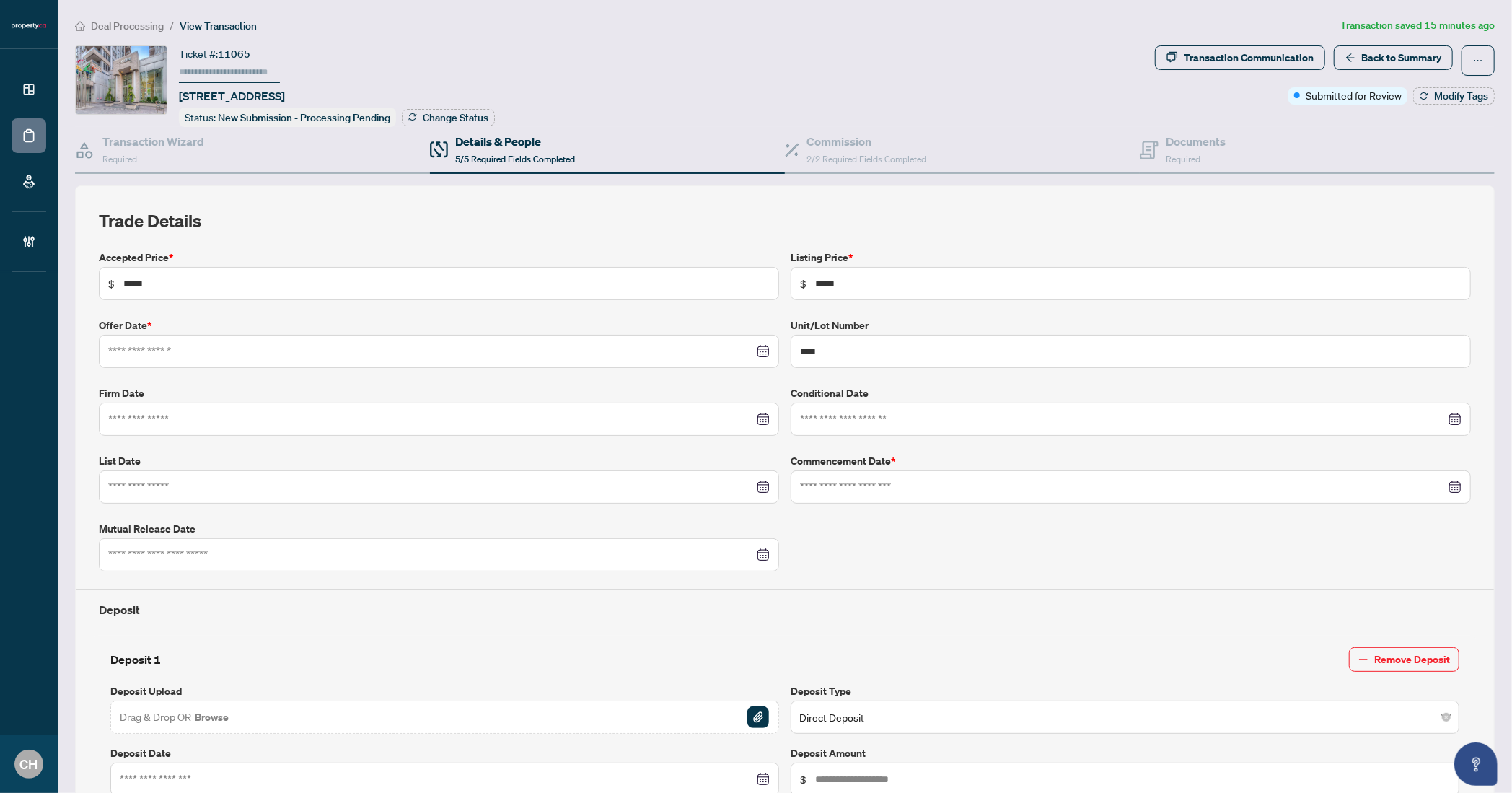
type input "**********"
click at [1142, 158] on span at bounding box center [1149, 149] width 19 height 34
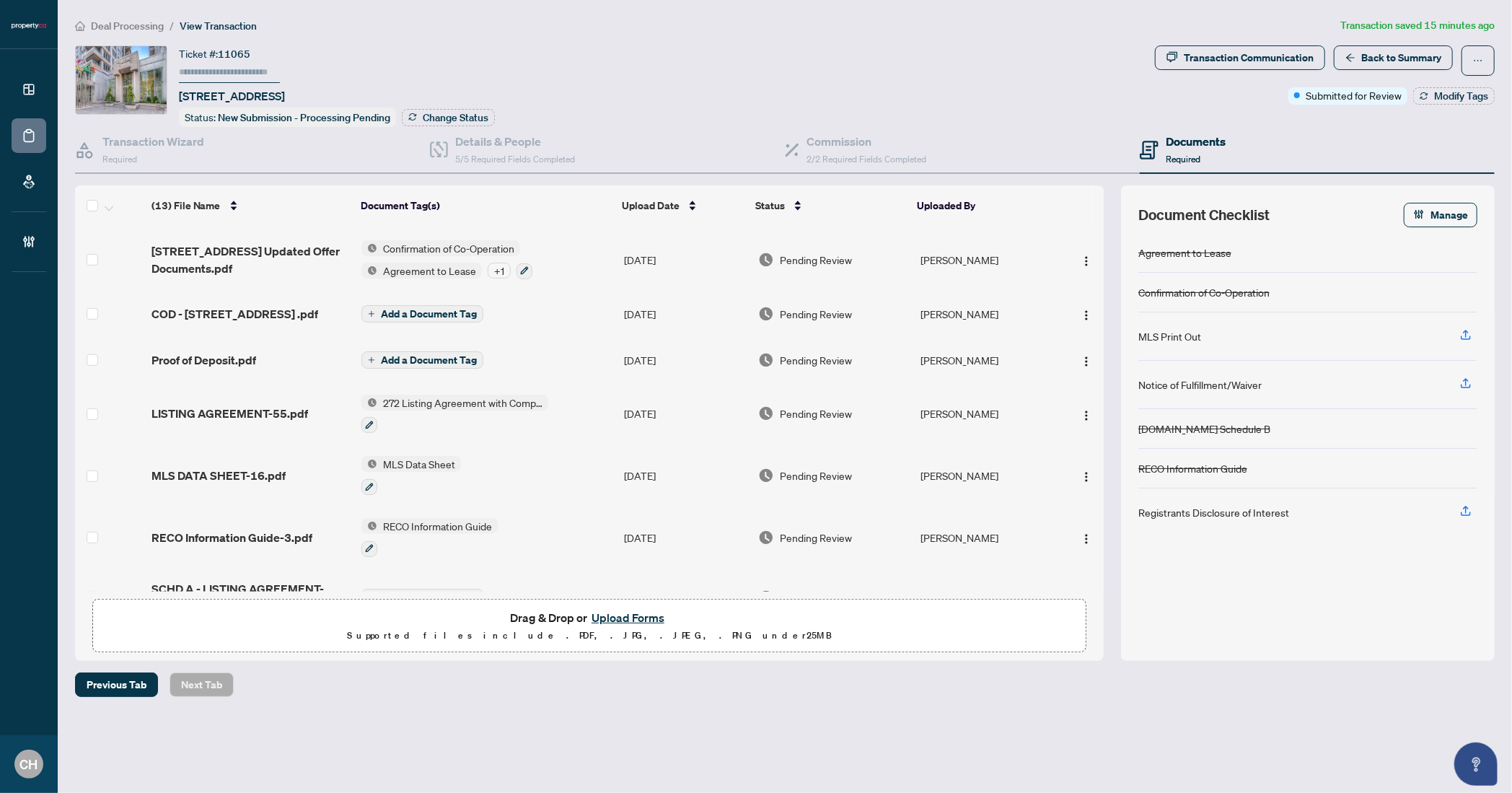
scroll to position [167, 0]
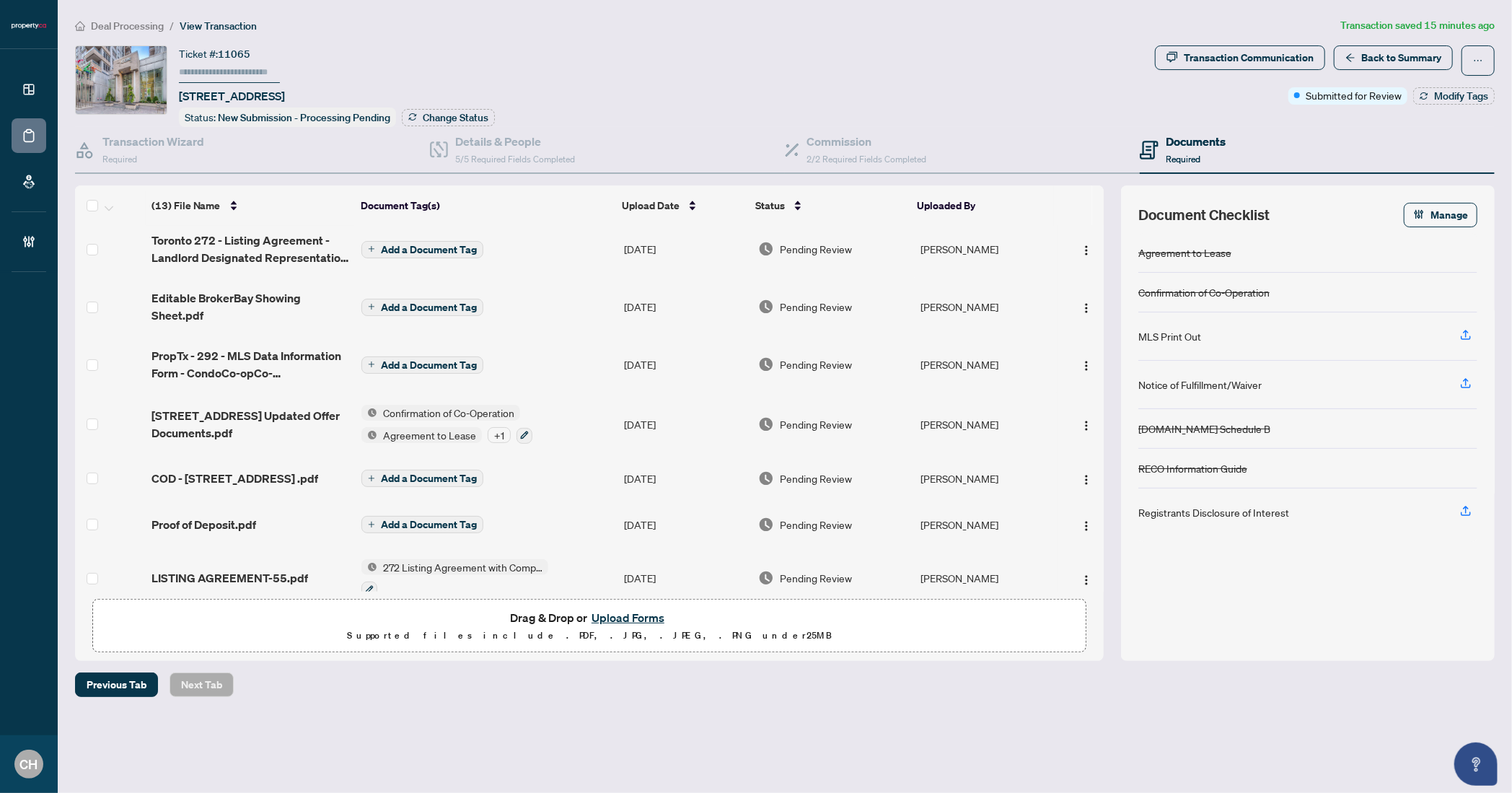
click at [577, 410] on td "Confirmation of Co-Operation Agreement to Lease + 1" at bounding box center [486, 424] width 262 height 62
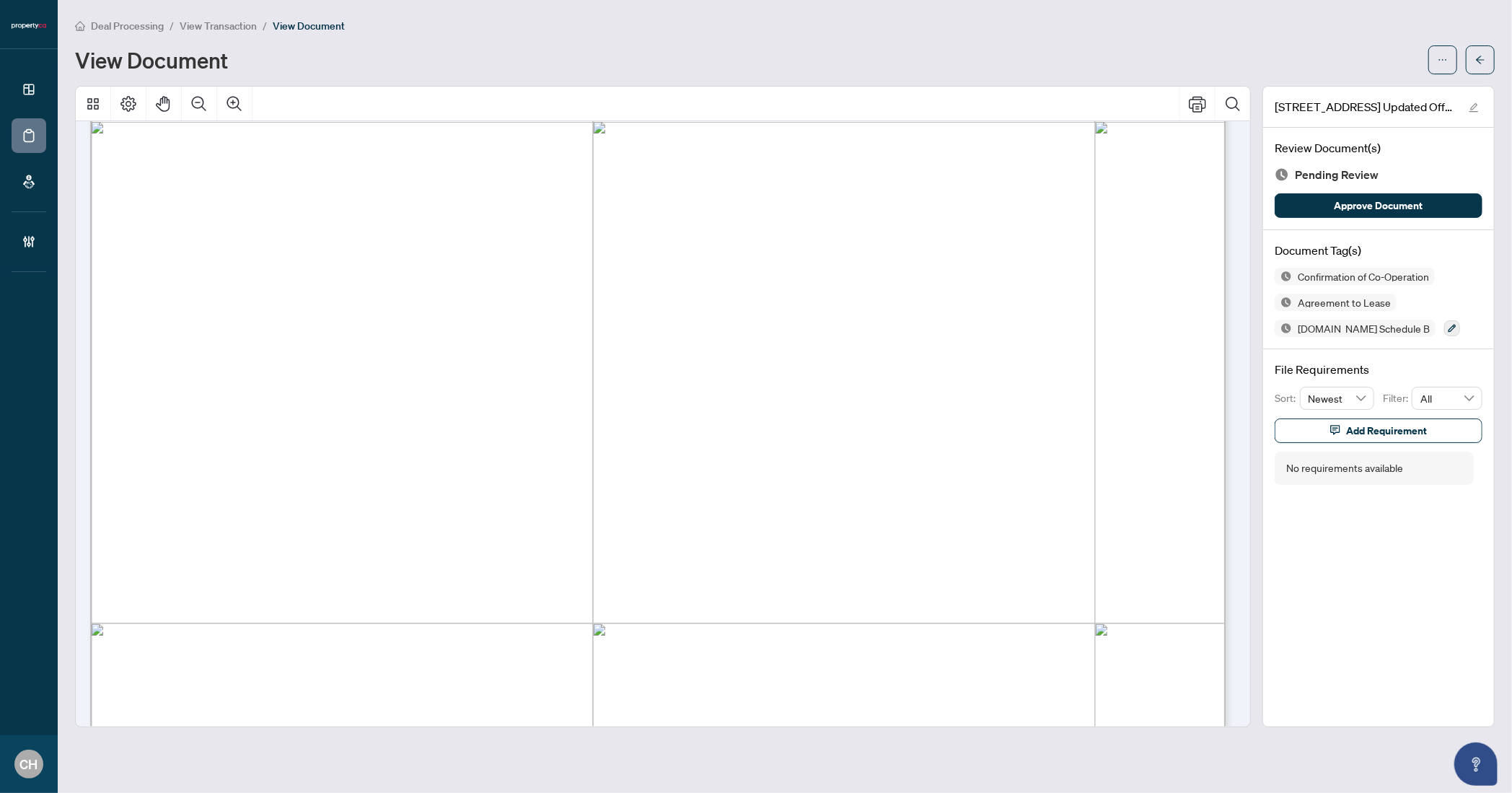
scroll to position [1738, 0]
drag, startPoint x: 167, startPoint y: 437, endPoint x: 301, endPoint y: 435, distance: 134.0
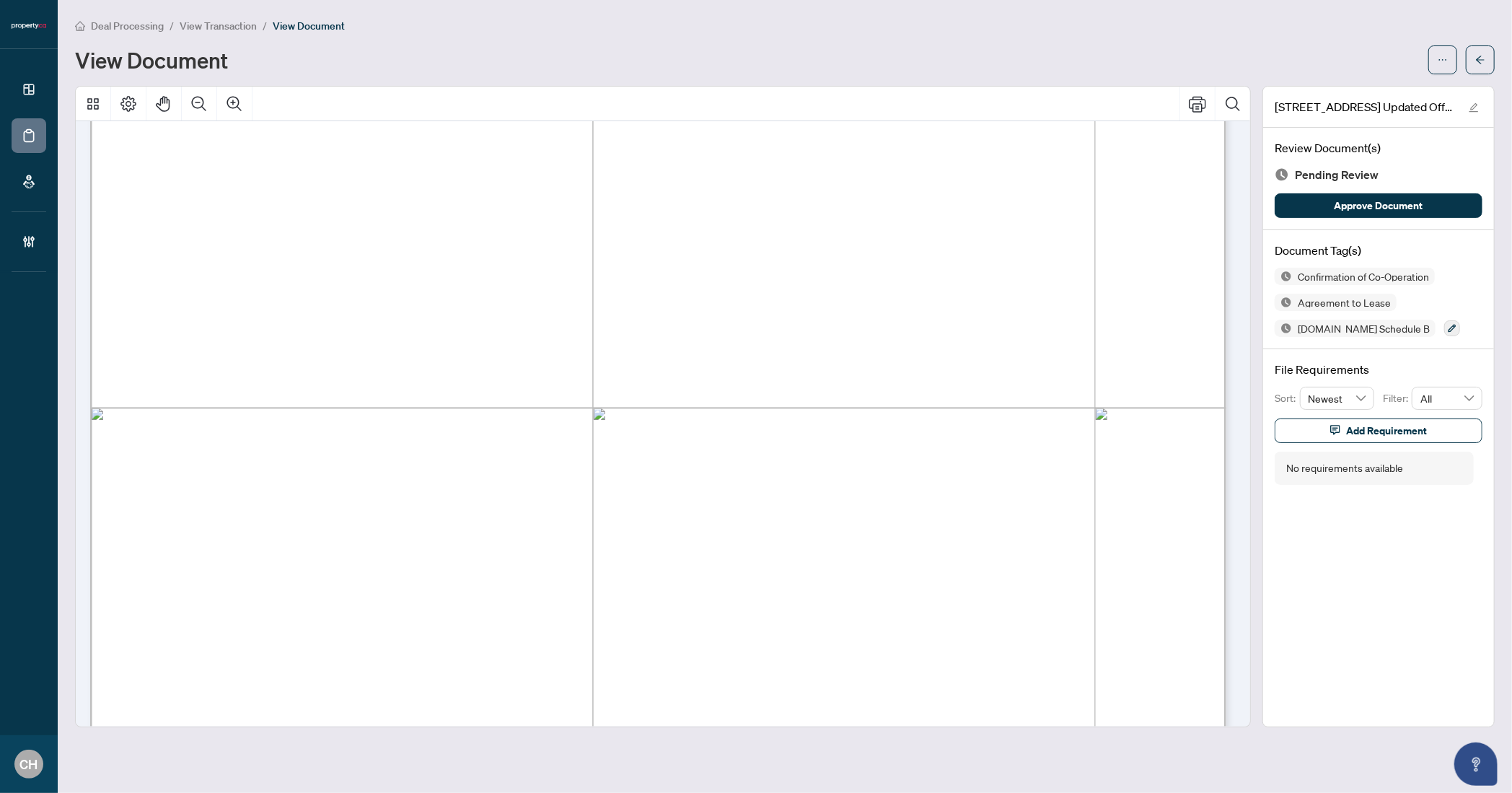
drag, startPoint x: 379, startPoint y: 592, endPoint x: 484, endPoint y: 596, distance: 105.1
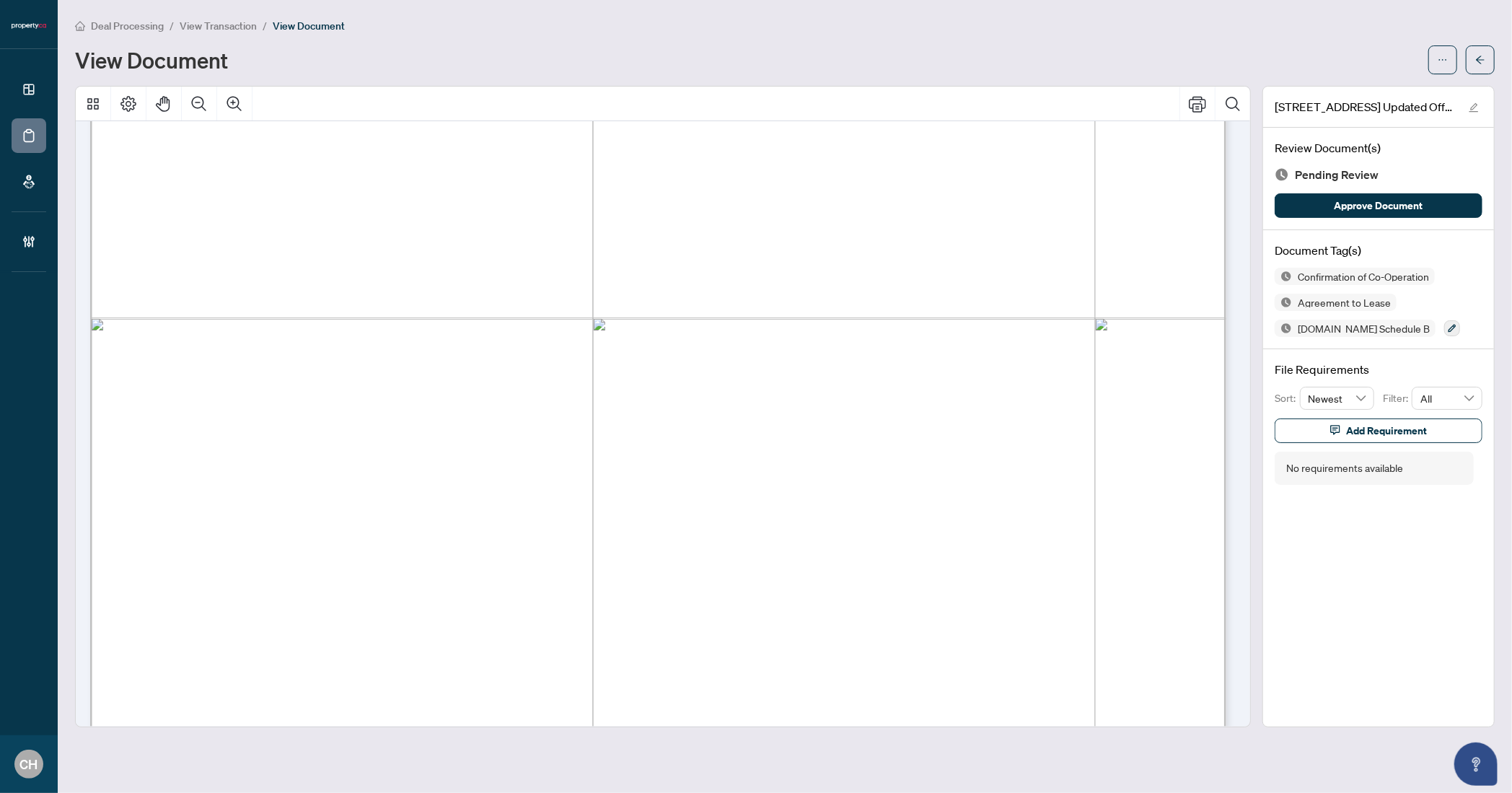
drag, startPoint x: 1466, startPoint y: 50, endPoint x: 1329, endPoint y: 1, distance: 145.5
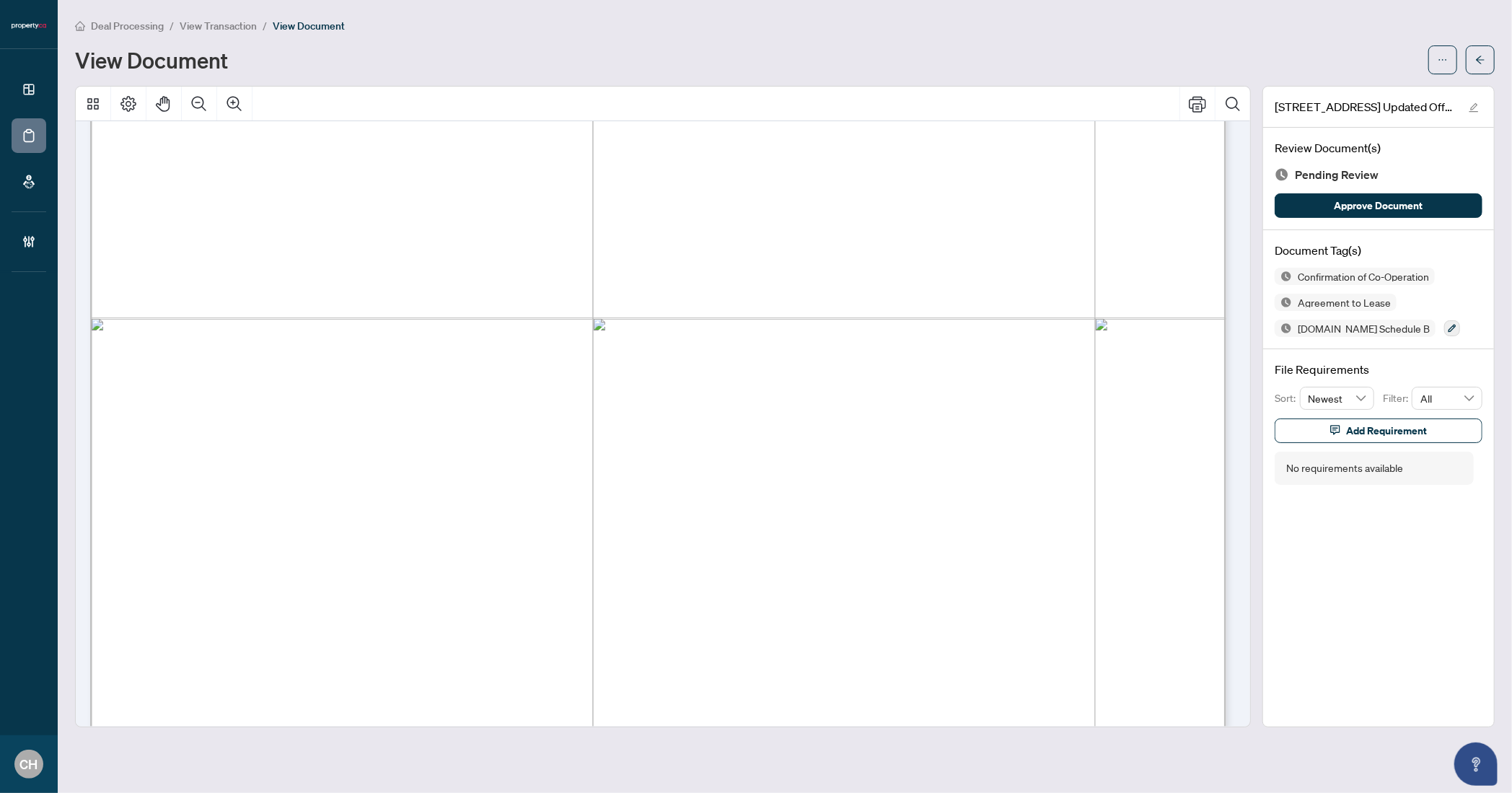
click at [1466, 50] on button "button" at bounding box center [1480, 60] width 29 height 29
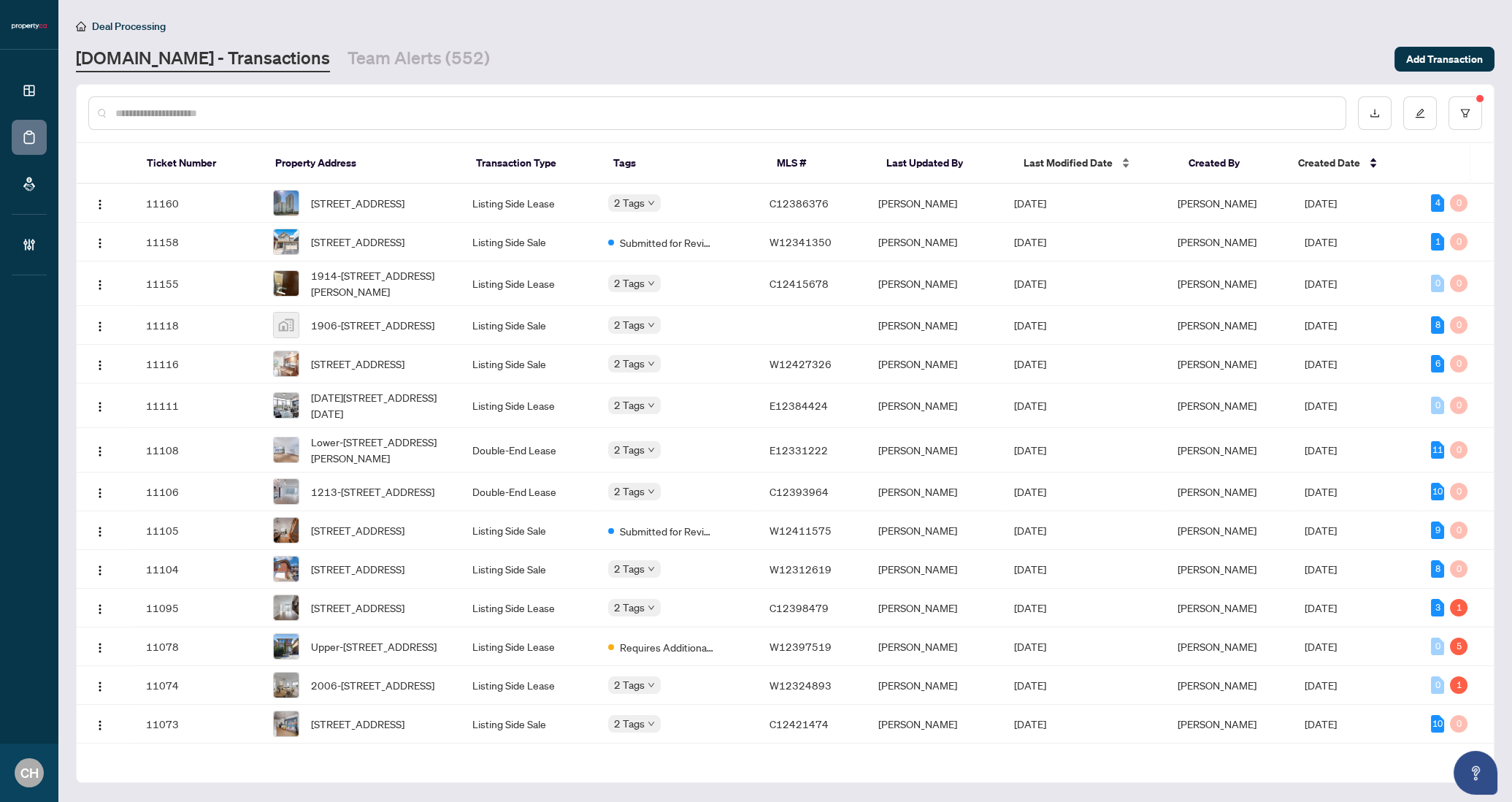
click at [1043, 165] on span "Last Modified Date" at bounding box center [1069, 163] width 89 height 16
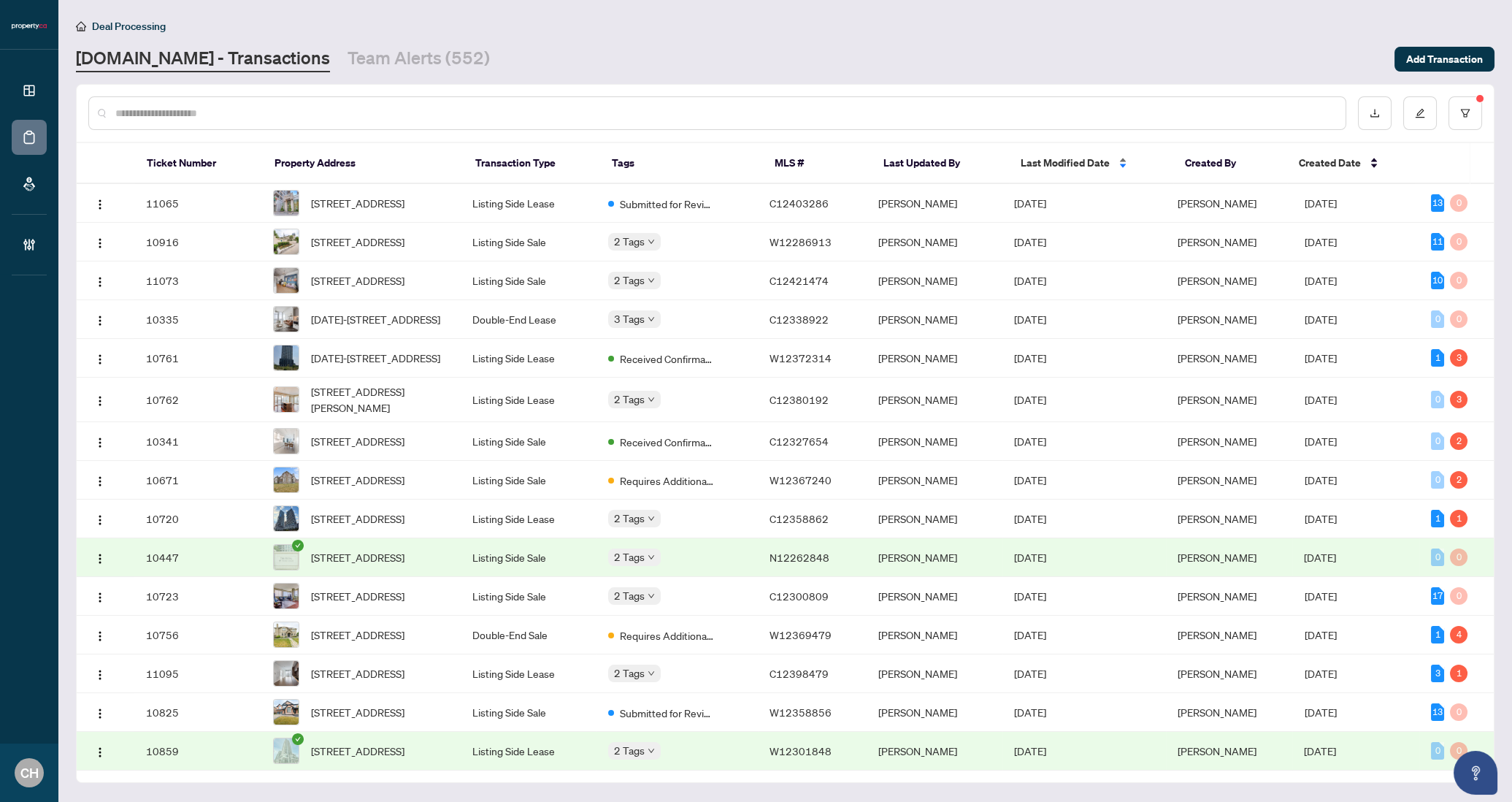
click at [1042, 170] on div "Last Modified Date" at bounding box center [1091, 163] width 141 height 16
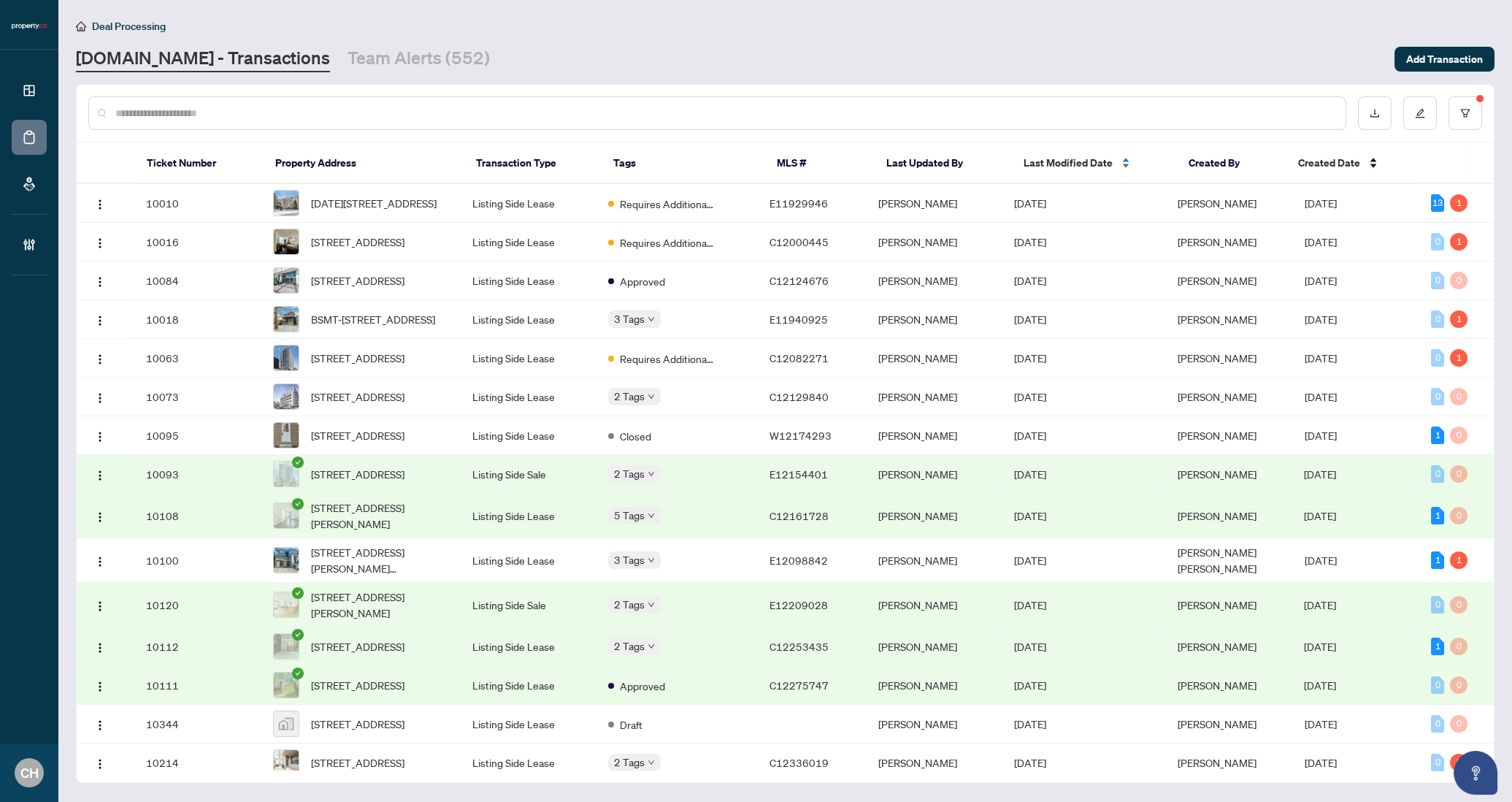
click at [1042, 170] on div "Last Modified Date" at bounding box center [1095, 163] width 142 height 16
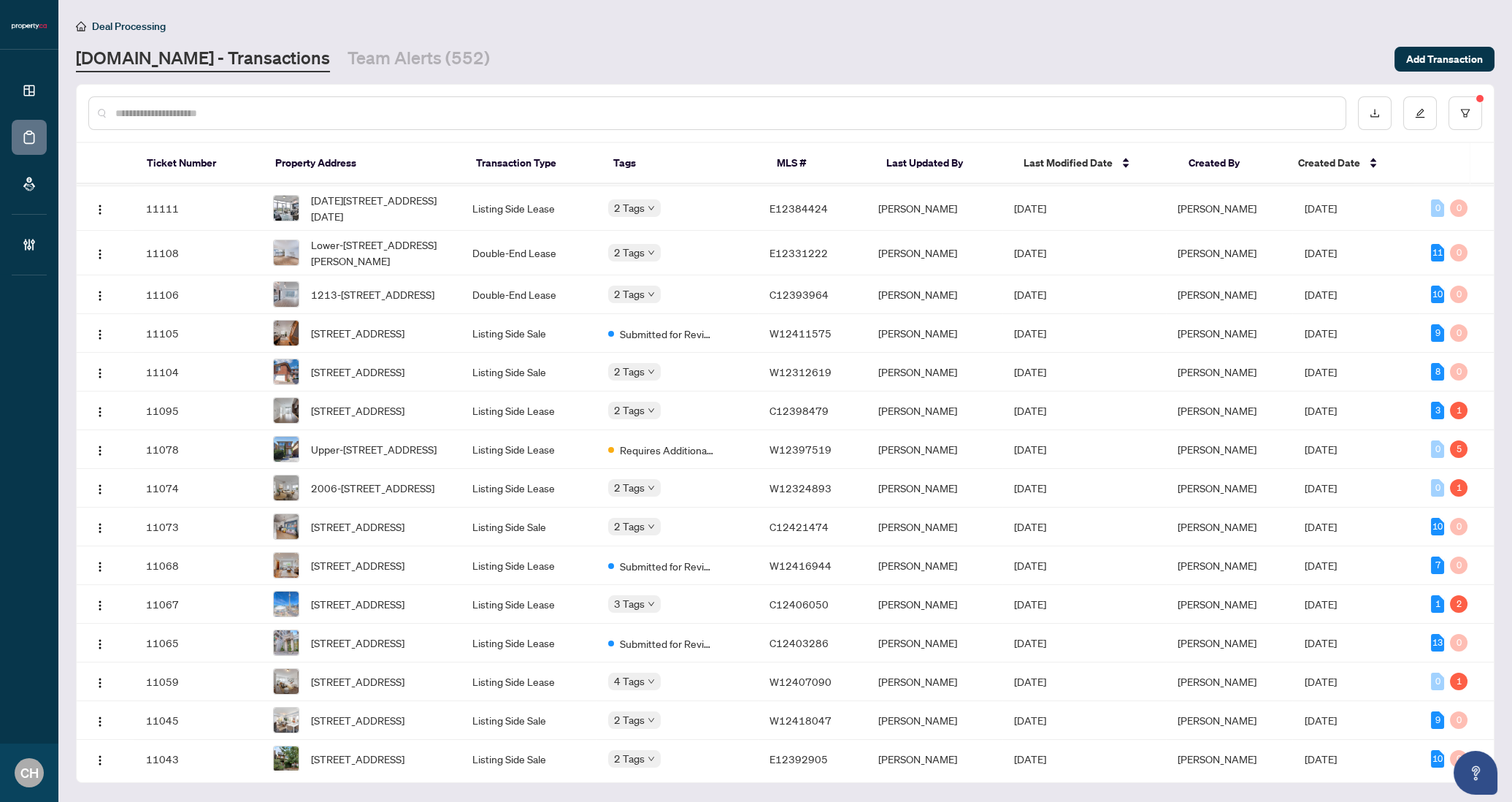
scroll to position [210, 0]
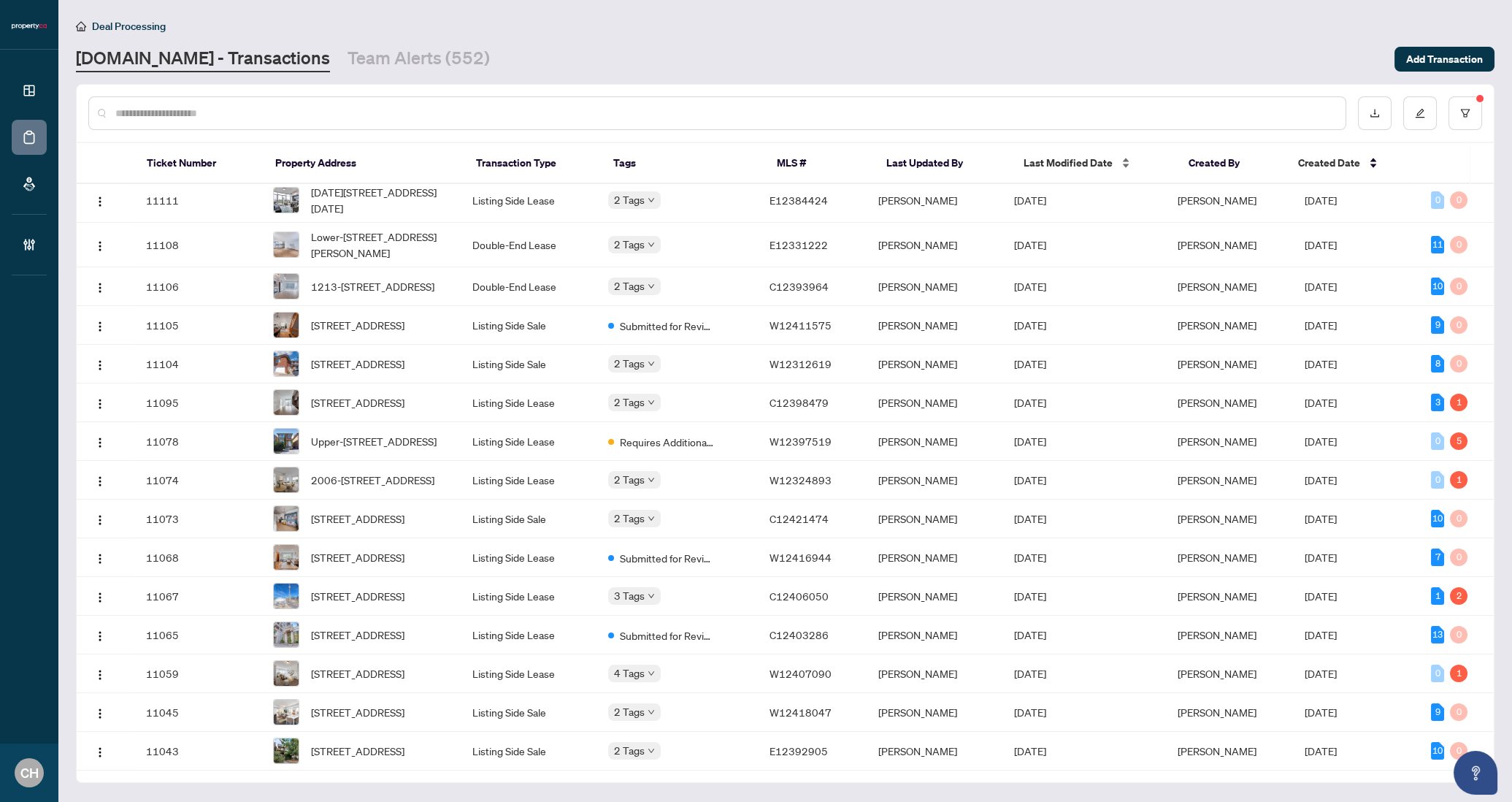
click at [1042, 168] on span "Last Modified Date" at bounding box center [1069, 163] width 89 height 16
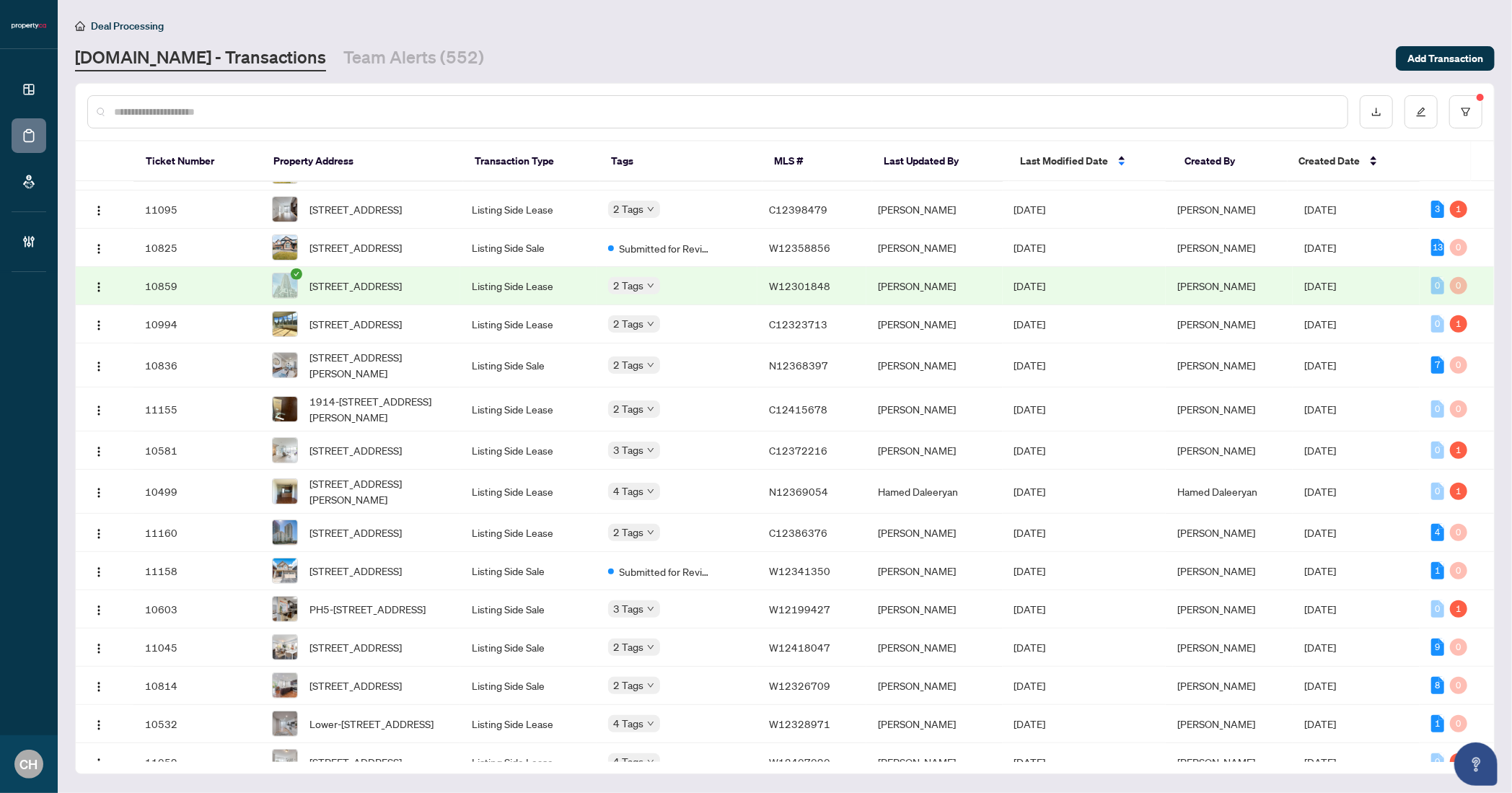
scroll to position [567, 0]
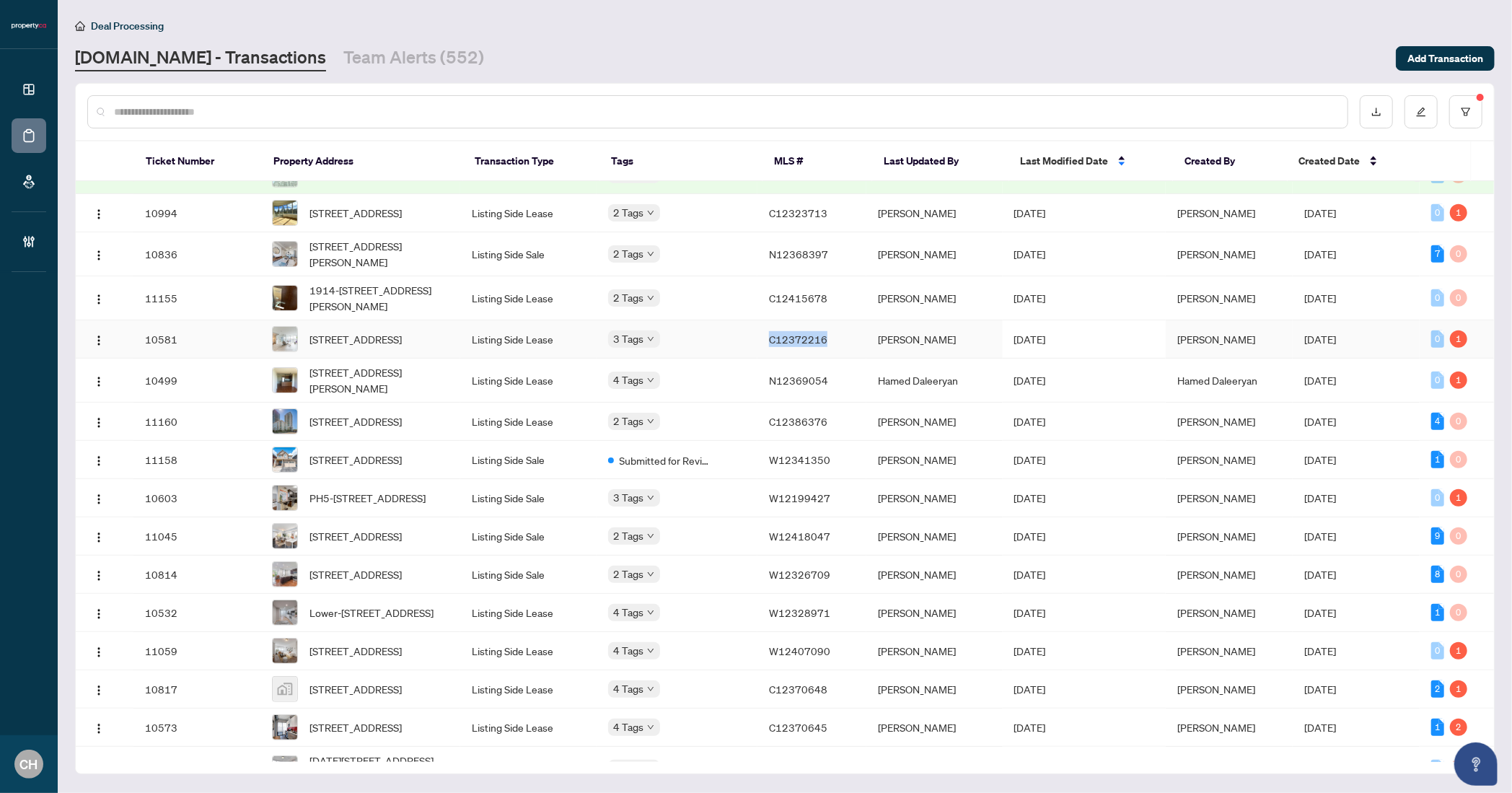
copy span "C12372216"
drag, startPoint x: 826, startPoint y: 424, endPoint x: 1242, endPoint y: 3, distance: 591.9
click at [0, 0] on div "Dashboard Deal Processing Mortgage Referrals Brokerage Management CH Clarissa H…" at bounding box center [756, 396] width 1512 height 793
click at [1013, 358] on td "Sep/30/2025" at bounding box center [1084, 339] width 163 height 38
copy span "C12323713"
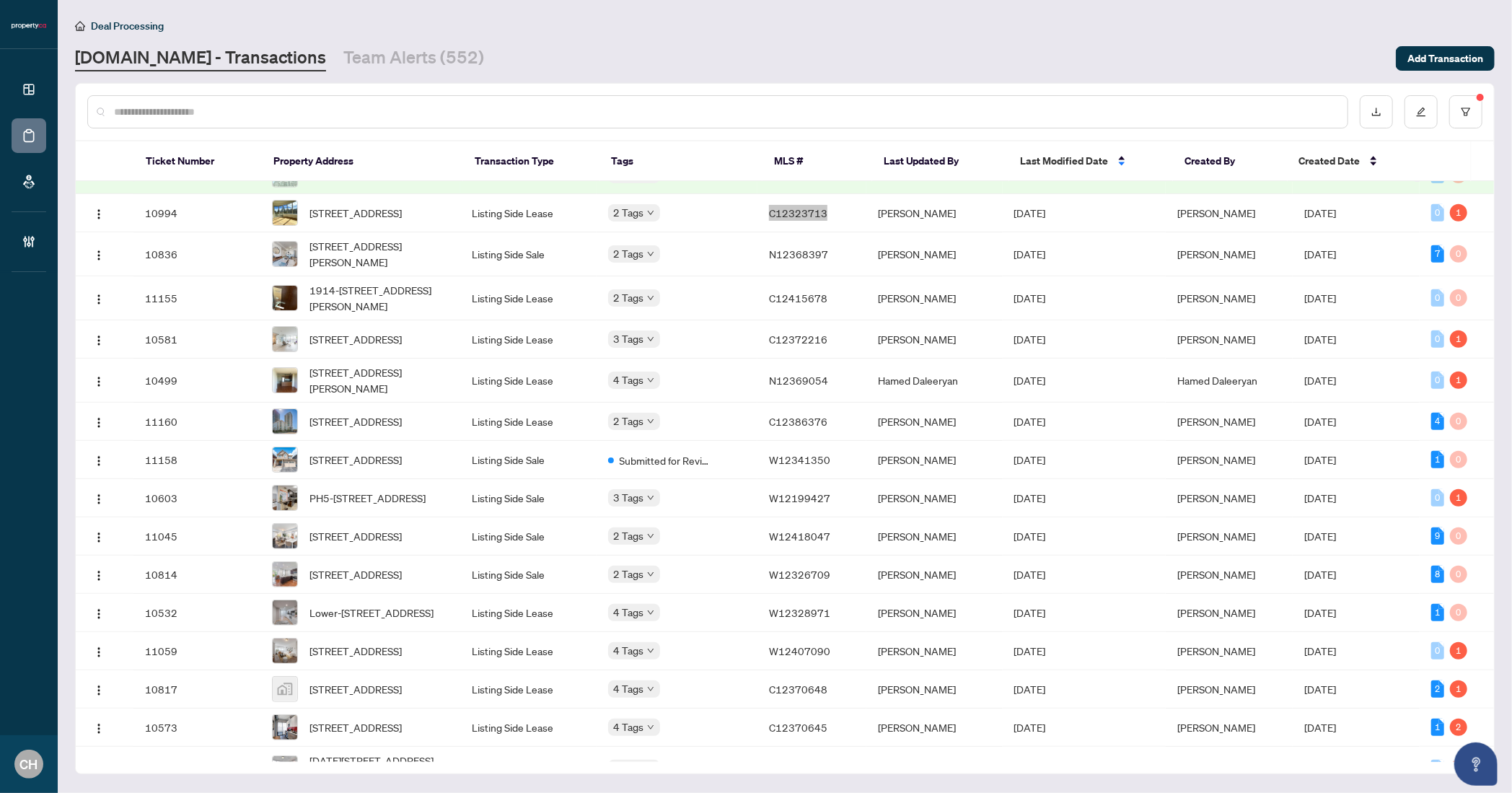
click at [0, 0] on div "Dashboard Deal Processing Mortgage Referrals Brokerage Management CH Clarissa H…" at bounding box center [756, 396] width 1512 height 793
click at [910, 232] on td "Sydney Brown" at bounding box center [935, 213] width 137 height 38
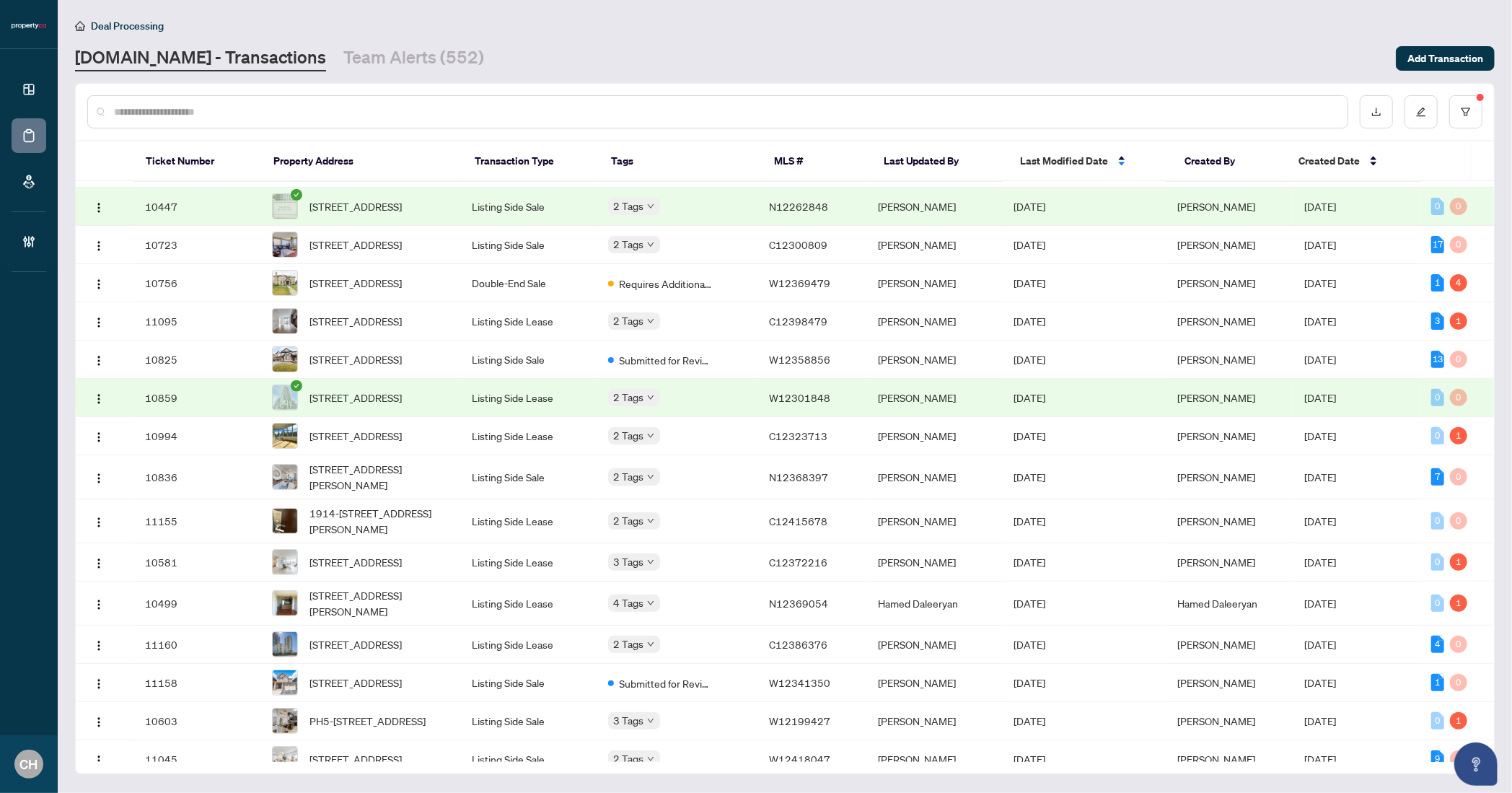
scroll to position [343, 0]
copy span "C12398479"
drag, startPoint x: 827, startPoint y: 392, endPoint x: 1169, endPoint y: 0, distance: 520.2
click at [0, 0] on div "Dashboard Deal Processing Mortgage Referrals Brokerage Management CH Clarissa H…" at bounding box center [756, 396] width 1512 height 793
click at [795, 291] on span "W12369479" at bounding box center [800, 284] width 61 height 13
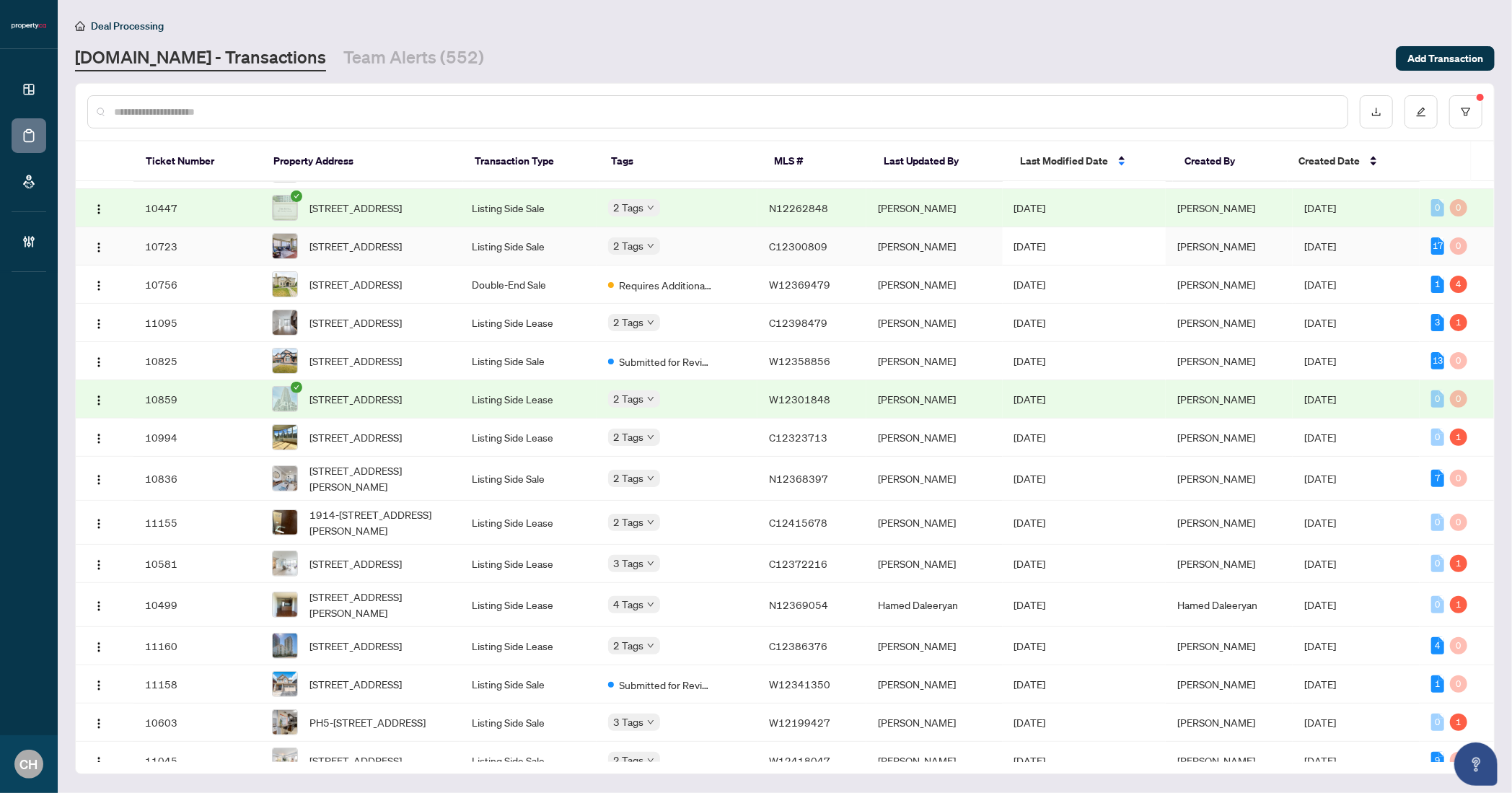
click at [912, 266] on td "Sydney Brown" at bounding box center [935, 247] width 137 height 38
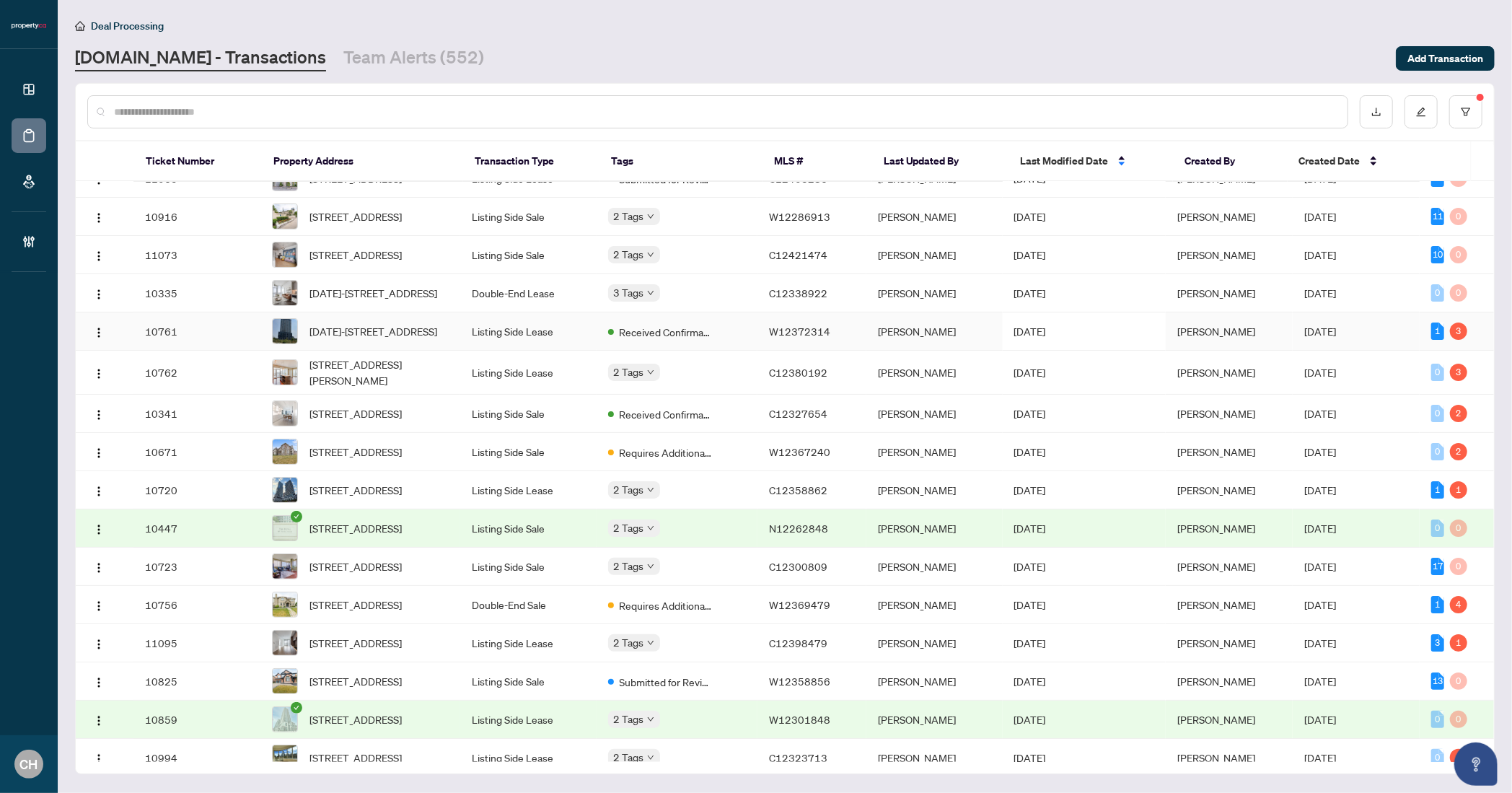
scroll to position [0, 0]
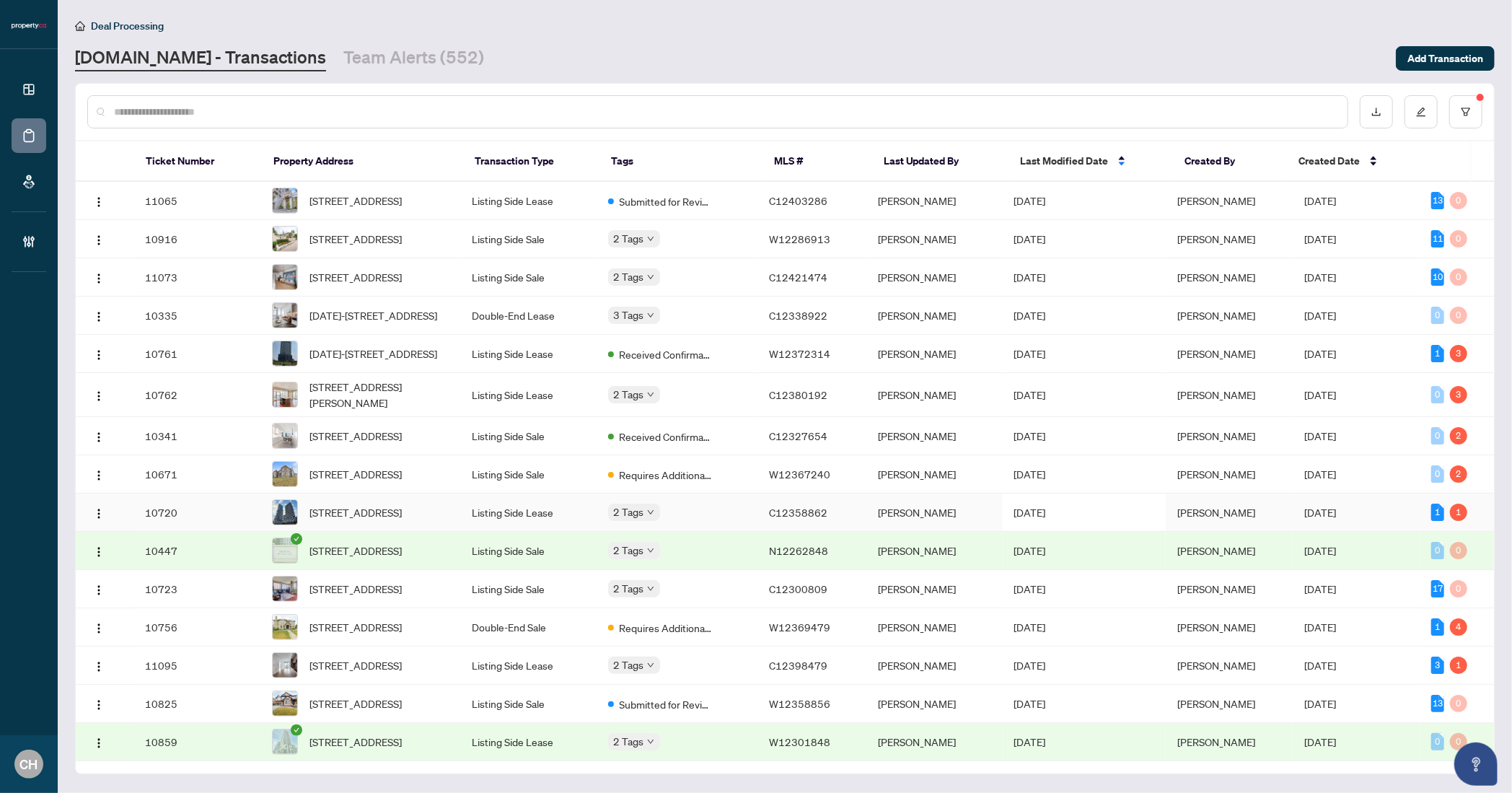
click at [818, 519] on span "C12358862" at bounding box center [799, 512] width 59 height 13
click at [925, 455] on td "Sydney Brown" at bounding box center [935, 436] width 137 height 38
click at [942, 281] on td "Jordan Rasberry" at bounding box center [935, 277] width 137 height 38
click at [1051, 335] on td "Sep/30/2025" at bounding box center [1084, 316] width 163 height 38
click at [1015, 258] on td "Sep/30/2025" at bounding box center [1084, 239] width 163 height 38
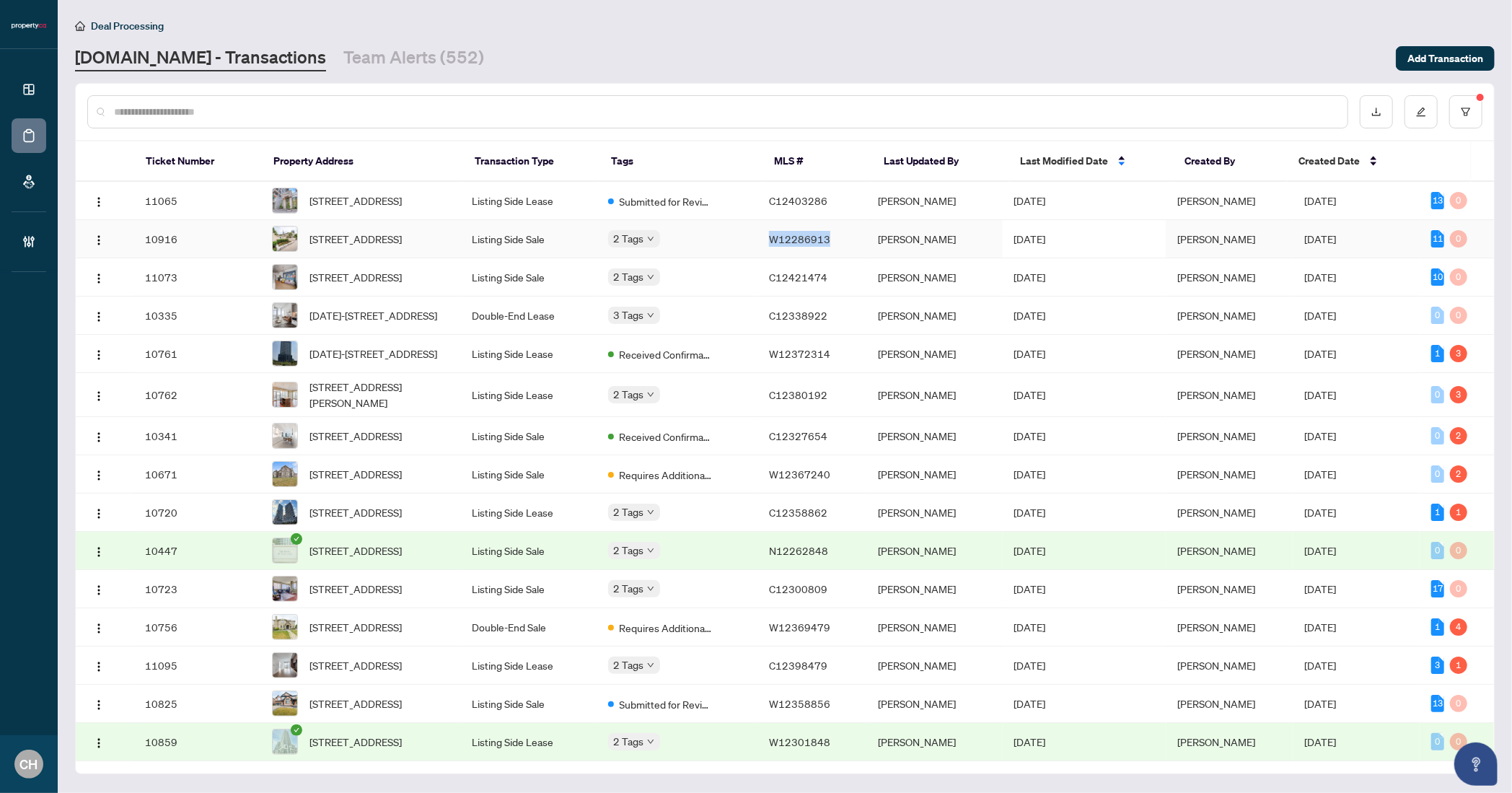
copy span "W12286913"
click at [0, 0] on div "Dashboard Deal Processing Mortgage Referrals Brokerage Management CH Clarissa H…" at bounding box center [756, 396] width 1512 height 793
click at [743, 115] on input "text" at bounding box center [725, 112] width 1222 height 16
paste input "*********"
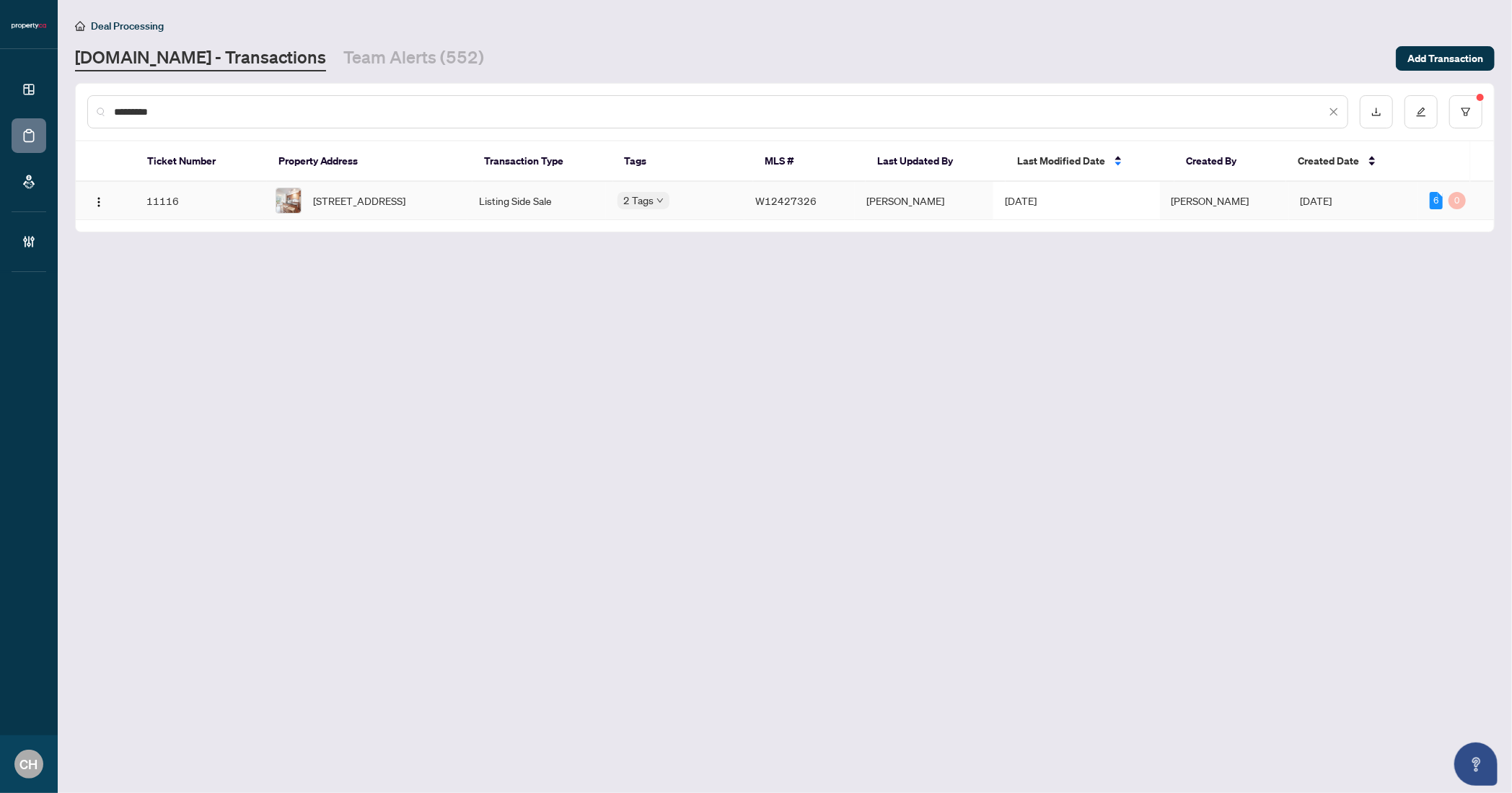
type input "*********"
click at [787, 220] on td "W12427326" at bounding box center [800, 201] width 111 height 38
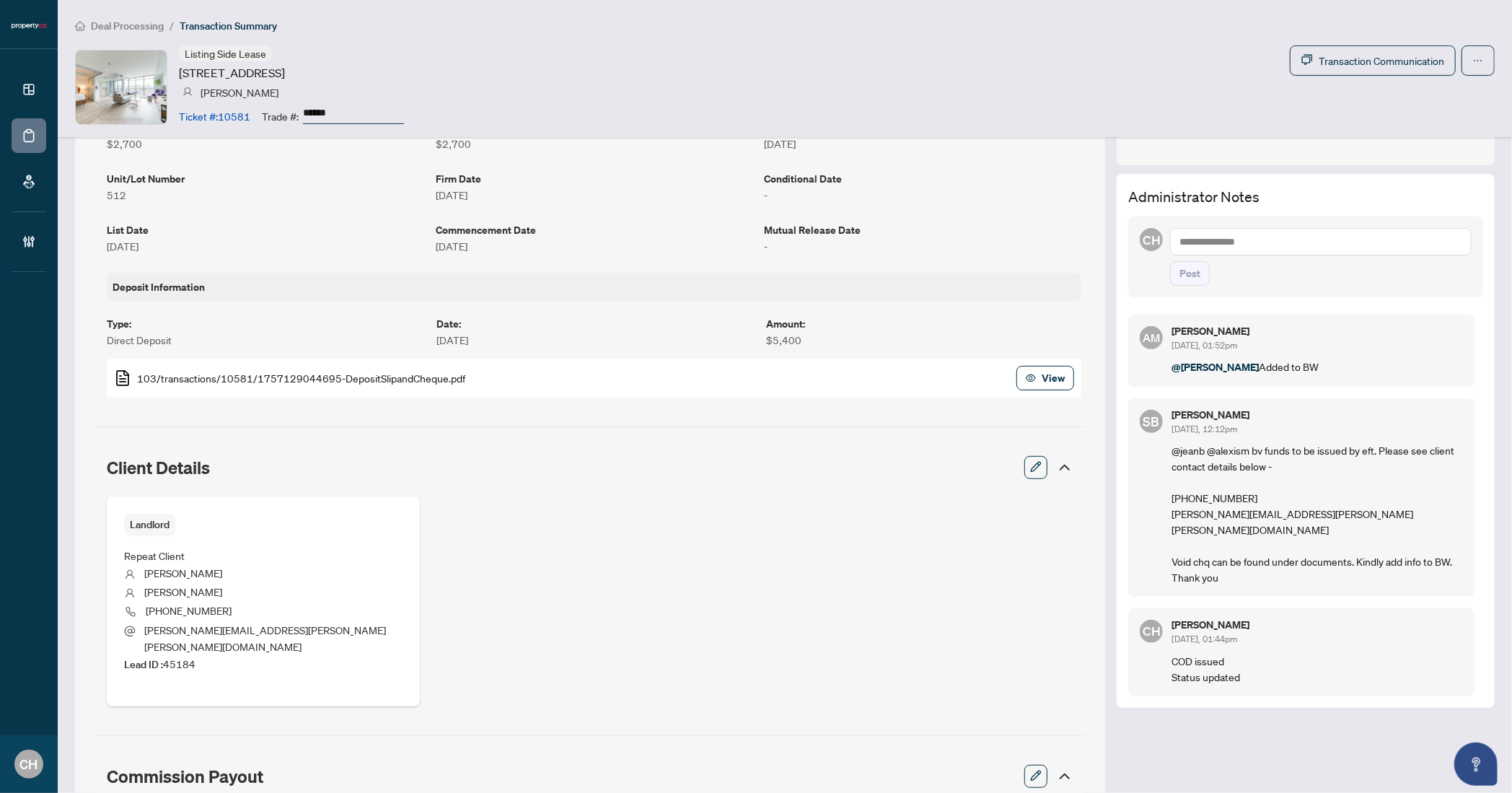
scroll to position [420, 0]
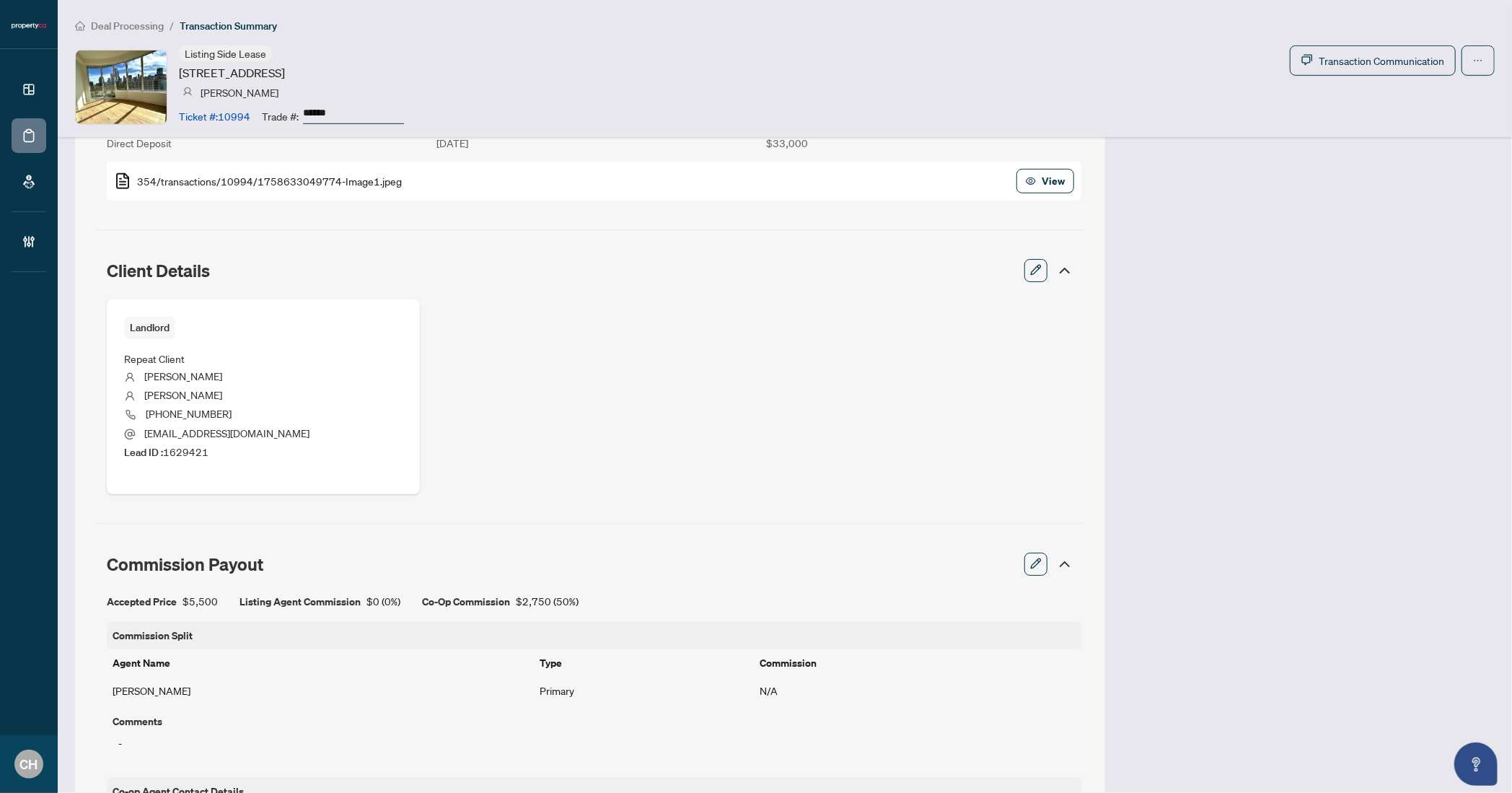
scroll to position [524, 0]
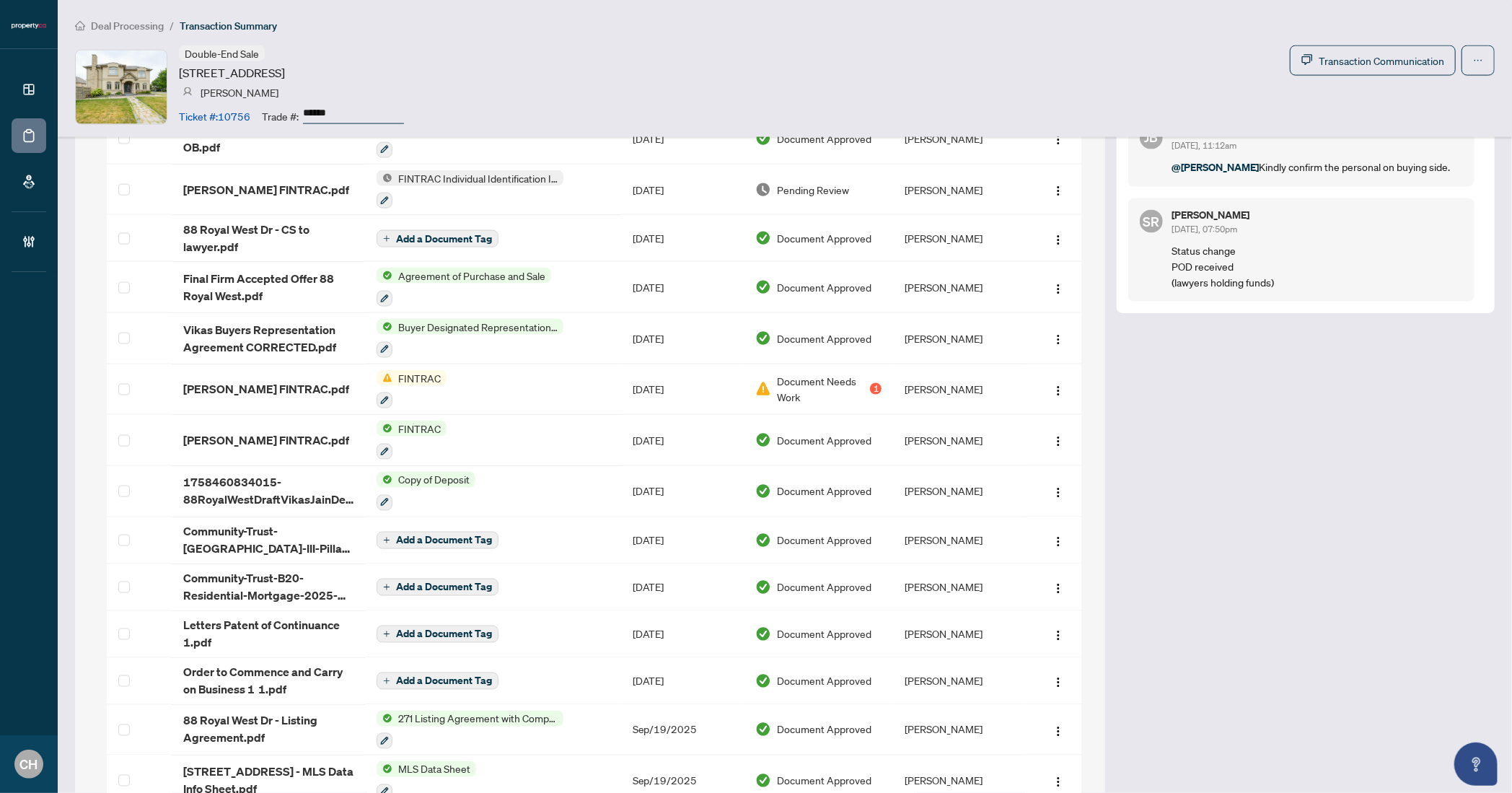
scroll to position [1556, 0]
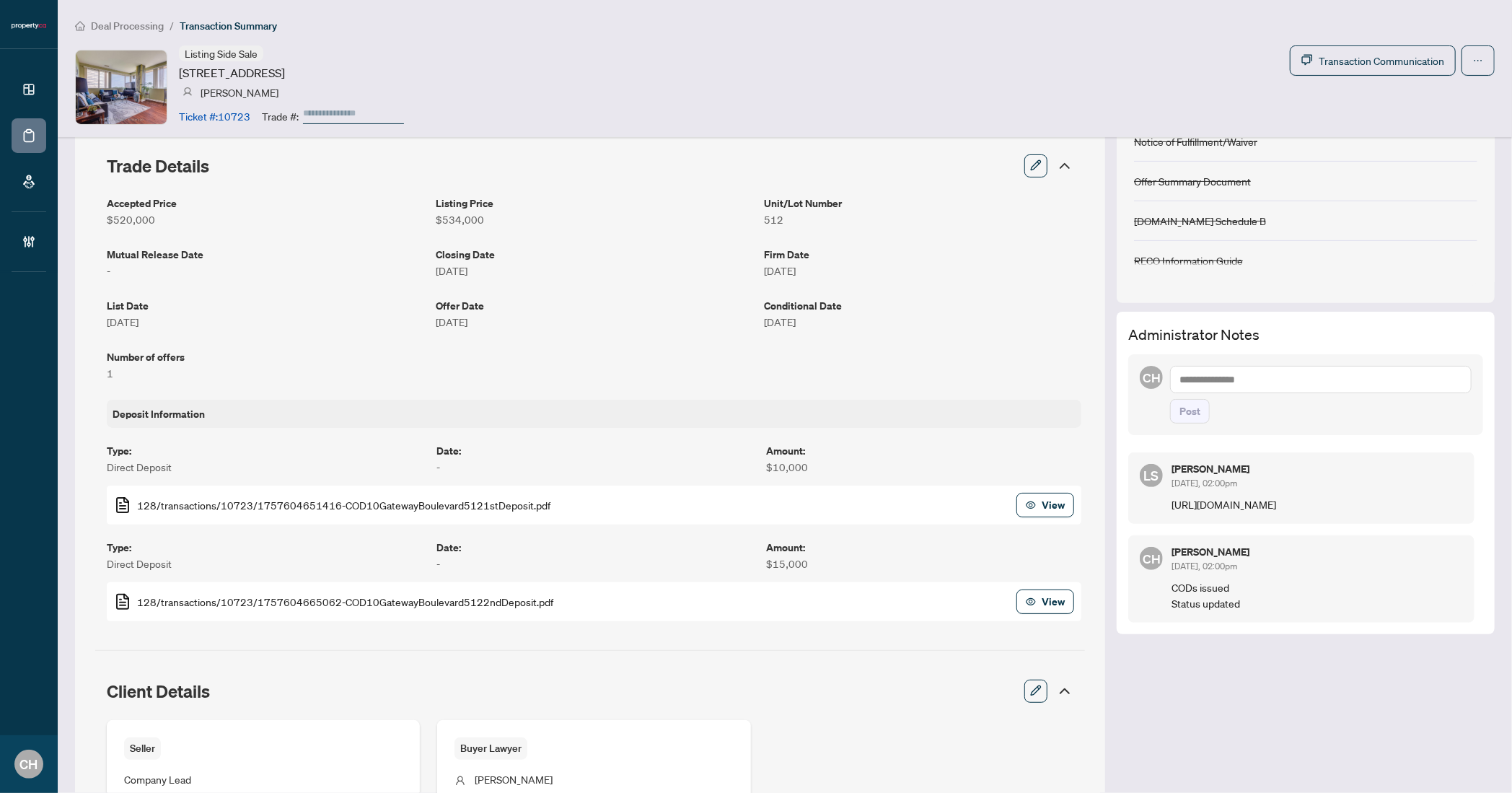
scroll to position [248, 0]
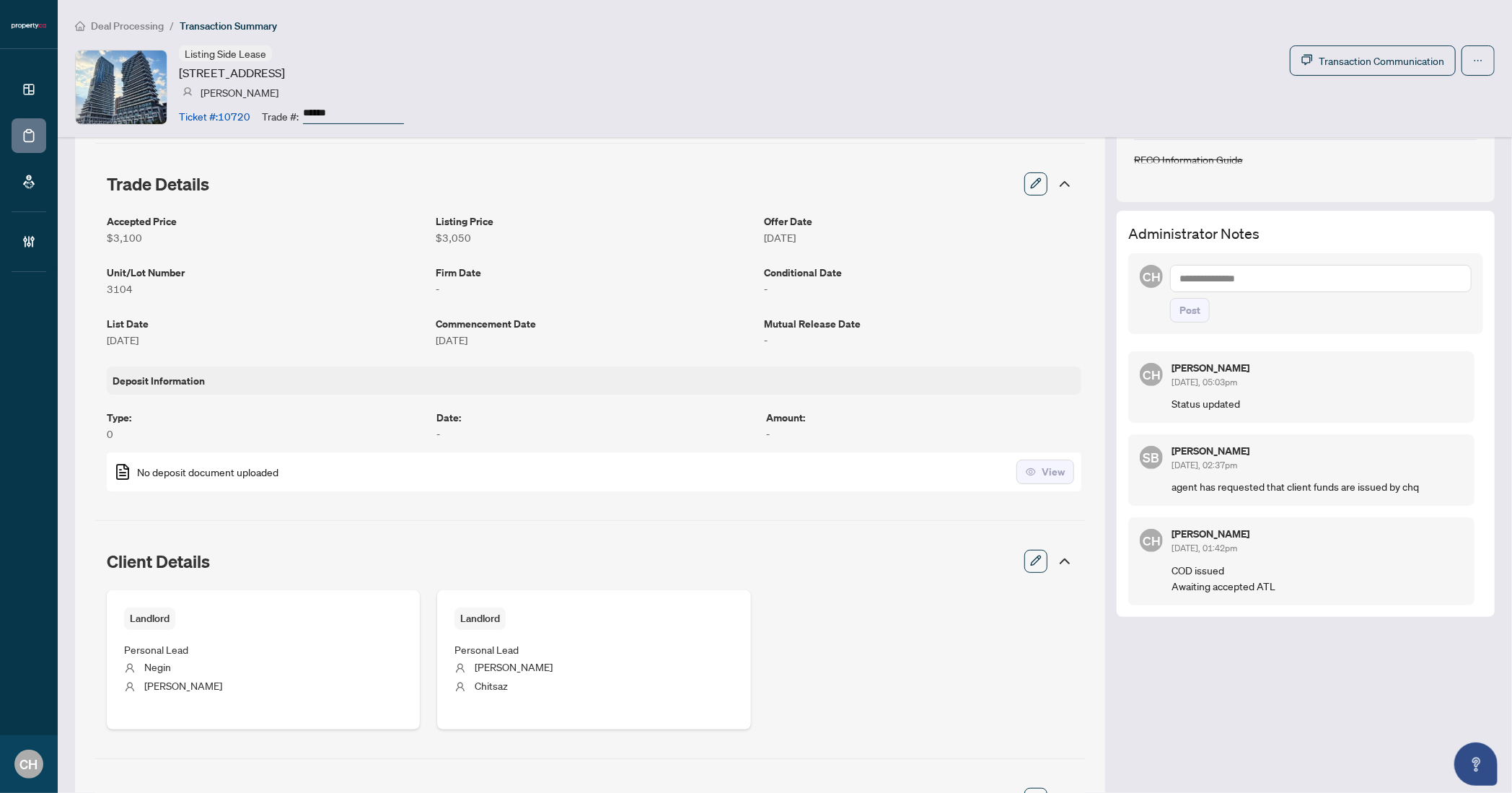
scroll to position [267, 0]
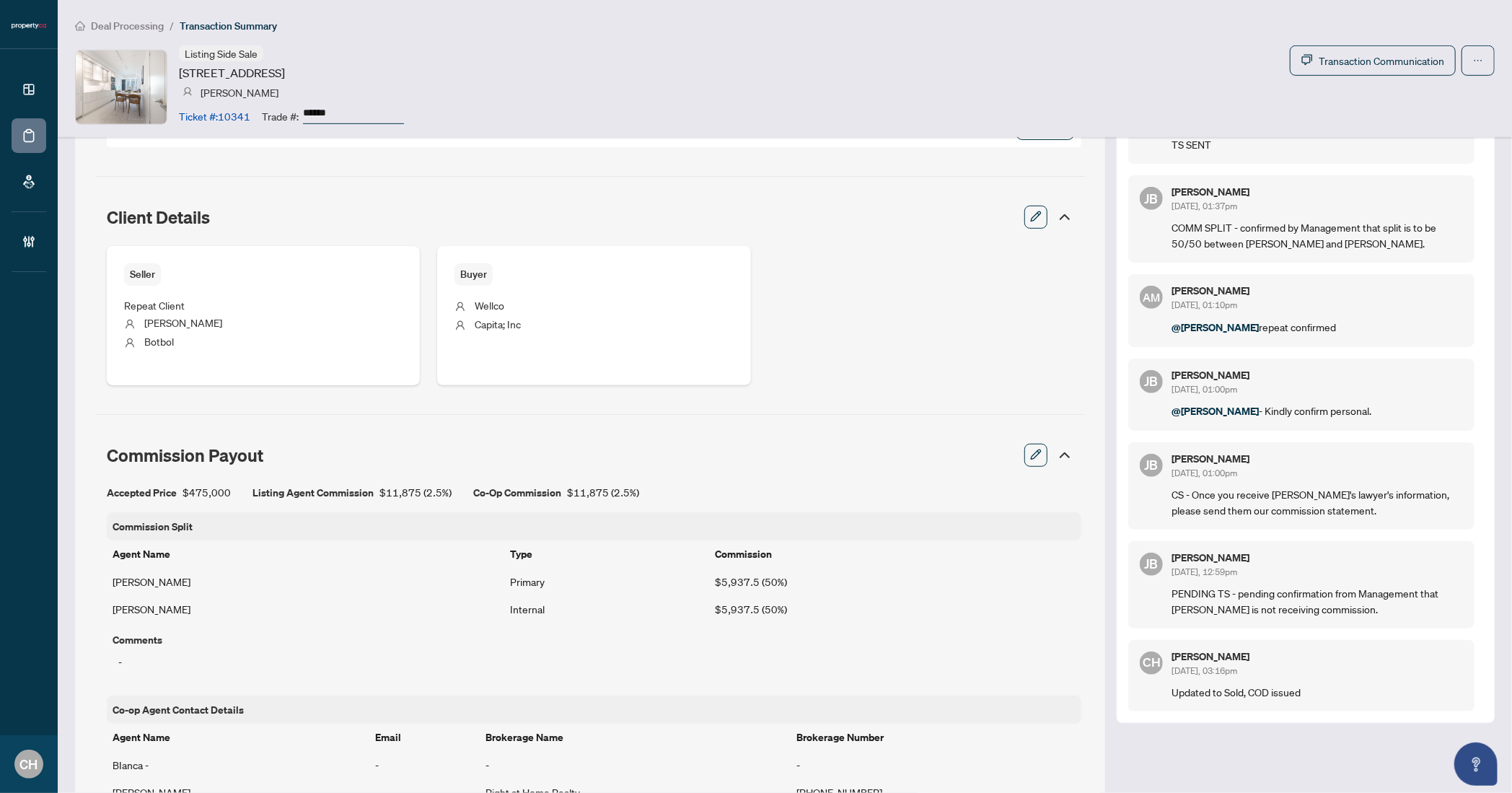
scroll to position [618, 0]
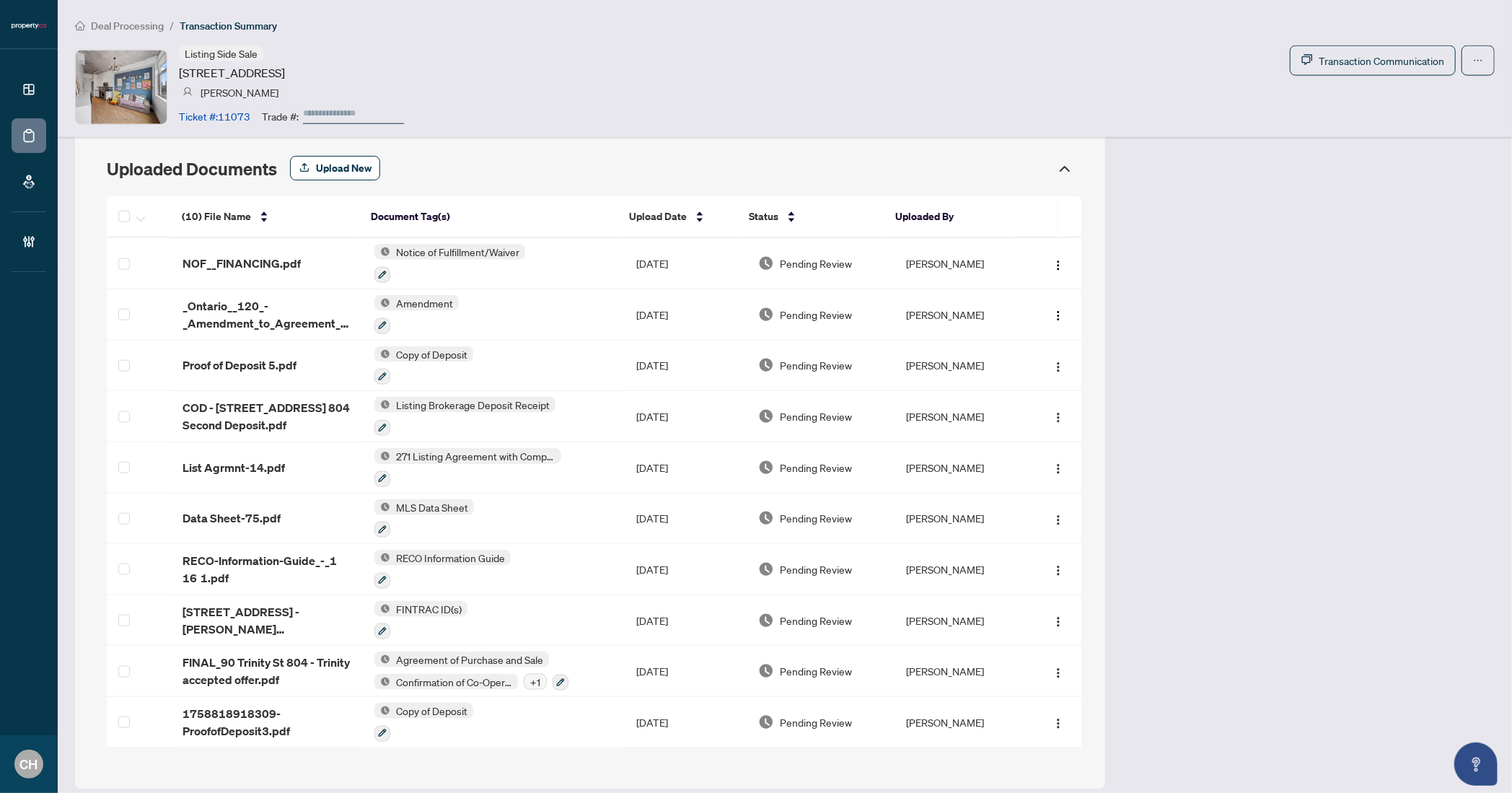
scroll to position [1286, 0]
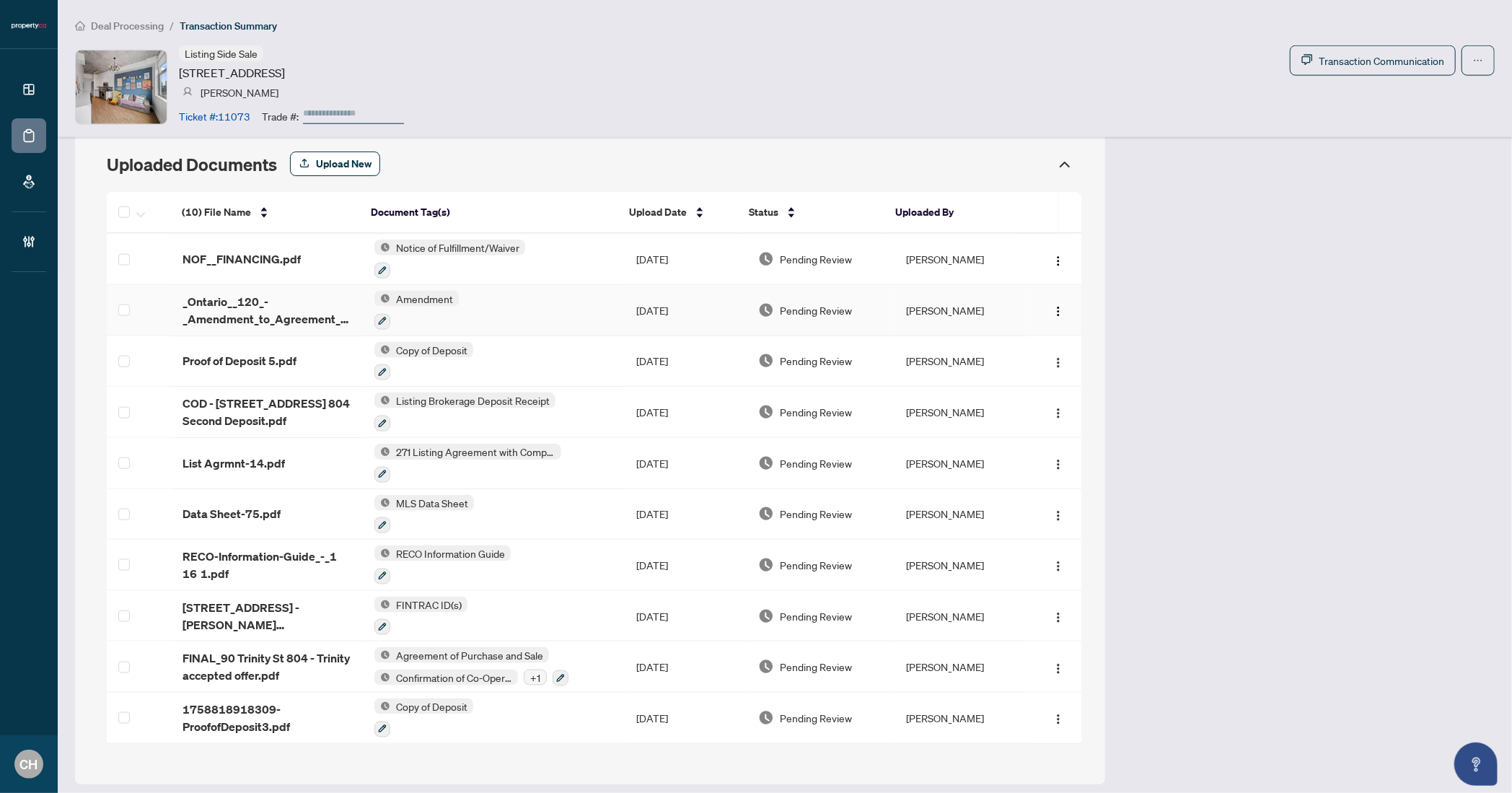
click at [544, 316] on td "Amendment" at bounding box center [493, 310] width 262 height 51
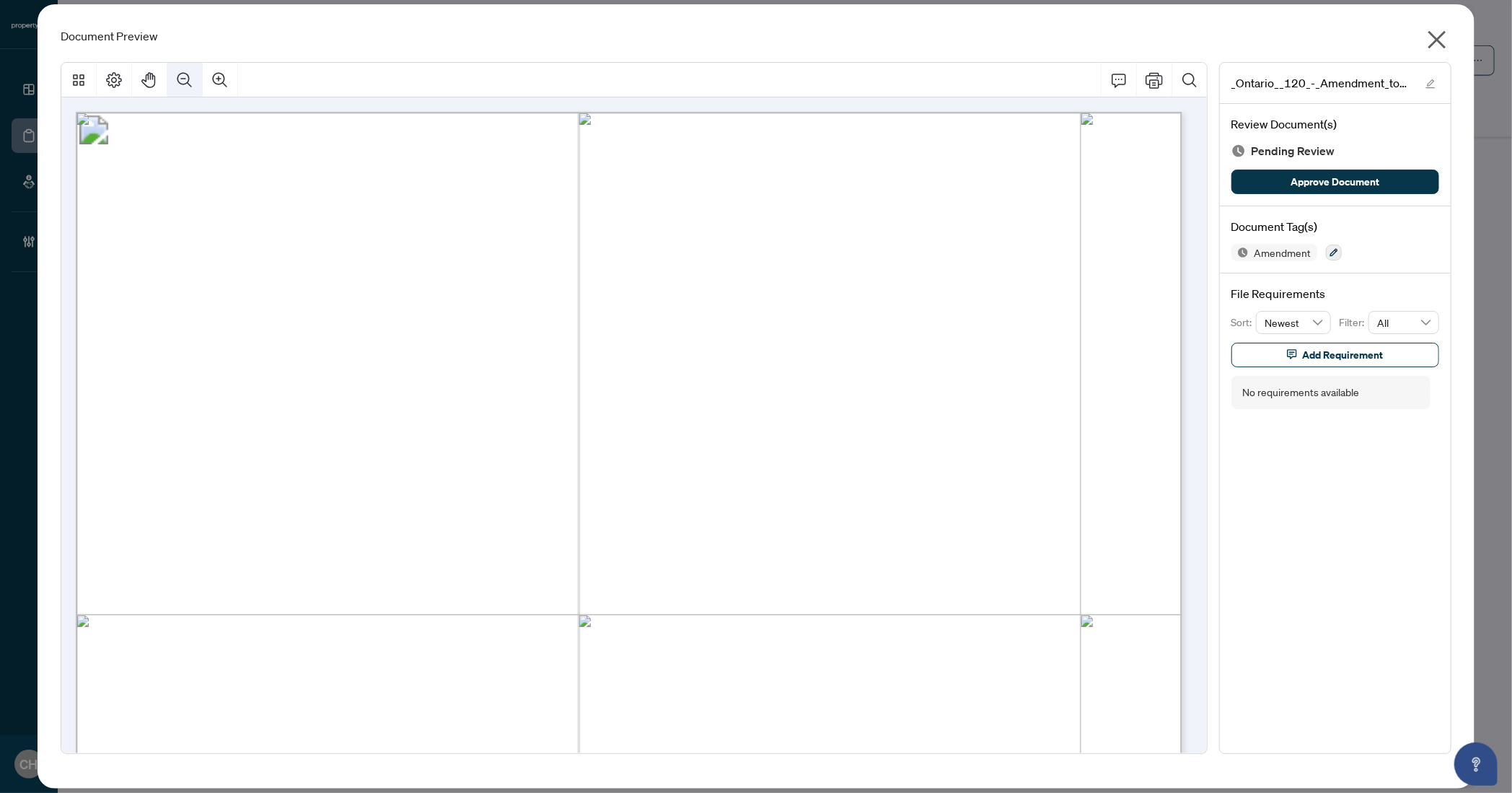
click at [167, 79] on button "Zoom Out" at bounding box center [184, 81] width 35 height 35
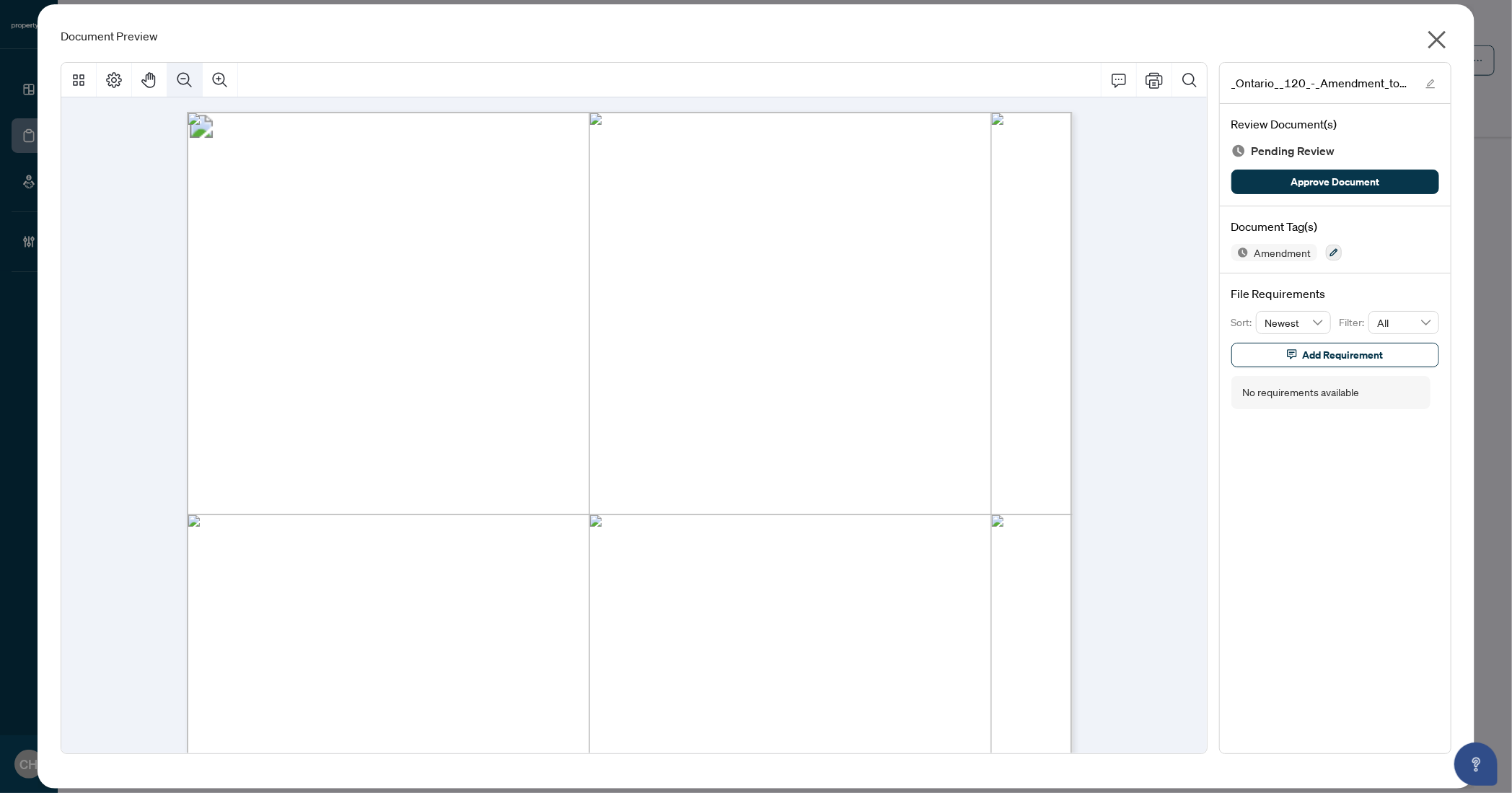
click at [167, 79] on button "Zoom Out" at bounding box center [184, 81] width 35 height 35
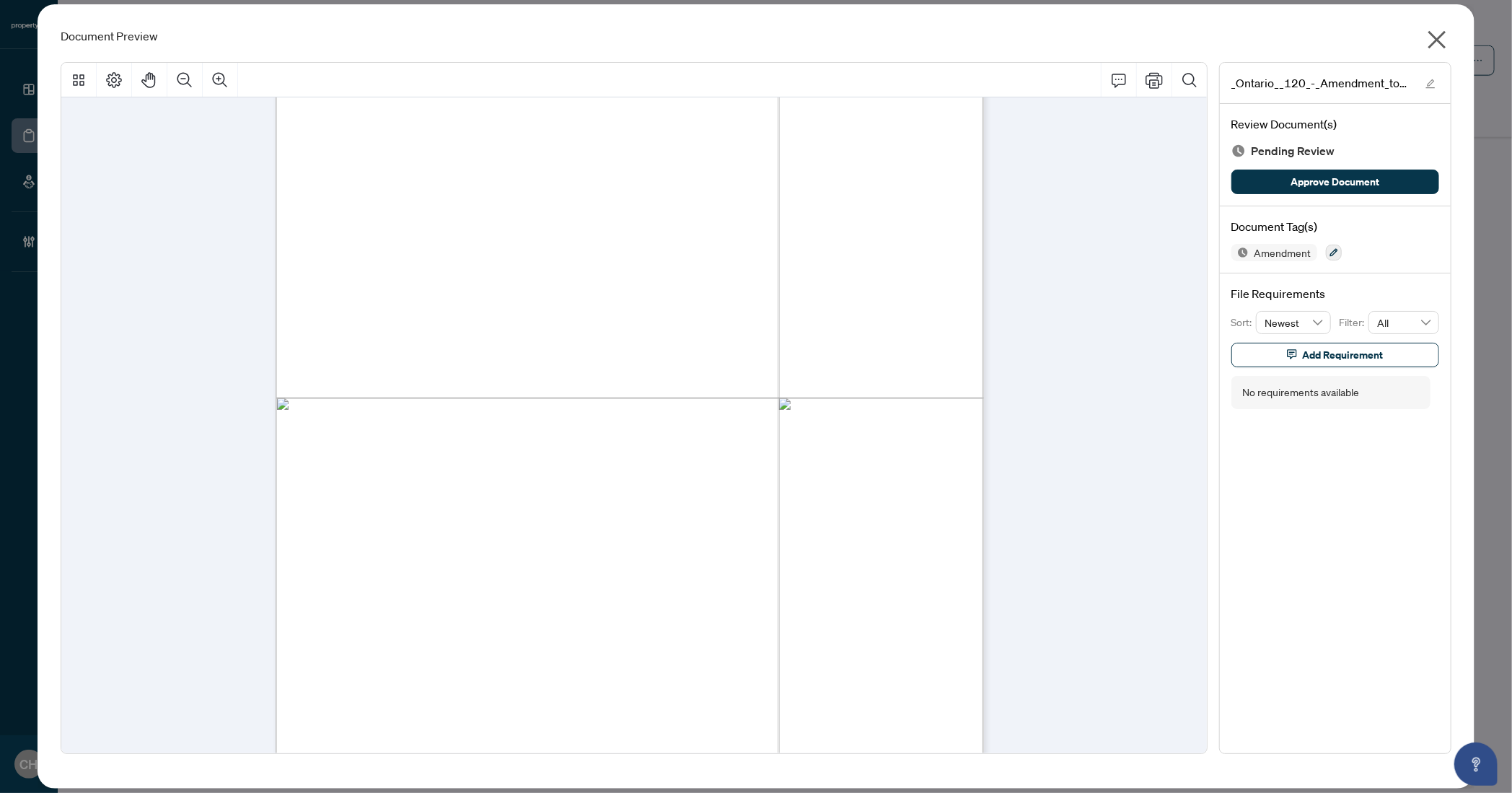
scroll to position [1229, 0]
click at [1446, 46] on icon "close" at bounding box center [1437, 40] width 23 height 23
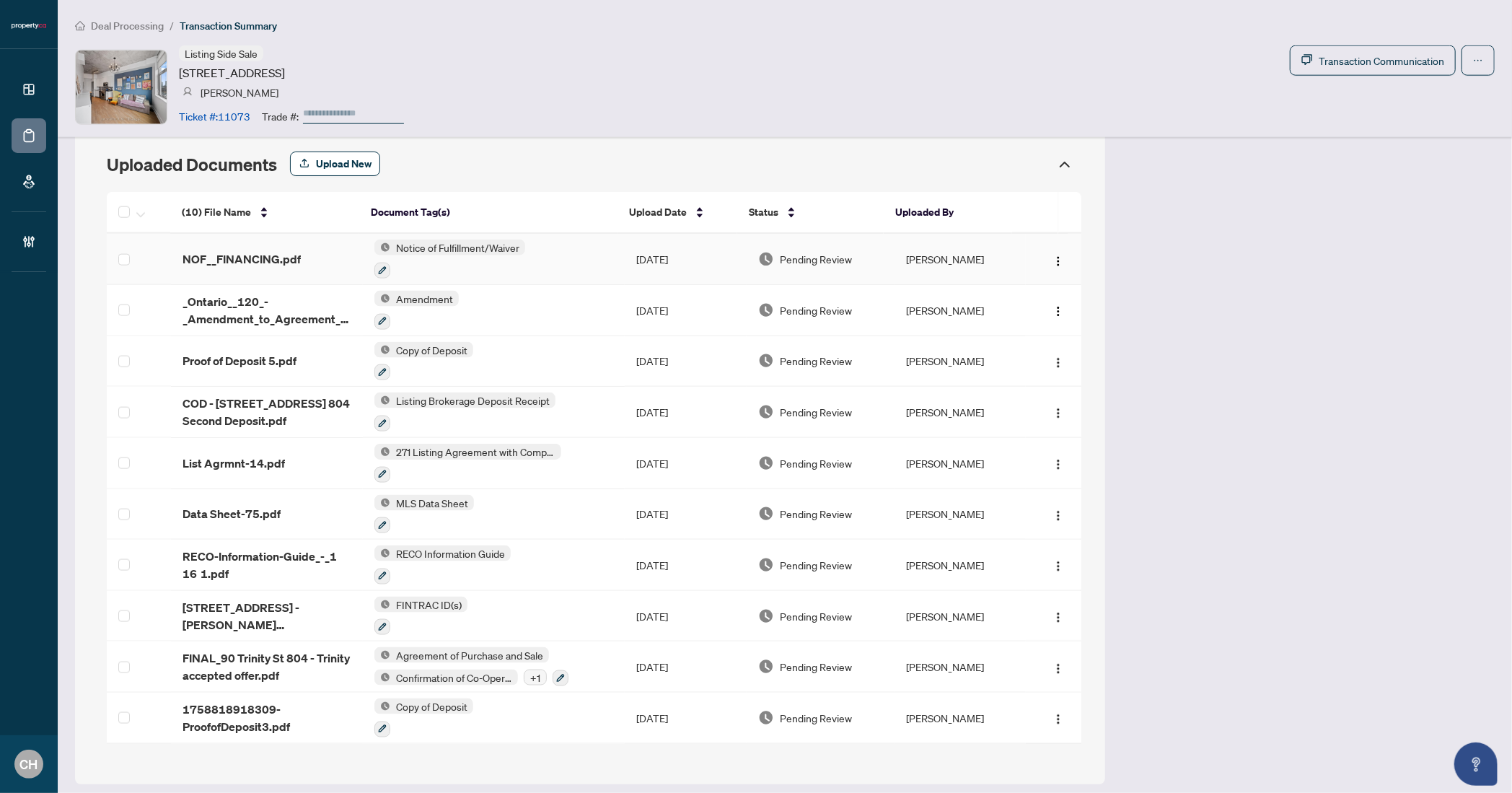
click at [544, 270] on td "Notice of Fulfillment/Waiver" at bounding box center [493, 259] width 262 height 51
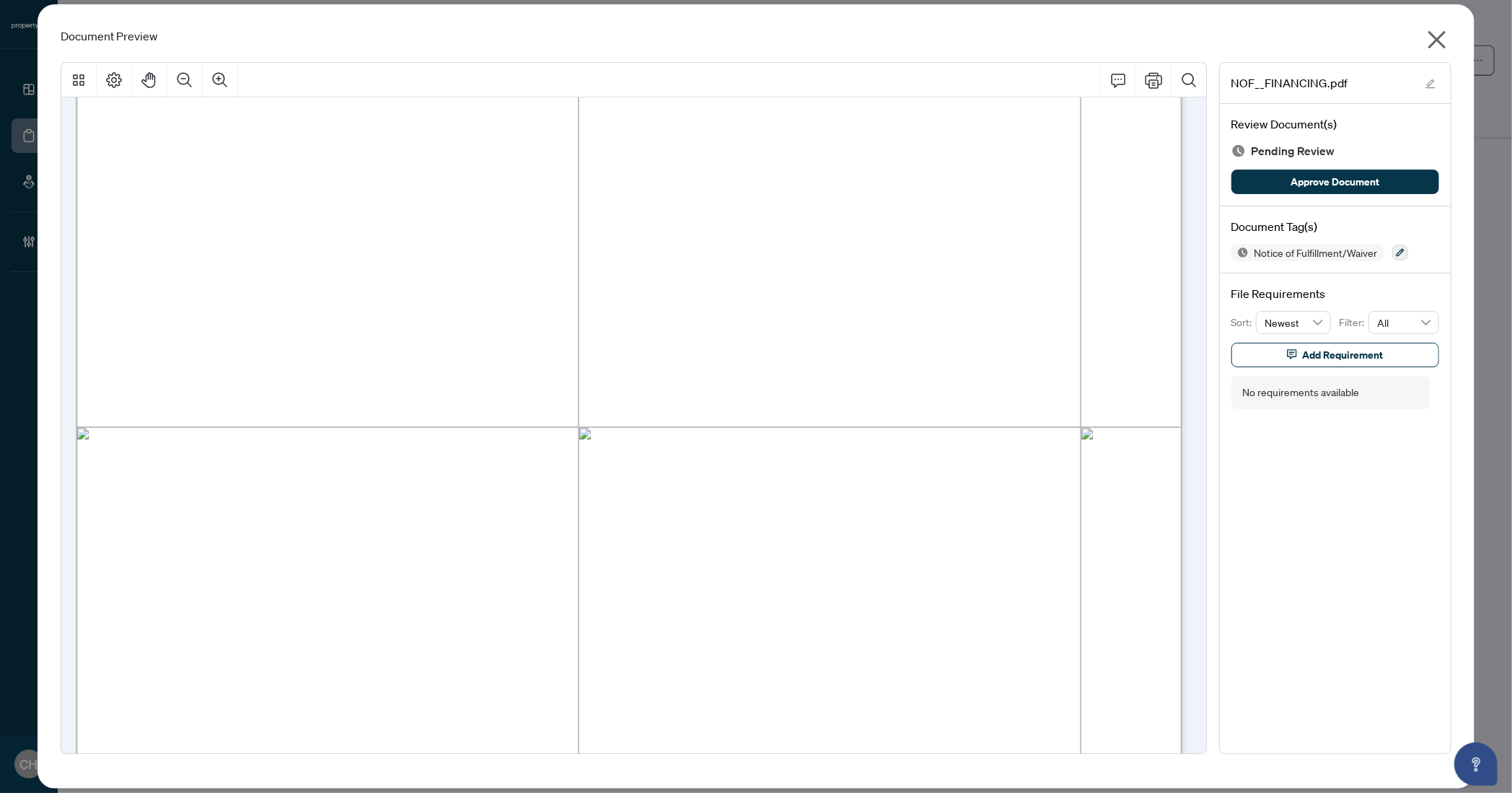
scroll to position [804, 0]
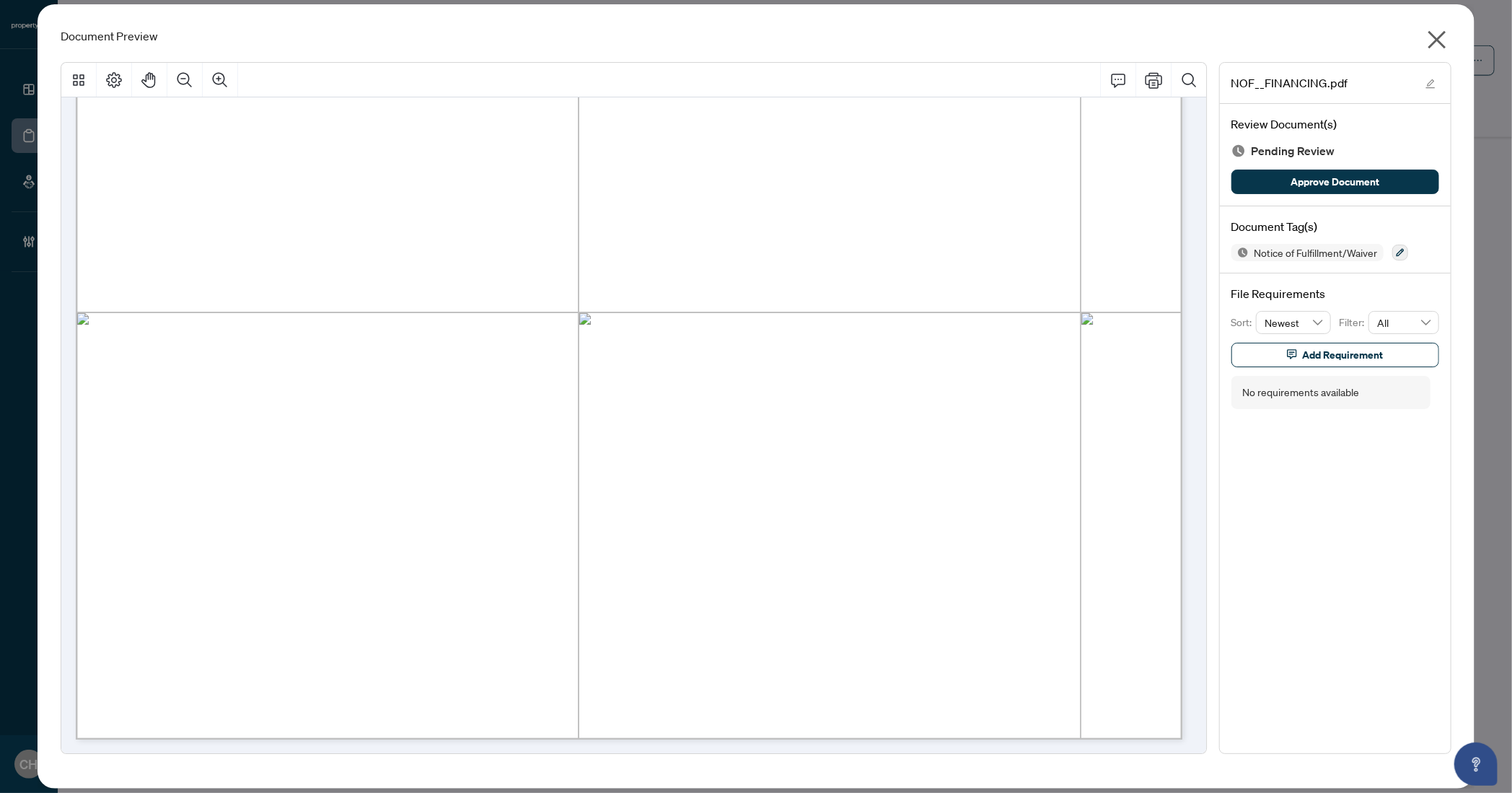
click at [1442, 33] on icon "close" at bounding box center [1437, 40] width 18 height 18
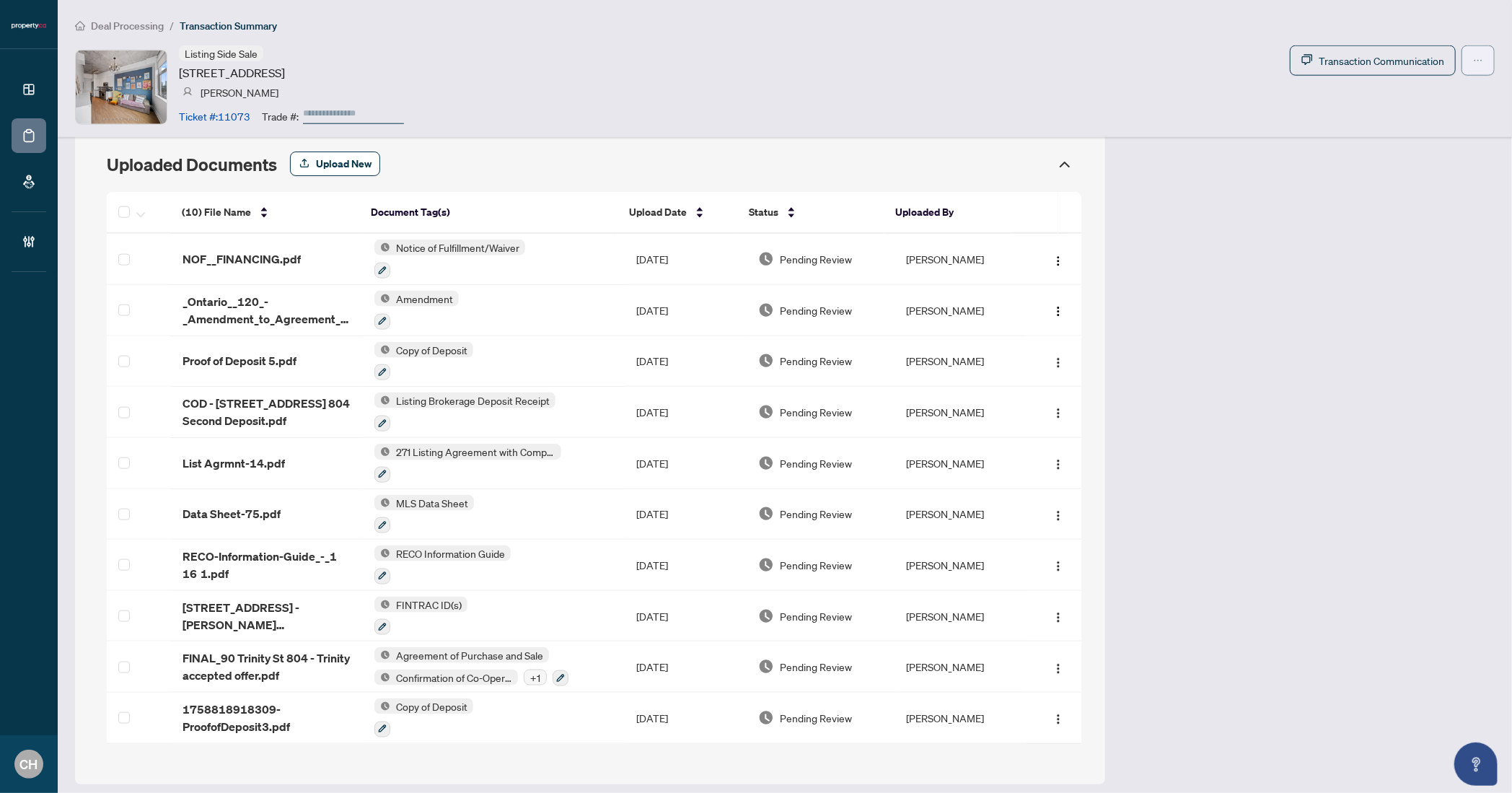
click at [1462, 65] on button "button" at bounding box center [1478, 61] width 33 height 30
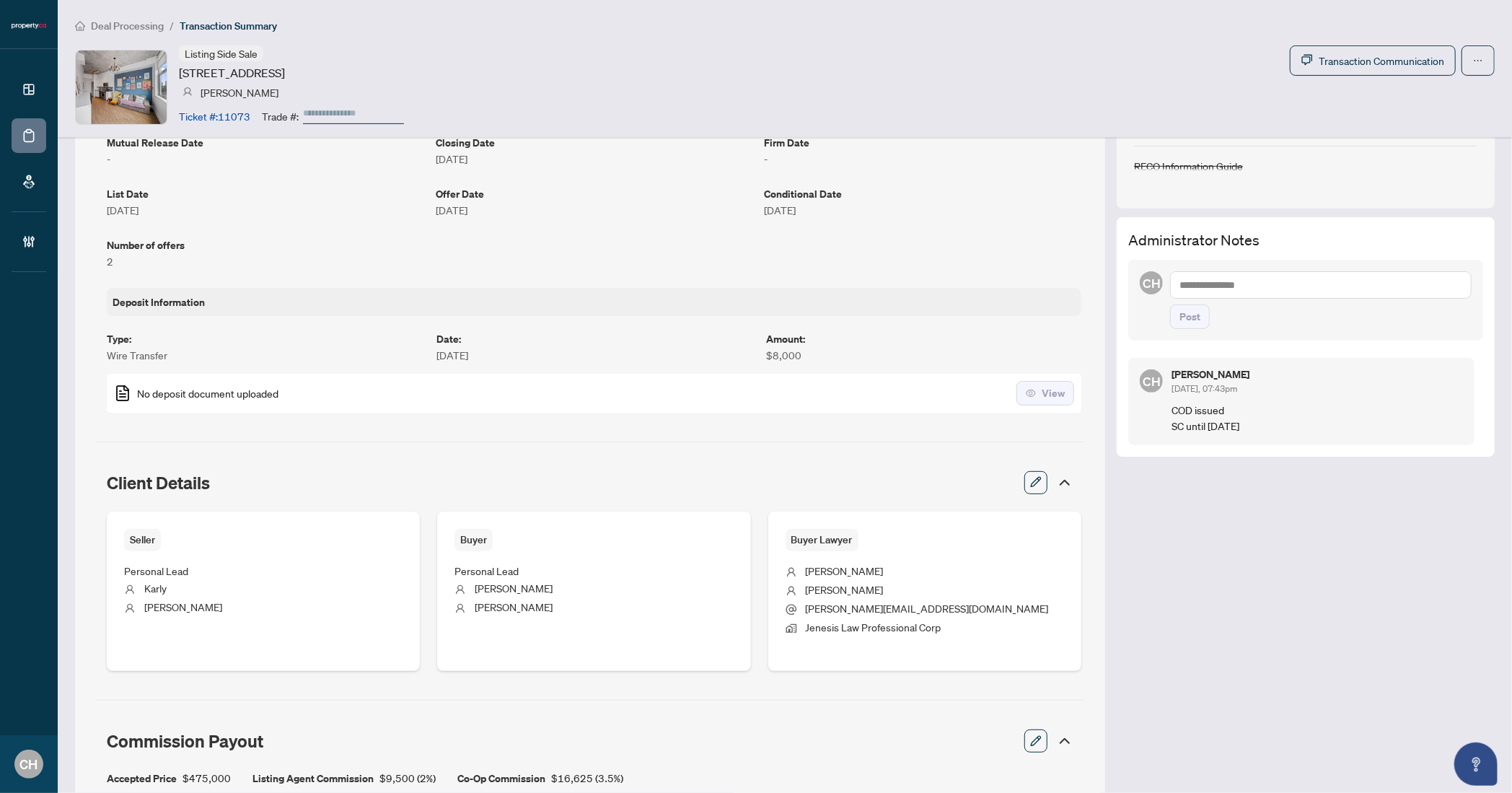
scroll to position [344, 0]
click at [1242, 290] on textarea at bounding box center [1321, 287] width 301 height 28
type textarea "**********"
click at [1170, 306] on button "Post" at bounding box center [1190, 318] width 40 height 24
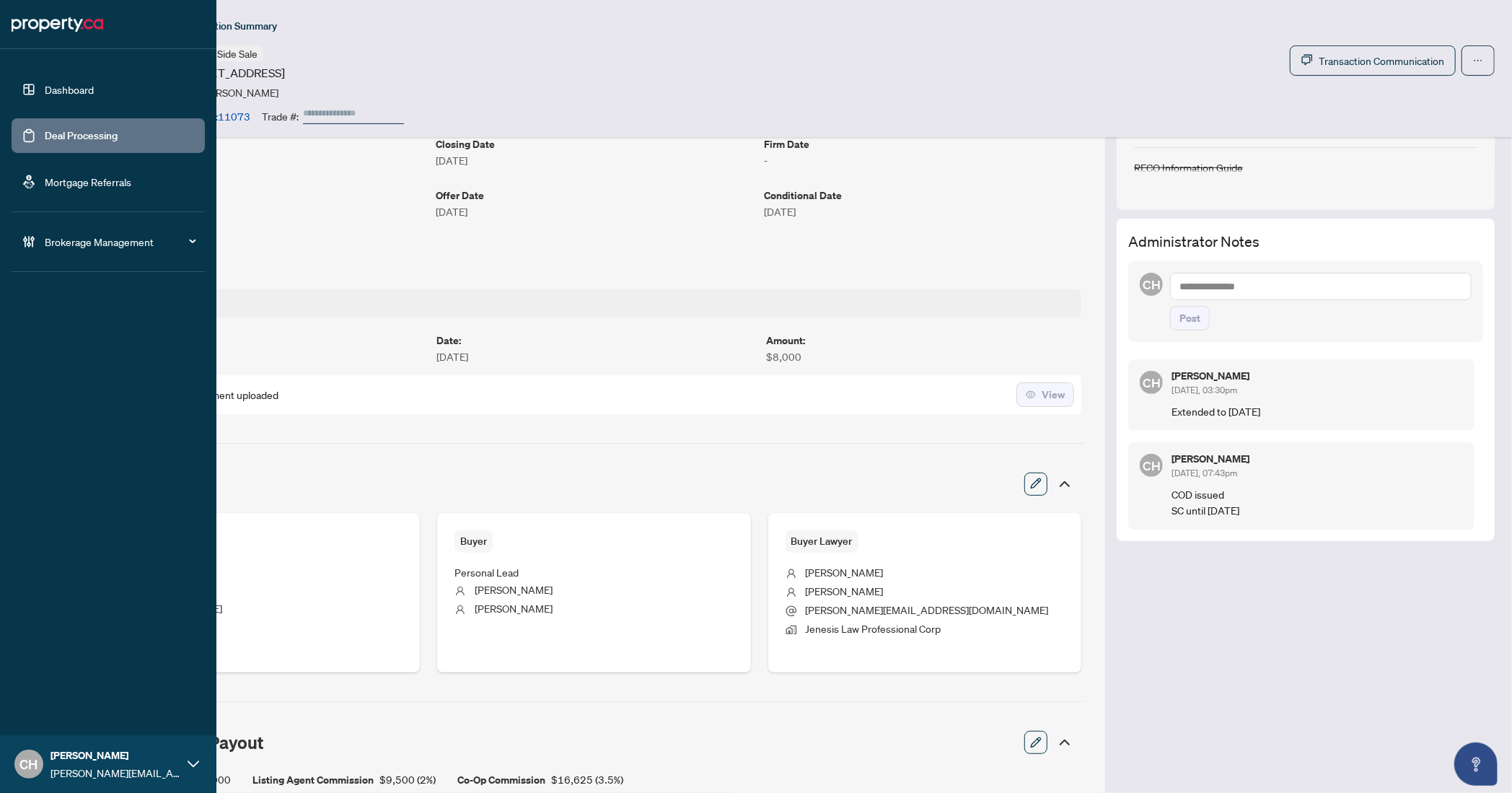
click at [45, 129] on link "Deal Processing" at bounding box center [81, 135] width 73 height 13
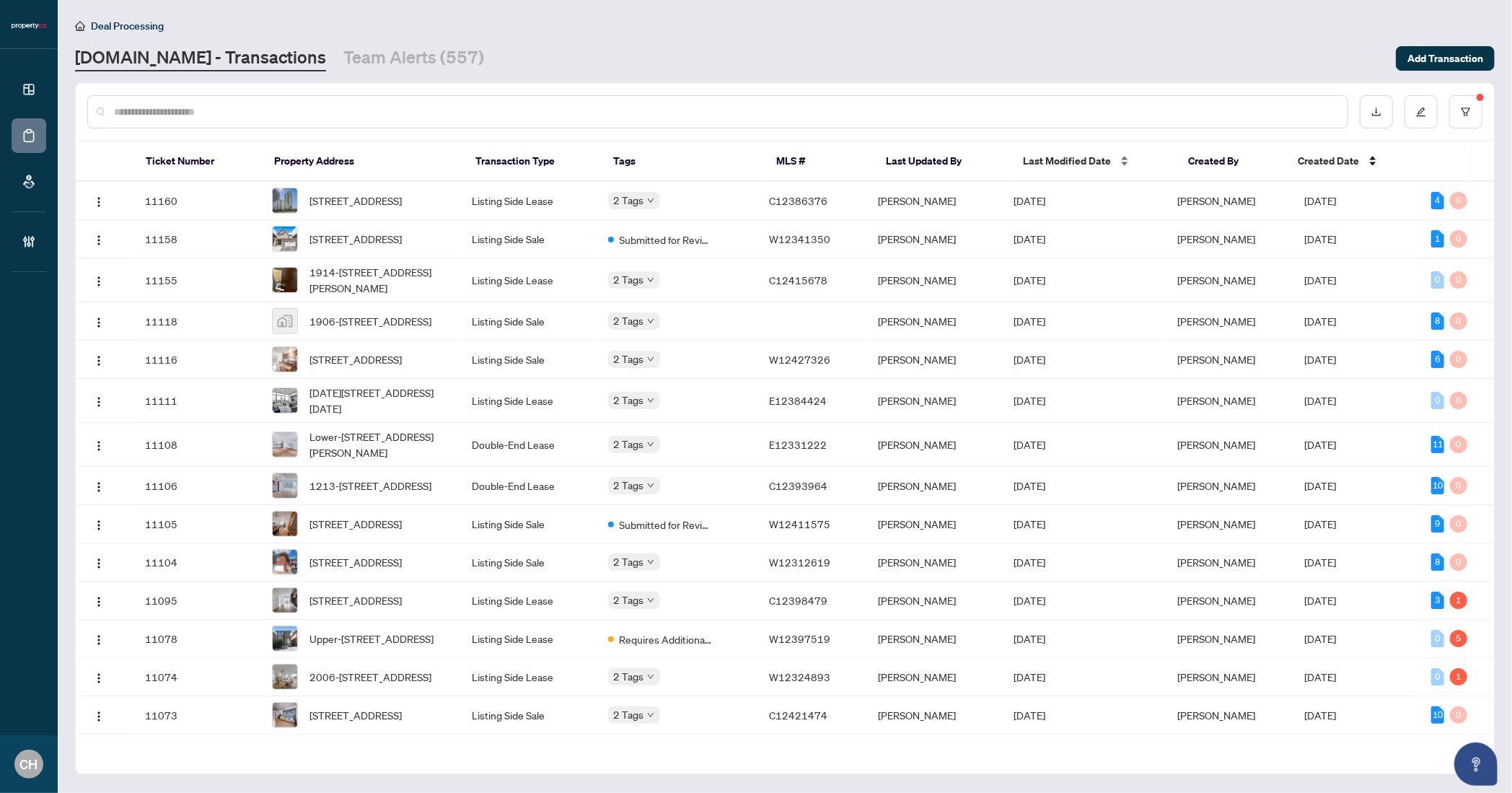
click at [1039, 160] on span "Last Modified Date" at bounding box center [1068, 161] width 88 height 16
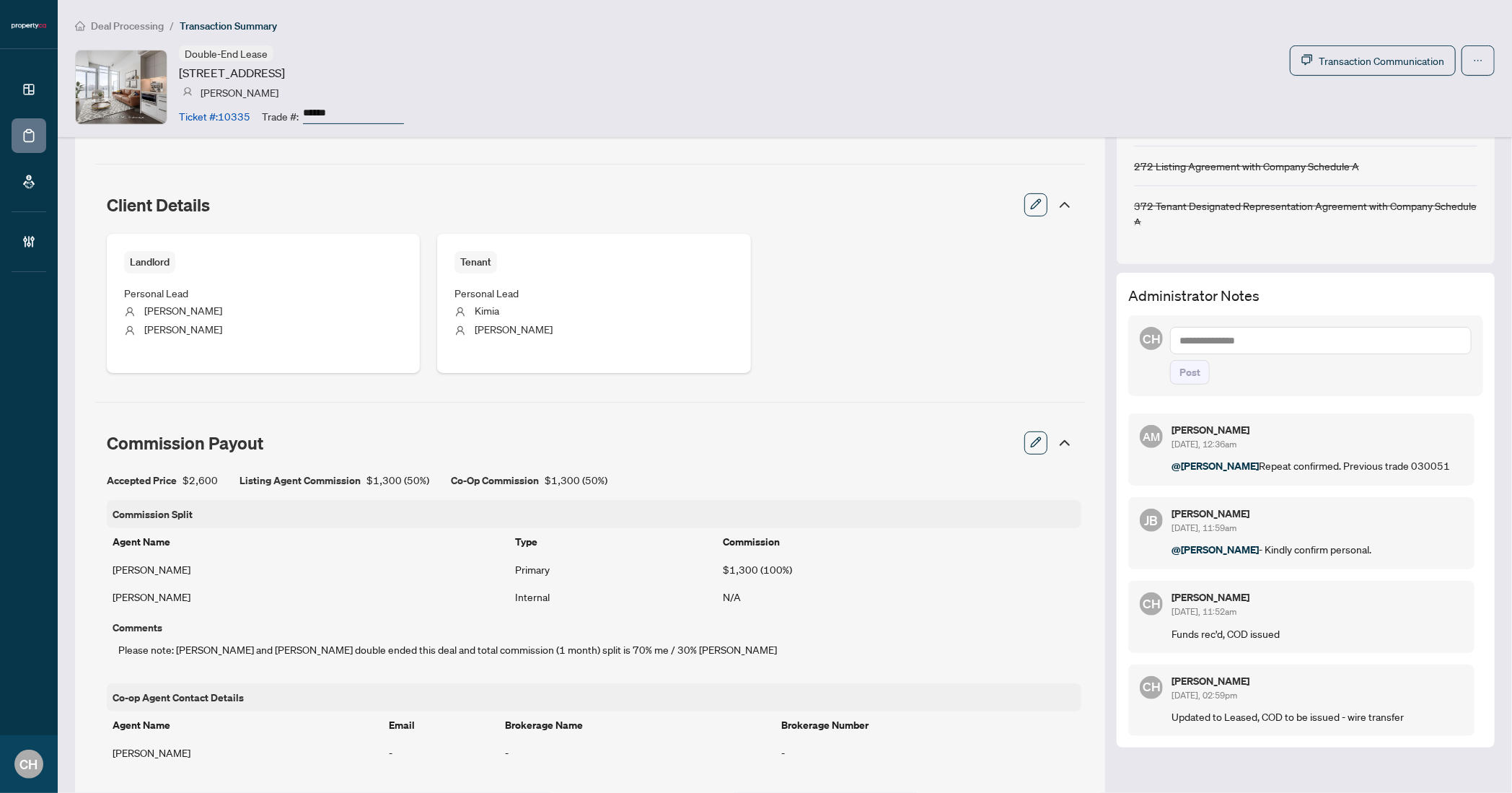
scroll to position [447, 0]
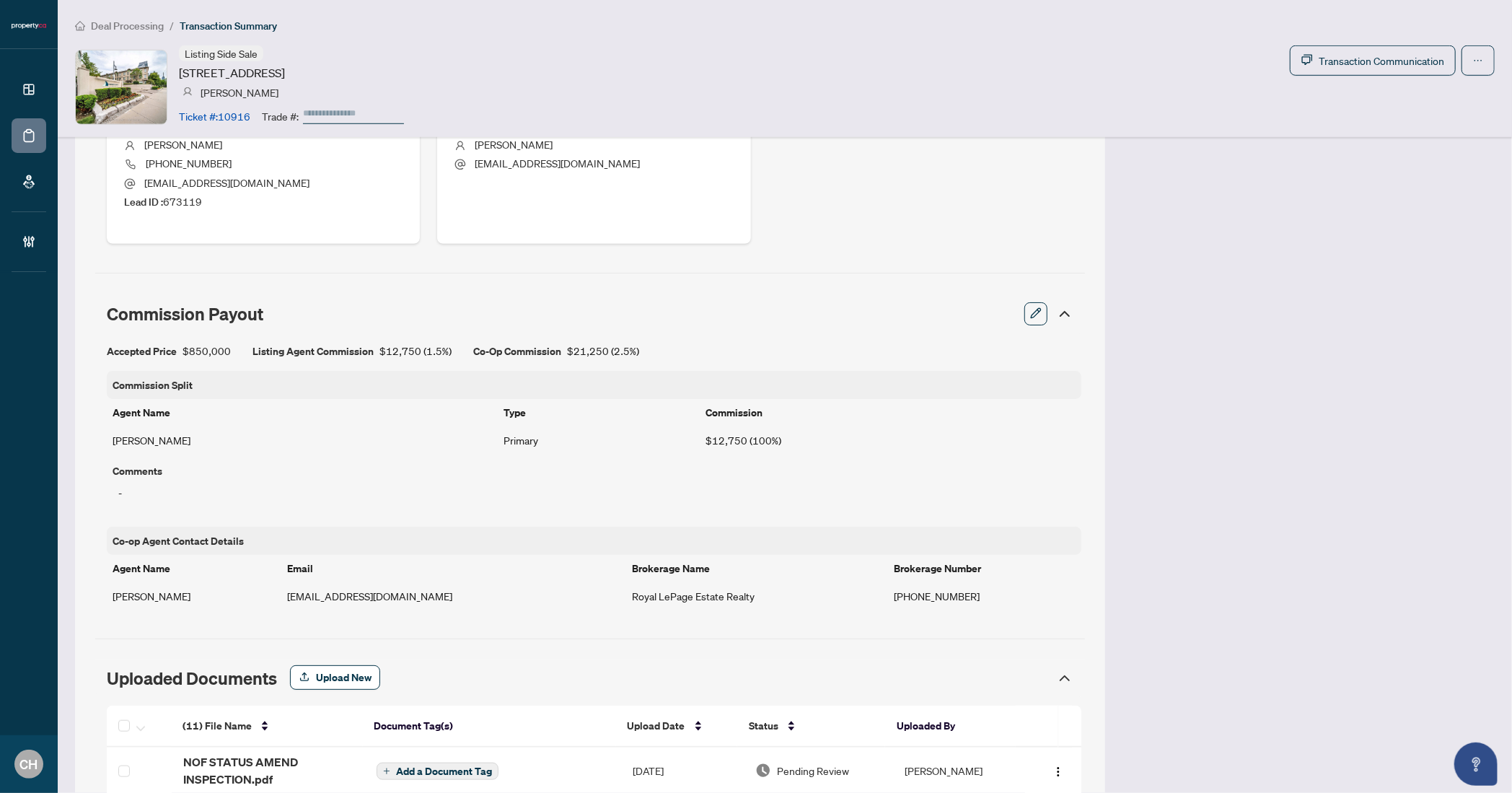
scroll to position [1337, 0]
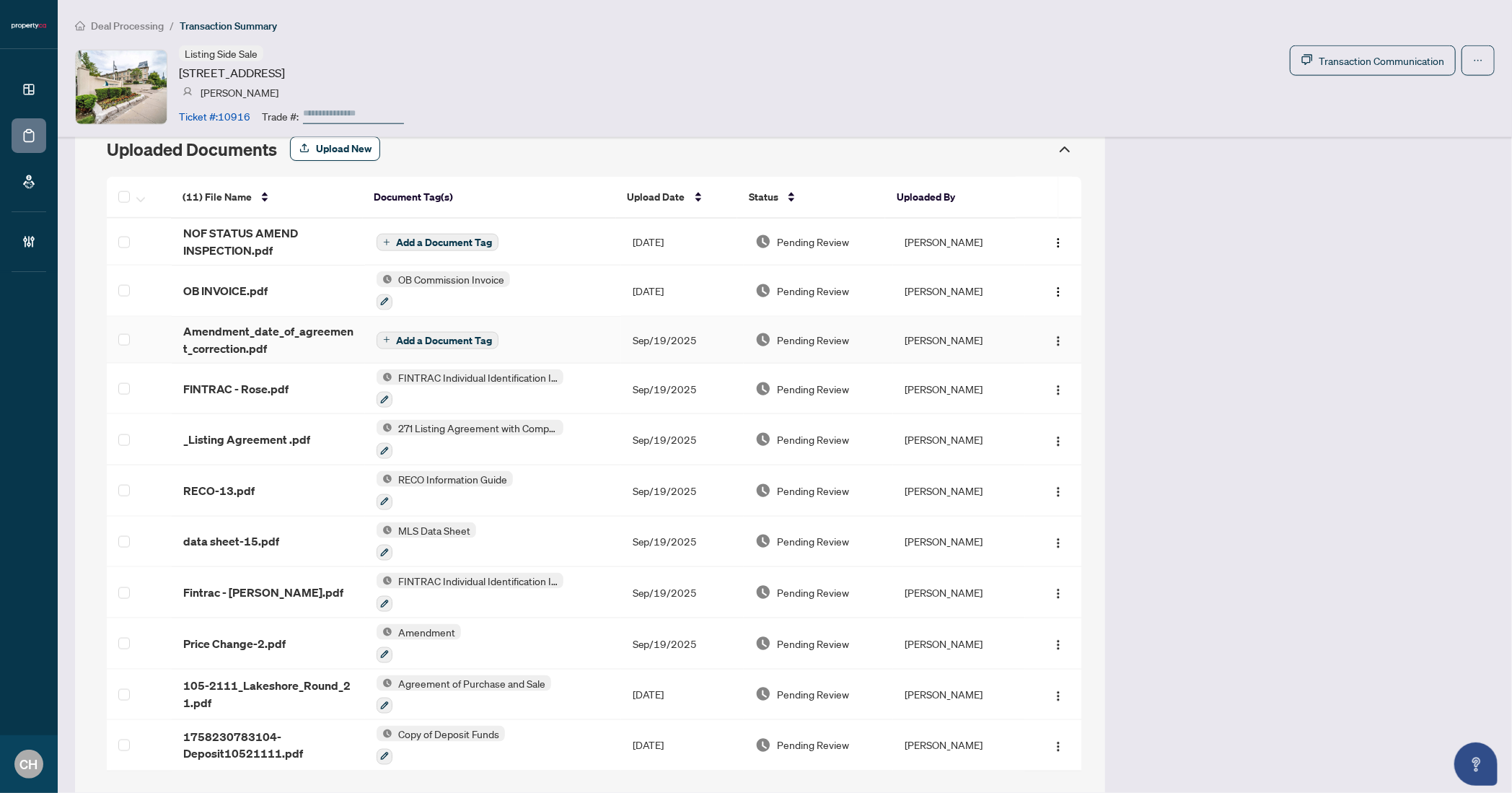
click at [640, 336] on td "Sep/19/2025" at bounding box center [683, 340] width 124 height 47
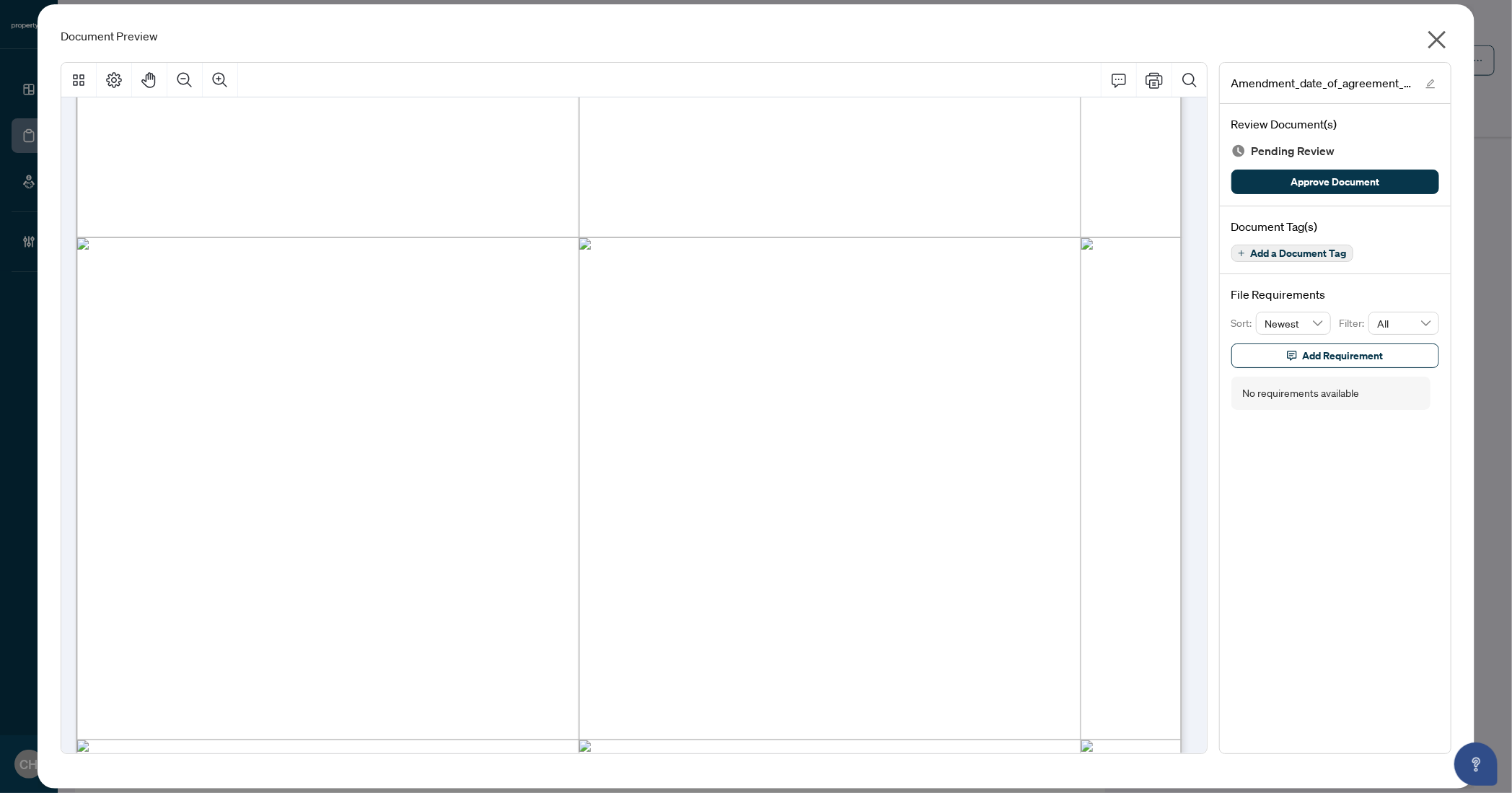
scroll to position [414, 0]
click at [1443, 42] on icon "close" at bounding box center [1437, 40] width 23 height 23
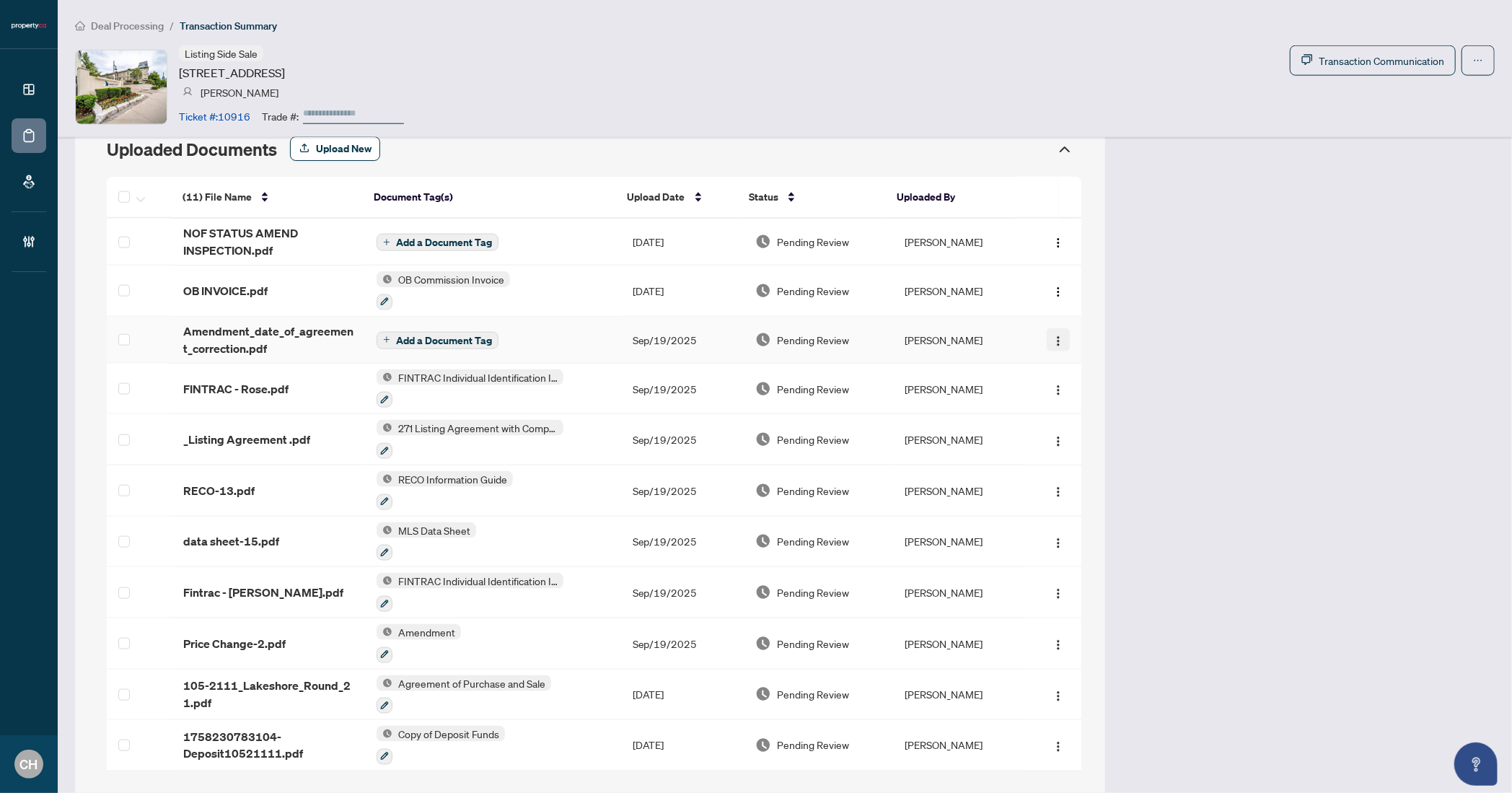
click at [1052, 336] on img "button" at bounding box center [1058, 341] width 11 height 11
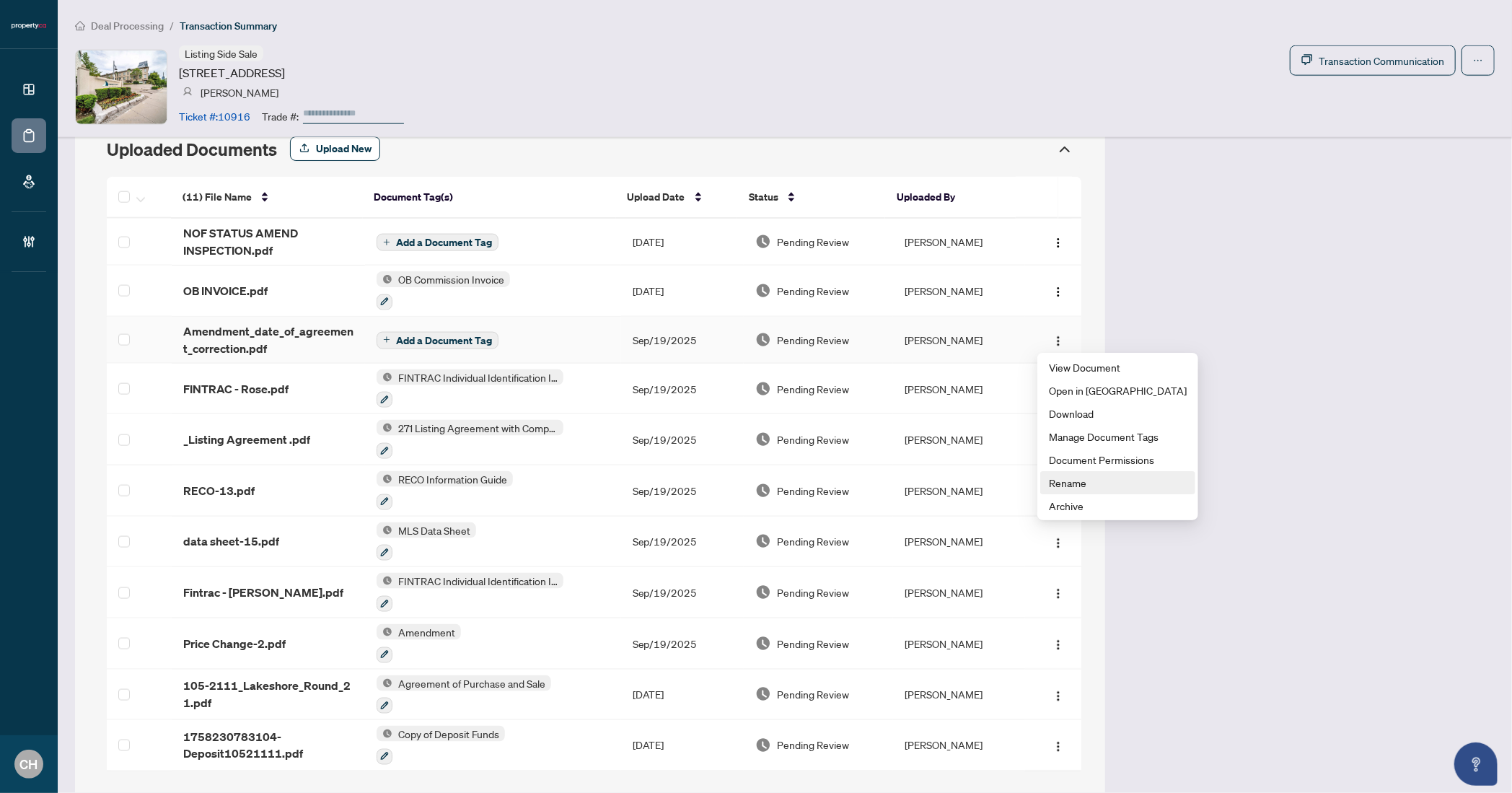
click at [1078, 491] on li "Rename" at bounding box center [1117, 482] width 155 height 23
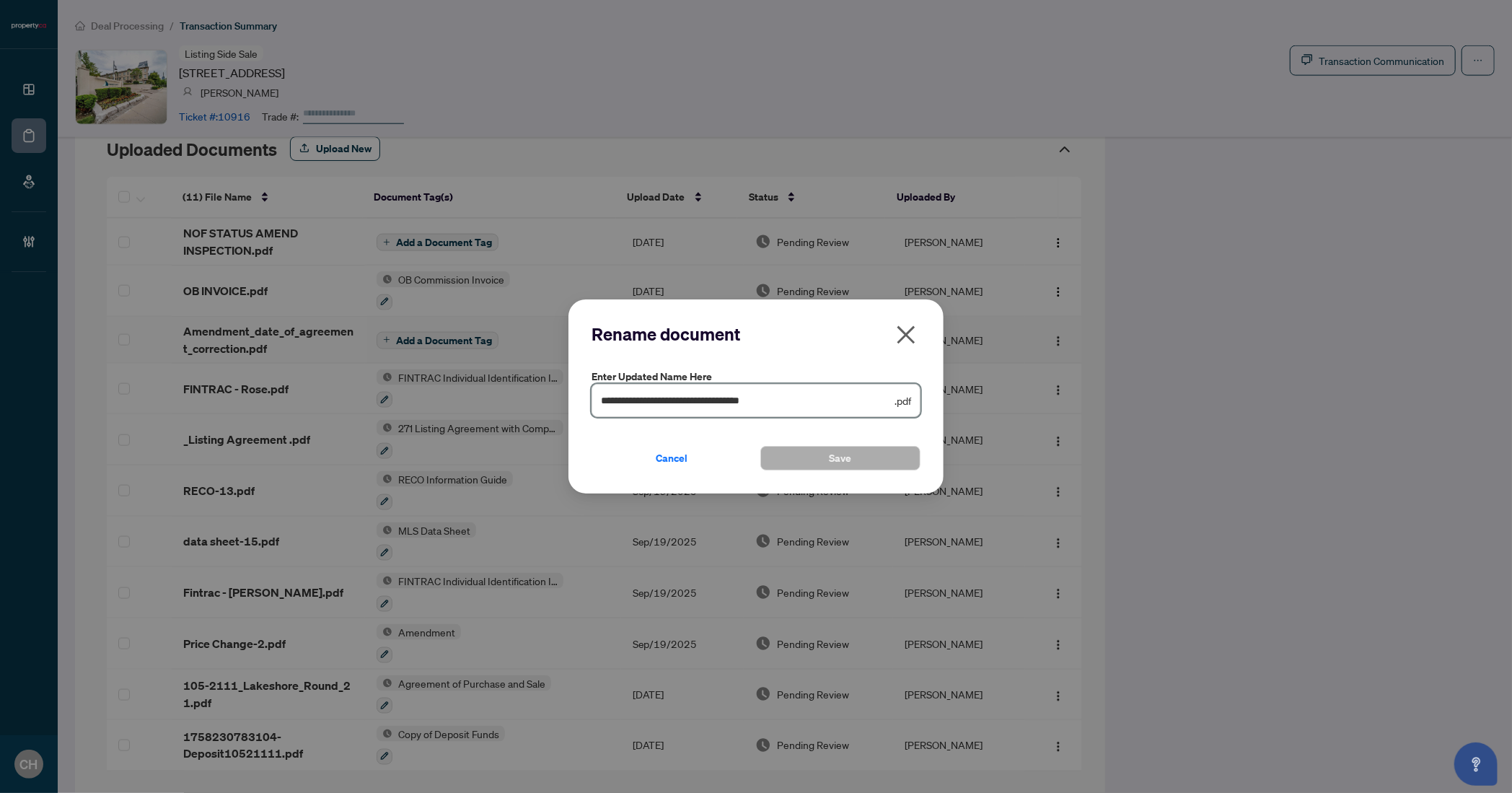
click at [683, 395] on input "**********" at bounding box center [746, 400] width 291 height 16
type input "**********"
click at [761, 446] on button "Save" at bounding box center [840, 458] width 160 height 24
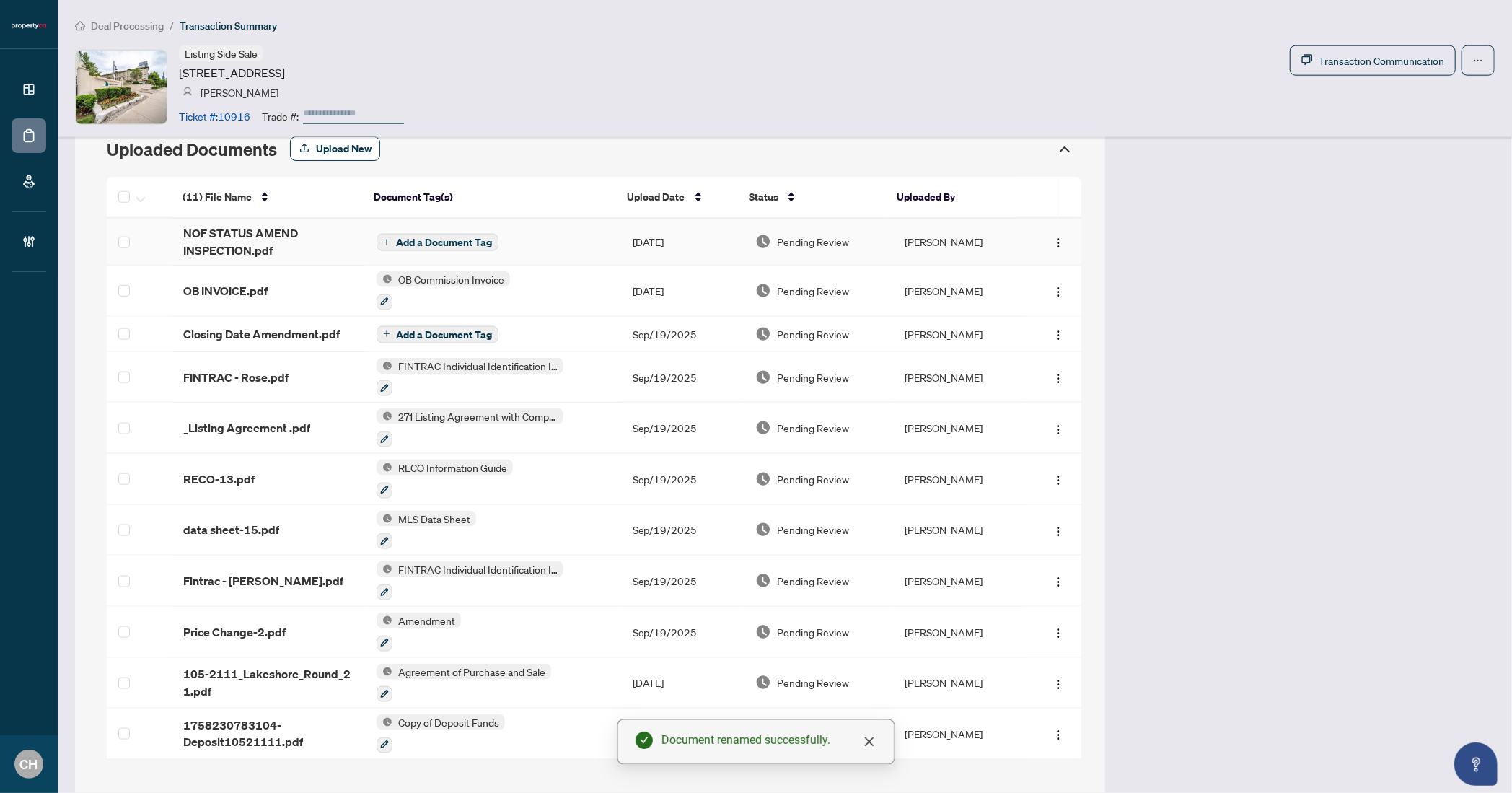
click at [867, 245] on div "Pending Review" at bounding box center [819, 242] width 126 height 16
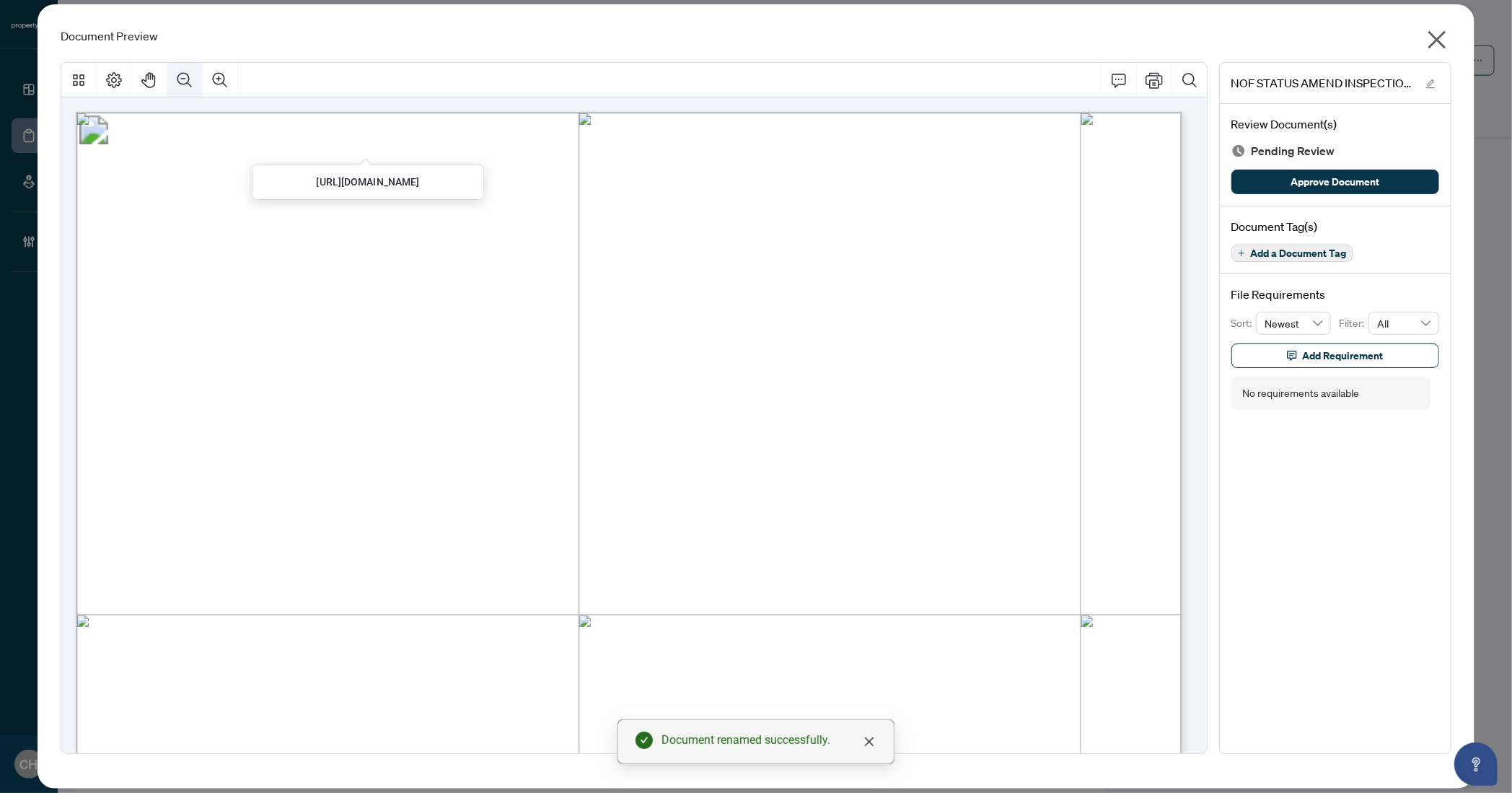
click at [187, 92] on button "Zoom Out" at bounding box center [184, 81] width 35 height 35
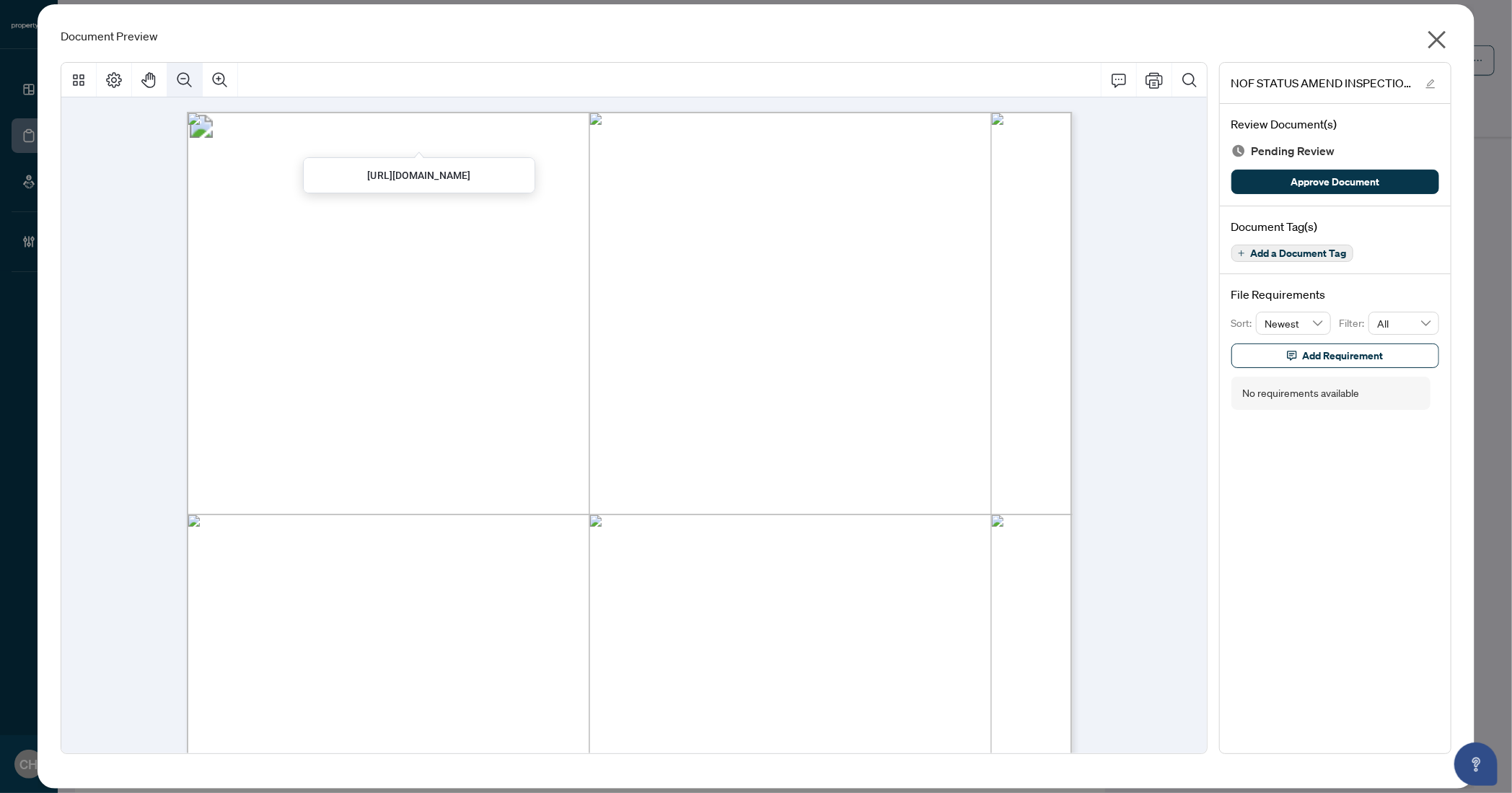
click at [187, 92] on button "Zoom Out" at bounding box center [184, 81] width 35 height 35
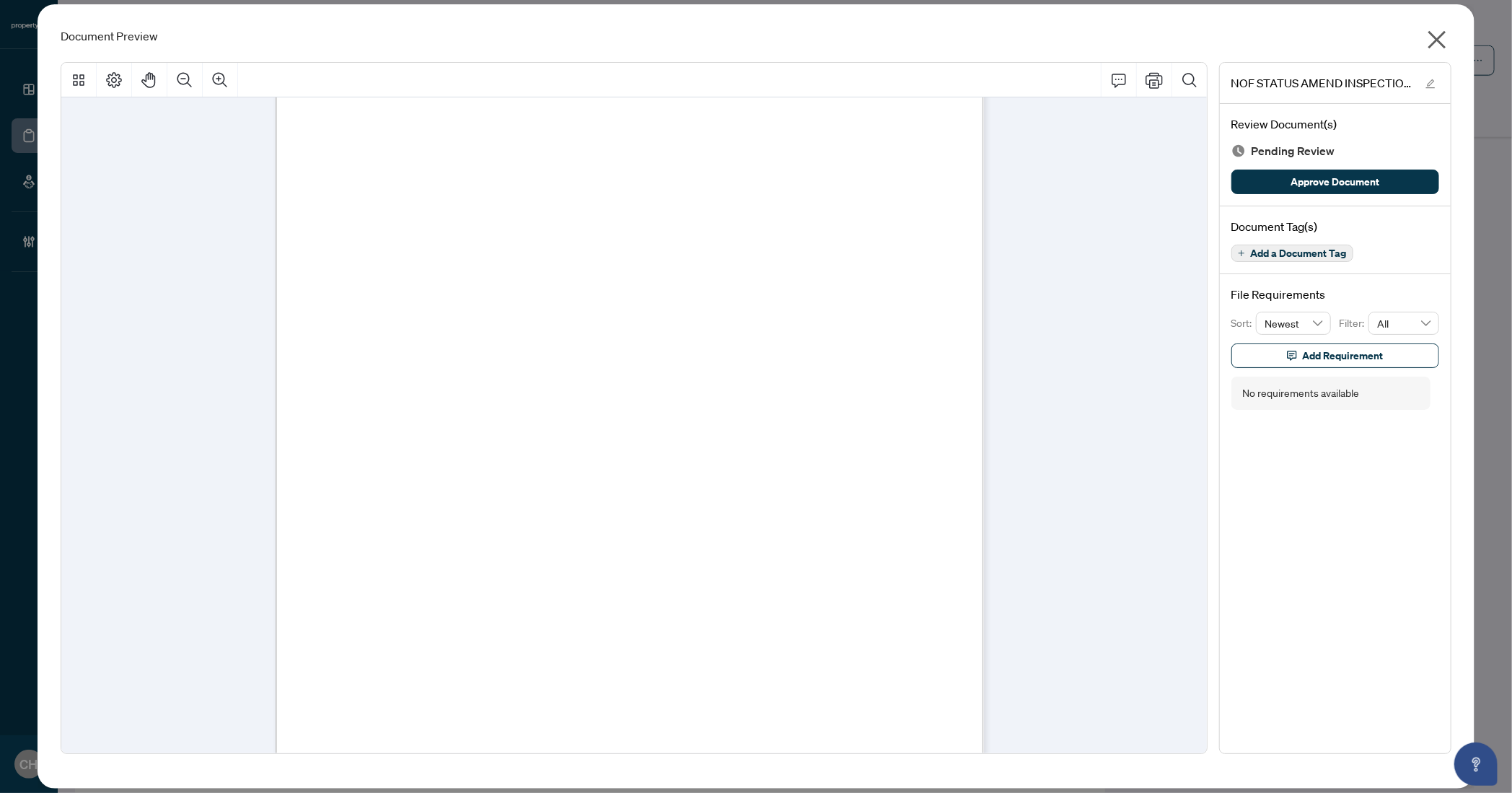
scroll to position [0, 0]
click at [1329, 261] on div "Document Tag(s) Add a Document Tag" at bounding box center [1335, 240] width 231 height 68
click at [1295, 248] on span "Add a Document Tag" at bounding box center [1298, 254] width 96 height 10
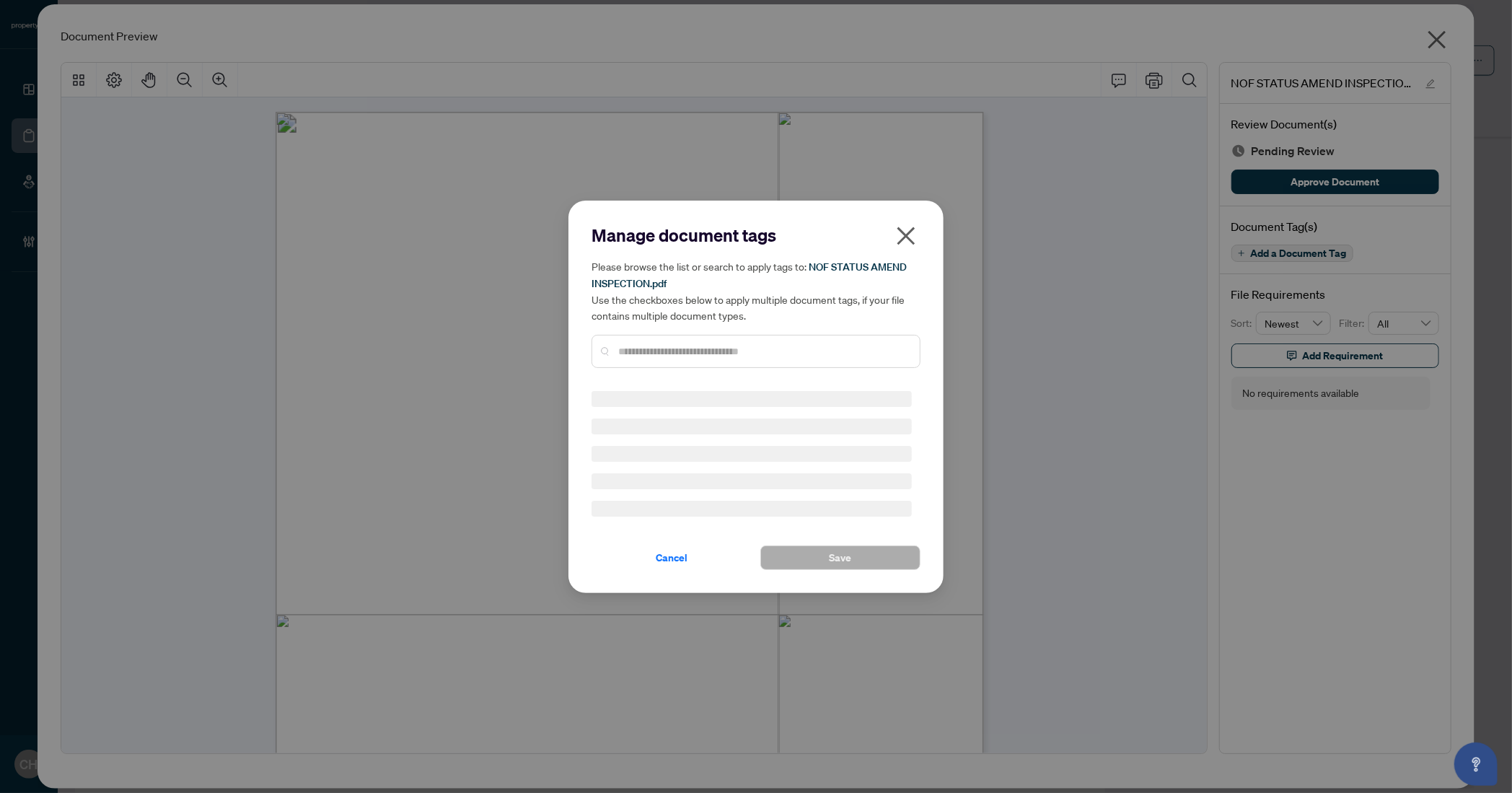
click at [657, 345] on input "text" at bounding box center [762, 351] width 290 height 16
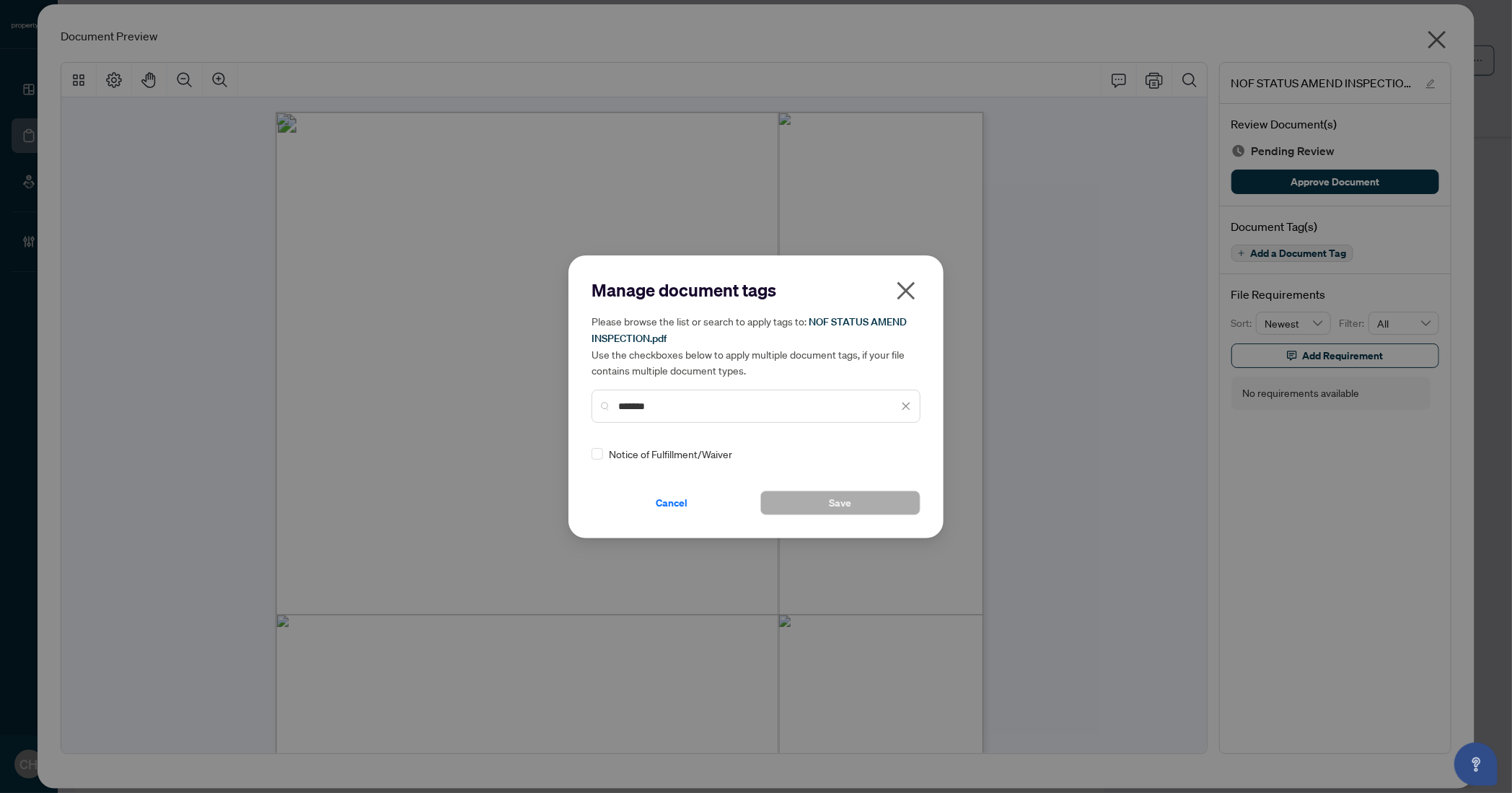
type input "******"
click at [603, 454] on div "Notice of Fulfillment/Waiver" at bounding box center [752, 454] width 320 height 16
click at [834, 500] on span "Save" at bounding box center [841, 503] width 23 height 23
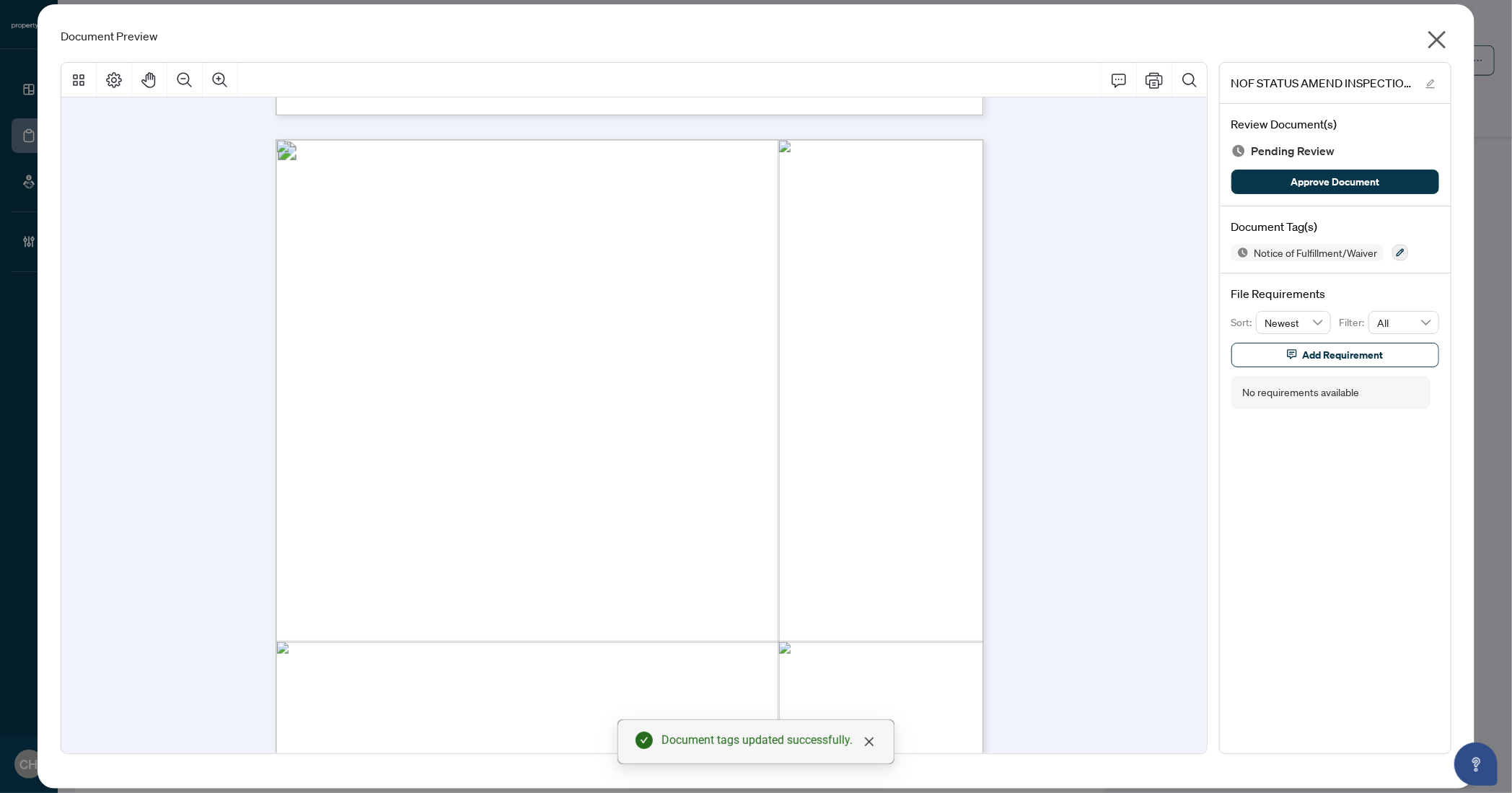
scroll to position [861, 0]
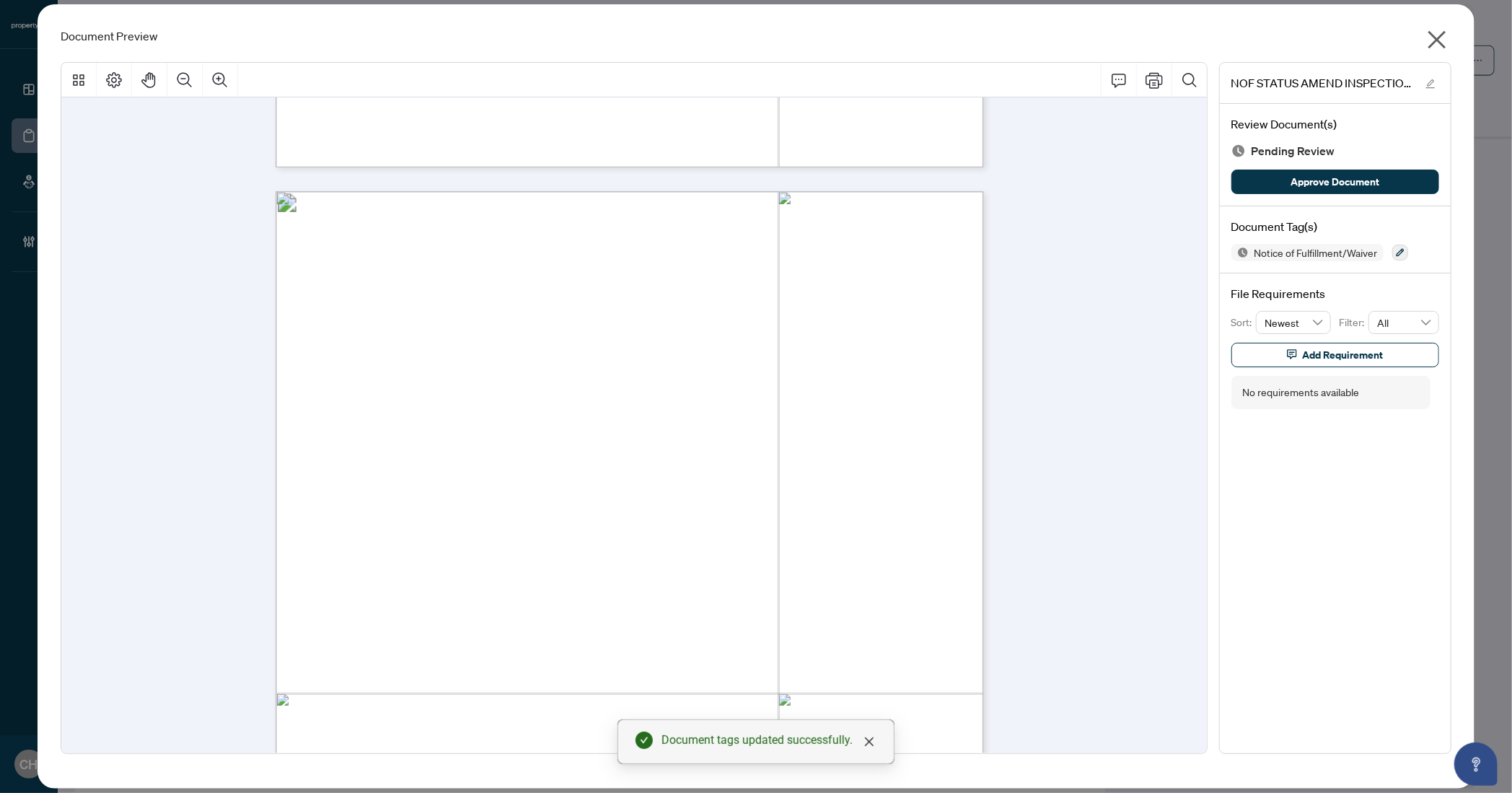
click at [1413, 248] on div "Notice of Fulfillment/Waiver" at bounding box center [1335, 253] width 208 height 17
click at [1398, 249] on icon "button" at bounding box center [1400, 253] width 9 height 9
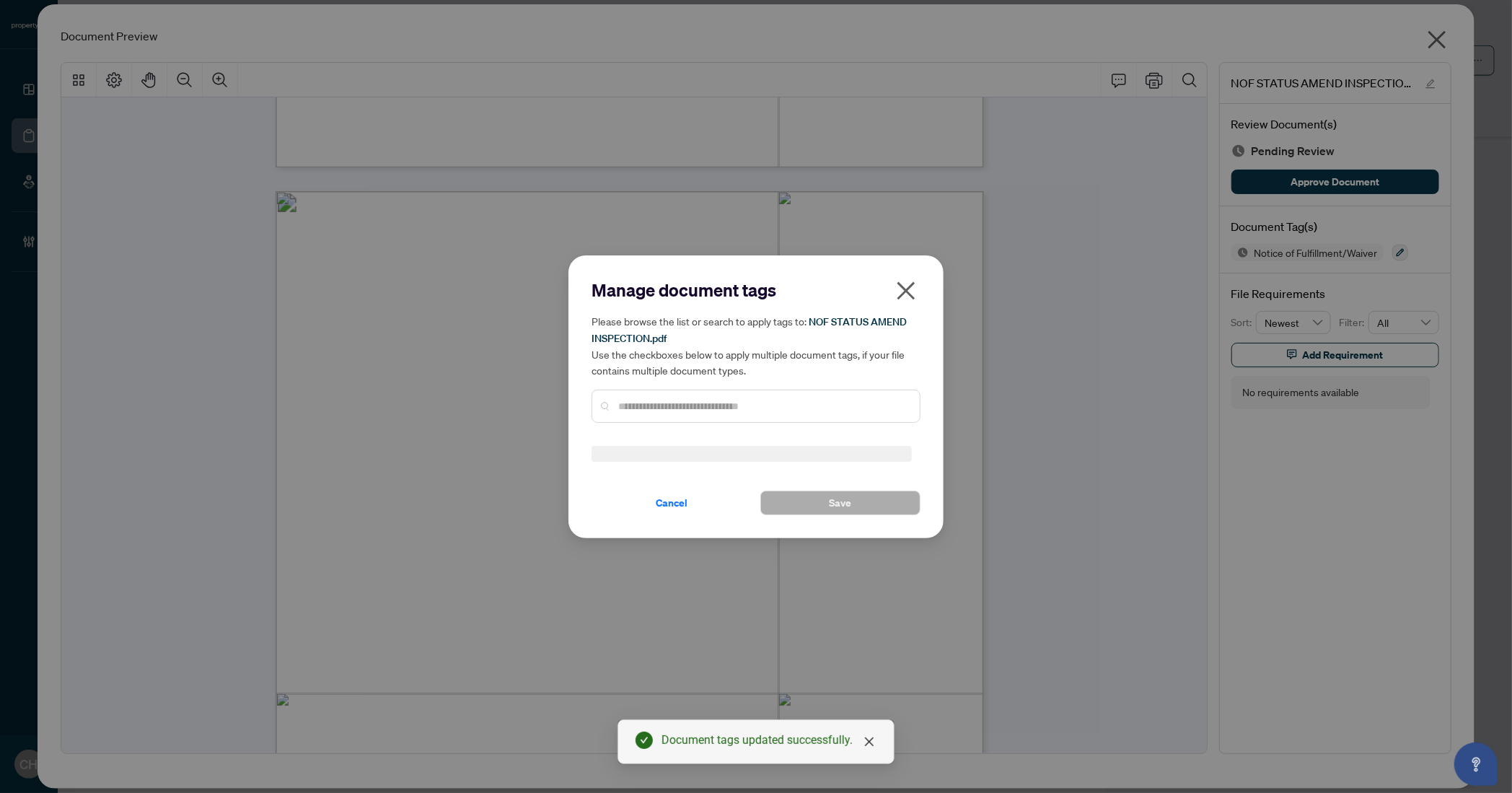
click at [734, 398] on input "text" at bounding box center [762, 406] width 290 height 16
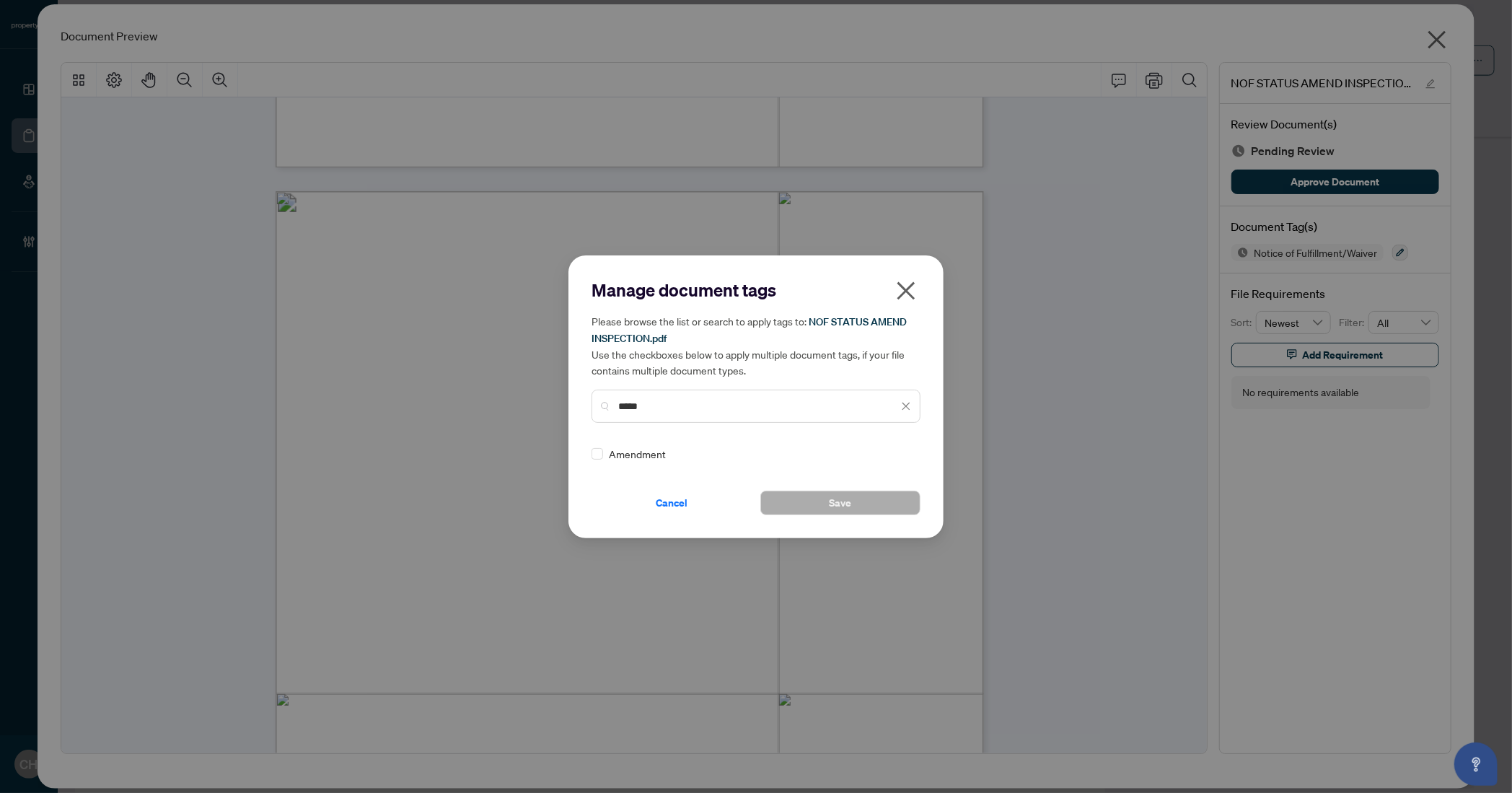
type input "*****"
click at [825, 518] on div "Manage document tags Please browse the list or search to apply tags to: NOF STA…" at bounding box center [756, 396] width 375 height 283
click at [827, 508] on button "Save" at bounding box center [840, 503] width 160 height 24
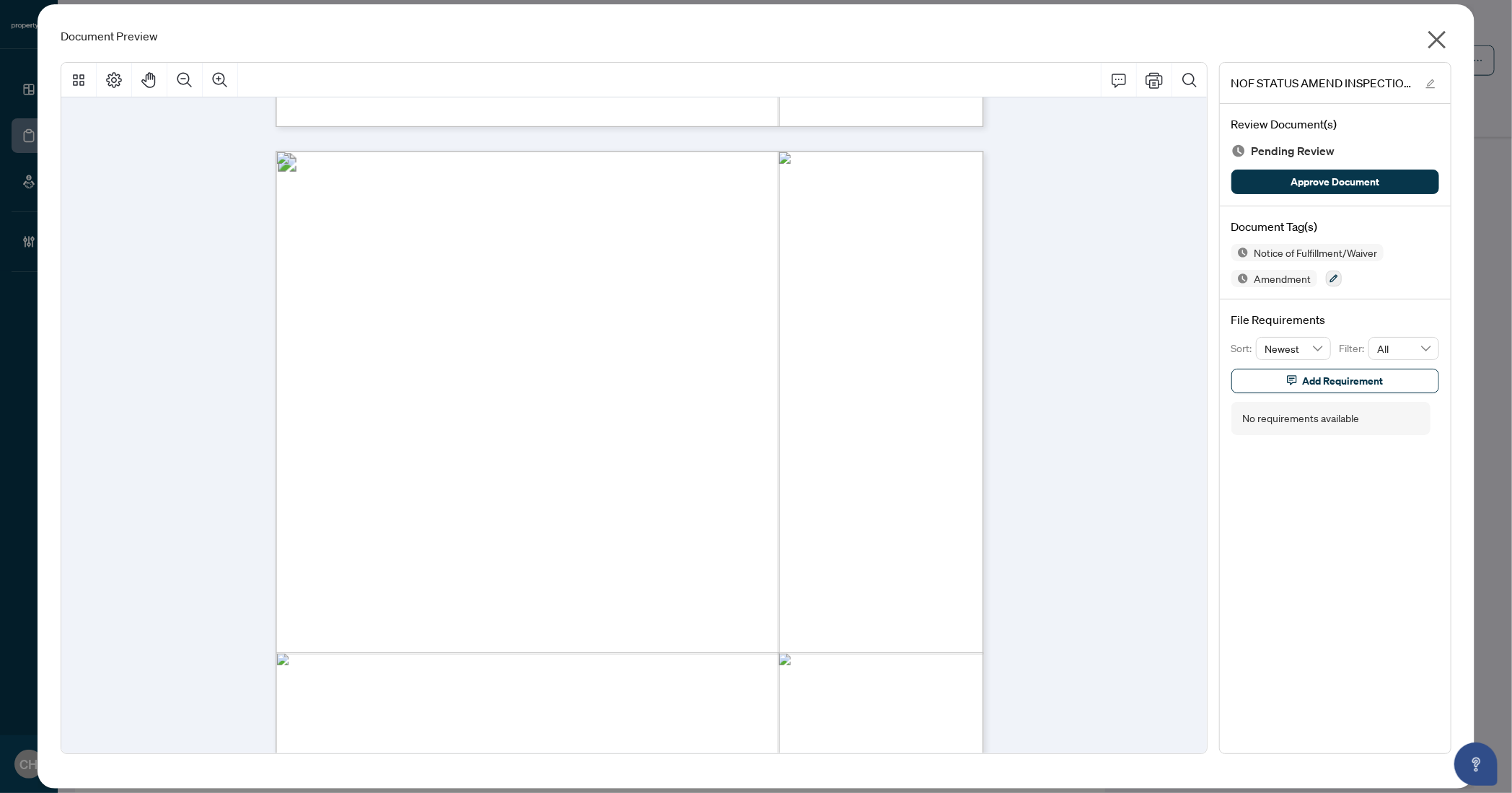
scroll to position [1101, 0]
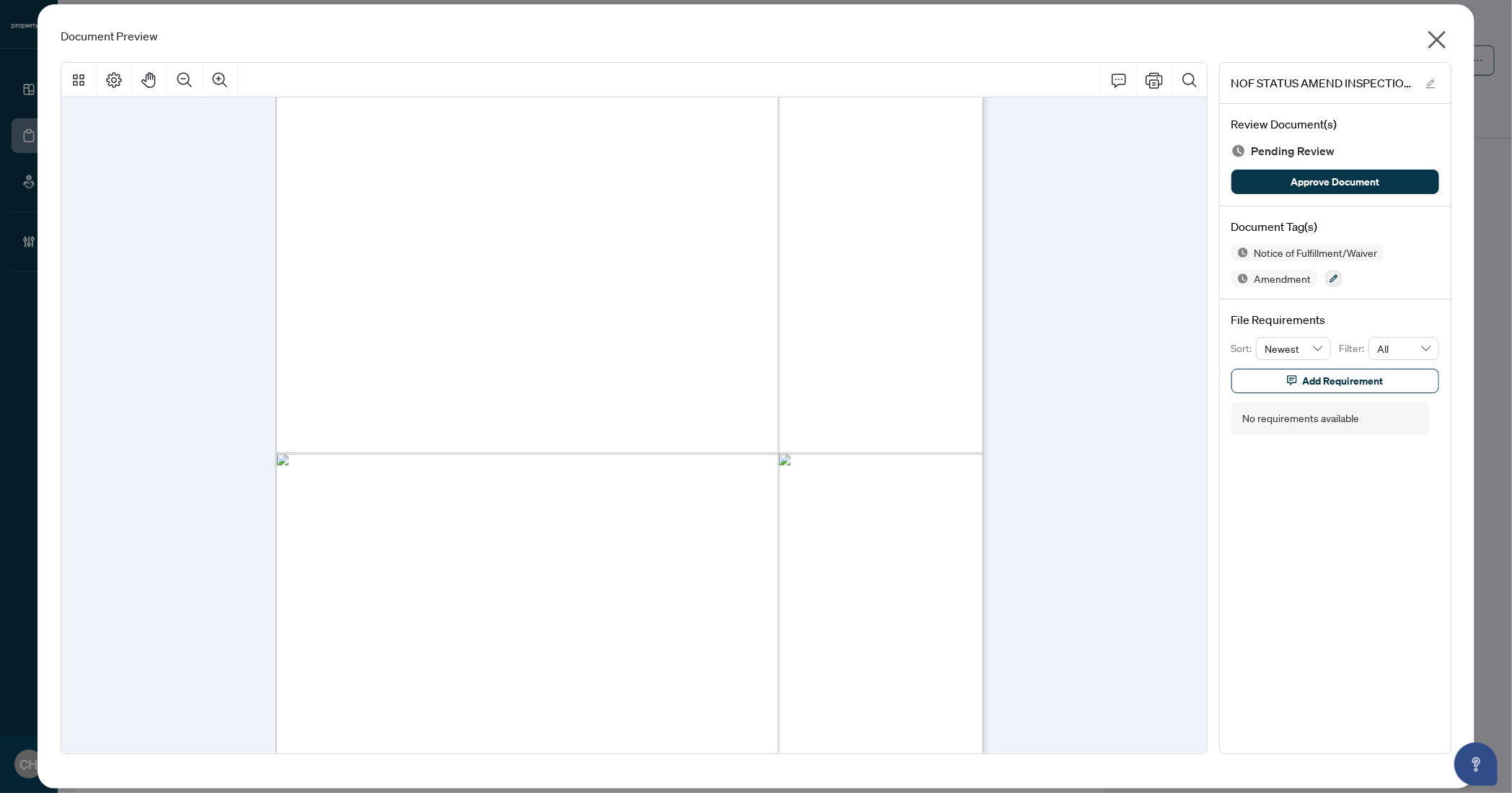
click at [1437, 37] on icon "close" at bounding box center [1437, 40] width 18 height 18
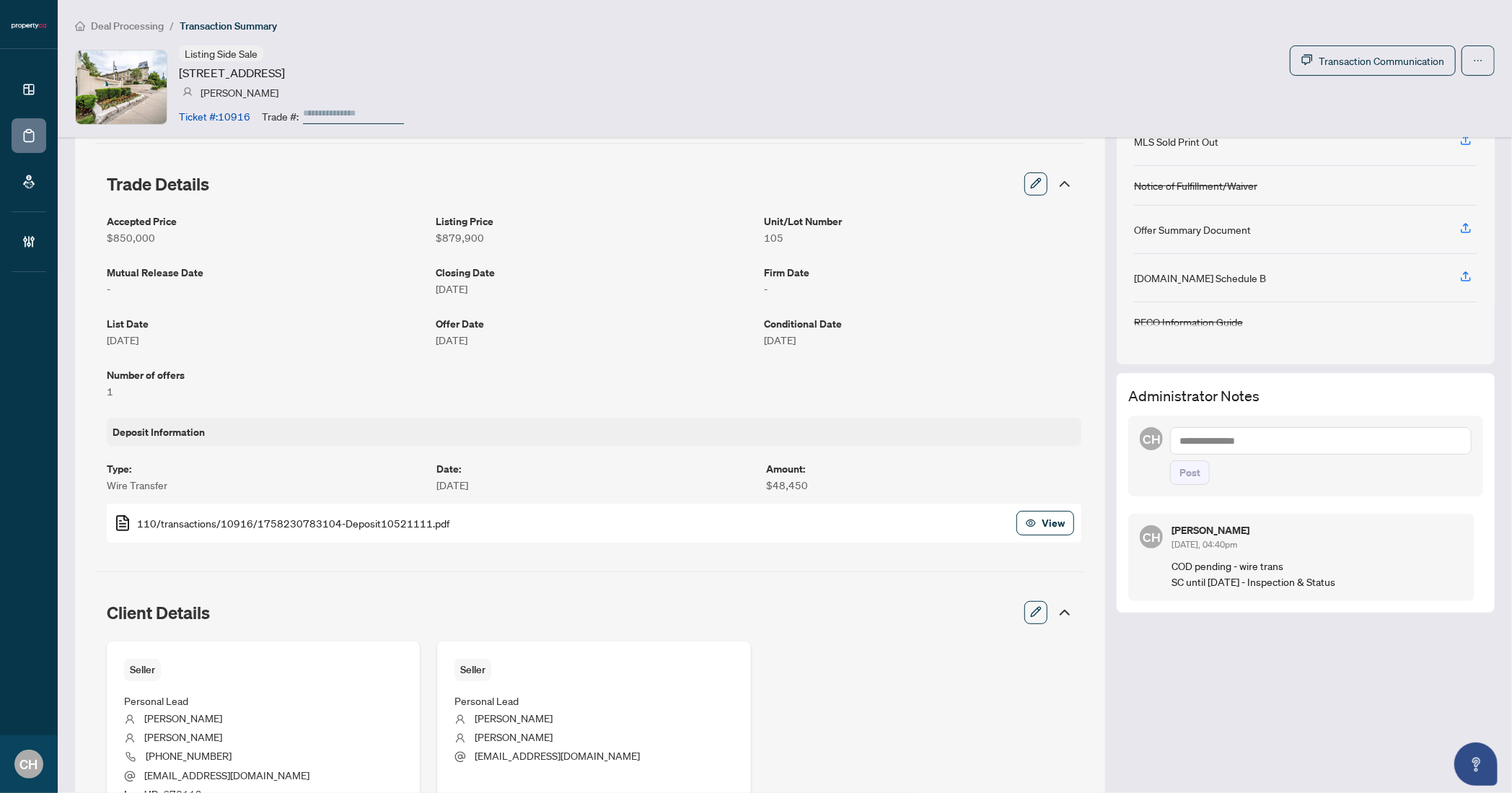
scroll to position [269, 0]
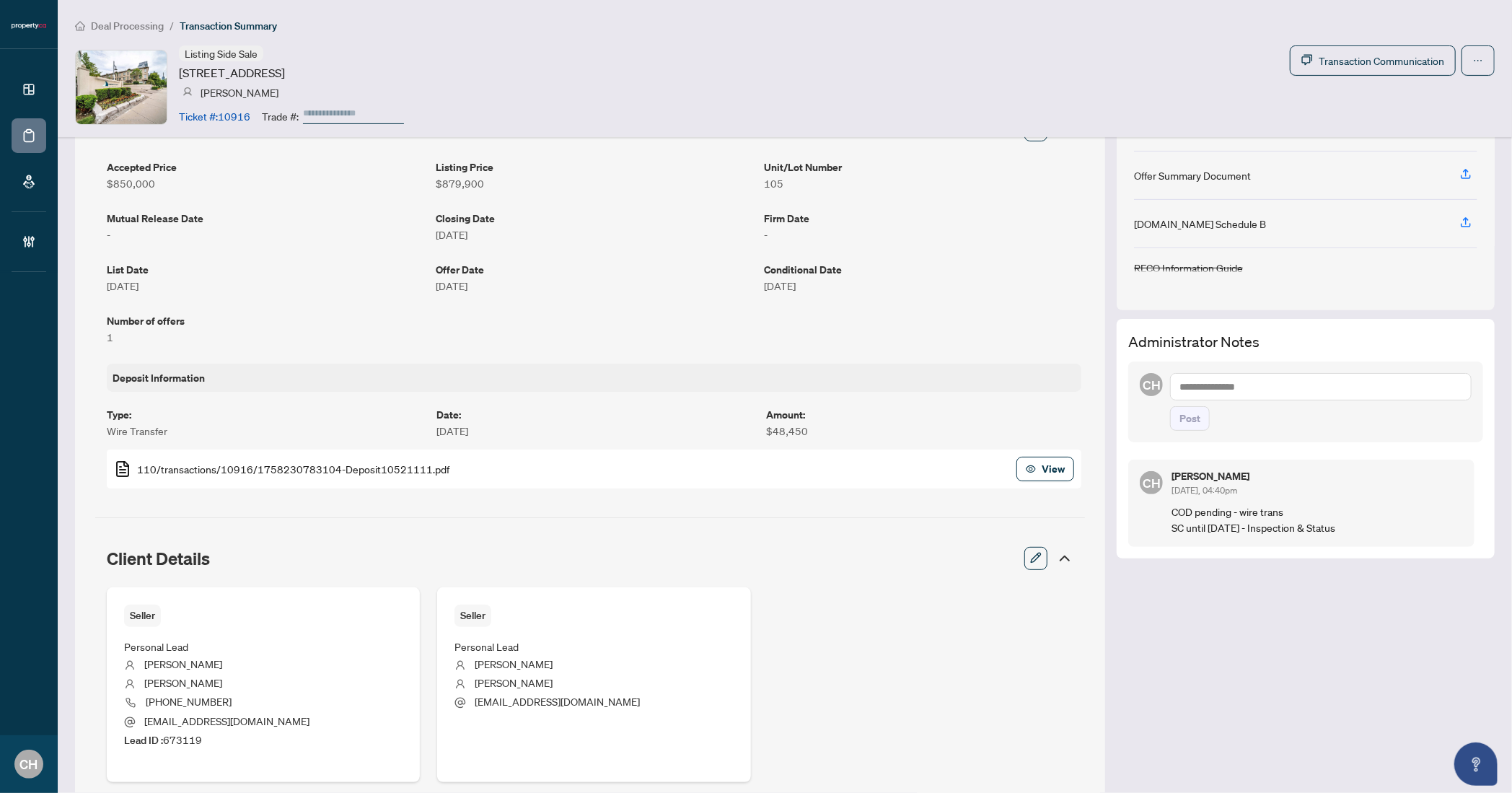
click at [1270, 388] on textarea at bounding box center [1321, 387] width 301 height 28
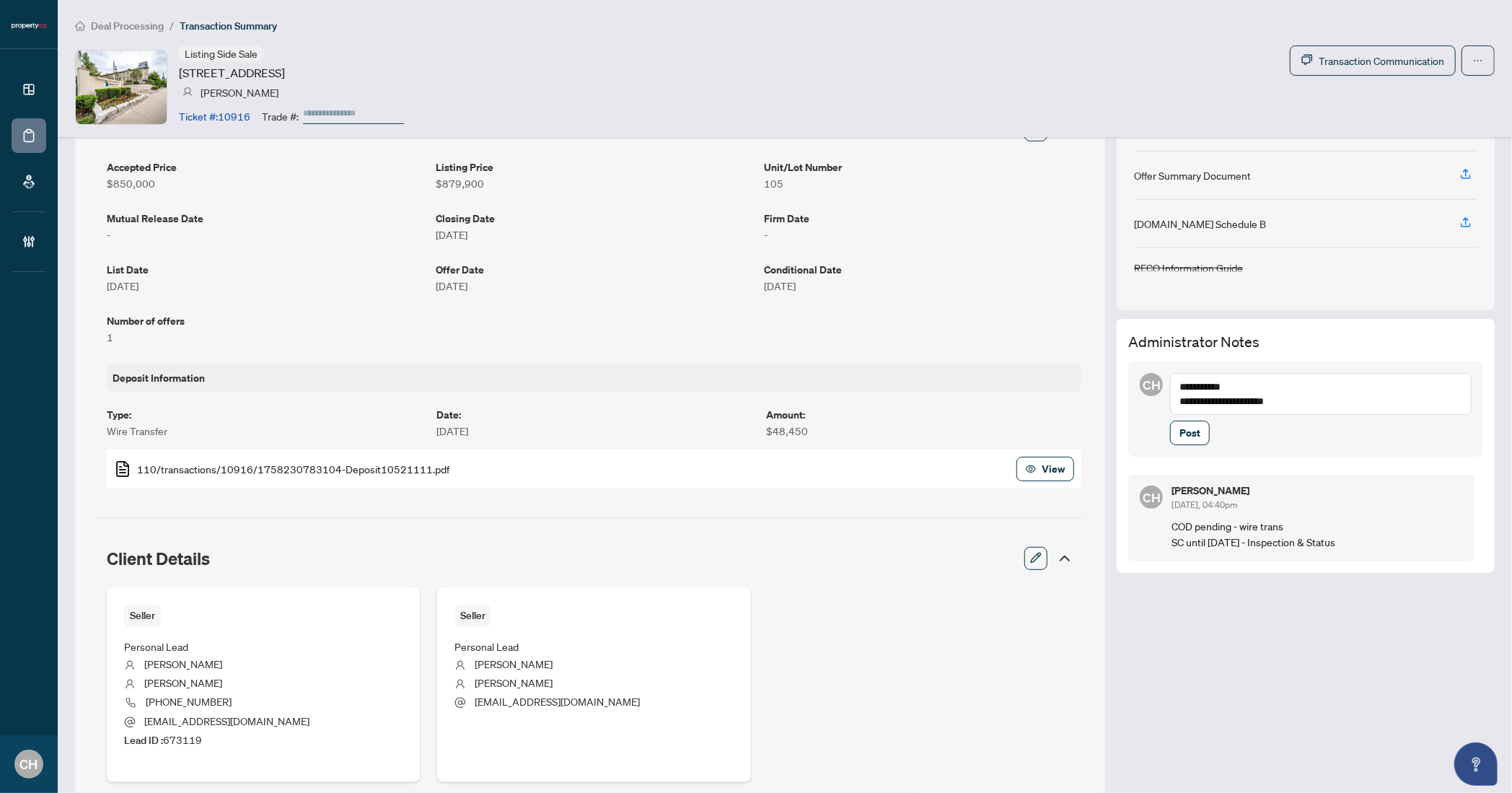
type textarea "**********"
click at [1170, 421] on button "Post" at bounding box center [1190, 433] width 40 height 24
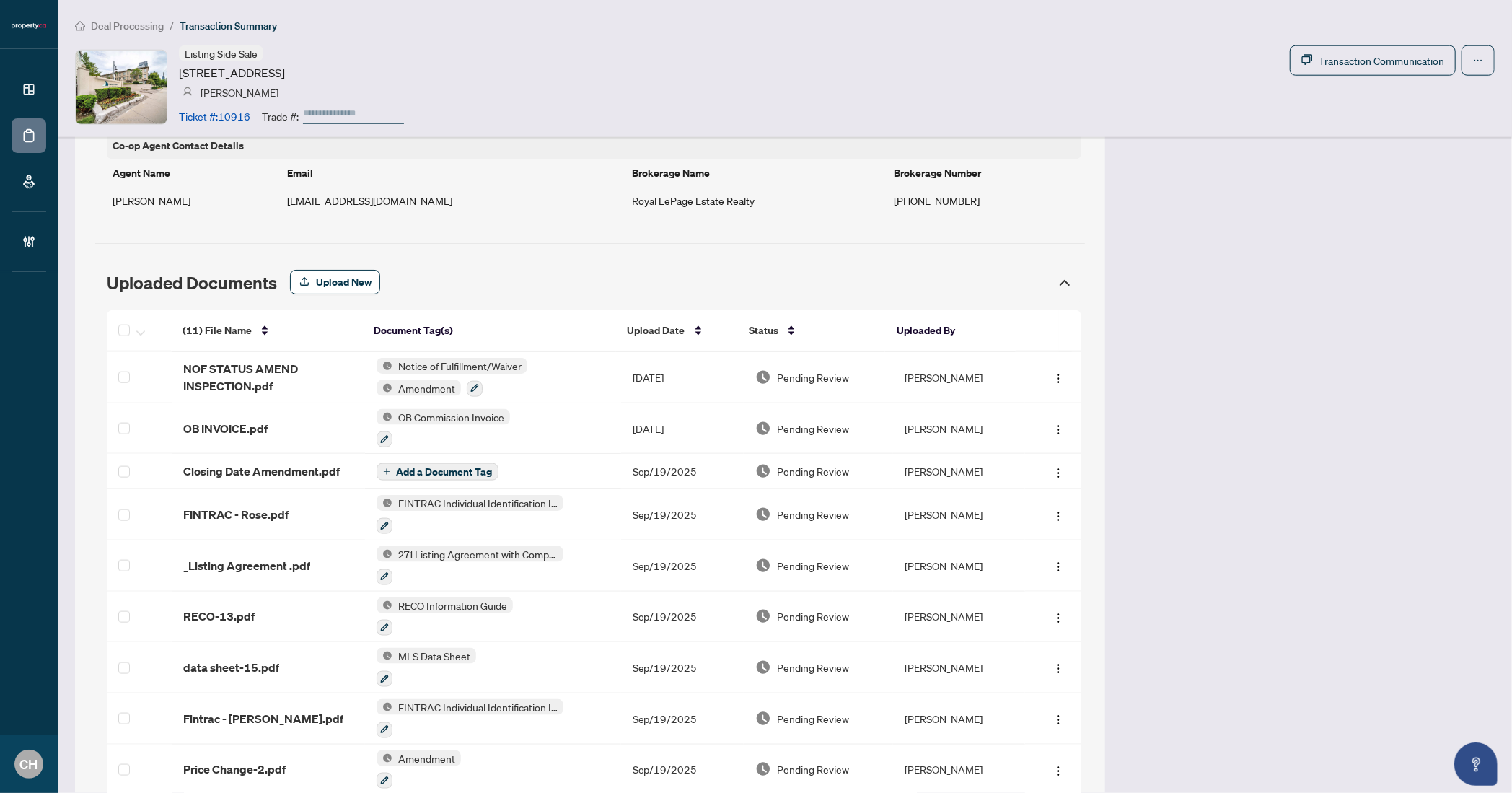
scroll to position [1357, 0]
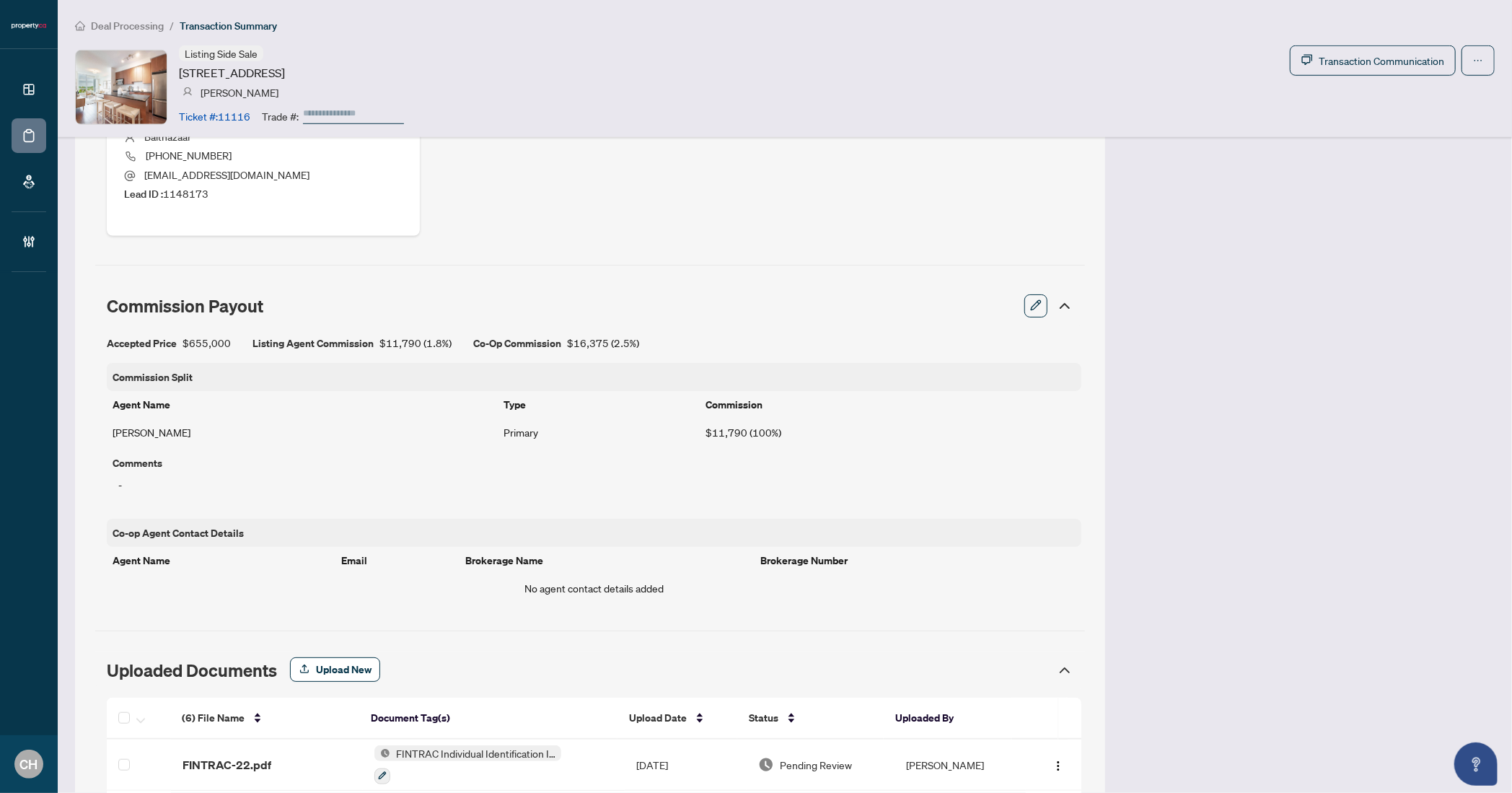
scroll to position [230, 0]
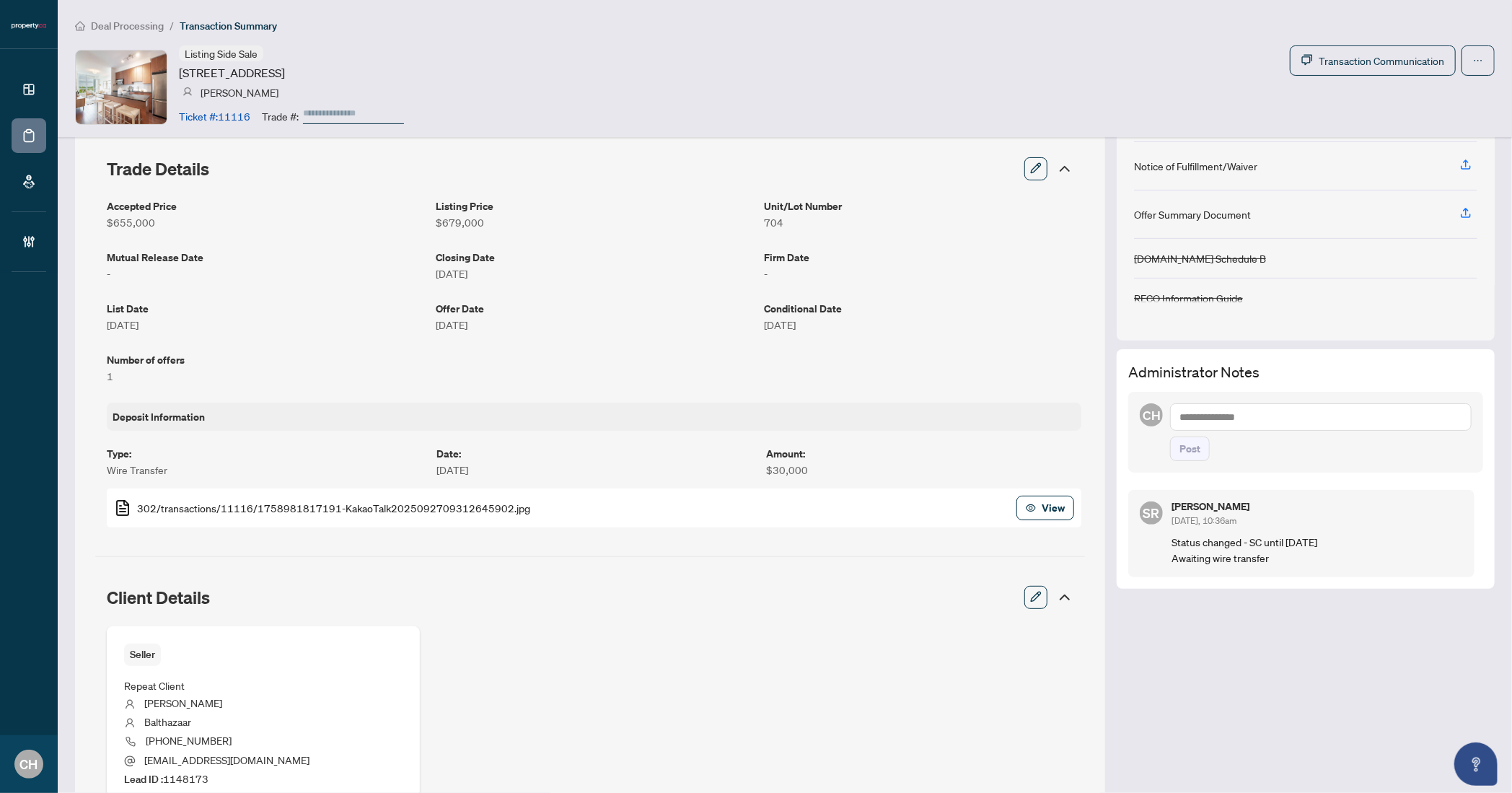
click at [1193, 405] on textarea at bounding box center [1321, 417] width 301 height 28
type textarea "**********"
click at [1170, 436] on button "Post" at bounding box center [1190, 448] width 40 height 24
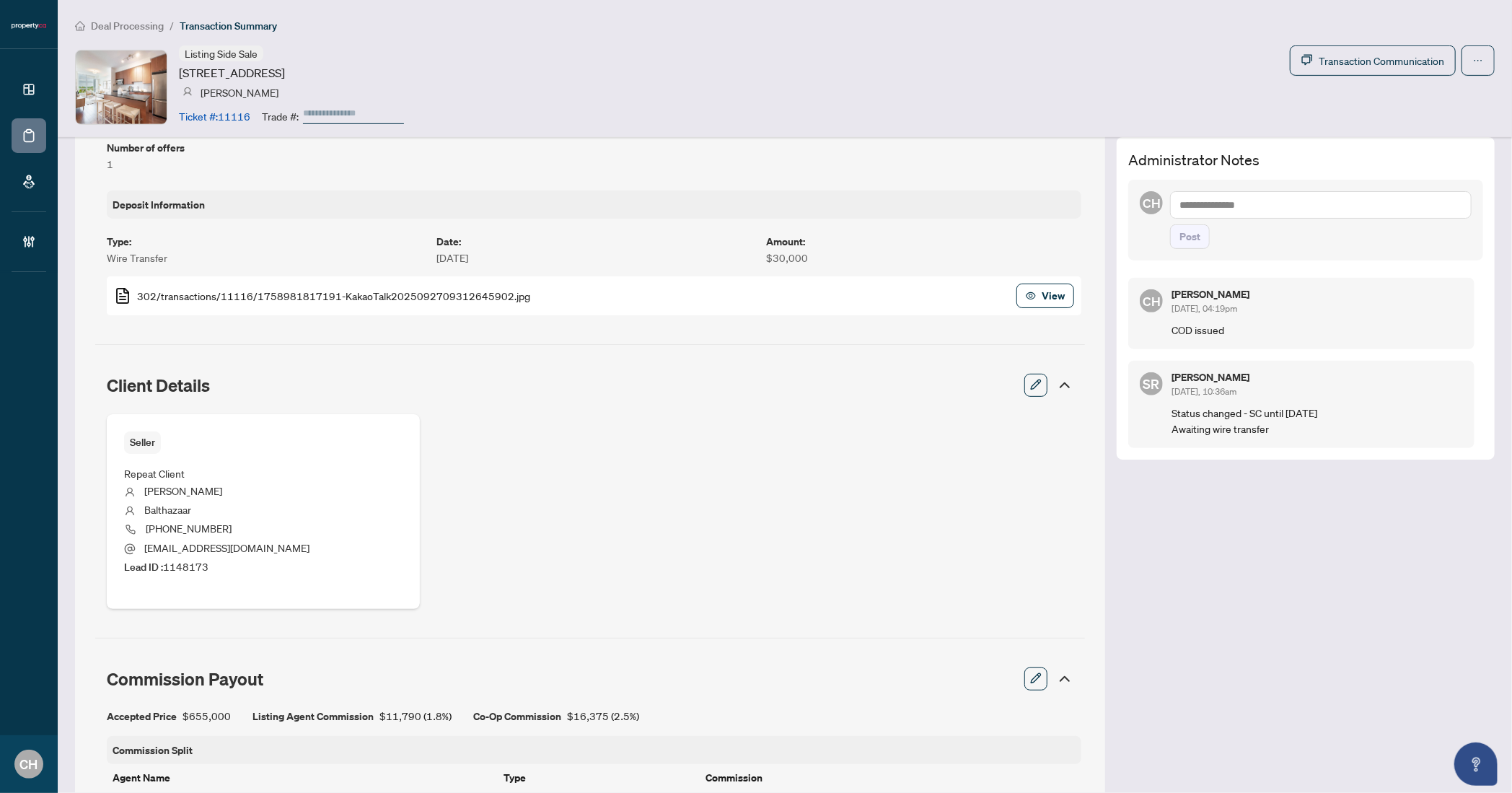
scroll to position [0, 0]
